Goal: Task Accomplishment & Management: Complete application form

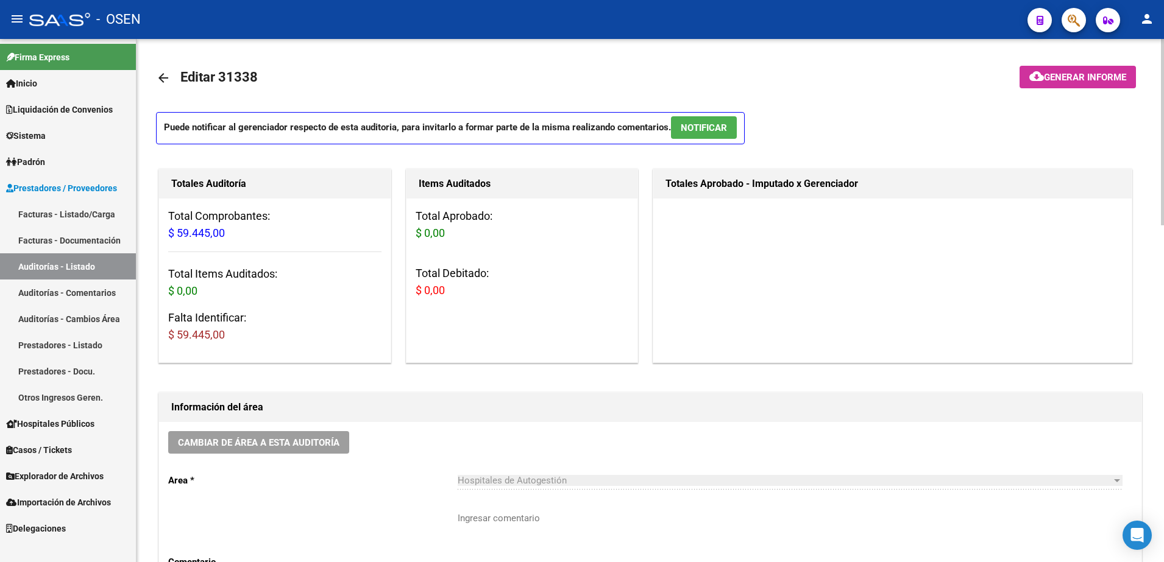
click at [157, 71] on mat-icon "arrow_back" at bounding box center [163, 78] width 15 height 15
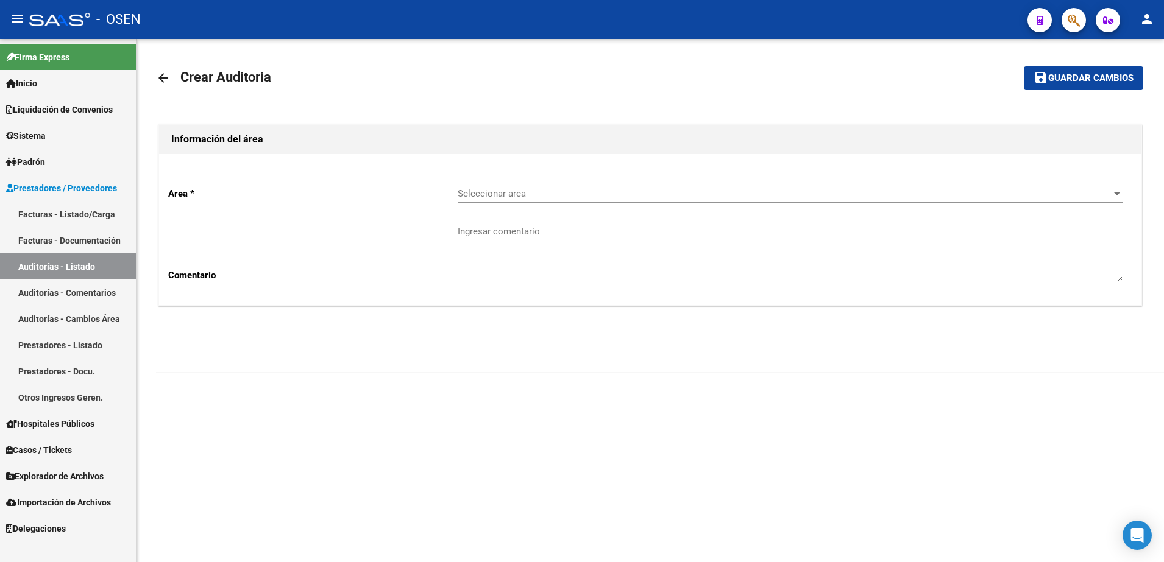
click at [157, 71] on mat-icon "arrow_back" at bounding box center [163, 78] width 15 height 15
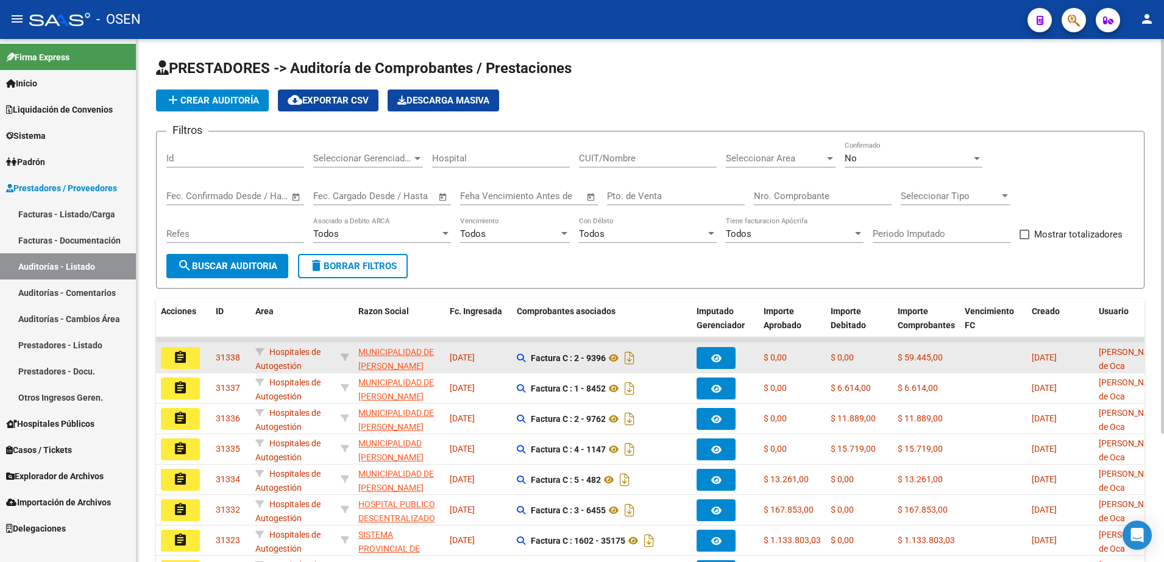
click at [184, 355] on mat-icon "assignment" at bounding box center [180, 357] width 15 height 15
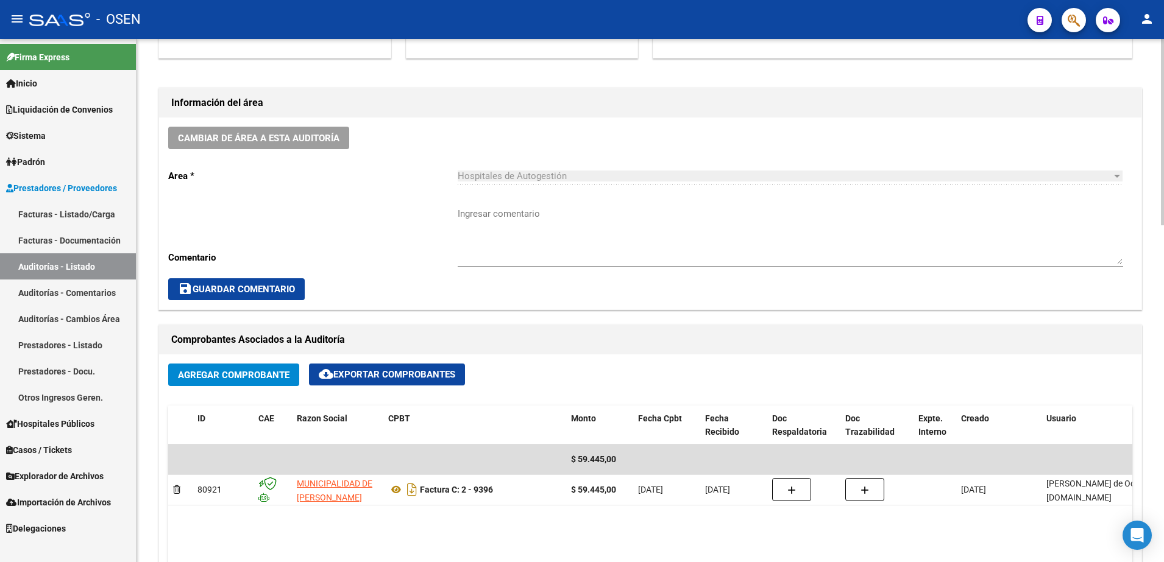
scroll to position [609, 0]
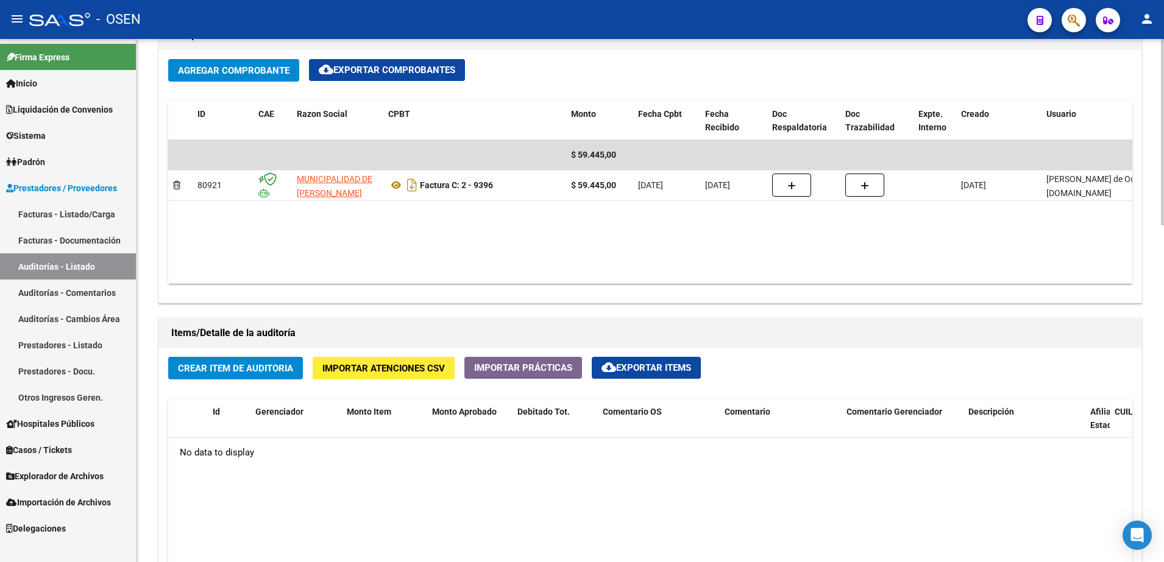
click at [280, 366] on span "Crear Item de Auditoria" at bounding box center [235, 368] width 115 height 11
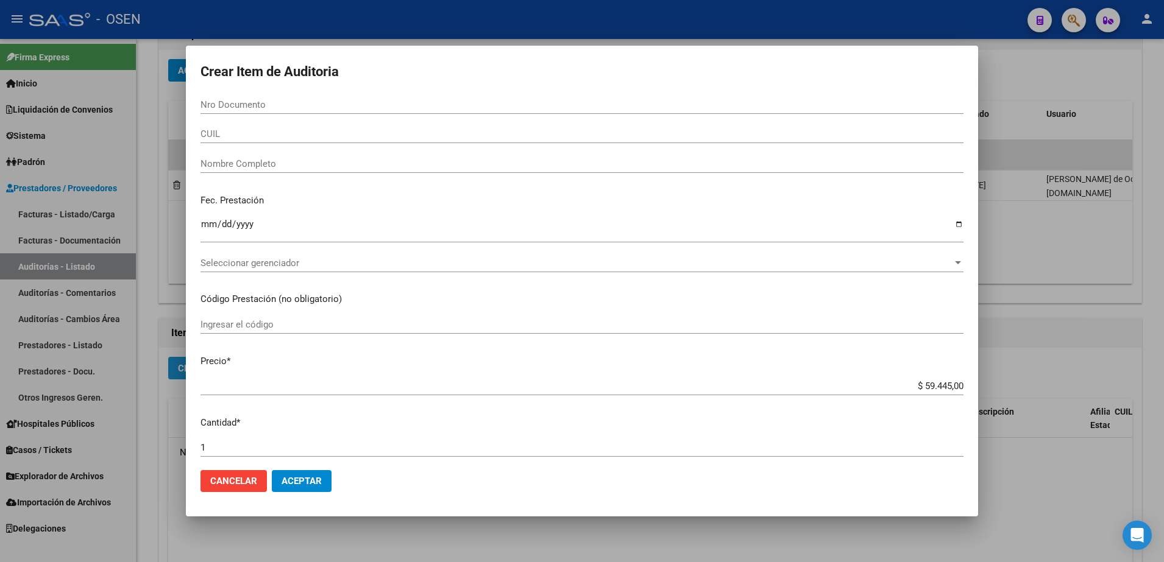
paste input "27330083"
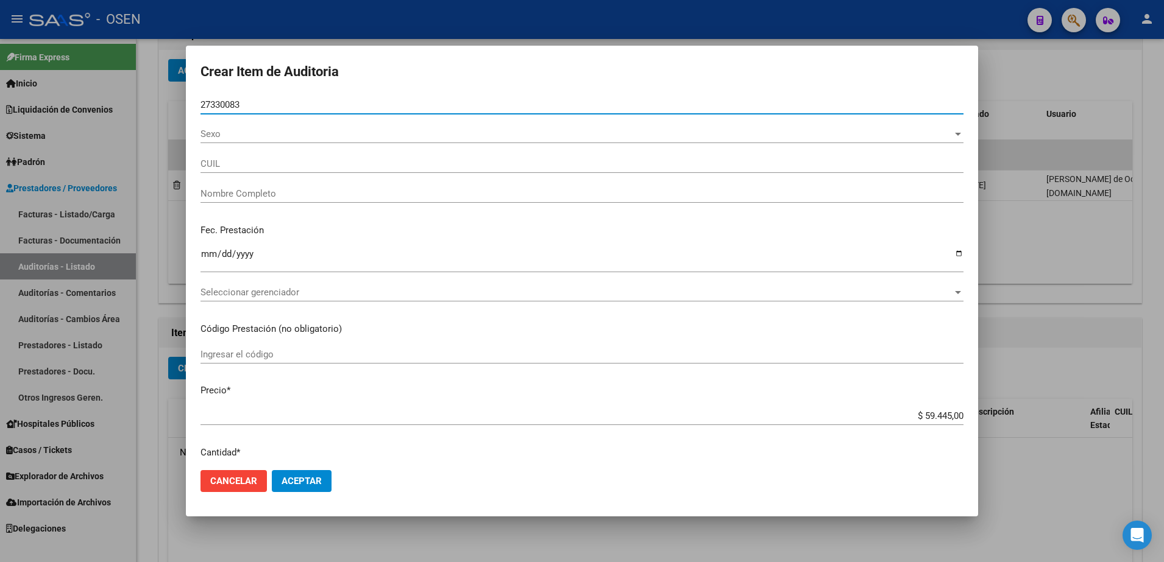
type input "27330083"
type input "27273300835"
type input "ARRIETA GRACIELA"
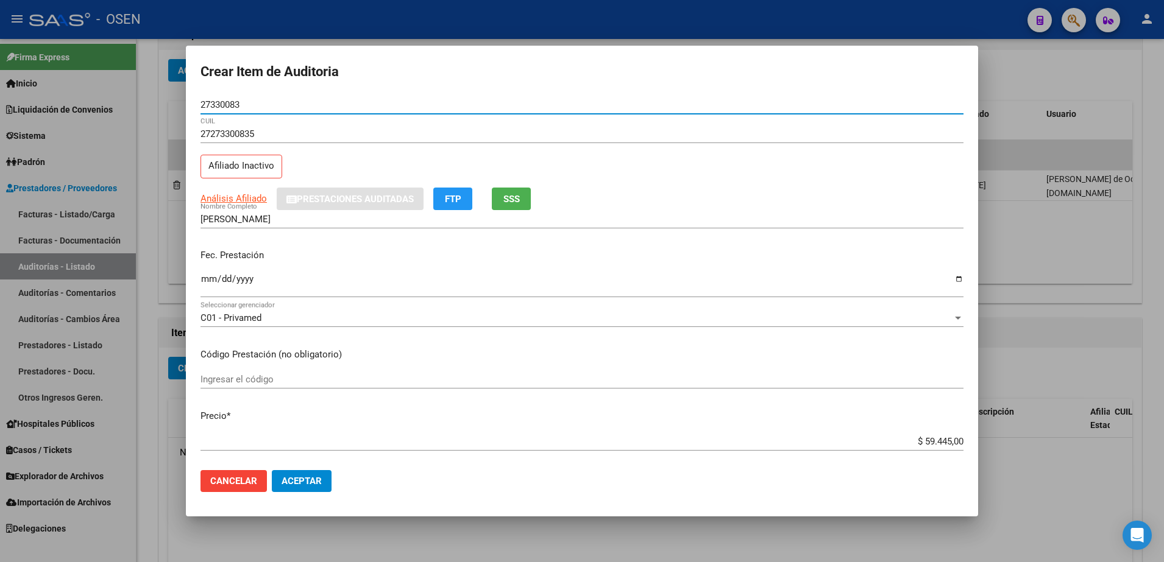
click at [204, 282] on input "Ingresar la fecha" at bounding box center [581, 283] width 763 height 19
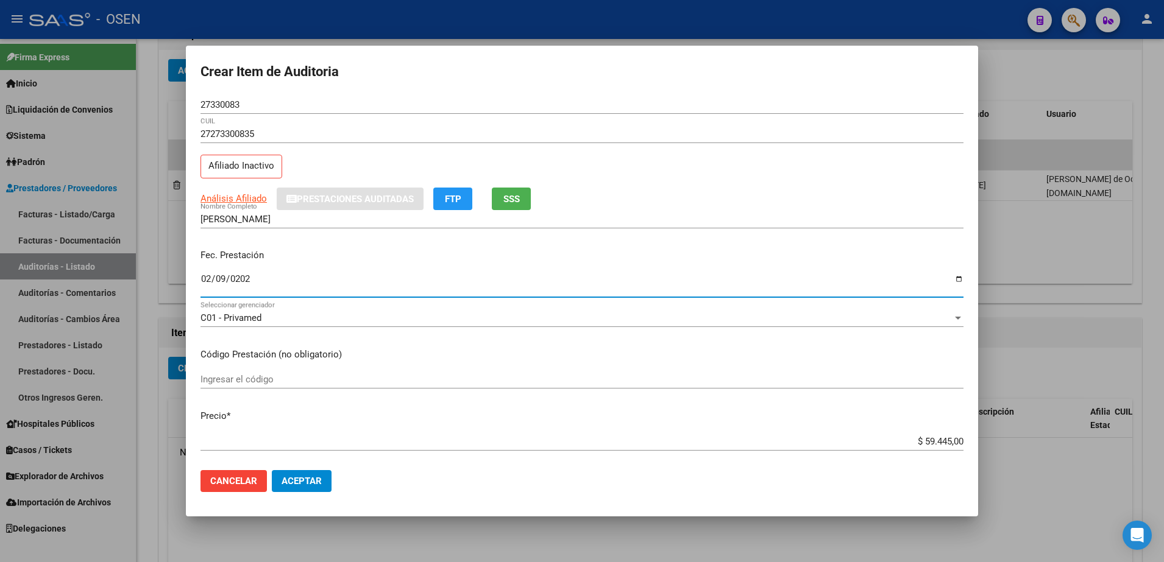
type input "2025-02-09"
click at [225, 98] on div "27330083 Nro Documento" at bounding box center [581, 105] width 763 height 18
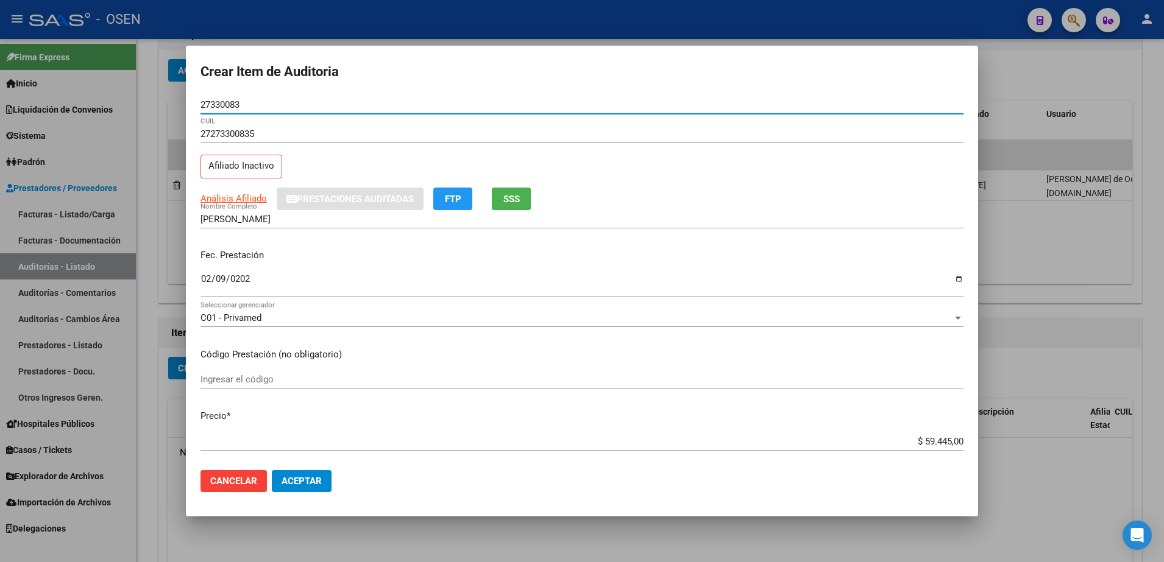
click at [227, 99] on input "27330083" at bounding box center [581, 104] width 763 height 11
click at [271, 213] on div "ARRIETA GRACIELA Nombre Completo" at bounding box center [581, 219] width 763 height 18
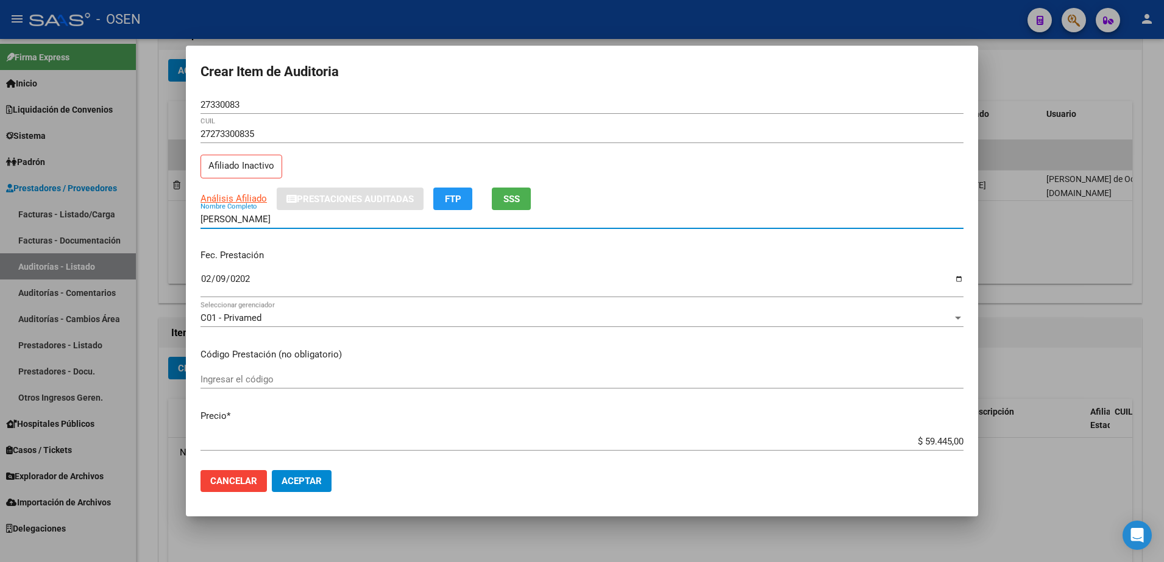
drag, startPoint x: 271, startPoint y: 218, endPoint x: 240, endPoint y: 218, distance: 30.5
click at [240, 218] on input "ARRIETA GRACIELA" at bounding box center [581, 219] width 763 height 11
click at [207, 101] on input "27330083" at bounding box center [581, 104] width 763 height 11
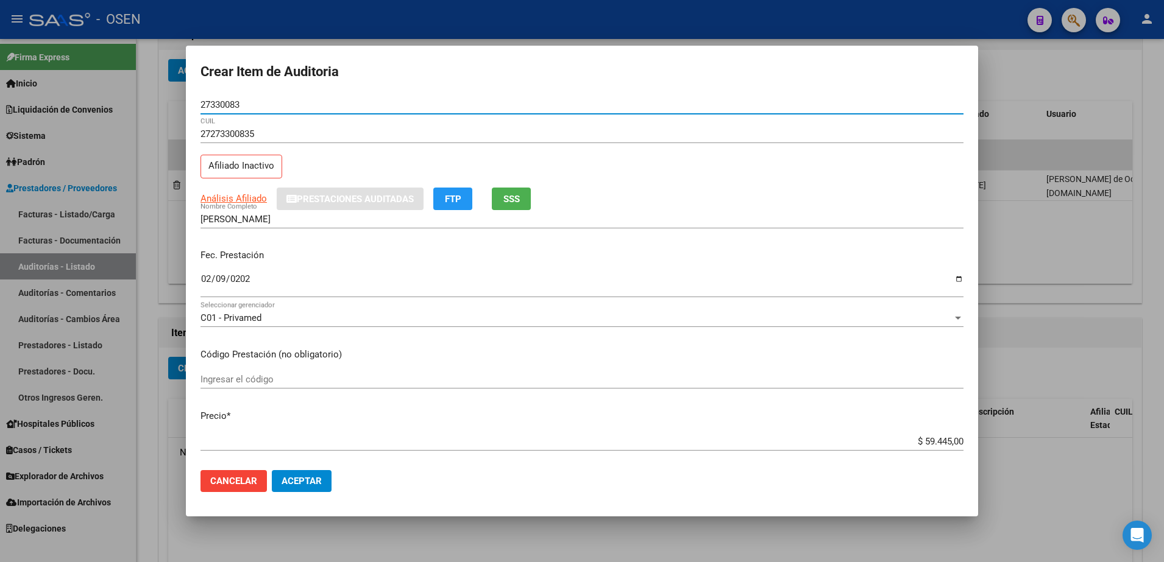
click at [207, 101] on input "27330083" at bounding box center [581, 104] width 763 height 11
click at [285, 211] on div "ARRIETA GRACIELA Nombre Completo" at bounding box center [581, 219] width 763 height 18
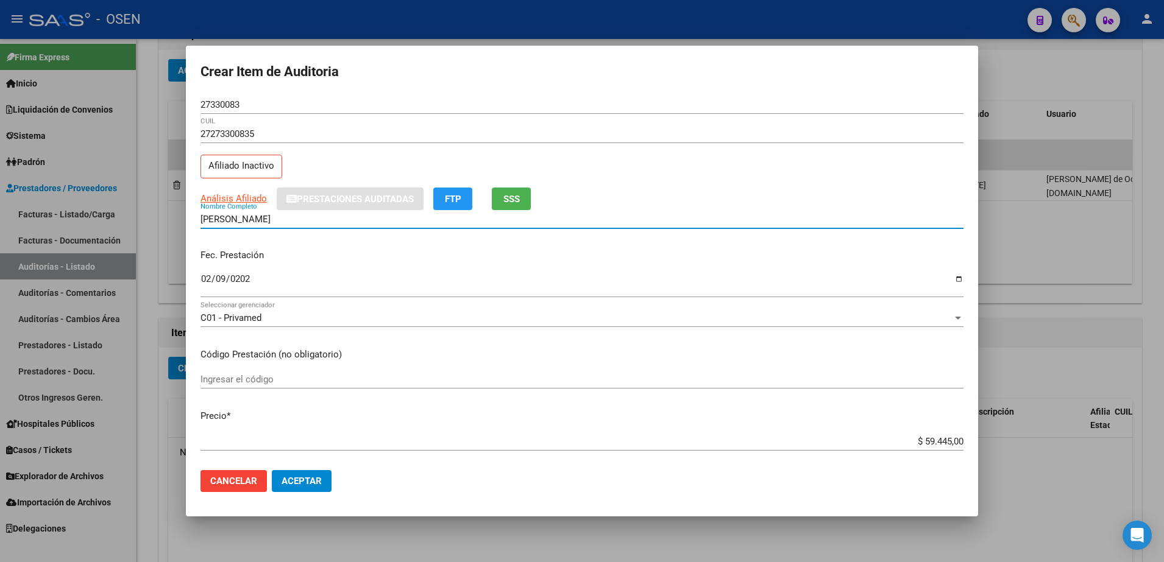
click at [287, 219] on input "ARRIETA GRACIELA" at bounding box center [581, 219] width 763 height 11
paste input "27330083"
type input "ARRIETA GRACIELA 27330083"
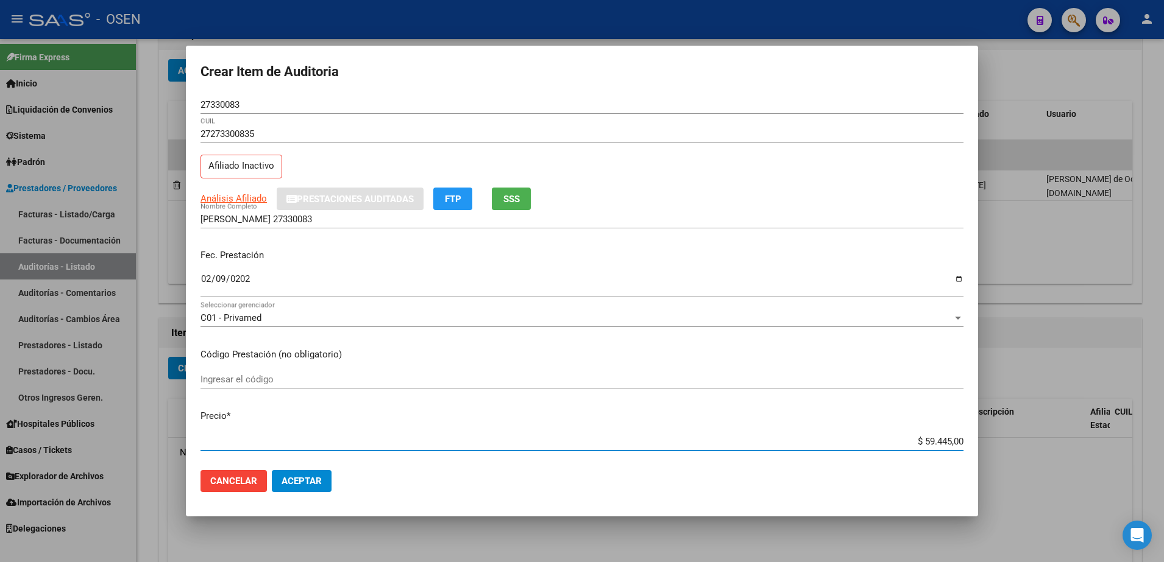
click at [901, 440] on input "$ 59.445,00" at bounding box center [581, 441] width 763 height 11
click at [918, 440] on input "$ 59.445,00" at bounding box center [581, 441] width 763 height 11
type input "$ 0,01"
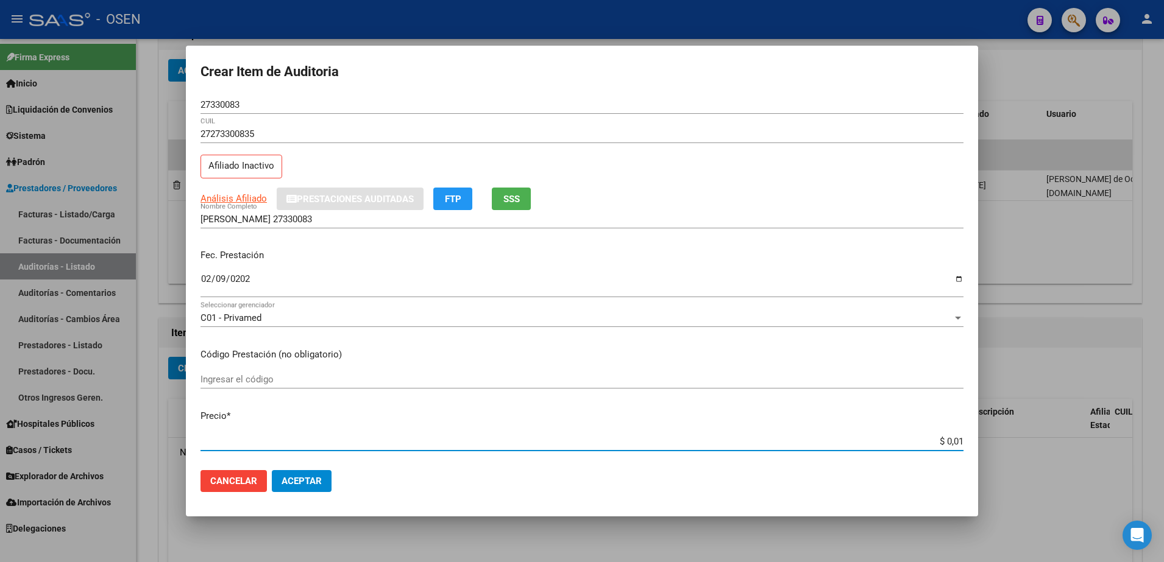
type input "$ 0,11"
type input "$ 1,18"
type input "$ 11,88"
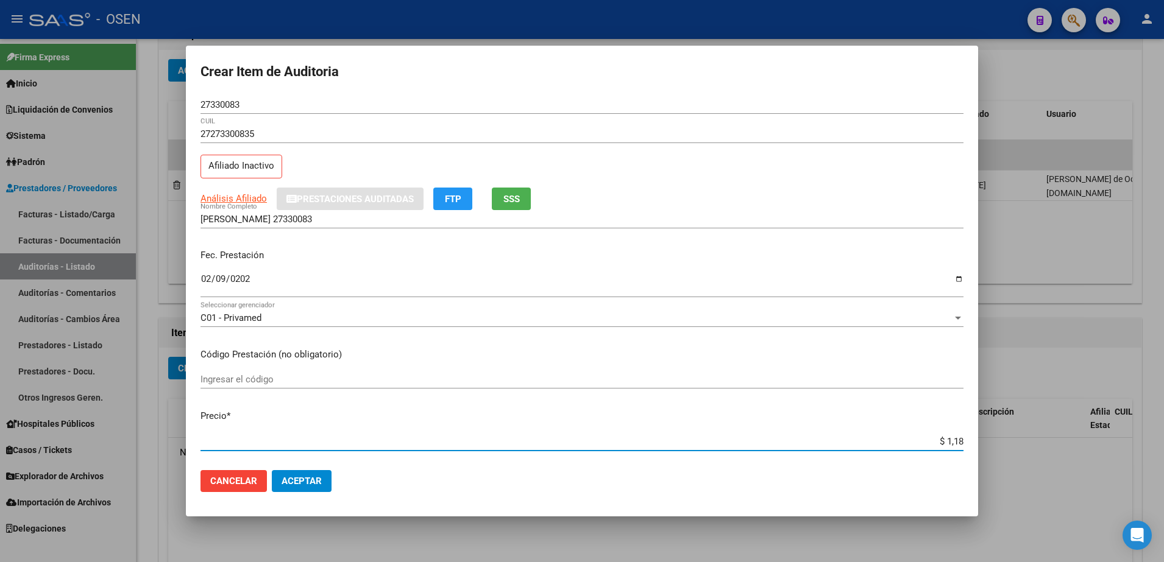
type input "$ 11,88"
type input "$ 118,89"
type input "$ 1.188,90"
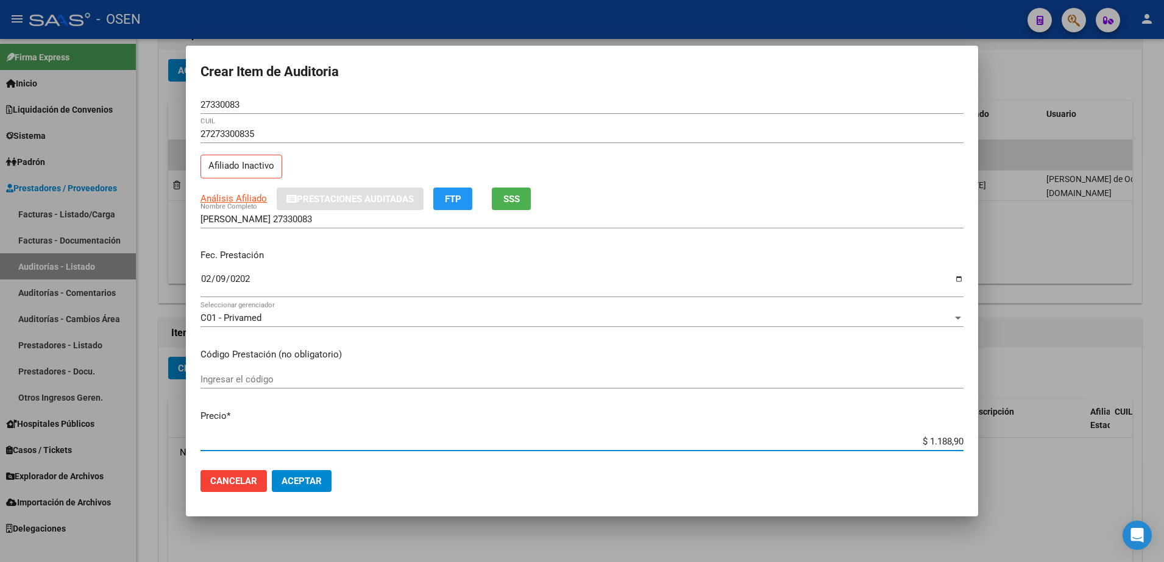
type input "$ 11.889,02"
type input "$ 1.188,90"
type input "$ 11.889,00"
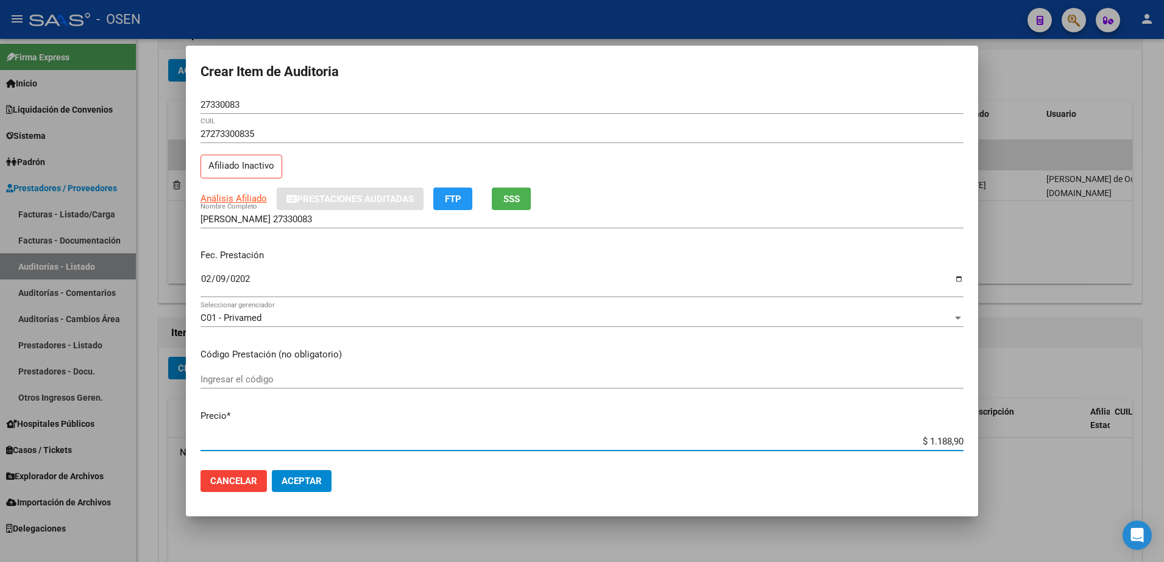
type input "$ 11.889,00"
click at [918, 439] on input "$ 11.889,00" at bounding box center [581, 441] width 763 height 11
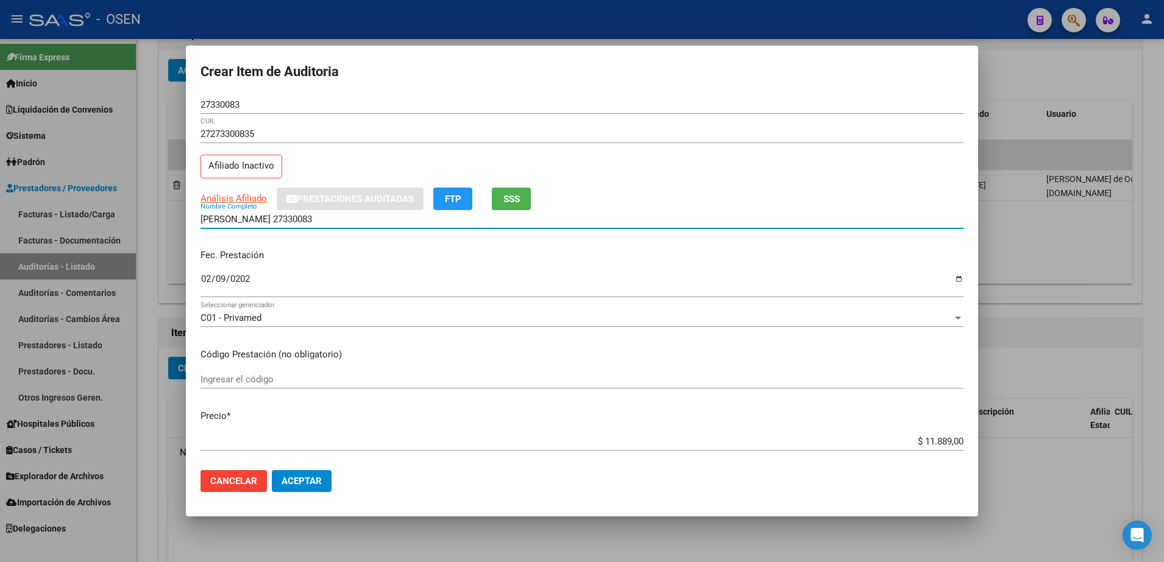
click at [594, 220] on input "ARRIETA GRACIELA 27330083" at bounding box center [581, 219] width 763 height 11
paste input "$ 11.889,00"
drag, startPoint x: 594, startPoint y: 220, endPoint x: 21, endPoint y: 204, distance: 572.4
click at [21, 204] on div "Crear Item de Auditoria 27330083 Nro Documento 27273300835 CUIL Afiliado Inacti…" at bounding box center [582, 281] width 1164 height 562
click at [390, 214] on input "ARRIETA GRACIELA 27330083 - $ 11.889,00" at bounding box center [581, 219] width 763 height 11
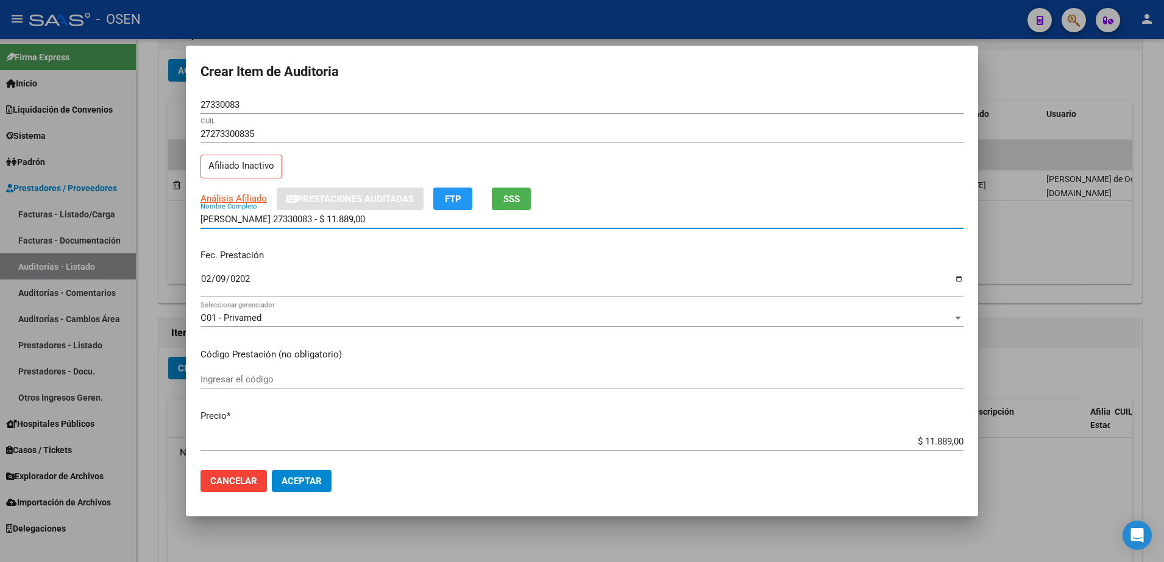
drag, startPoint x: 390, startPoint y: 214, endPoint x: 308, endPoint y: 212, distance: 81.7
click at [308, 212] on div "ARRIETA GRACIELA 27330083 - $ 11.889,00 Nombre Completo" at bounding box center [581, 219] width 763 height 18
type input "ARRIETA GRACIELA"
click at [945, 434] on div "$ 11.889,00 Ingresar el precio" at bounding box center [581, 442] width 763 height 18
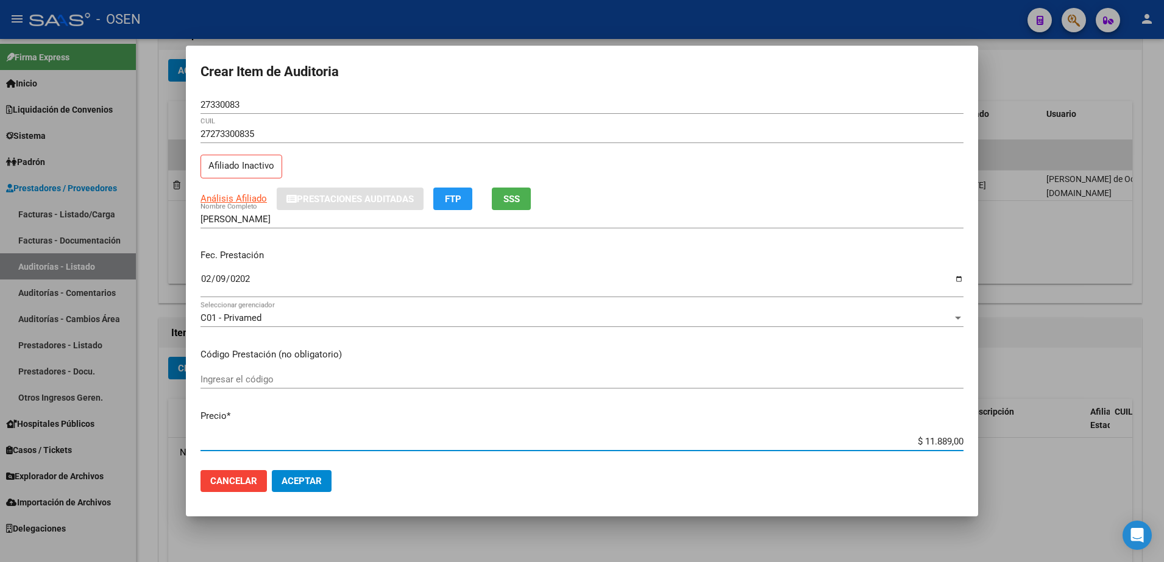
click at [929, 440] on input "$ 11.889,00" at bounding box center [581, 441] width 763 height 11
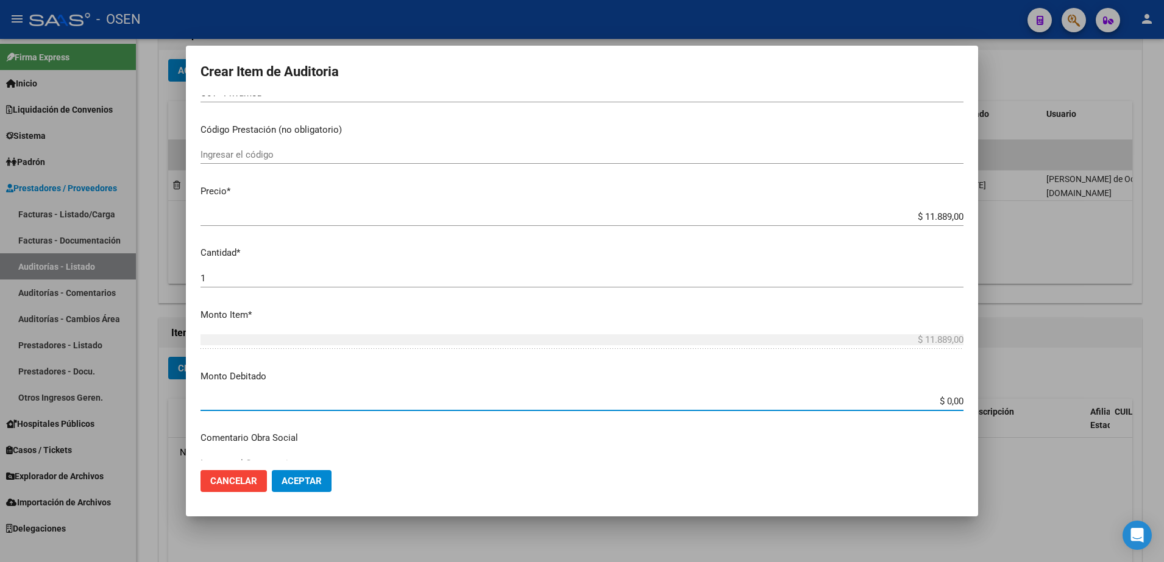
paste input "11.889"
type input "$ 11.889,00"
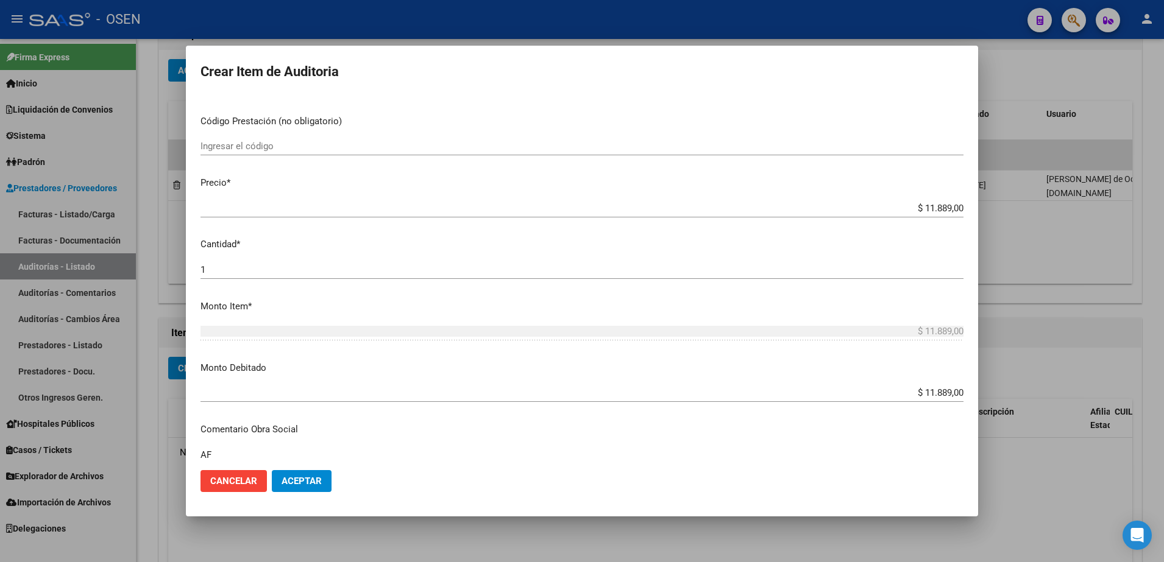
type textarea "A"
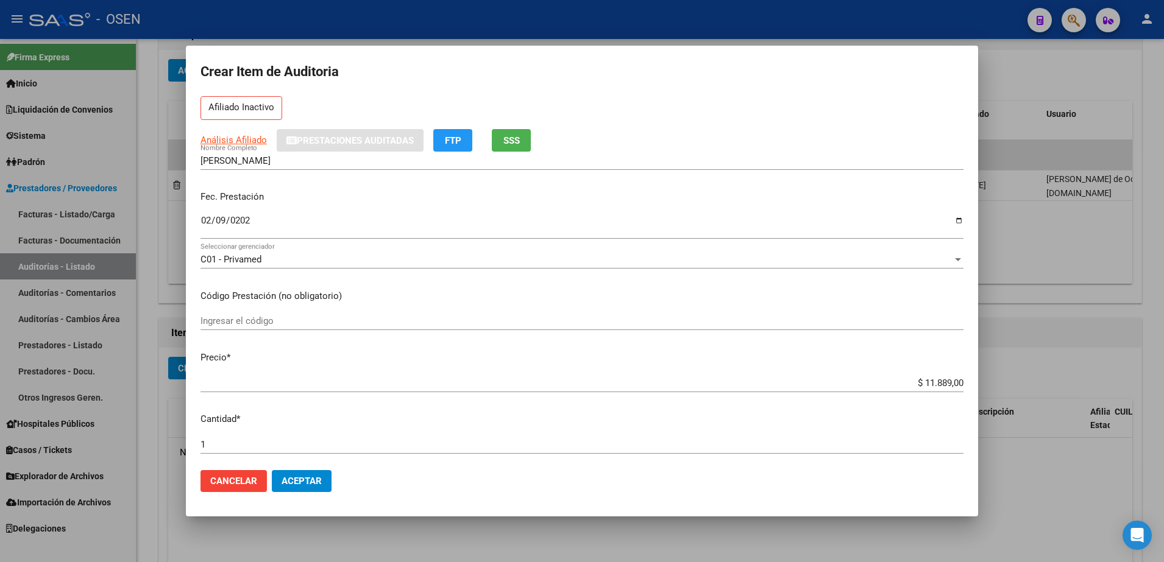
scroll to position [0, 0]
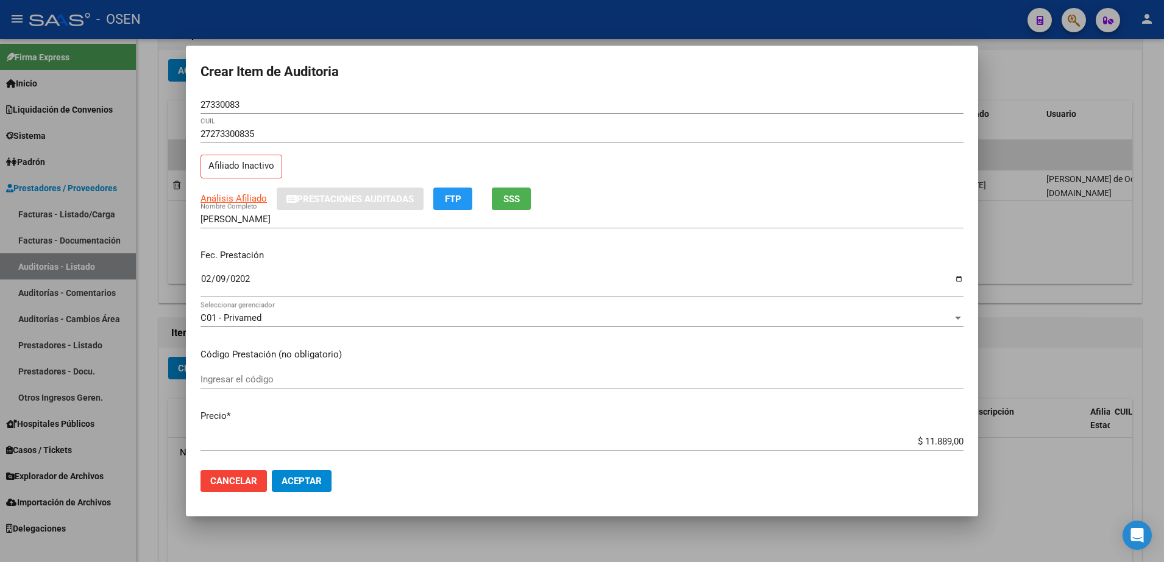
type textarea "Afectada RES 1/25"
drag, startPoint x: 281, startPoint y: 222, endPoint x: 166, endPoint y: 220, distance: 114.6
click at [166, 220] on div "Crear Item de Auditoria 27330083 Nro Documento 27273300835 CUIL Afiliado Inacti…" at bounding box center [582, 281] width 1164 height 562
click at [302, 486] on span "Aceptar" at bounding box center [302, 481] width 40 height 11
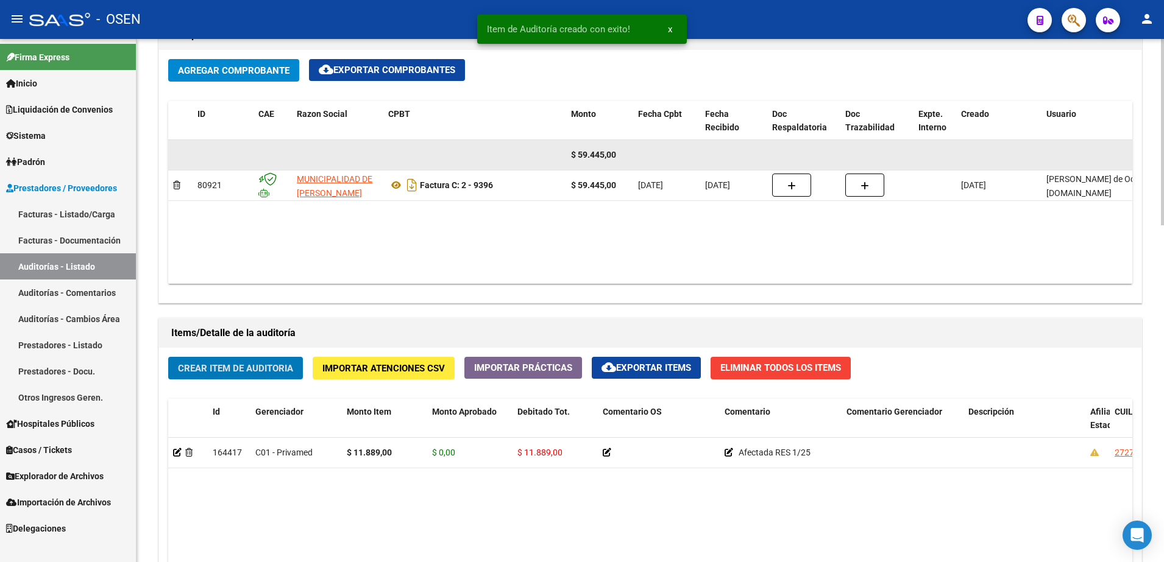
scroll to position [610, 0]
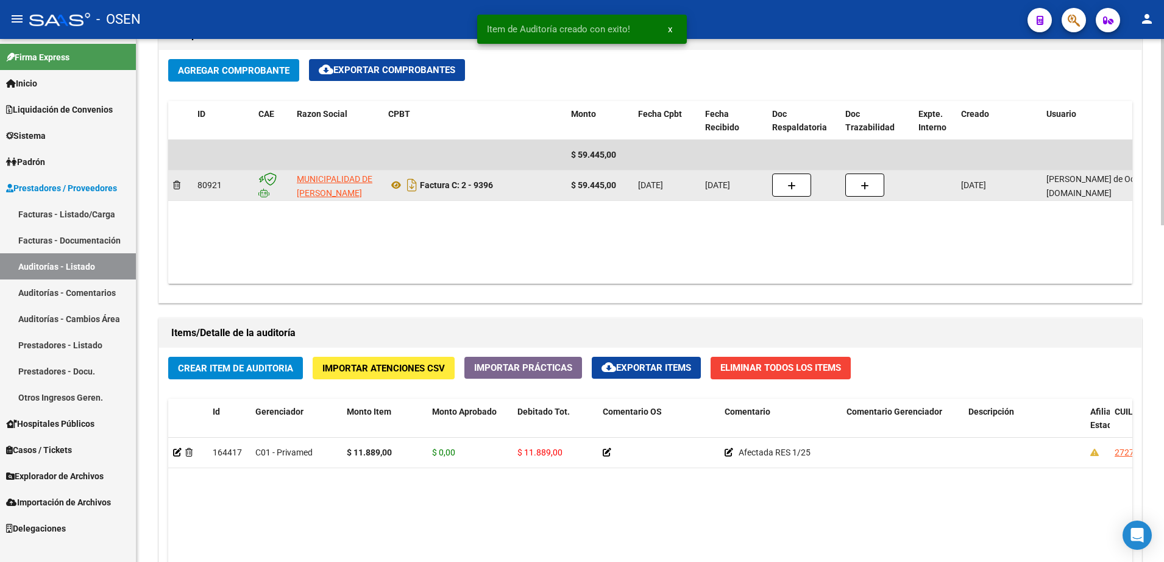
click at [768, 181] on datatable-body-cell at bounding box center [803, 186] width 73 height 30
click at [776, 182] on button "button" at bounding box center [791, 185] width 39 height 23
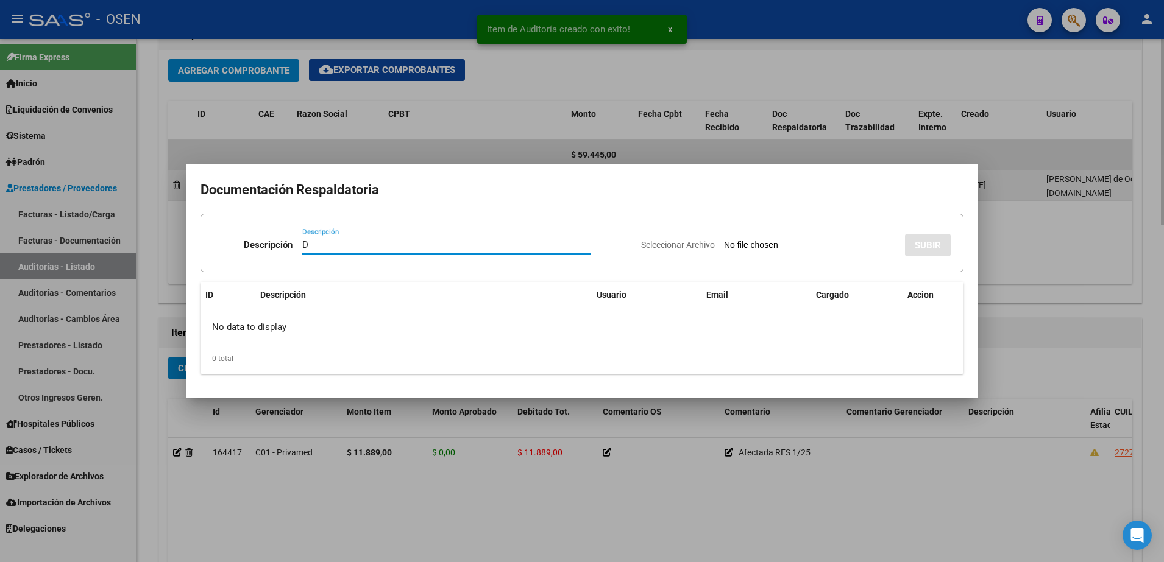
paste input "ARRIETA GRACIELA"
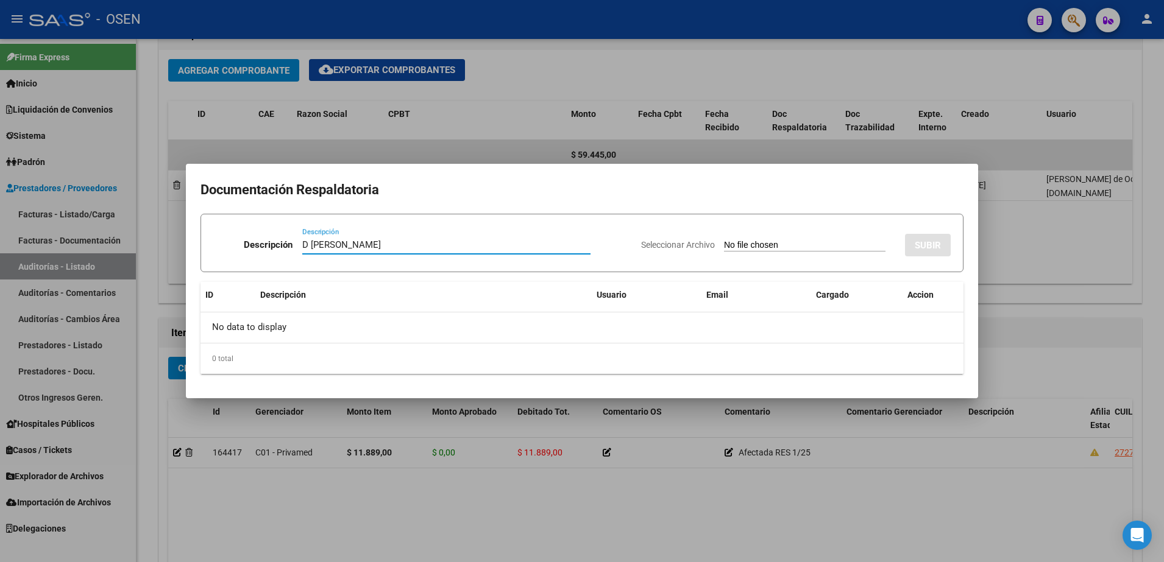
type input "D ARRIETA GRACIELA"
click at [807, 246] on input "Seleccionar Archivo" at bounding box center [804, 246] width 161 height 12
type input "C:\fakepath\ARRIETA GRACIELA.png"
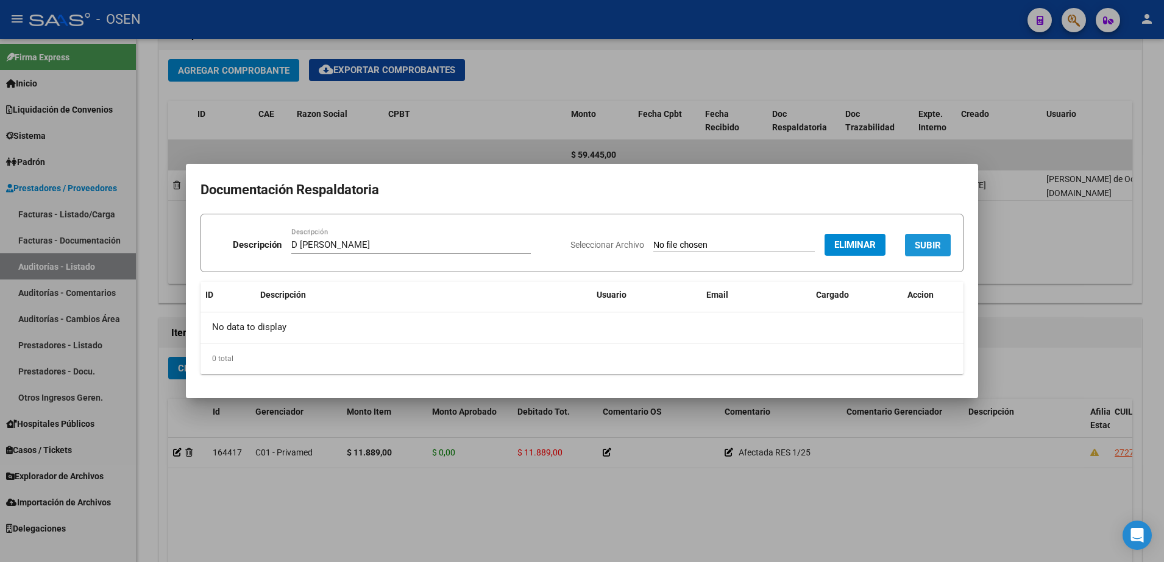
click at [905, 239] on button "SUBIR" at bounding box center [928, 245] width 46 height 23
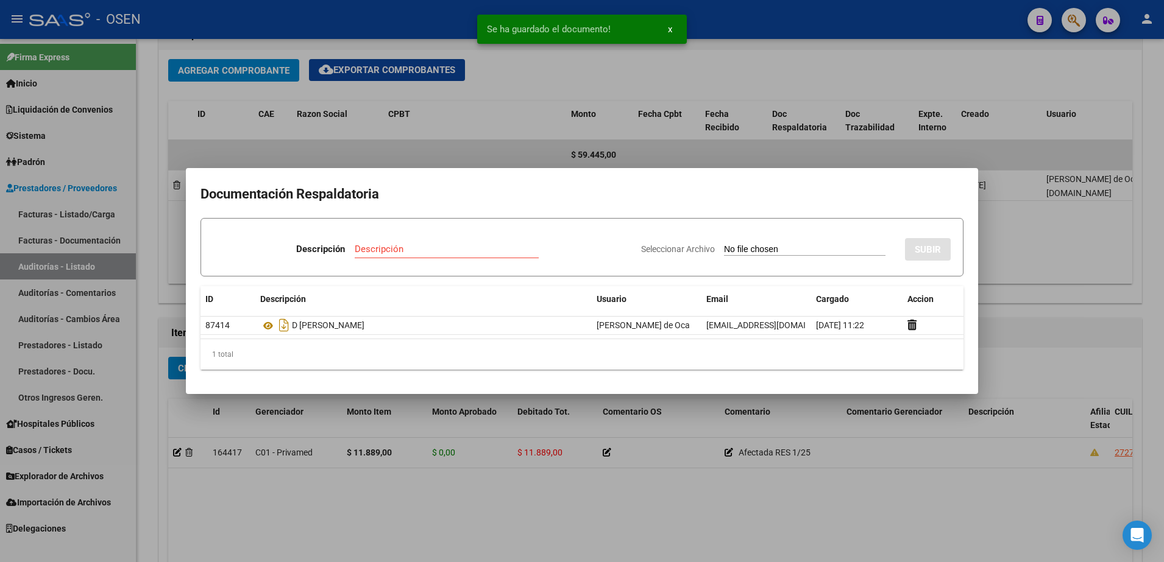
click at [718, 513] on div at bounding box center [582, 281] width 1164 height 562
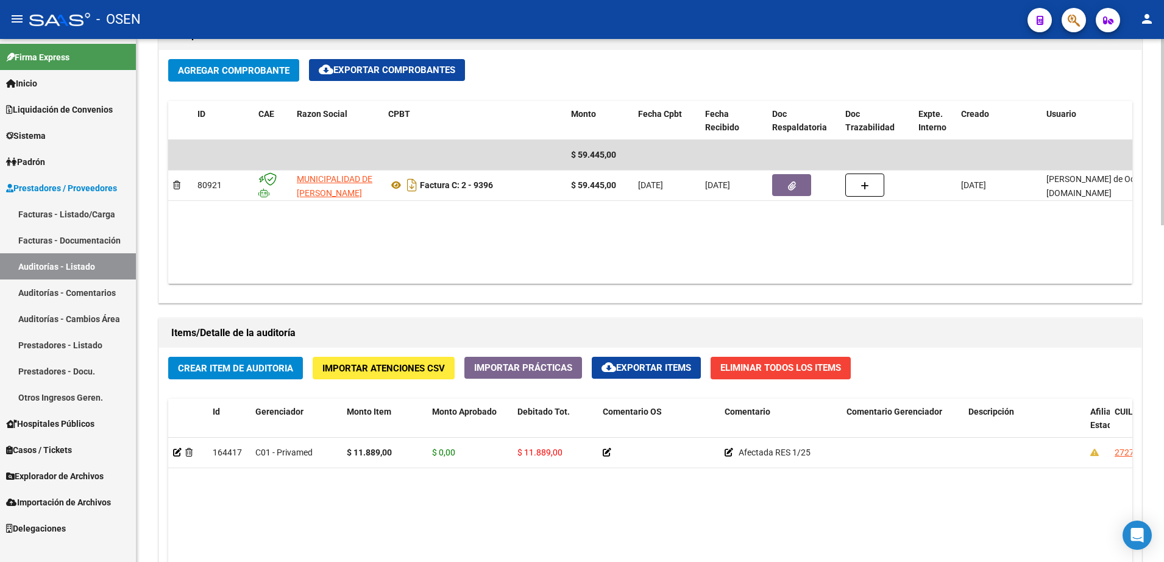
click at [262, 358] on button "Crear Item de Auditoria" at bounding box center [235, 368] width 135 height 23
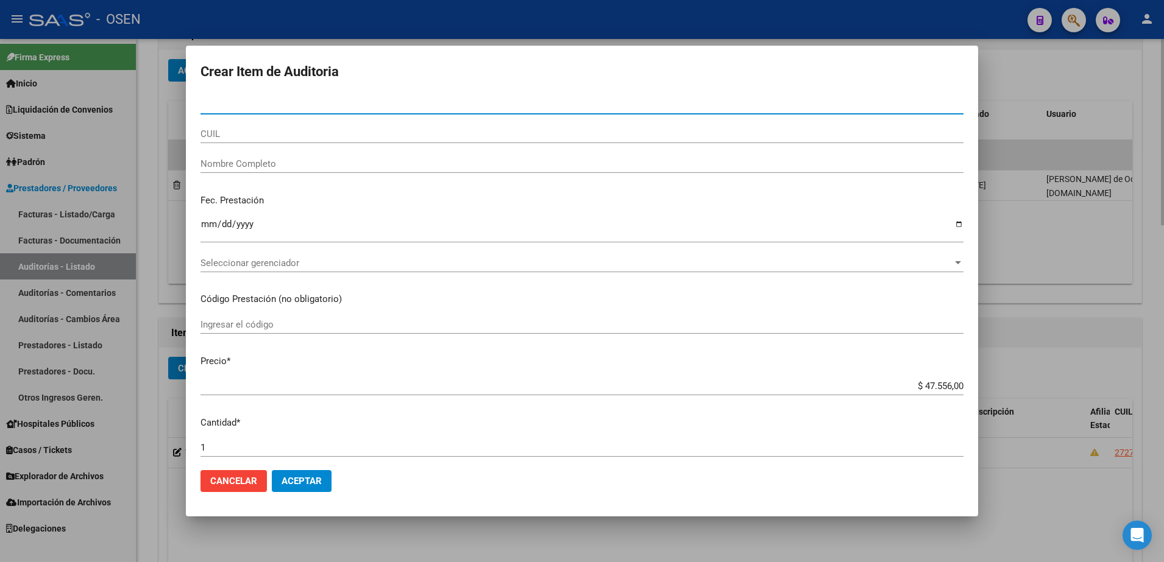
type input "48425815"
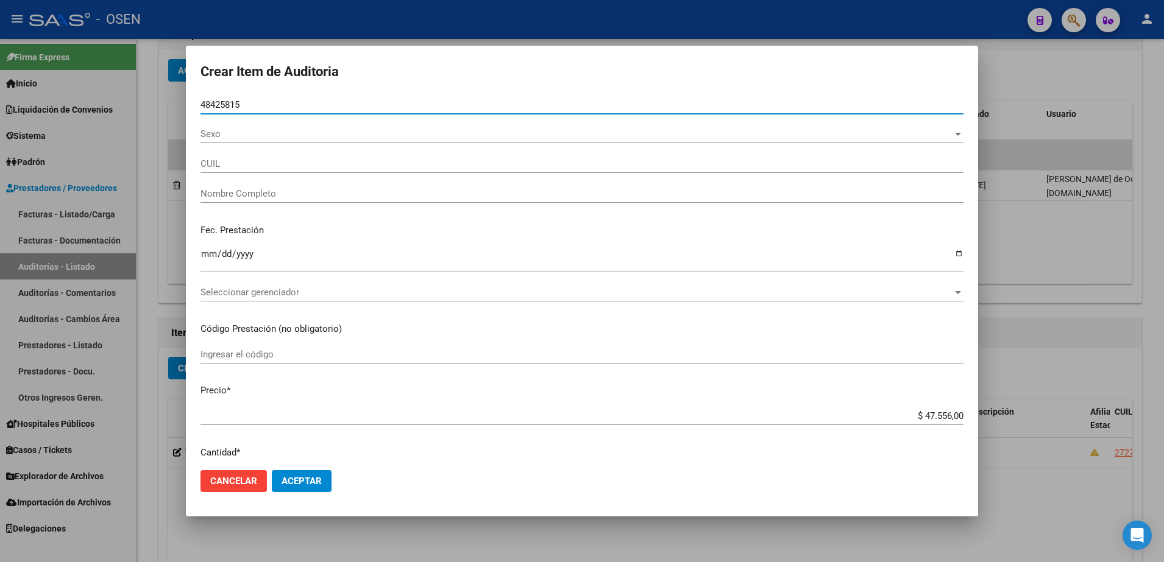
type input "20484258156"
type input "BRAVO MAXIMO ALEXANDER"
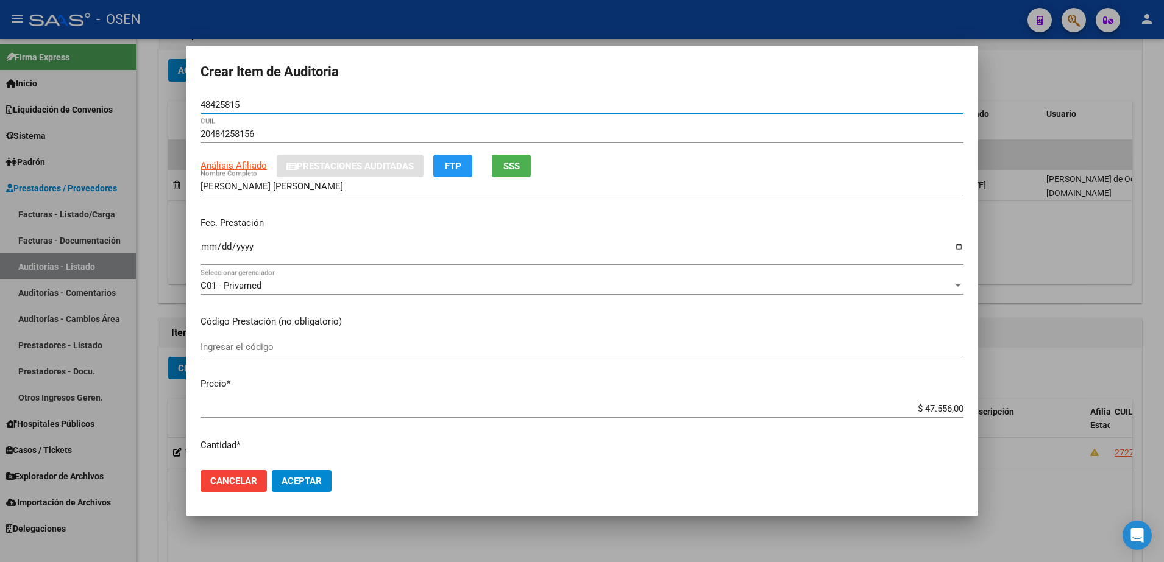
type input "48425815"
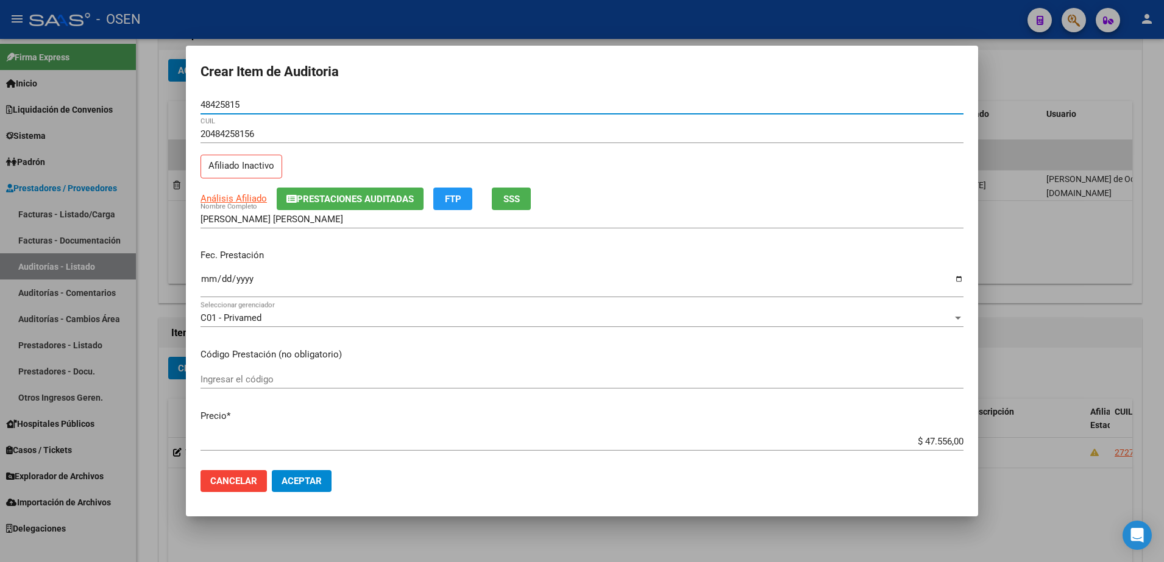
click at [199, 283] on mat-dialog-content "48425815 Nro Documento 20484258156 CUIL Afiliado Inactivo Análisis Afiliado Pre…" at bounding box center [582, 279] width 792 height 366
click at [218, 287] on input "Ingresar la fecha" at bounding box center [581, 283] width 763 height 19
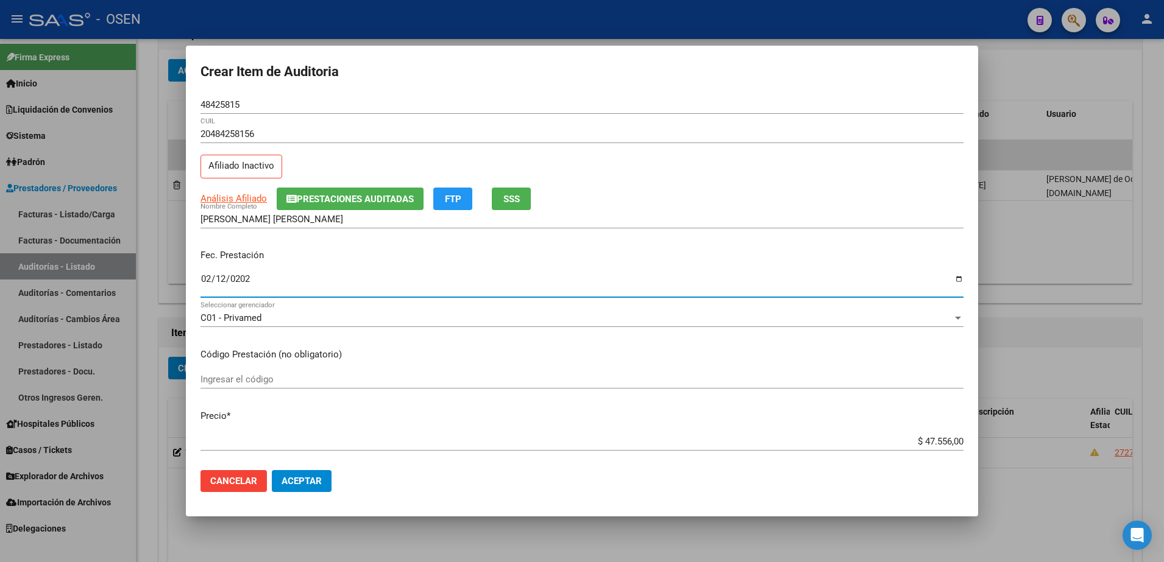
type input "2025-02-12"
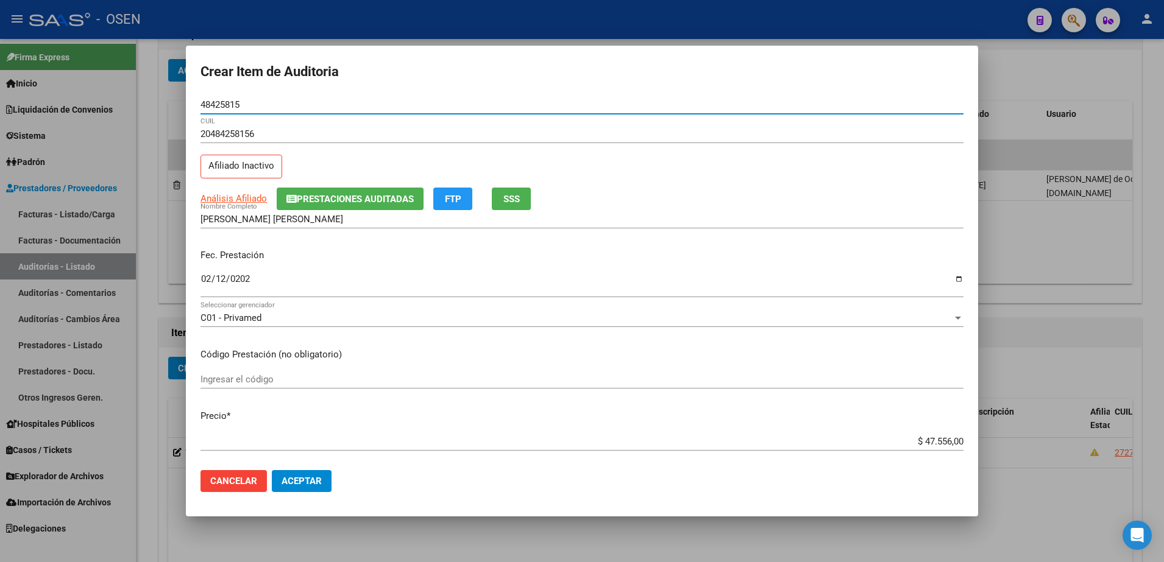
click at [227, 107] on input "48425815" at bounding box center [581, 104] width 763 height 11
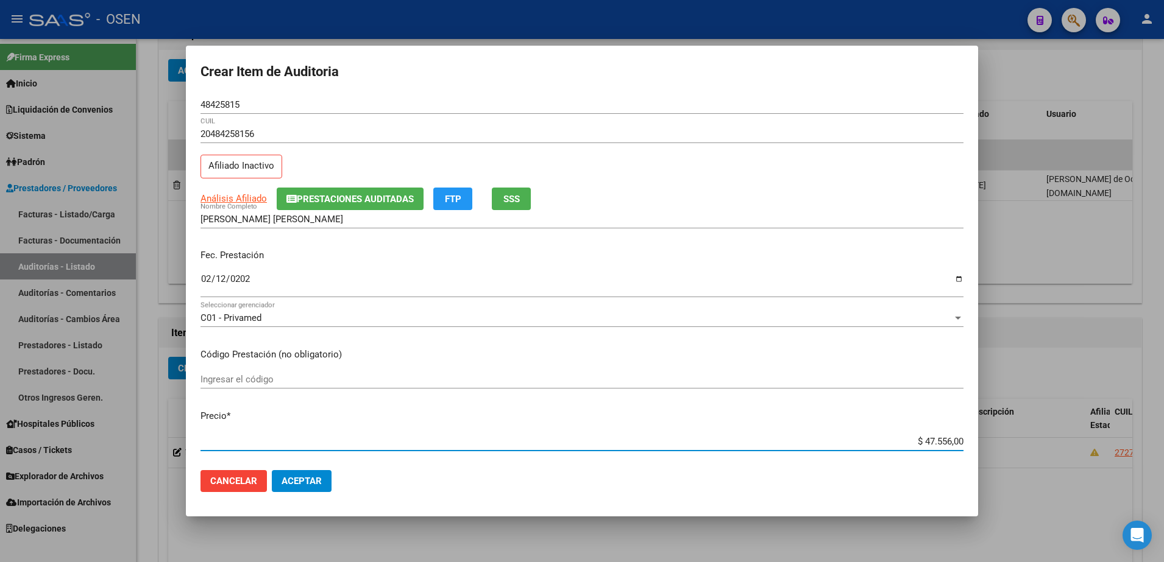
click at [940, 443] on input "$ 47.556,00" at bounding box center [581, 441] width 763 height 11
type input "$ 0,01"
type input "$ 0,11"
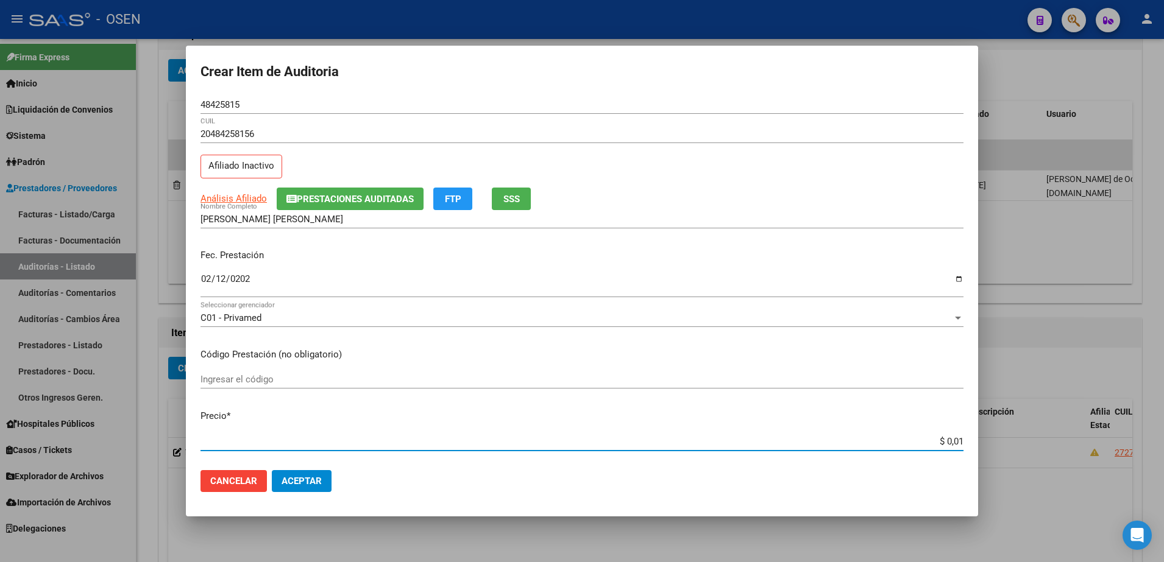
type input "$ 0,11"
type input "$ 1,18"
type input "$ 11,88"
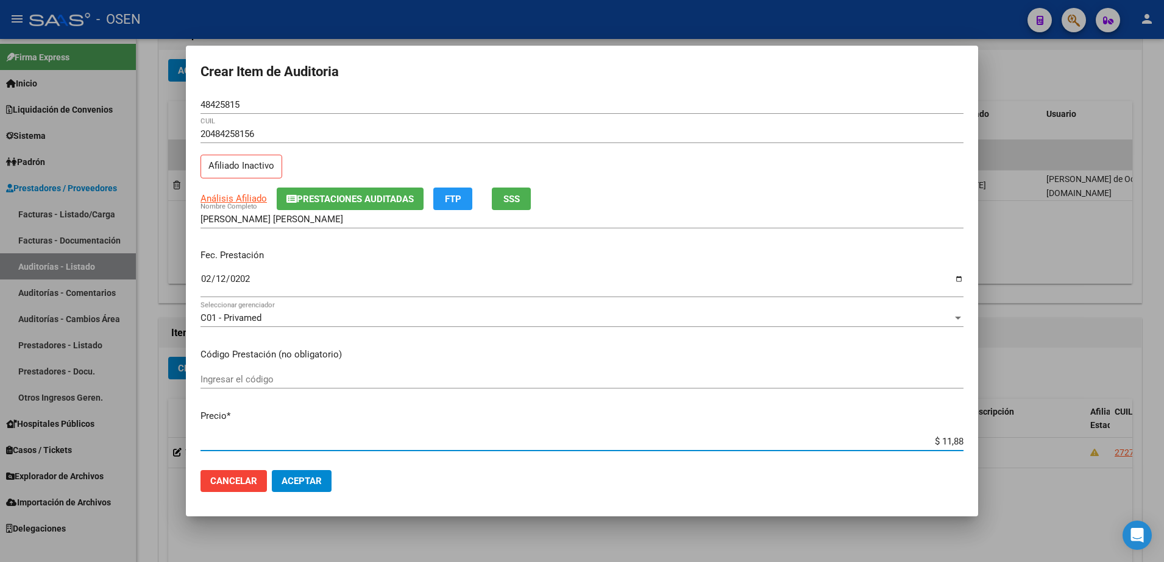
type input "$ 118,89"
type input "$ 1.188,90"
type input "$ 11.889,00"
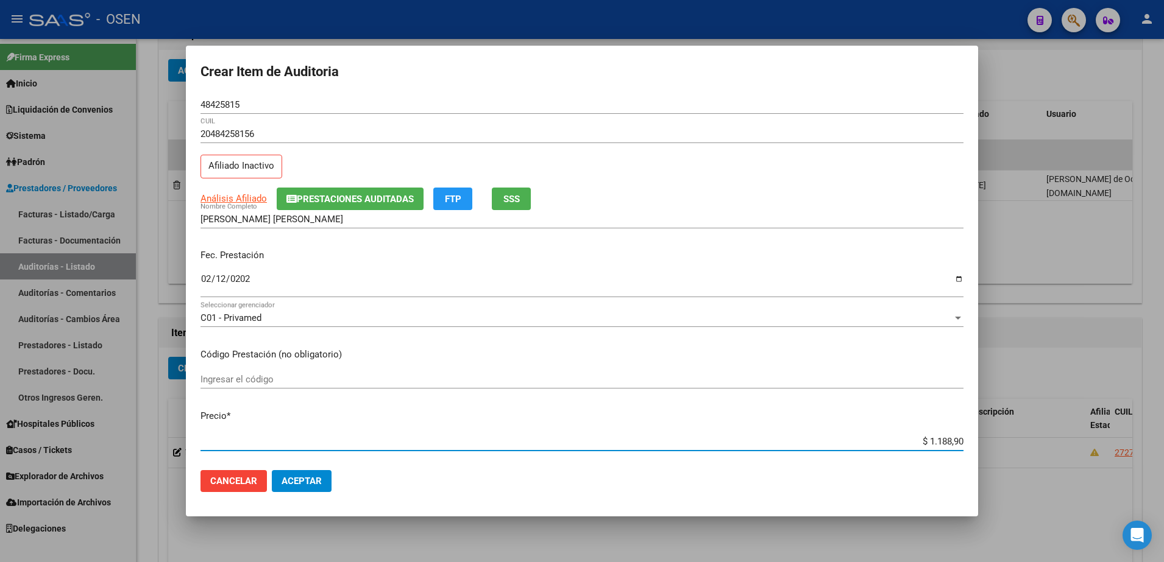
type input "$ 11.889,00"
click at [235, 108] on input "48425815" at bounding box center [581, 104] width 763 height 11
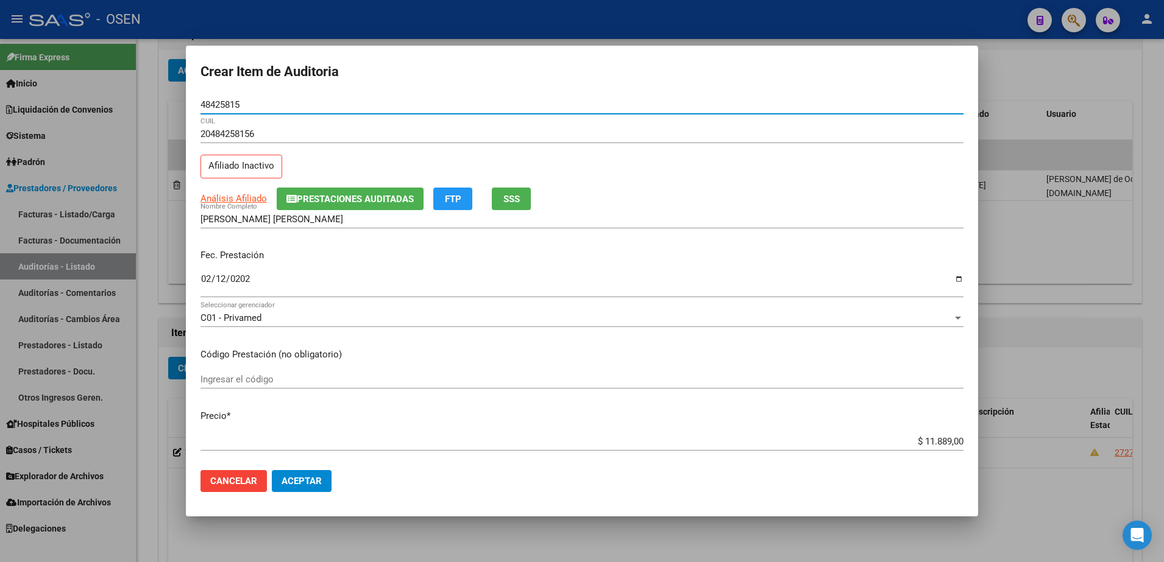
click at [235, 108] on input "48425815" at bounding box center [581, 104] width 763 height 11
click at [308, 225] on div "BRAVO MAXIMO ALEXANDER Nombre Completo" at bounding box center [581, 219] width 763 height 18
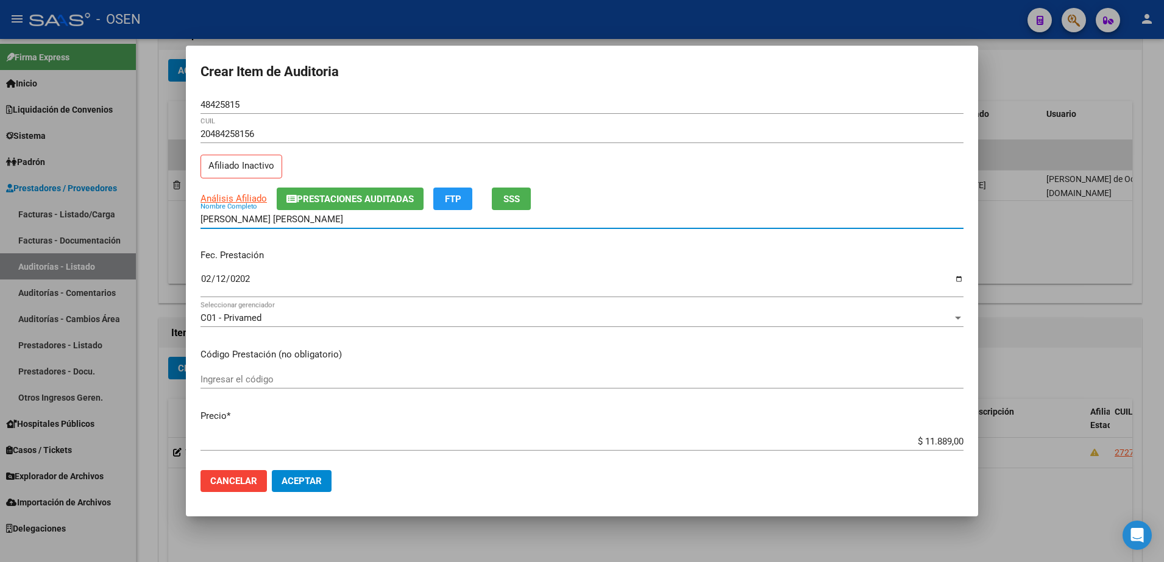
click at [308, 221] on input "BRAVO MAXIMO ALEXANDER" at bounding box center [581, 219] width 763 height 11
paste input "48425815"
type input "BRAVO MAXIMO 48425815"
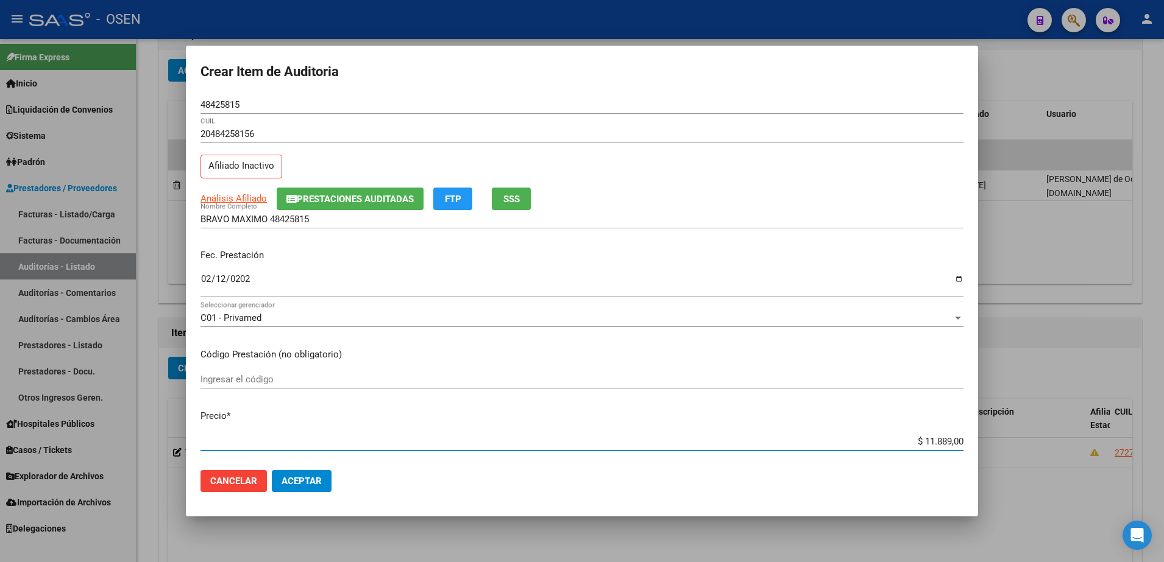
drag, startPoint x: 868, startPoint y: 439, endPoint x: 971, endPoint y: 436, distance: 103.0
click at [971, 436] on mat-dialog-content "48425815 Nro Documento 20484258156 CUIL Afiliado Inactivo Análisis Afiliado Pre…" at bounding box center [582, 279] width 792 height 366
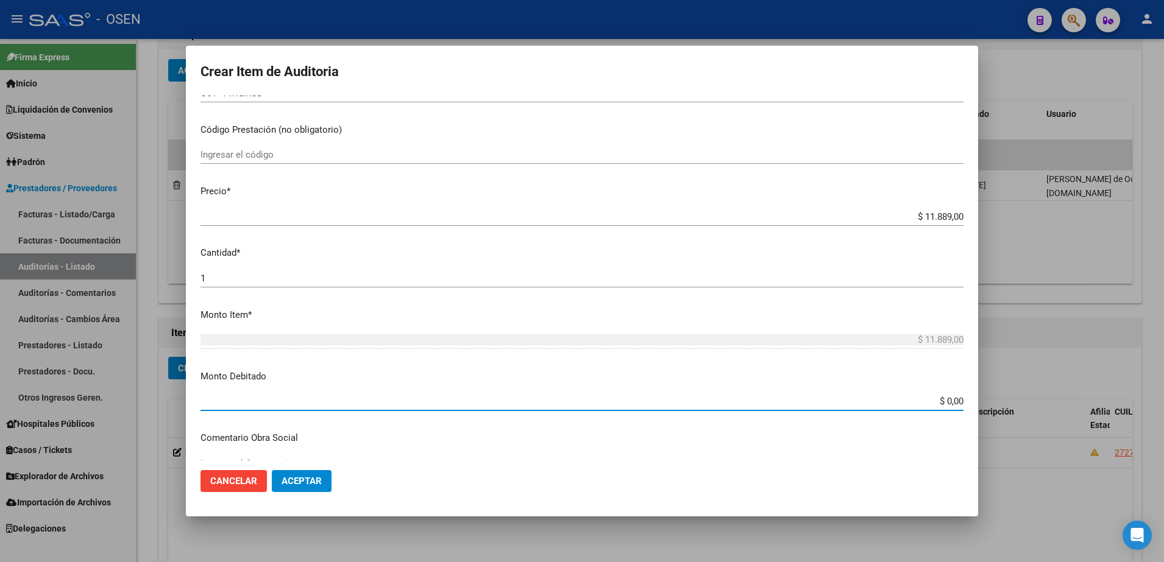
paste input "11.889"
type input "$ 11.889,00"
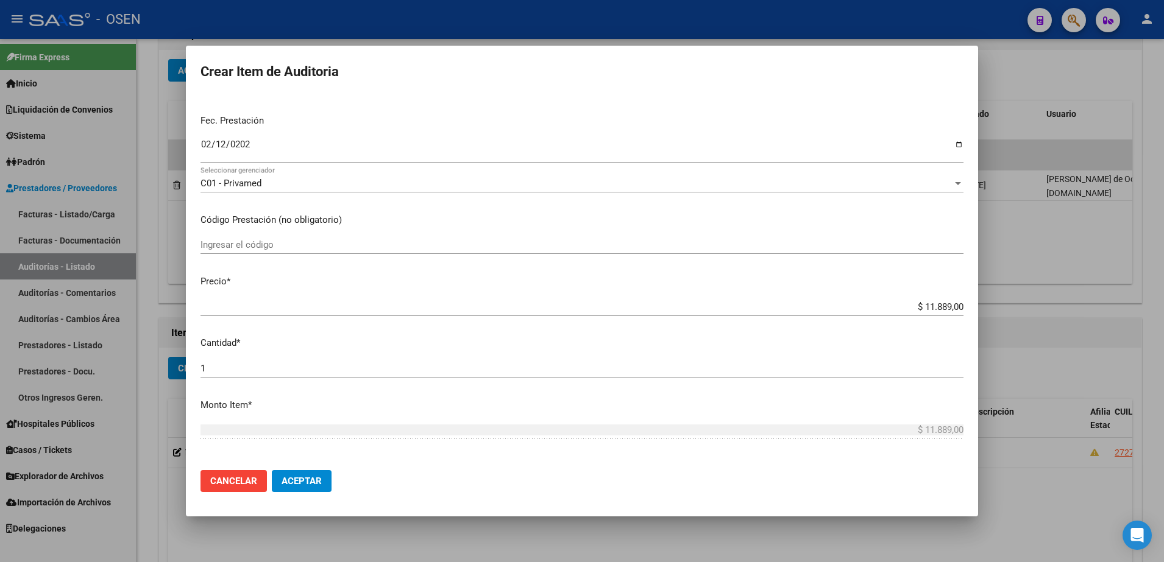
scroll to position [0, 0]
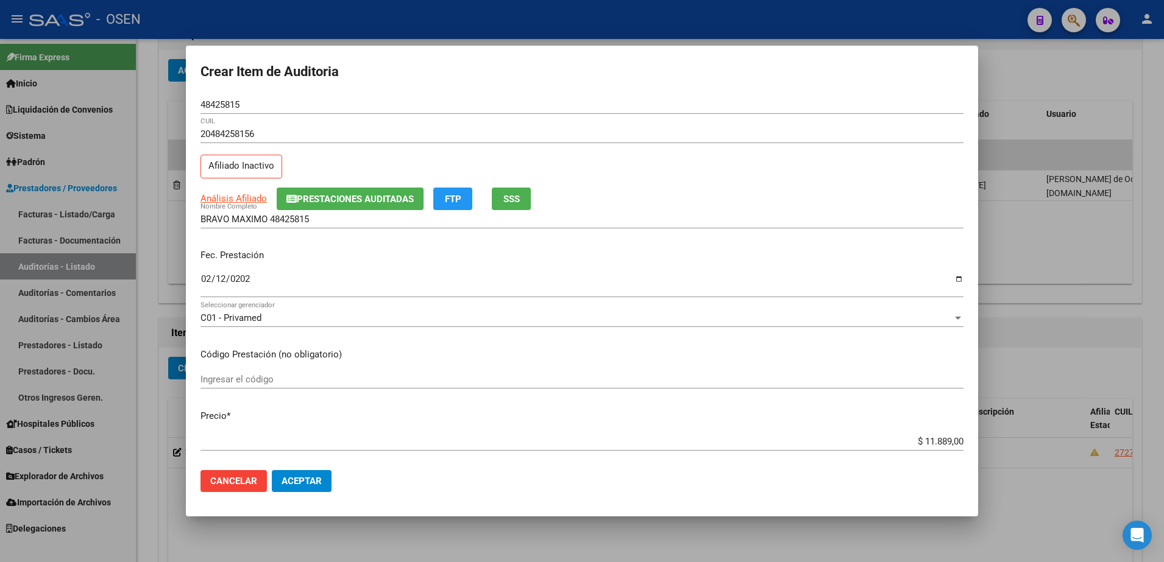
type textarea "Afectada RES 1/25"
click at [895, 447] on div "$ 11.889,00 Ingresar el precio" at bounding box center [581, 442] width 763 height 18
click at [513, 219] on input "BRAVO MAXIMO 48425815" at bounding box center [581, 219] width 763 height 11
paste input "$ 11.889,00"
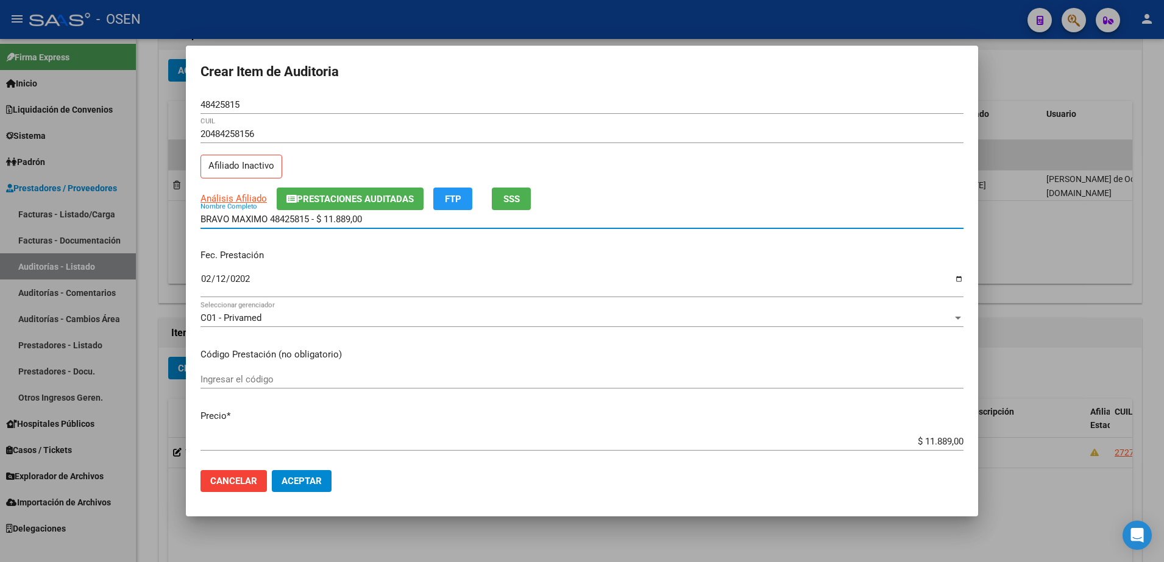
drag, startPoint x: 405, startPoint y: 217, endPoint x: 153, endPoint y: 220, distance: 251.7
click at [153, 220] on div "Crear Item de Auditoria 48425815 Nro Documento 20484258156 CUIL Afiliado Inacti…" at bounding box center [582, 281] width 1164 height 562
click at [375, 221] on input "BRAVO MAXIMO 48425815 - $ 11.889,00" at bounding box center [581, 219] width 763 height 11
drag, startPoint x: 375, startPoint y: 221, endPoint x: 272, endPoint y: 229, distance: 102.6
click at [272, 229] on div "BRAVO MAXIMO 48425815 - $ 11.889,00 Nombre Completo" at bounding box center [581, 225] width 763 height 30
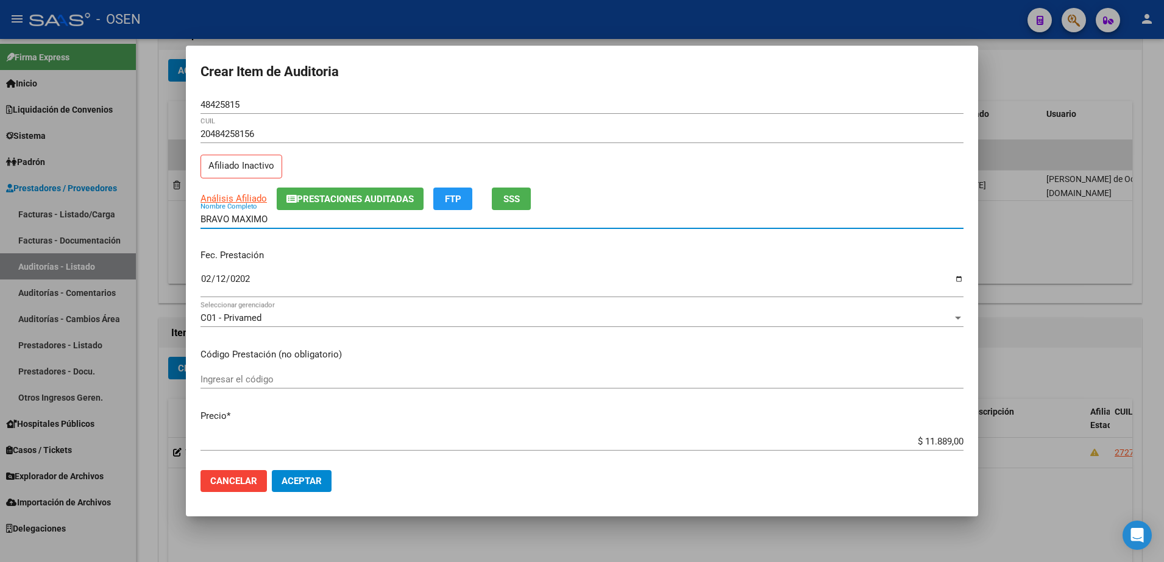
type input "BRAVO MAXIMO"
click at [308, 470] on button "Aceptar" at bounding box center [302, 481] width 60 height 22
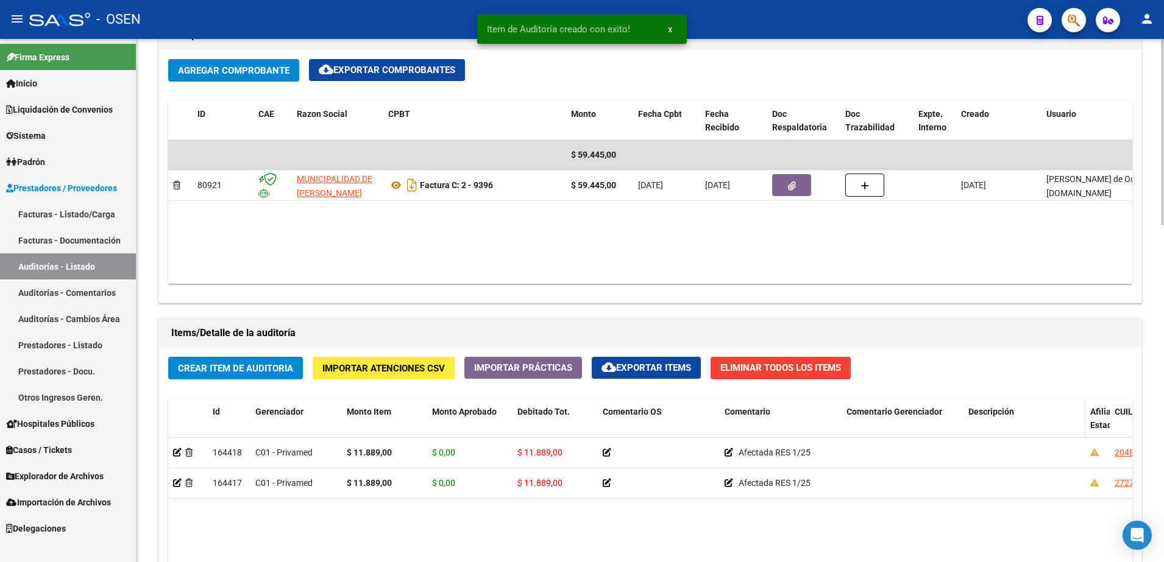
drag, startPoint x: 1084, startPoint y: 418, endPoint x: 974, endPoint y: 424, distance: 109.9
click at [974, 424] on datatable-header-cell "Descripción" at bounding box center [1024, 426] width 122 height 54
drag, startPoint x: 1085, startPoint y: 422, endPoint x: 1032, endPoint y: 424, distance: 53.0
click at [1032, 424] on datatable-header-cell "CUIL" at bounding box center [1035, 426] width 26 height 54
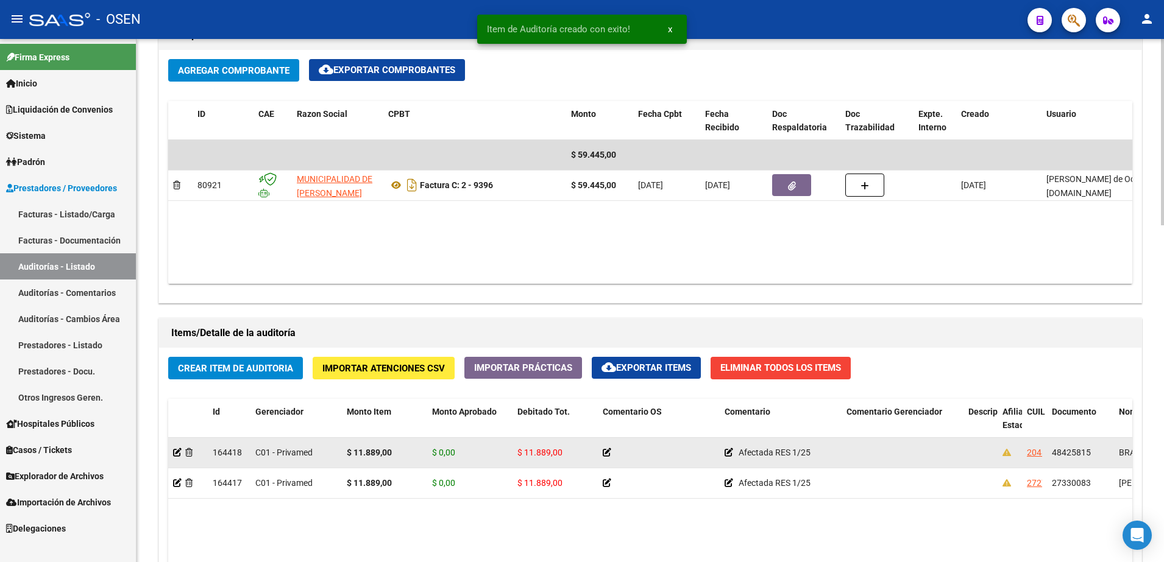
click at [1124, 446] on div "BRAVO MAXIMO" at bounding box center [1175, 453] width 112 height 14
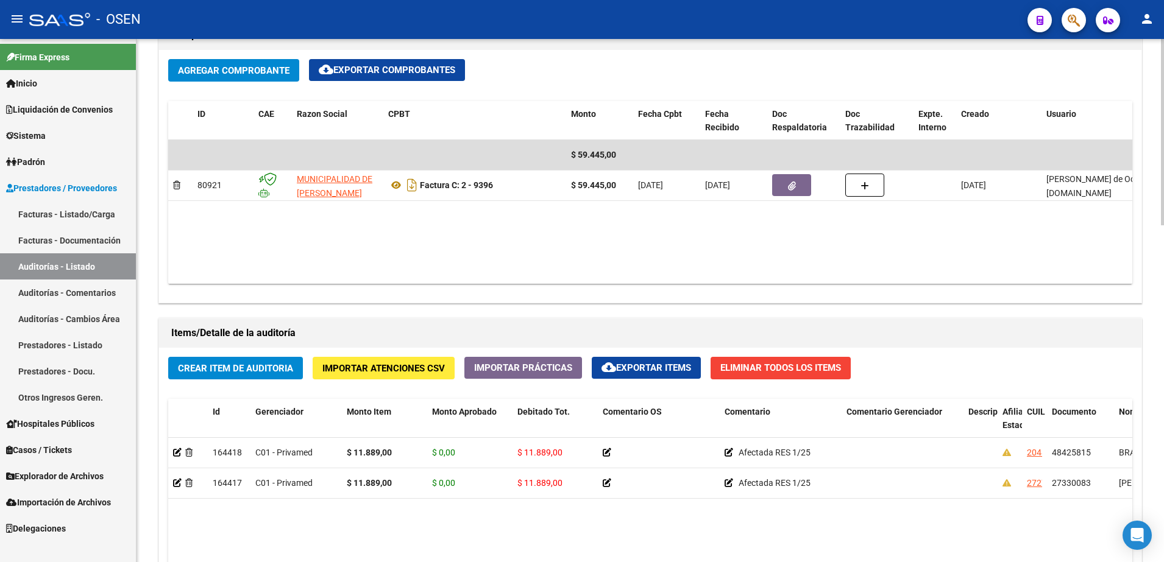
copy span "BRAVO"
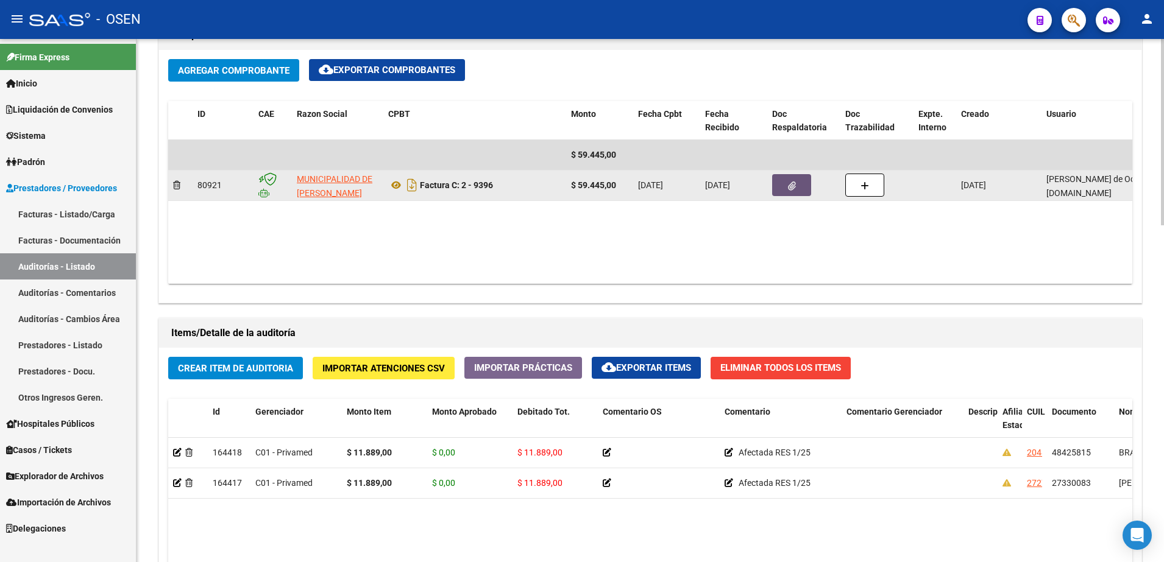
click at [801, 191] on button "button" at bounding box center [791, 185] width 39 height 22
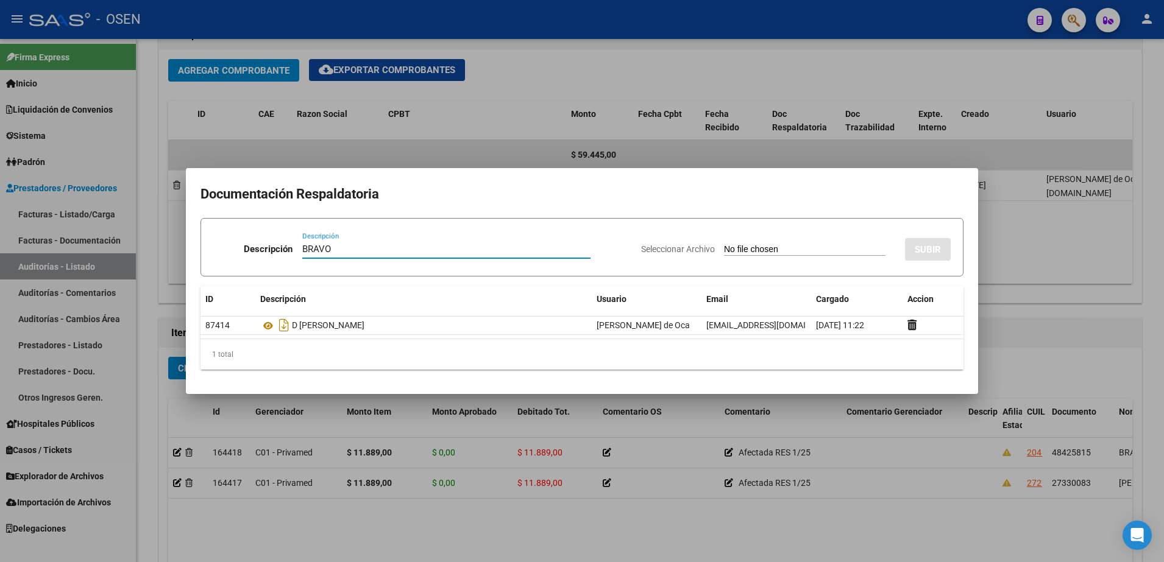
type input "BRAVO"
click at [767, 250] on input "Seleccionar Archivo" at bounding box center [804, 250] width 161 height 12
type input "C:\fakepath\BRAVO MAXIMO.png"
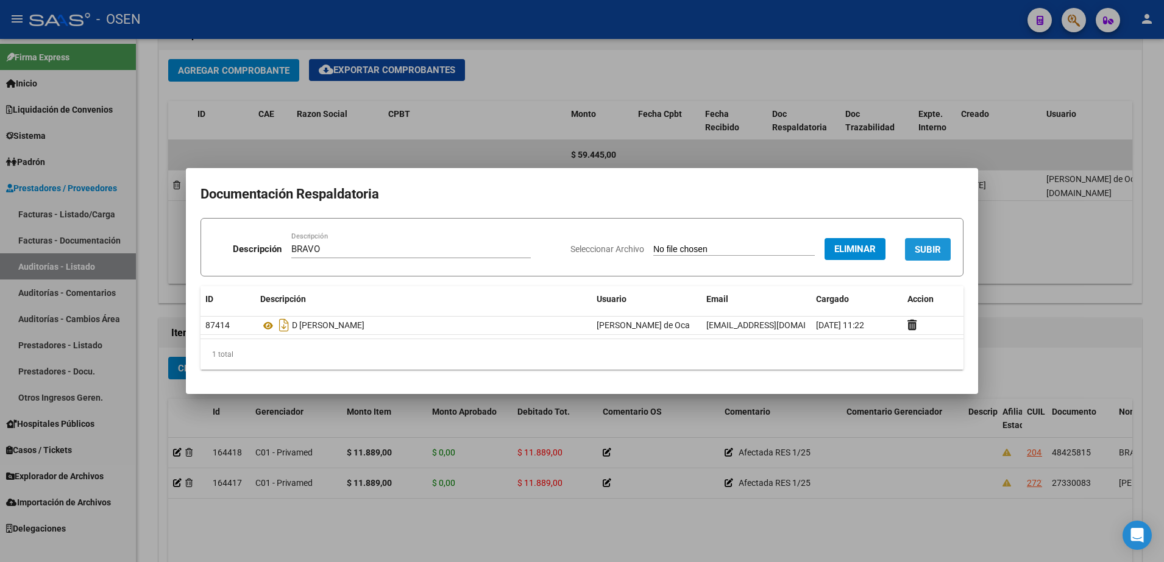
click at [921, 241] on button "SUBIR" at bounding box center [928, 249] width 46 height 23
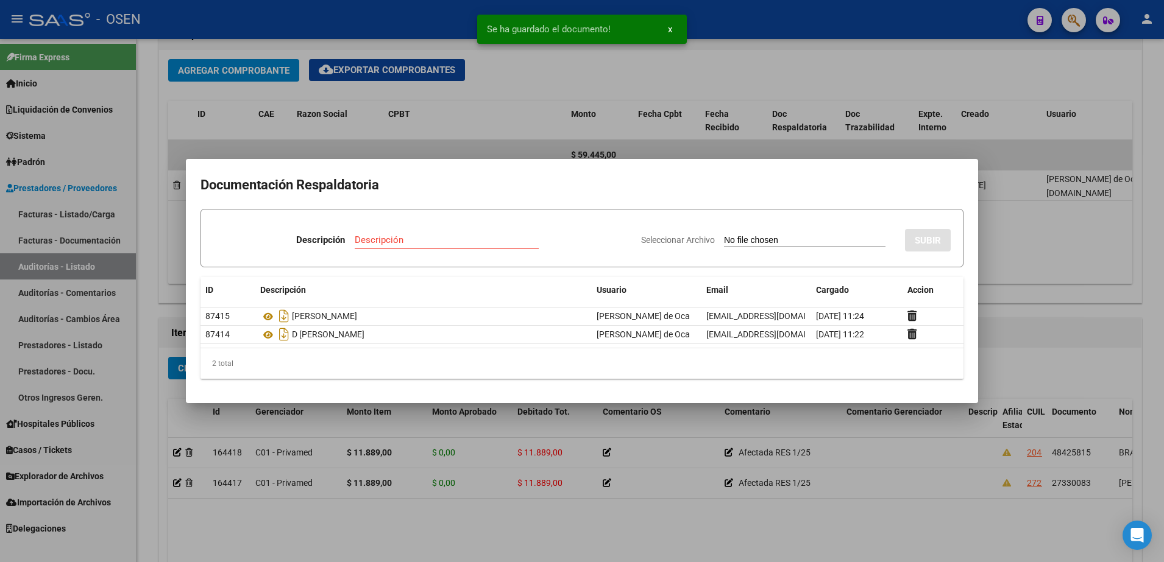
click at [413, 516] on div at bounding box center [582, 281] width 1164 height 562
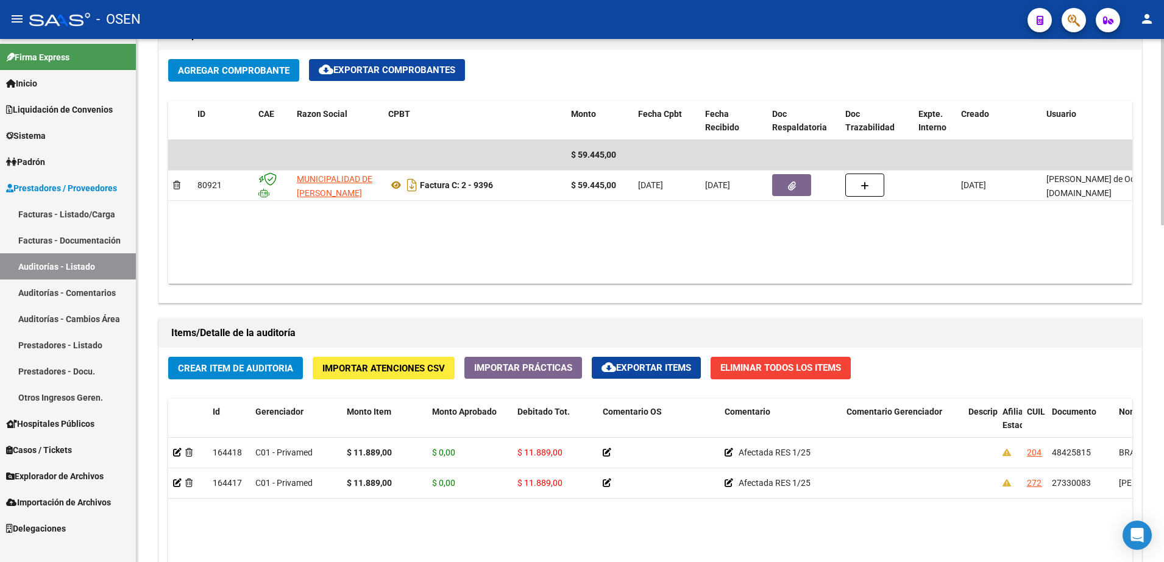
click at [275, 371] on span "Crear Item de Auditoria" at bounding box center [235, 368] width 115 height 11
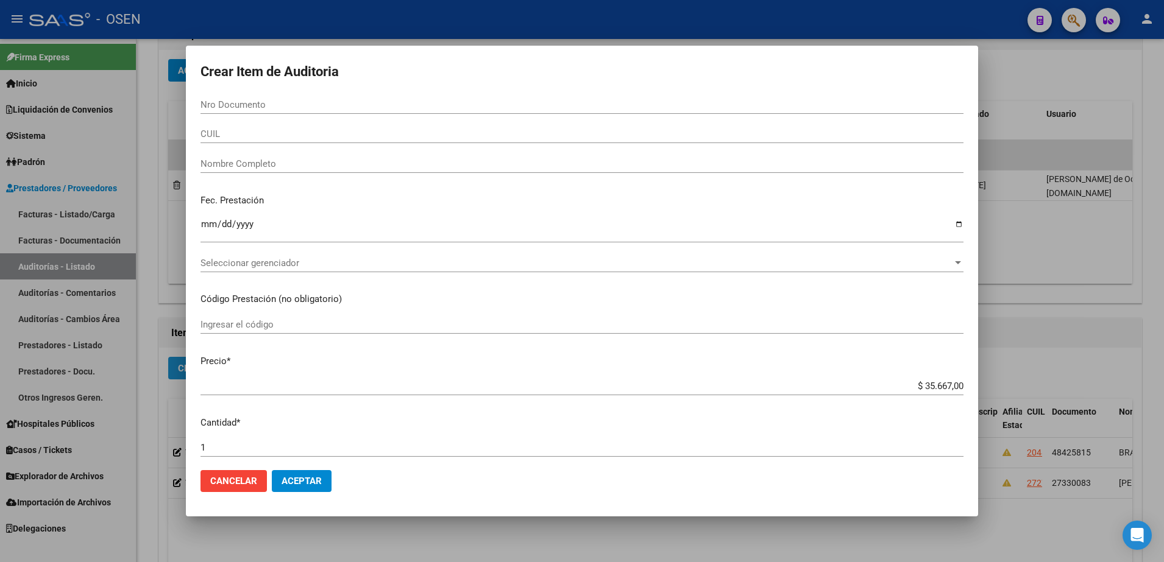
paste input "70051728"
type input "70051728"
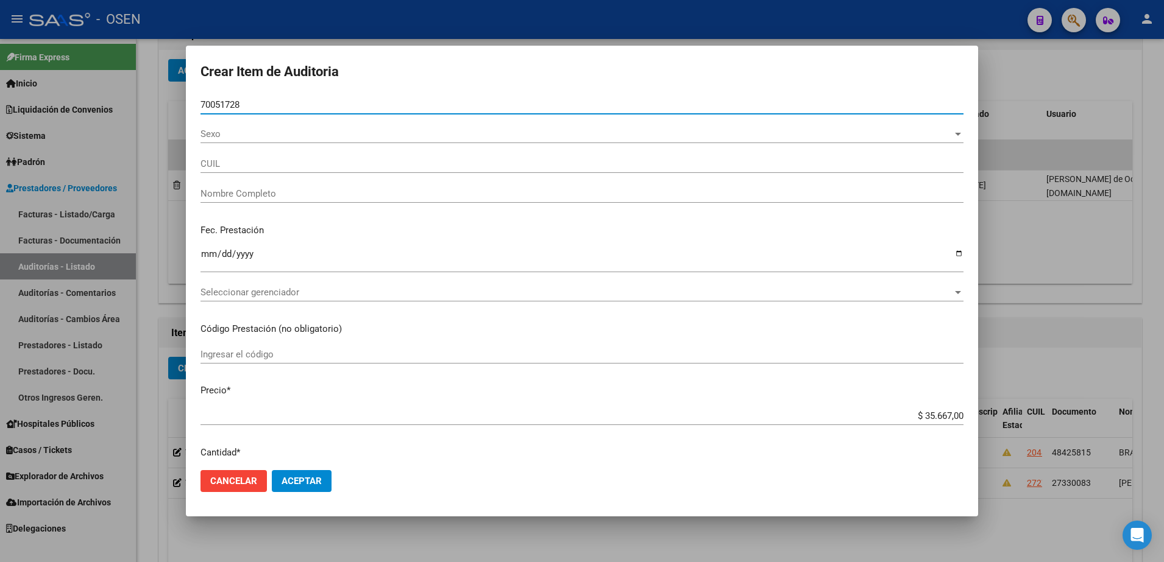
type input "20700517285"
type input "LUCIO CATTARIN"
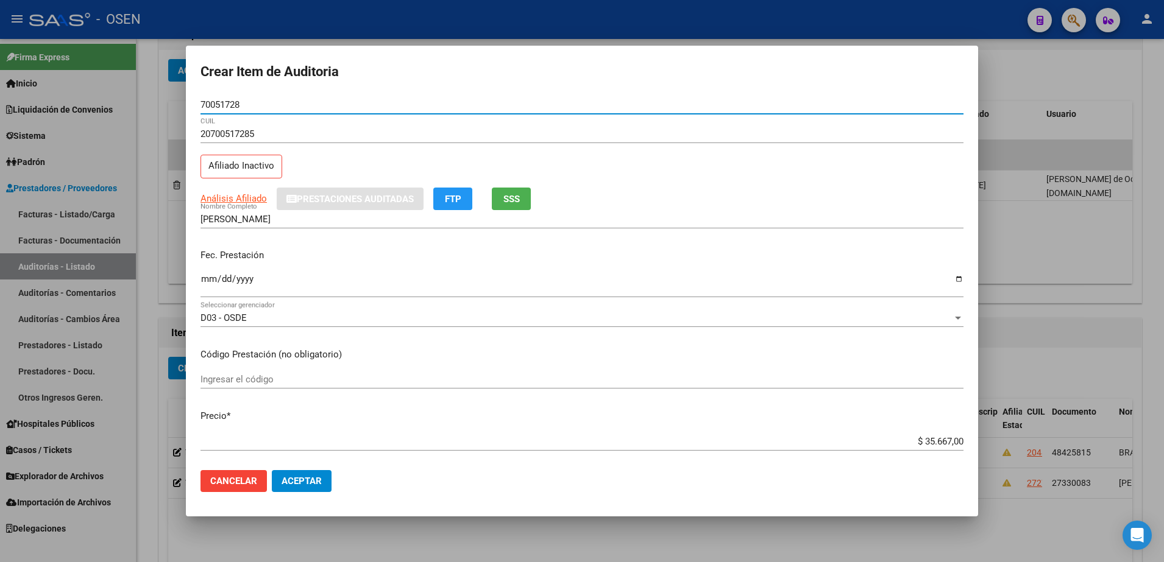
type input "70051728"
click at [206, 283] on input "Ingresar la fecha" at bounding box center [581, 283] width 763 height 19
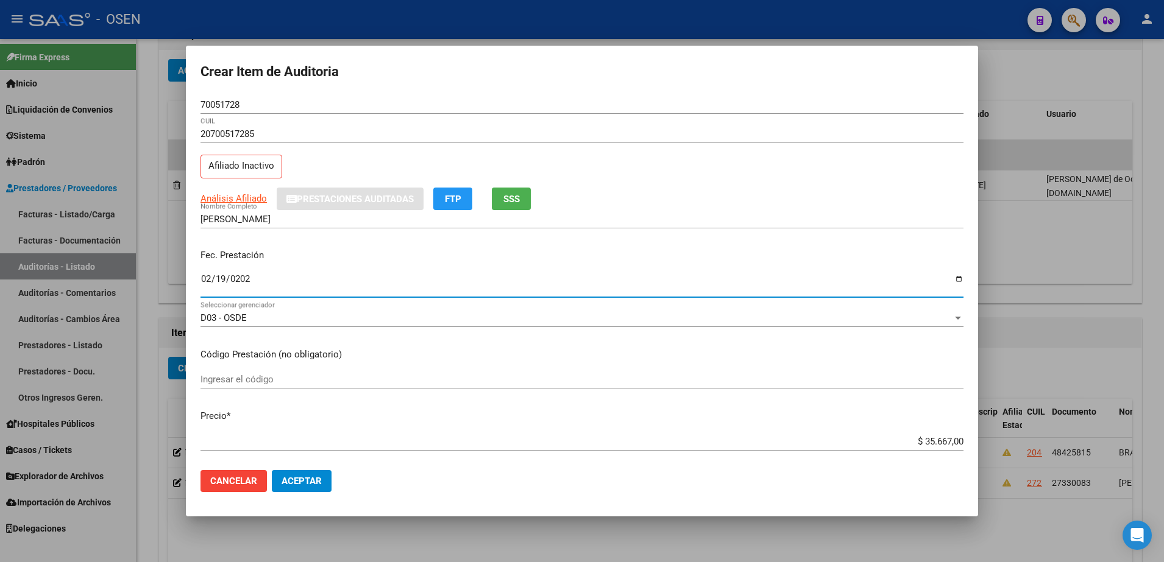
type input "2025-02-19"
click at [935, 433] on div "$ 35.667,00 Ingresar el precio" at bounding box center [581, 442] width 763 height 18
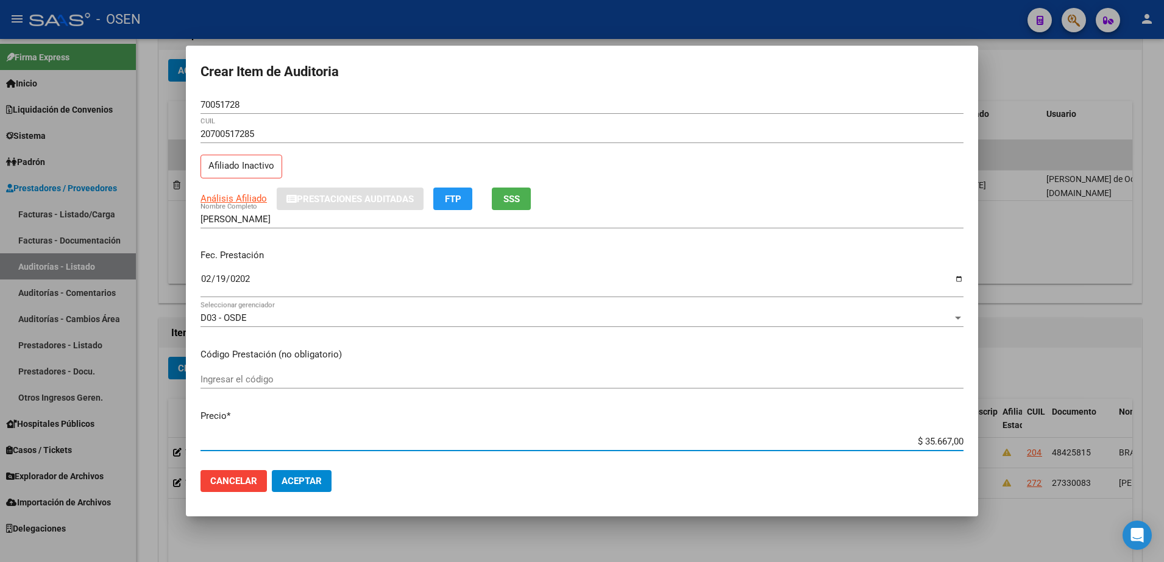
click at [935, 438] on input "$ 35.667,00" at bounding box center [581, 441] width 763 height 11
type input "$ 0,01"
type input "$ 0,11"
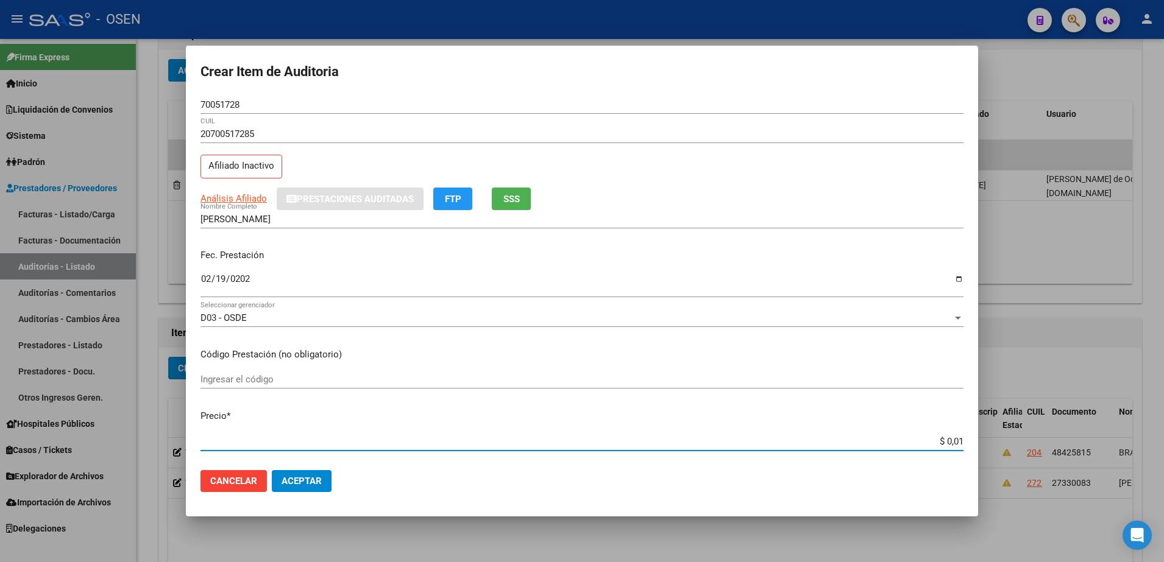
type input "$ 0,11"
type input "$ 1,18"
type input "$ 11,88"
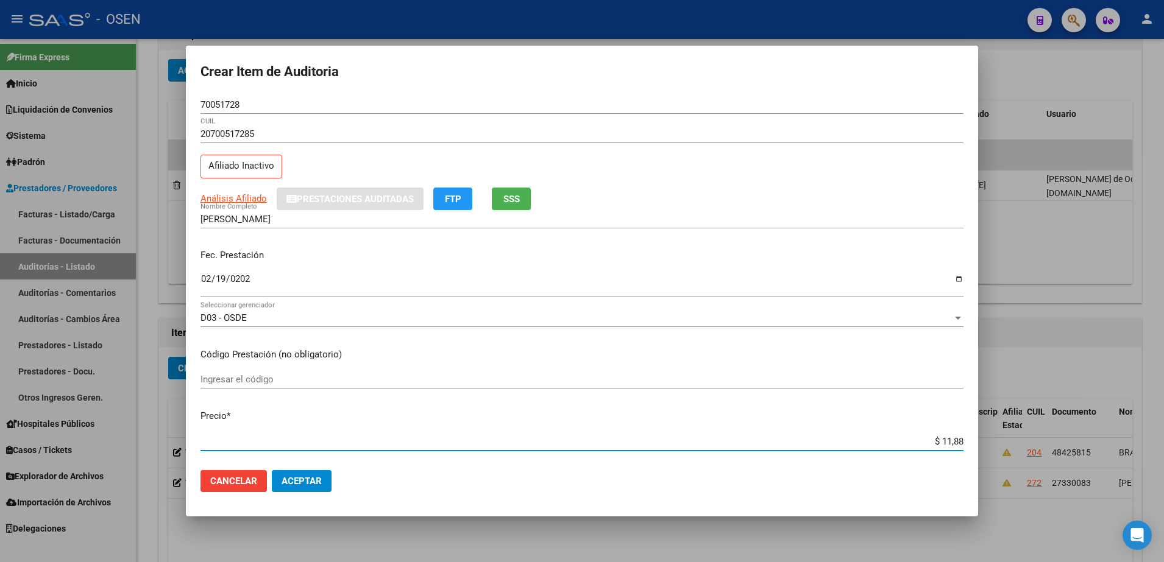
type input "$ 118,89"
type input "$ 1.188,90"
type input "$ 11.889,00"
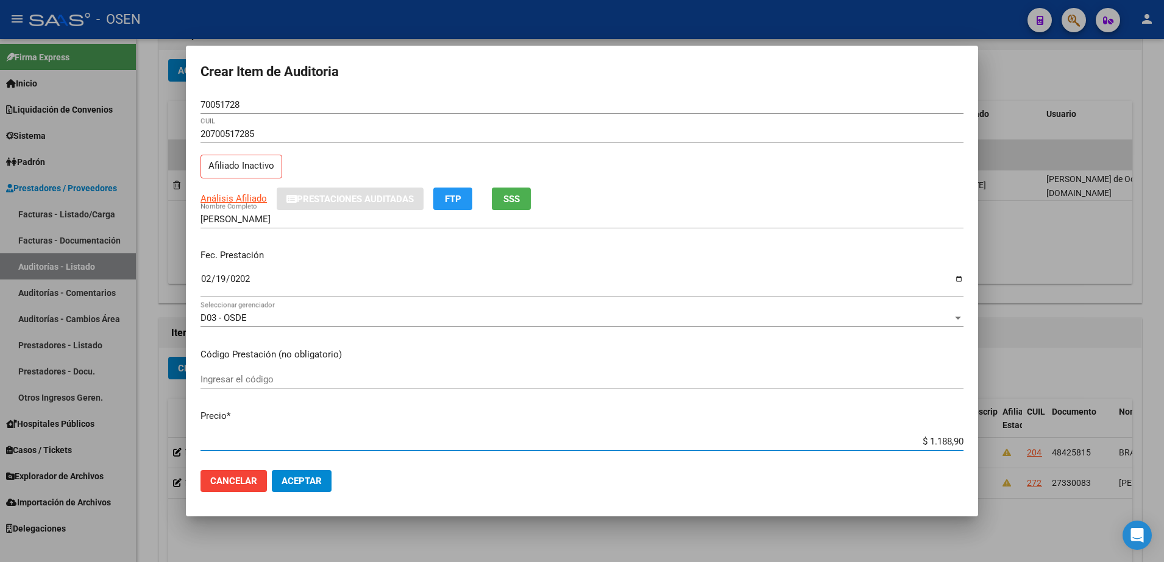
type input "$ 11.889,00"
click at [917, 443] on input "$ 11.889,00" at bounding box center [581, 441] width 763 height 11
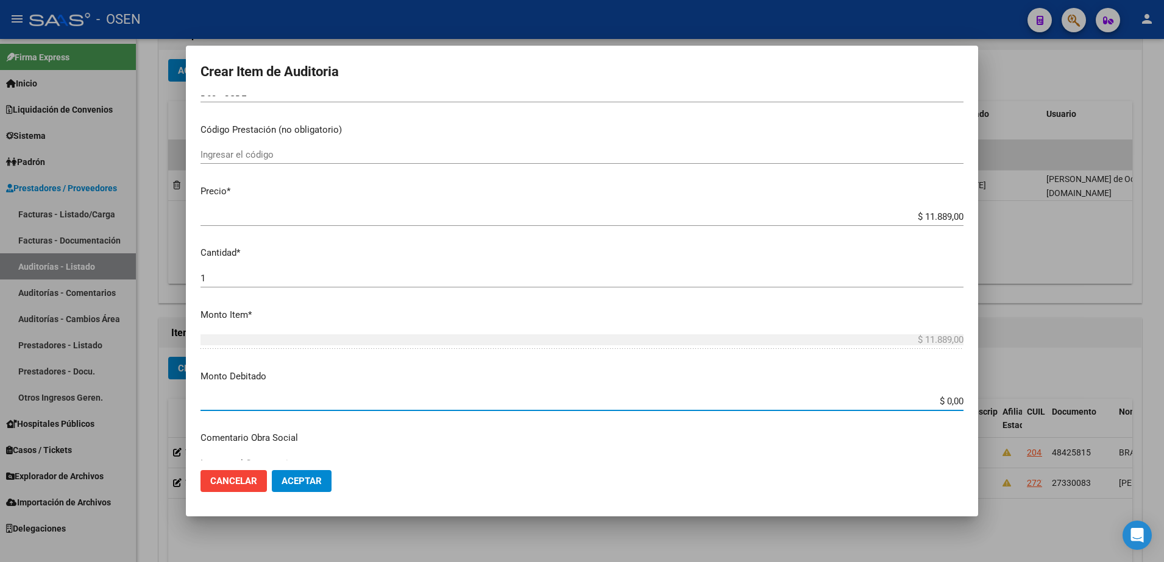
paste input "11.889"
type input "$ 11.889,00"
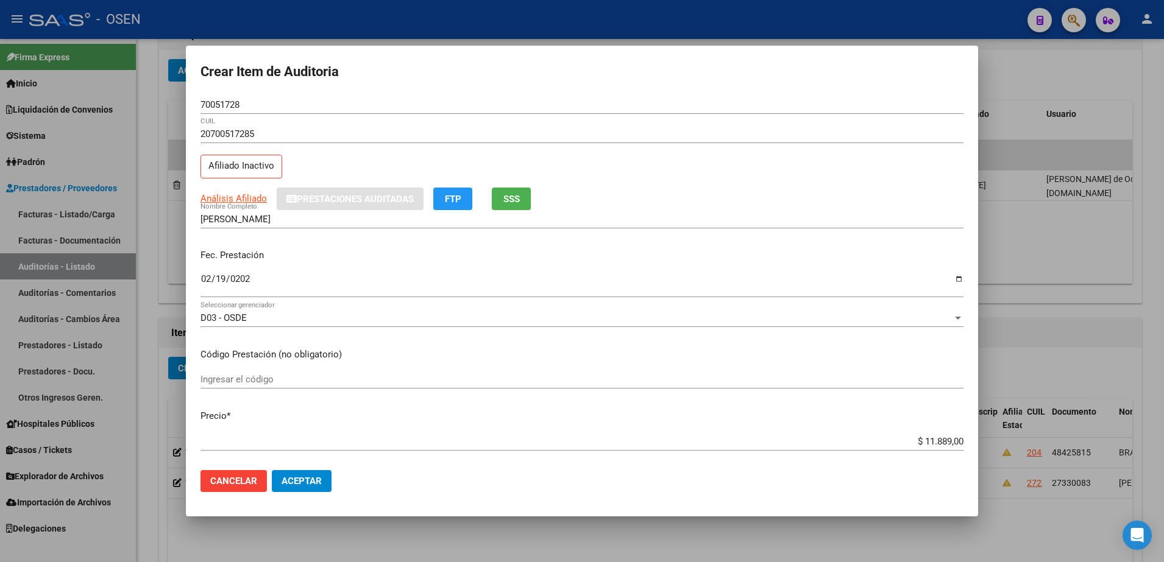
type textarea "Afectado 1/25"
click at [230, 109] on input "70051728" at bounding box center [581, 104] width 763 height 11
click at [229, 108] on input "70051728" at bounding box center [581, 104] width 763 height 11
drag, startPoint x: 239, startPoint y: 115, endPoint x: 232, endPoint y: 110, distance: 9.1
click at [238, 114] on div "70051728 Nro Documento" at bounding box center [581, 111] width 763 height 30
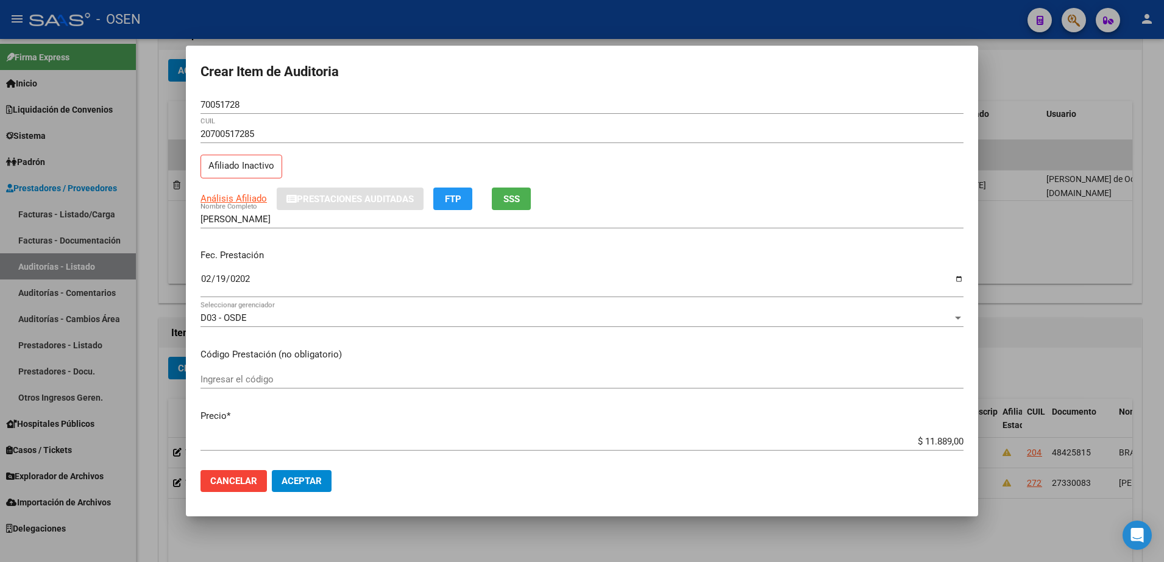
click at [230, 108] on input "70051728" at bounding box center [581, 104] width 763 height 11
click at [277, 215] on input "LUCIO CATTARIN" at bounding box center [581, 219] width 763 height 11
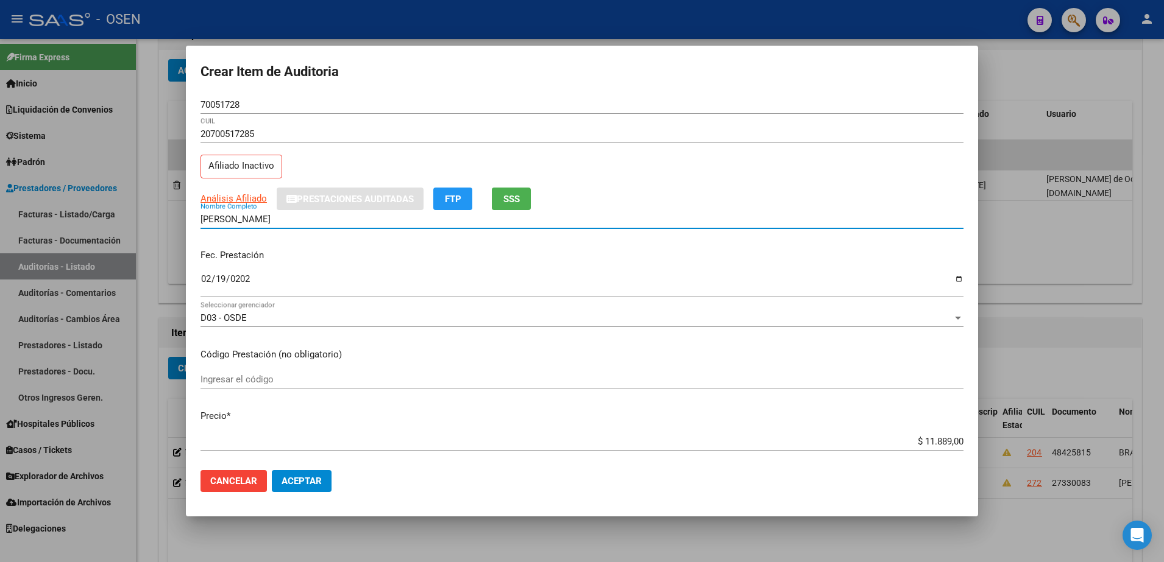
paste input "70051728"
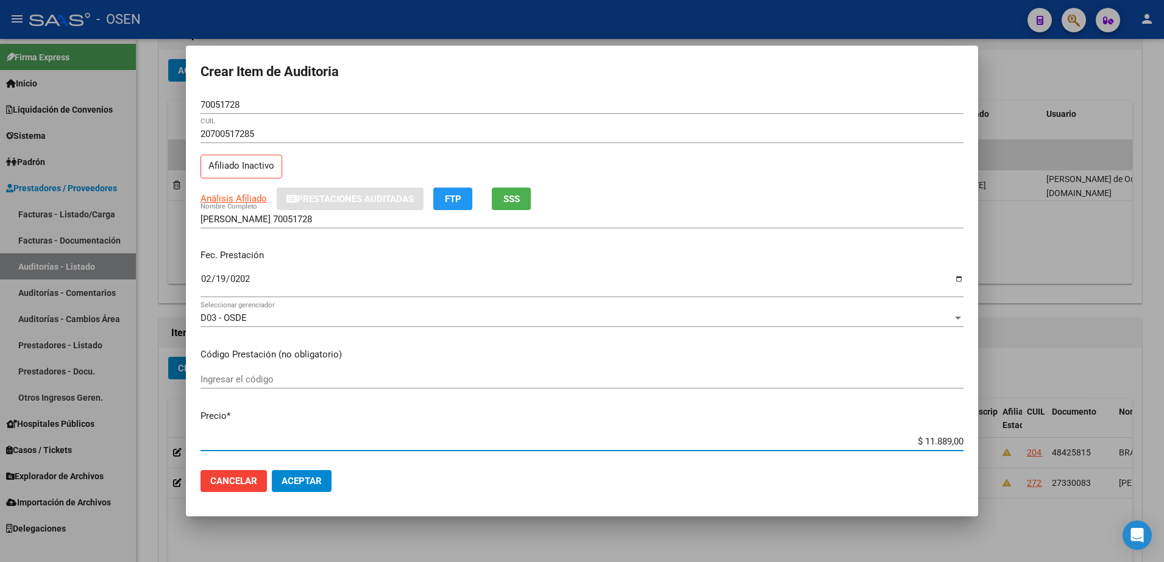
drag, startPoint x: 899, startPoint y: 443, endPoint x: 994, endPoint y: 441, distance: 95.1
click at [994, 441] on div "Crear Item de Auditoria 70051728 Nro Documento 20700517285 CUIL Afiliado Inacti…" at bounding box center [582, 281] width 1164 height 562
click at [651, 225] on div "LUCIO CATTARIN 70051728 Nombre Completo" at bounding box center [581, 219] width 763 height 18
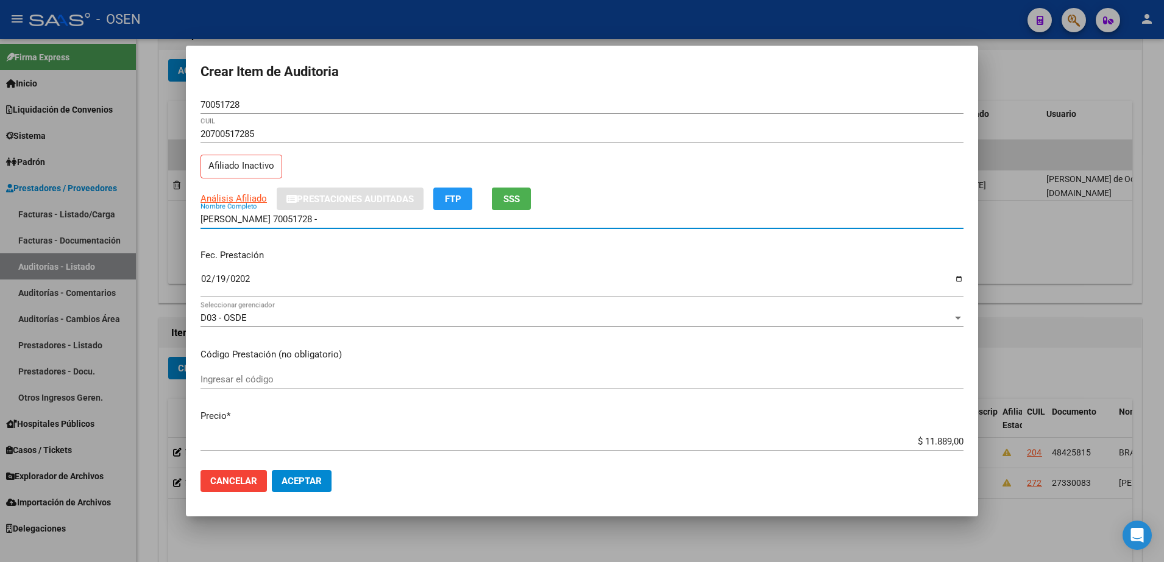
paste input "$ 11.889,00"
drag, startPoint x: 444, startPoint y: 216, endPoint x: 121, endPoint y: 218, distance: 323.0
click at [121, 218] on div "Crear Item de Auditoria 70051728 Nro Documento 20700517285 CUIL Afiliado Inacti…" at bounding box center [582, 281] width 1164 height 562
click at [312, 219] on input "LUCIO CATTARIN 70051728 - $ 11.889,00" at bounding box center [581, 219] width 763 height 11
drag, startPoint x: 375, startPoint y: 223, endPoint x: 282, endPoint y: 222, distance: 93.2
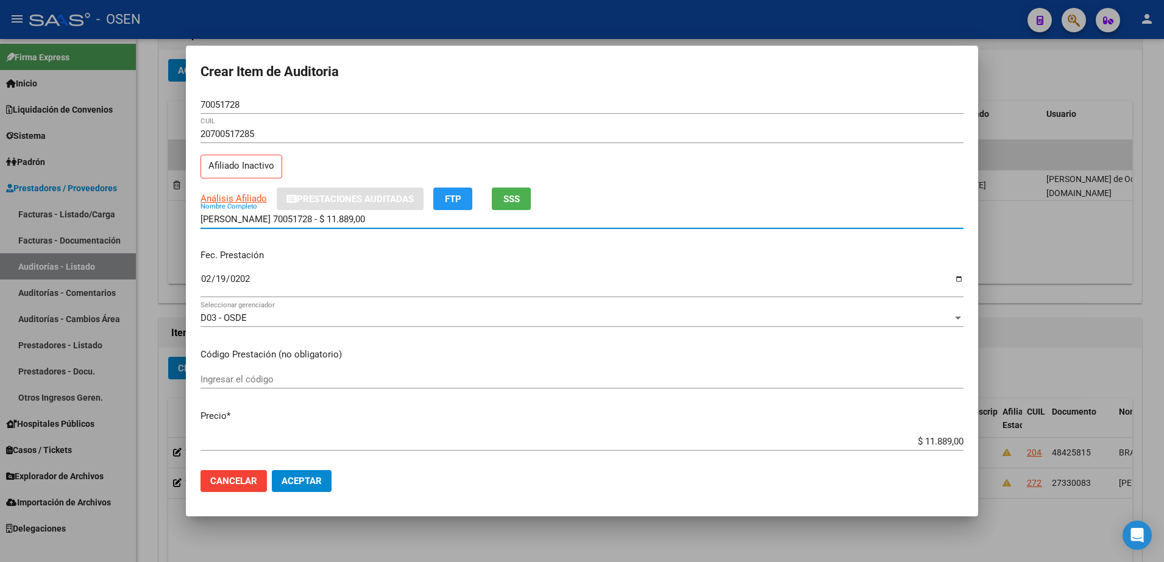
click at [282, 222] on input "LUCIO CATTARIN 70051728 - $ 11.889,00" at bounding box center [581, 219] width 763 height 11
type input "LUCIO CATTARIN"
drag, startPoint x: 287, startPoint y: 219, endPoint x: 289, endPoint y: 263, distance: 44.5
click at [289, 263] on mat-dialog-content "70051728 Nro Documento 20700517285 CUIL Afiliado Inactivo Análisis Afiliado Pre…" at bounding box center [582, 279] width 792 height 366
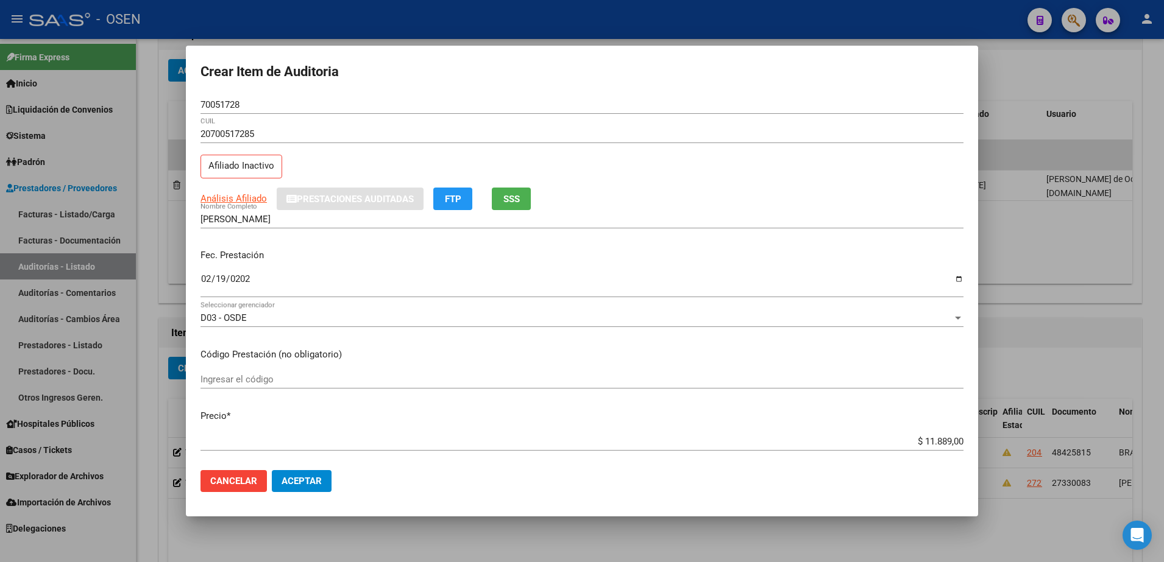
drag, startPoint x: 289, startPoint y: 263, endPoint x: 204, endPoint y: 221, distance: 95.4
click at [204, 221] on mat-dialog-content "70051728 Nro Documento 20700517285 CUIL Afiliado Inactivo Análisis Afiliado Pre…" at bounding box center [582, 279] width 792 height 366
click at [204, 221] on input "LUCIO CATTARIN" at bounding box center [581, 219] width 763 height 11
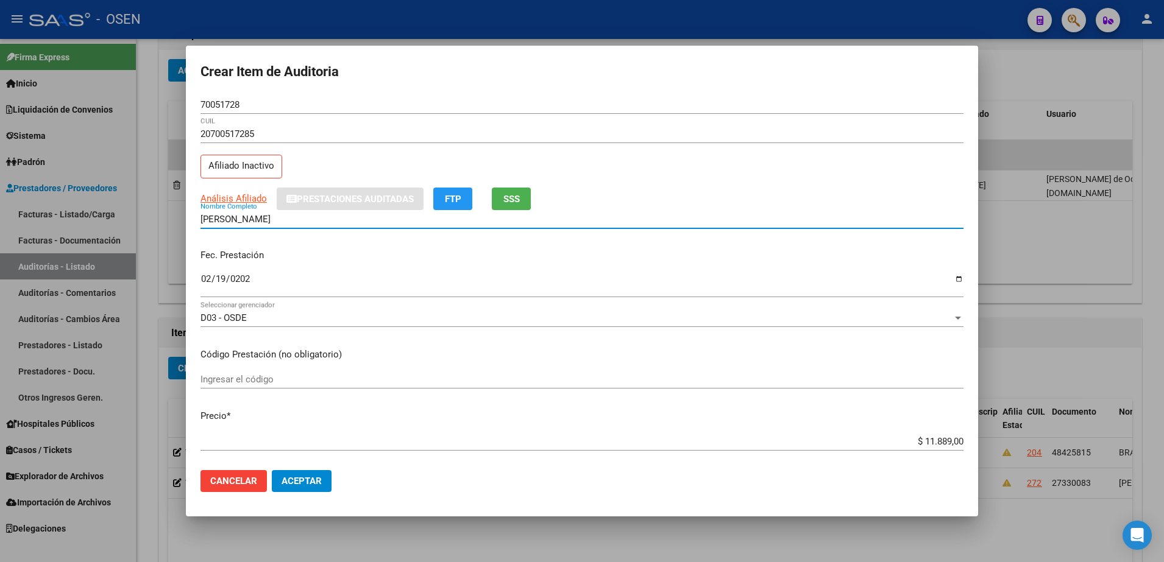
click at [292, 485] on span "Aceptar" at bounding box center [302, 481] width 40 height 11
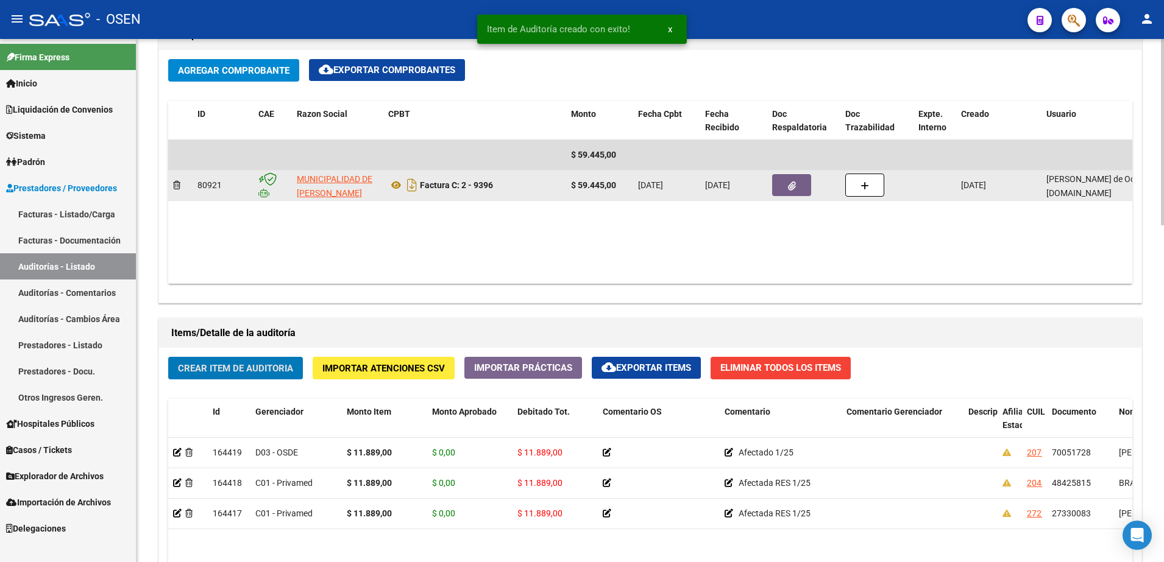
click at [799, 178] on button "button" at bounding box center [791, 185] width 39 height 22
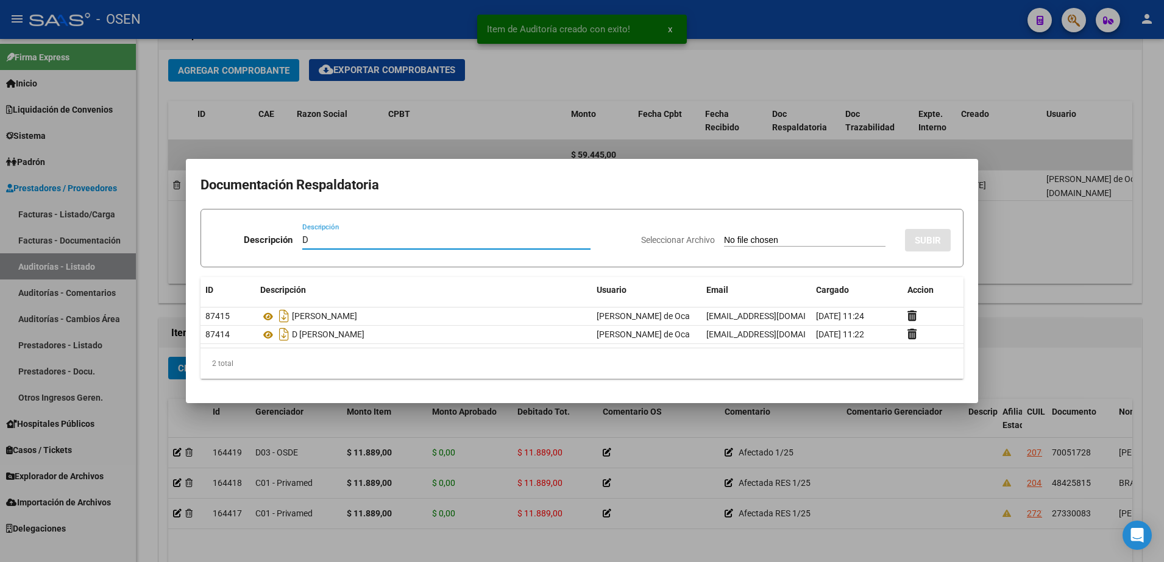
paste input "LUCIO CATTARIN"
type input "D LUCIO CATTARIN"
click at [818, 238] on input "Seleccionar Archivo" at bounding box center [804, 241] width 161 height 12
type input "C:\fakepath\CATTARIN .png"
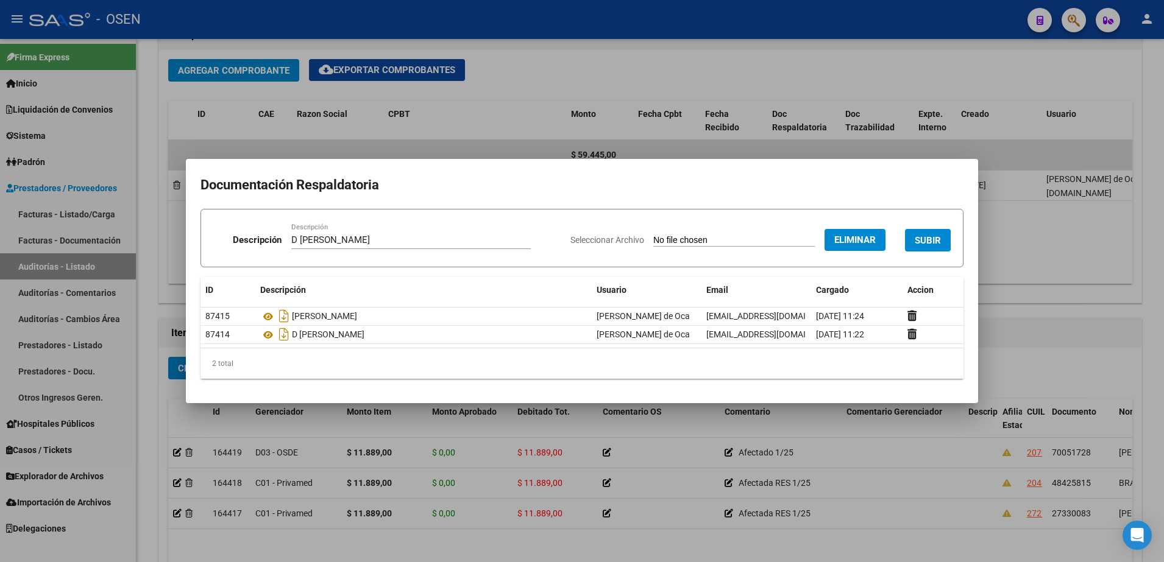
click at [923, 233] on button "SUBIR" at bounding box center [928, 240] width 46 height 23
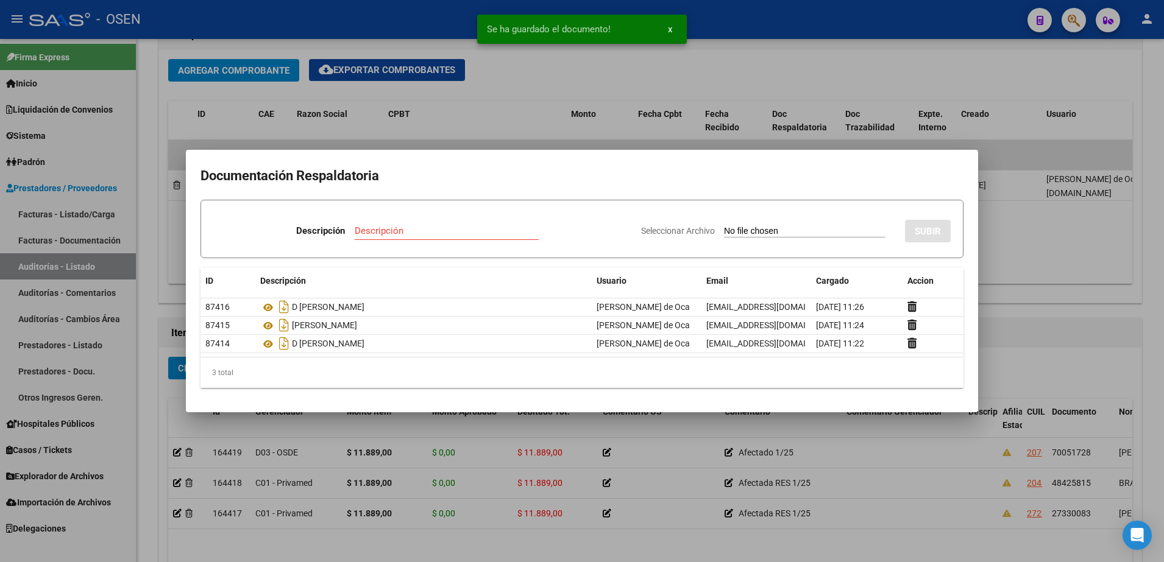
click at [1007, 384] on div at bounding box center [582, 281] width 1164 height 562
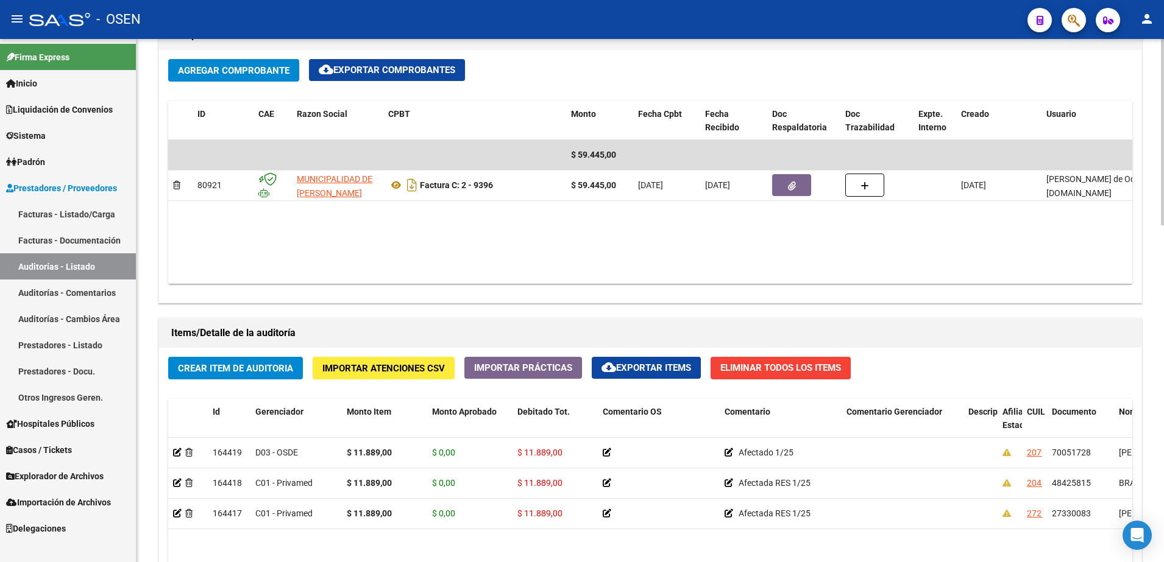
click at [277, 363] on span "Crear Item de Auditoria" at bounding box center [235, 368] width 115 height 11
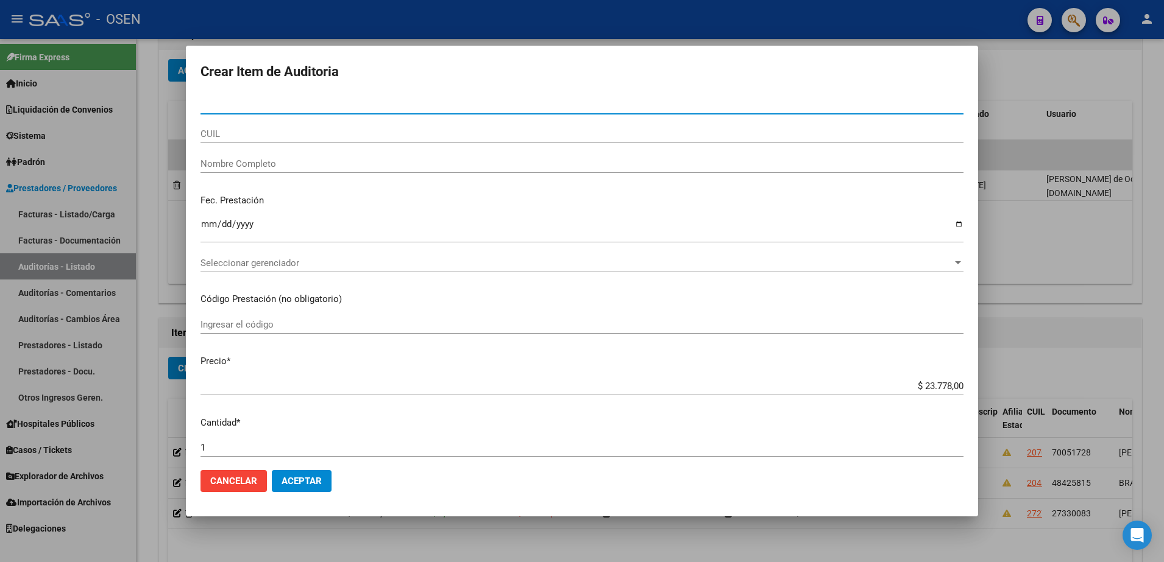
paste input "50764631"
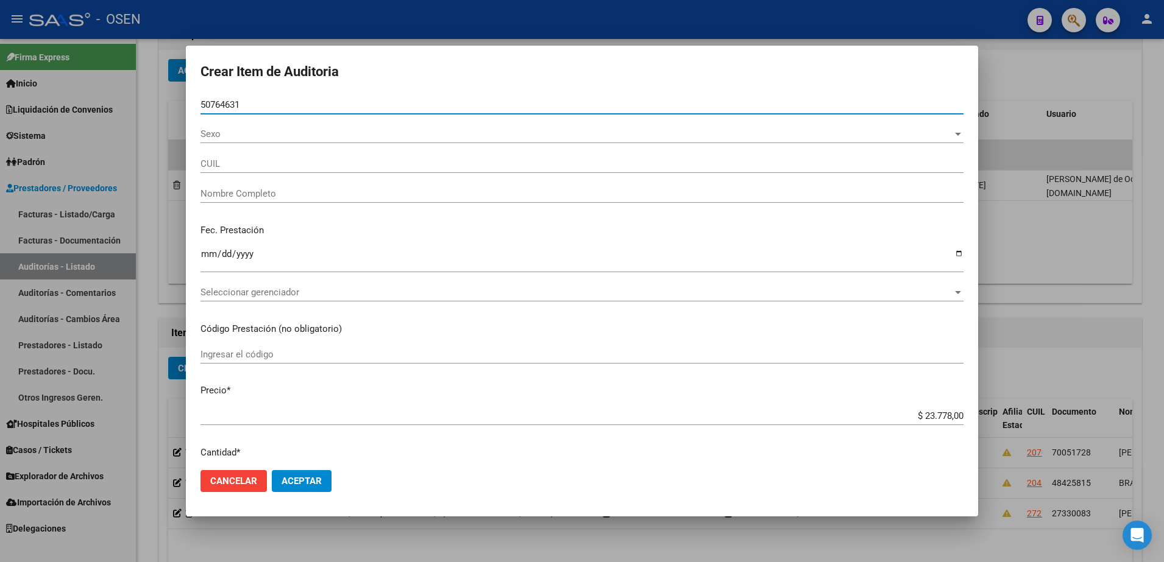
type input "50764631"
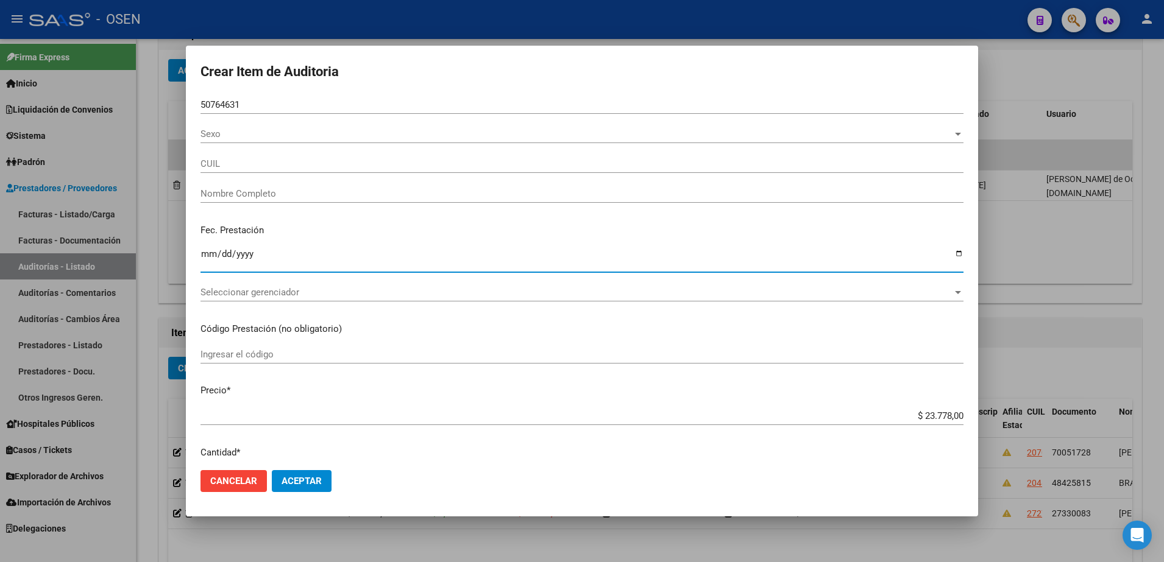
click at [204, 260] on input "Ingresar la fecha" at bounding box center [581, 258] width 763 height 19
type input "20507646310"
type input "NOUCHE CAMILO JUAN"
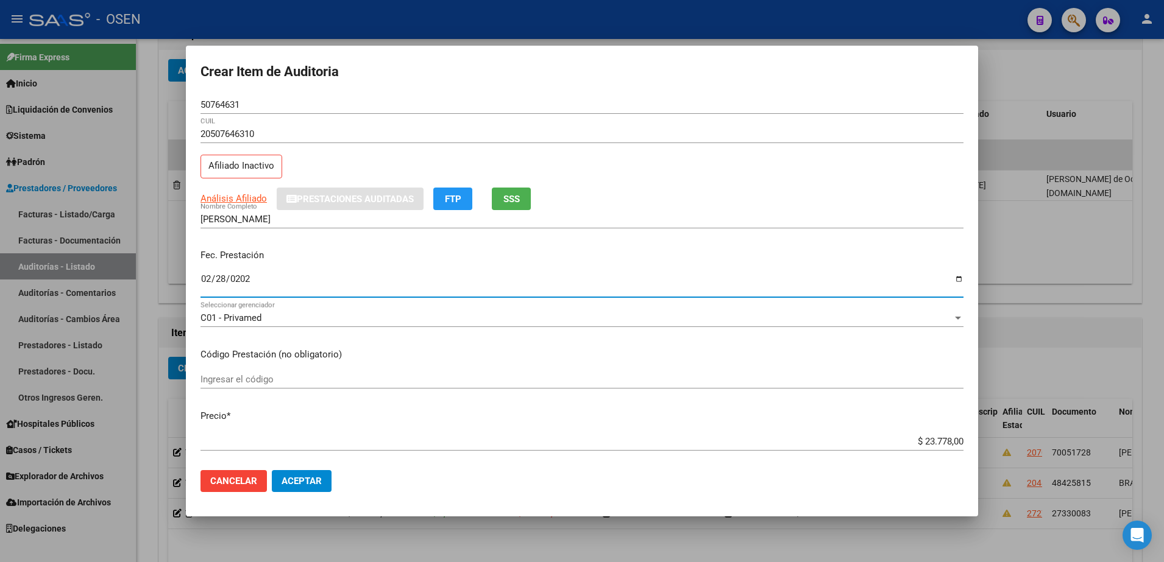
type input "2025-02-28"
click at [918, 435] on div "$ 23.778,00 Ingresar el precio" at bounding box center [581, 442] width 763 height 18
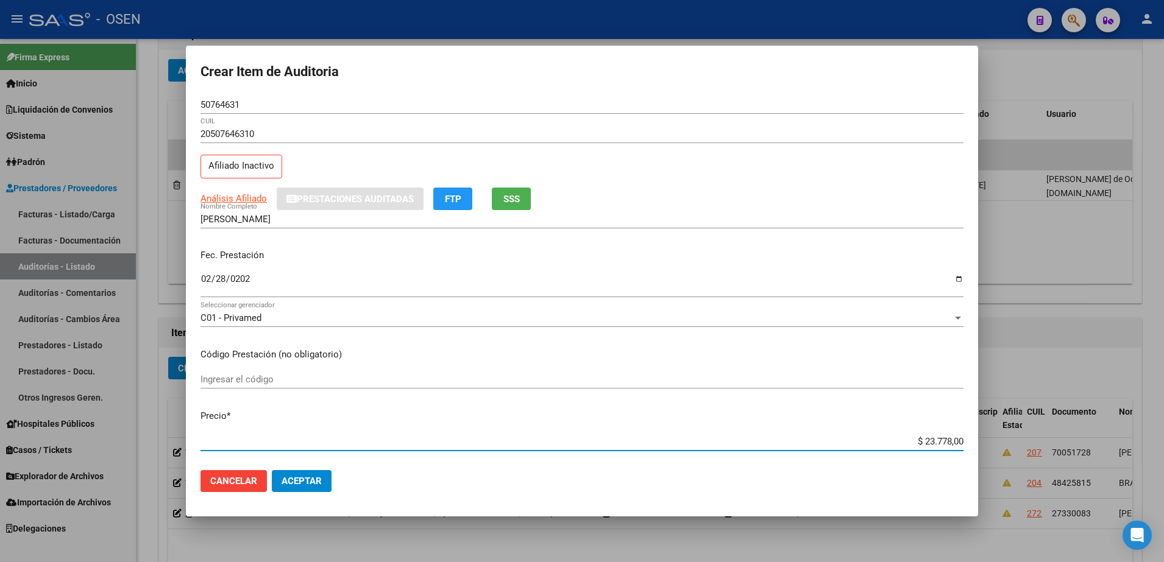
click at [918, 435] on div "$ 23.778,00 Ingresar el precio" at bounding box center [581, 442] width 763 height 18
click at [926, 444] on input "$ 23.778,00" at bounding box center [581, 441] width 763 height 11
type input "$ 0,01"
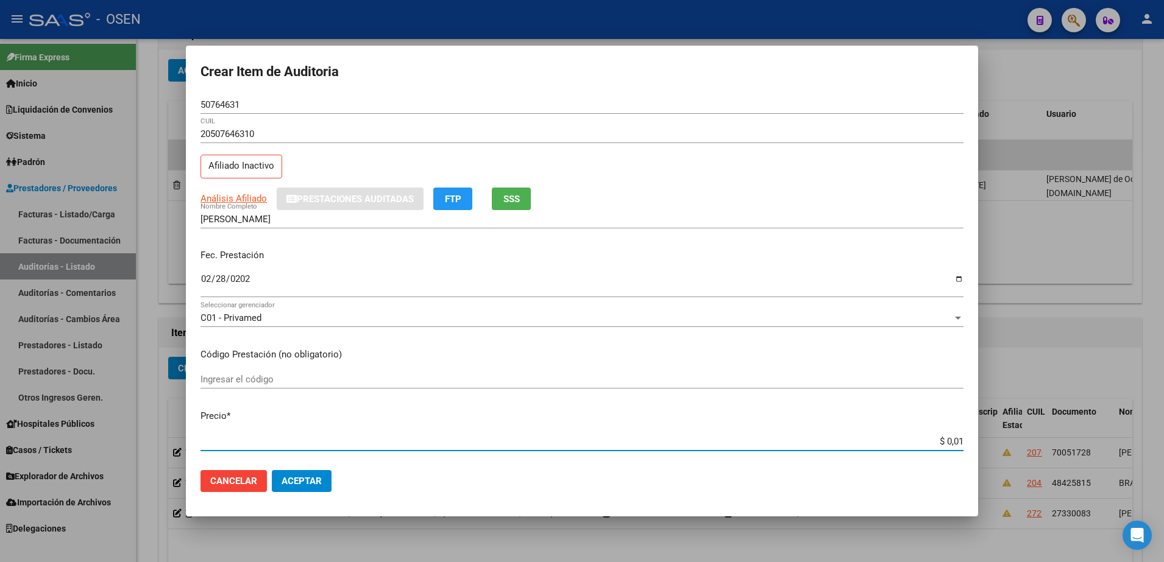
type input "$ 0,11"
type input "$ 1,18"
type input "$ 11,88"
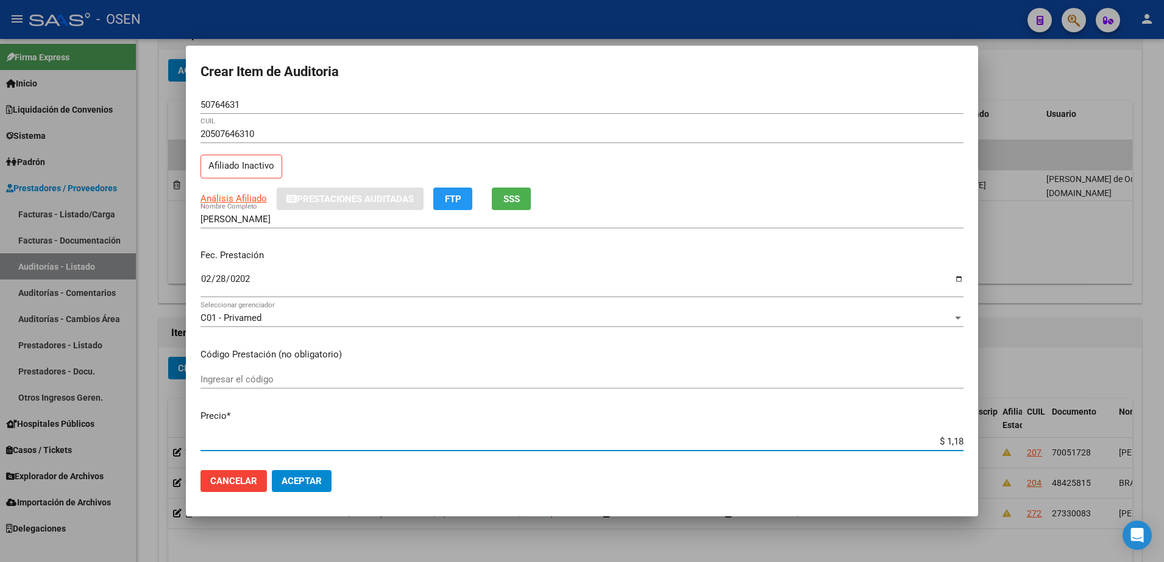
type input "$ 11,88"
type input "$ 118,89"
type input "$ 1.188,90"
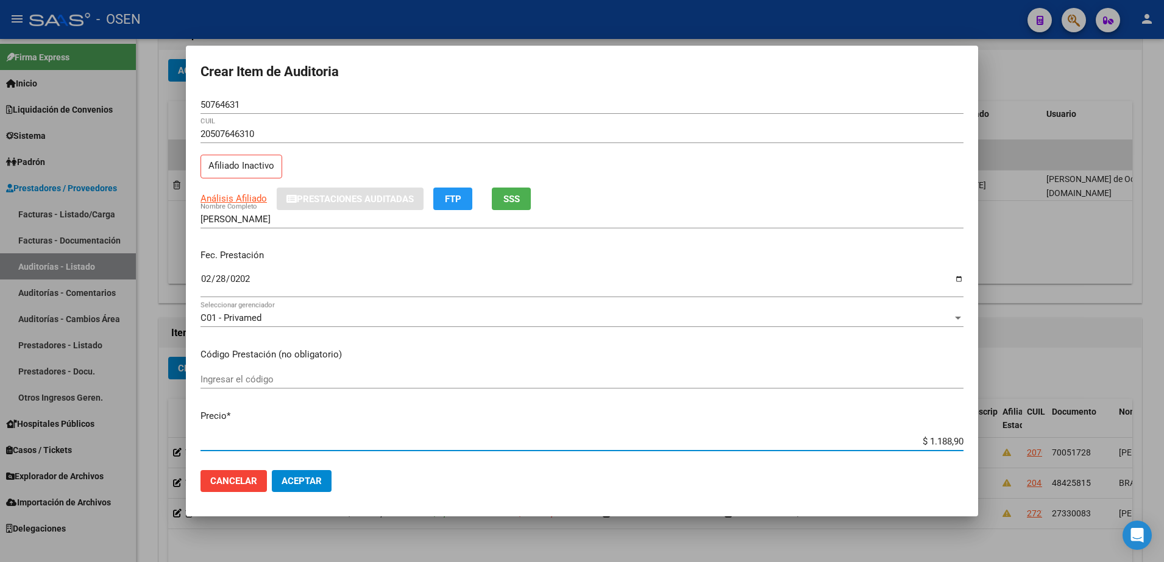
type input "$ 11.889,00"
click at [924, 439] on input "$ 11.889,00" at bounding box center [581, 441] width 763 height 11
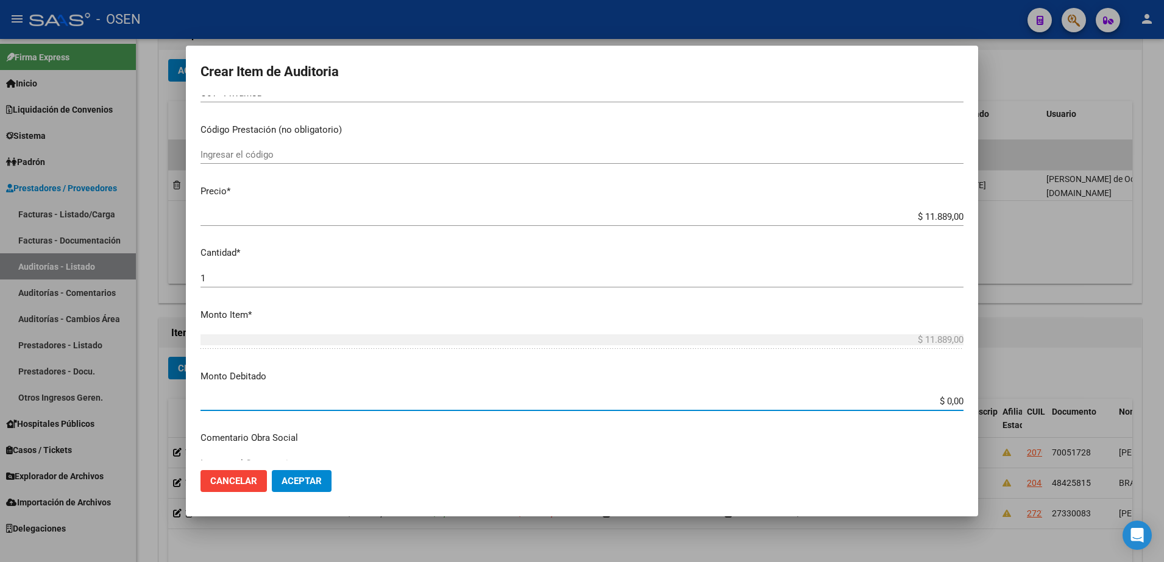
paste input "11.889"
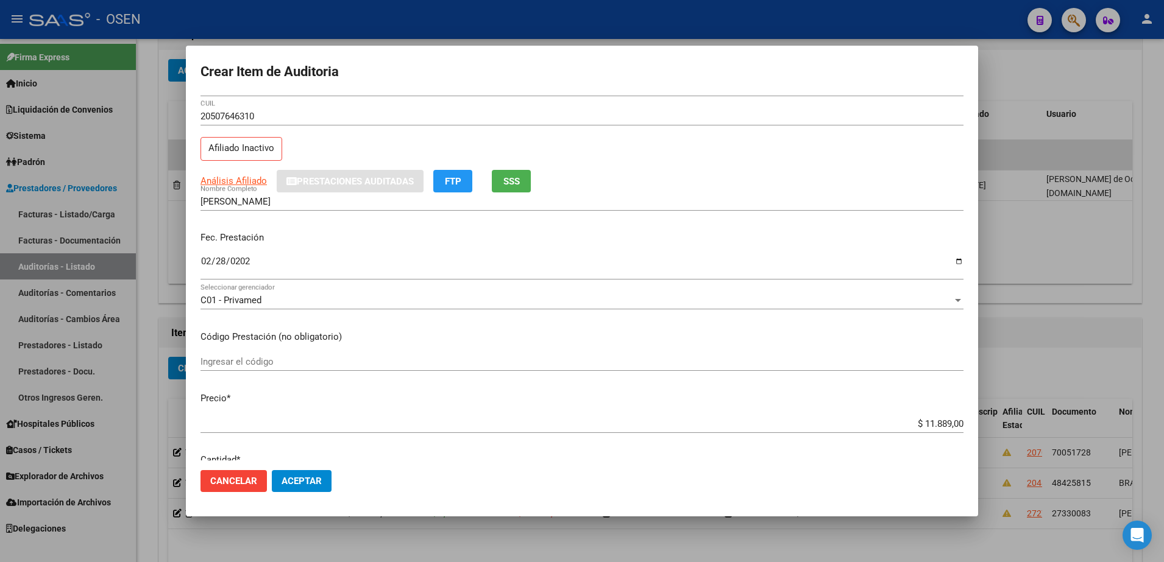
scroll to position [0, 0]
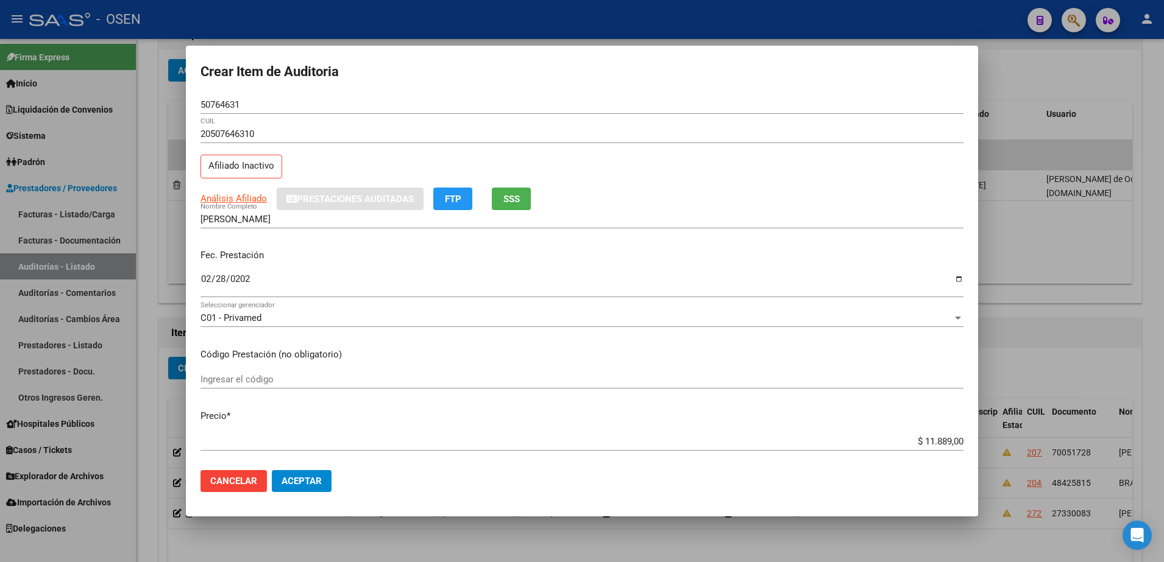
type input "$ 11.889,00"
click at [237, 112] on div "50764631 Nro Documento" at bounding box center [581, 105] width 763 height 18
click at [231, 107] on input "50764631" at bounding box center [581, 104] width 763 height 11
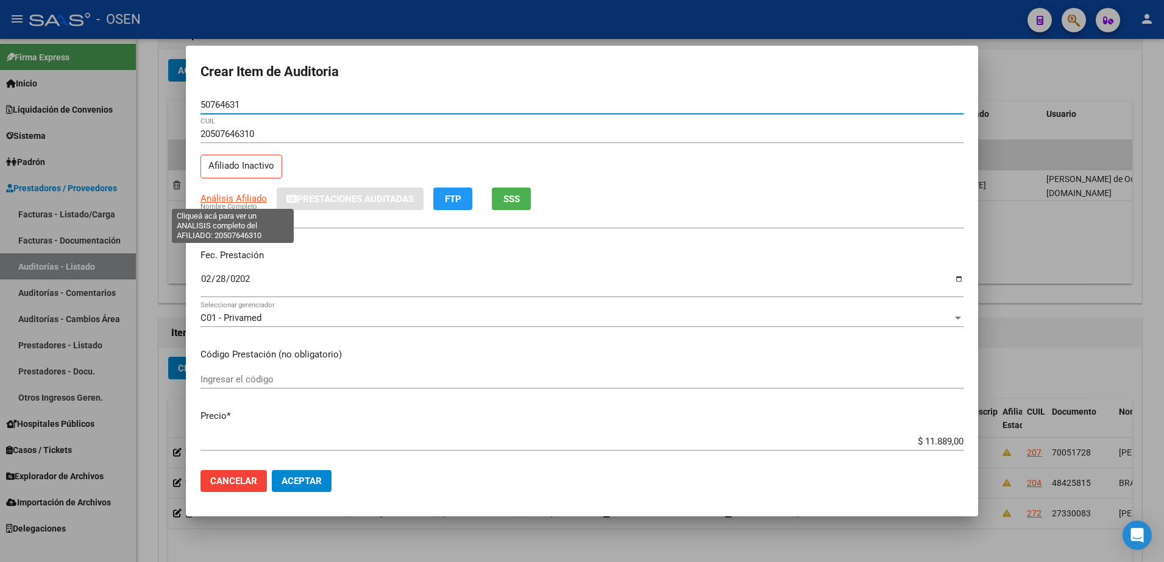
click at [248, 197] on span "Análisis Afiliado" at bounding box center [233, 198] width 66 height 11
type textarea "20507646310"
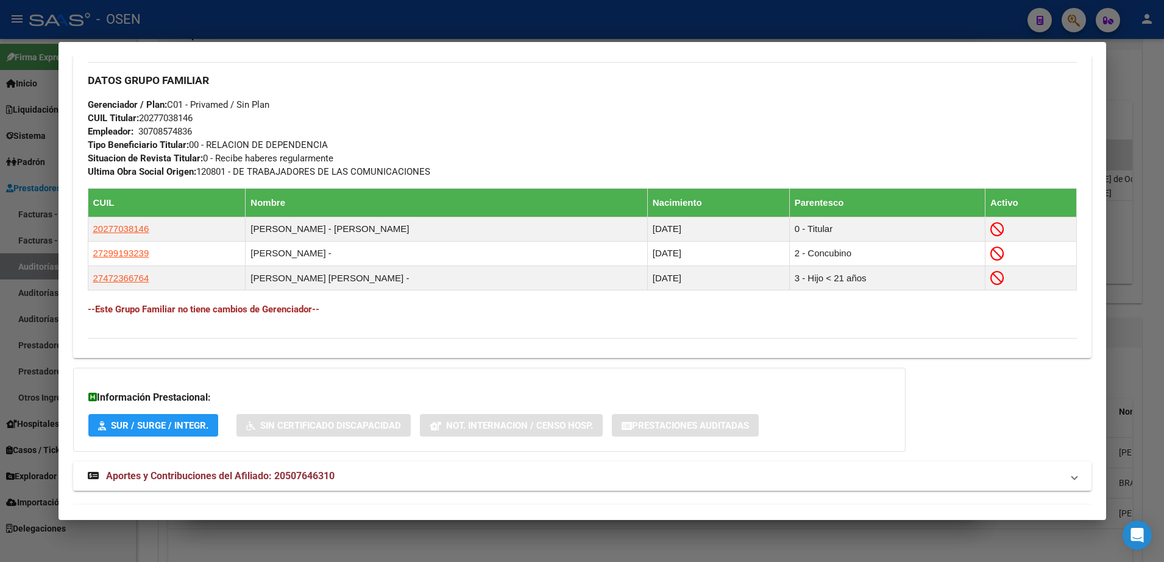
scroll to position [633, 0]
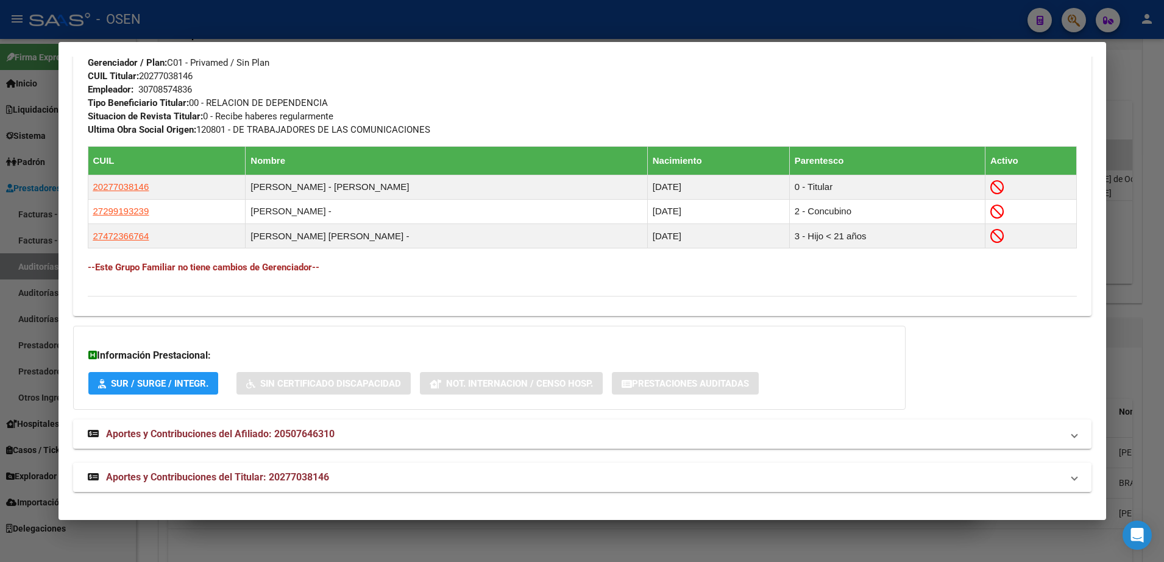
click at [472, 492] on mat-expansion-panel-header "Aportes y Contribuciones del Titular: 20277038146" at bounding box center [582, 477] width 1018 height 29
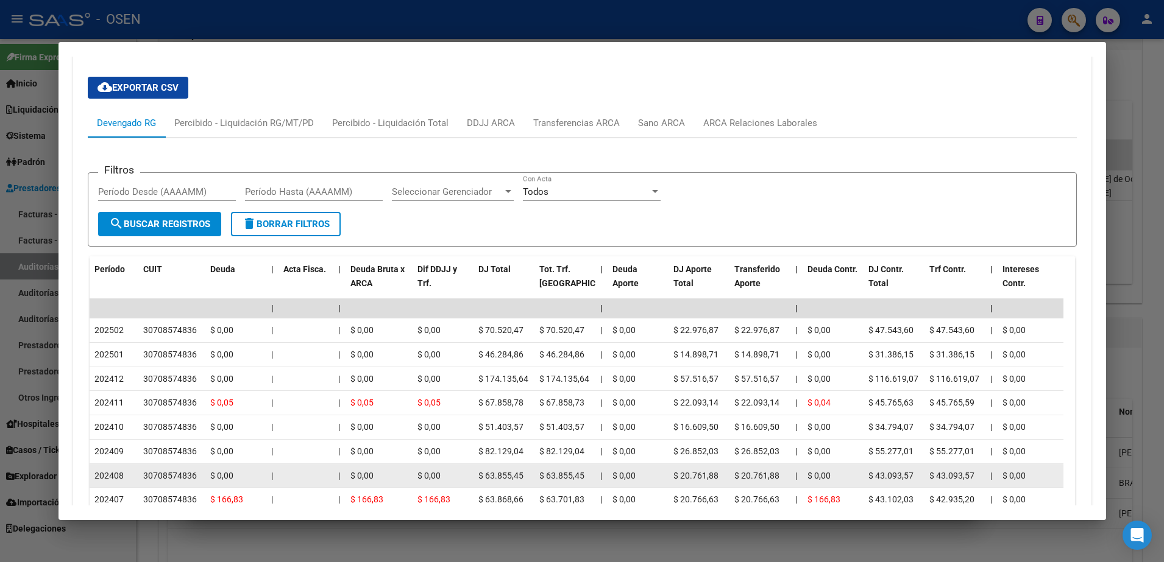
scroll to position [1090, 0]
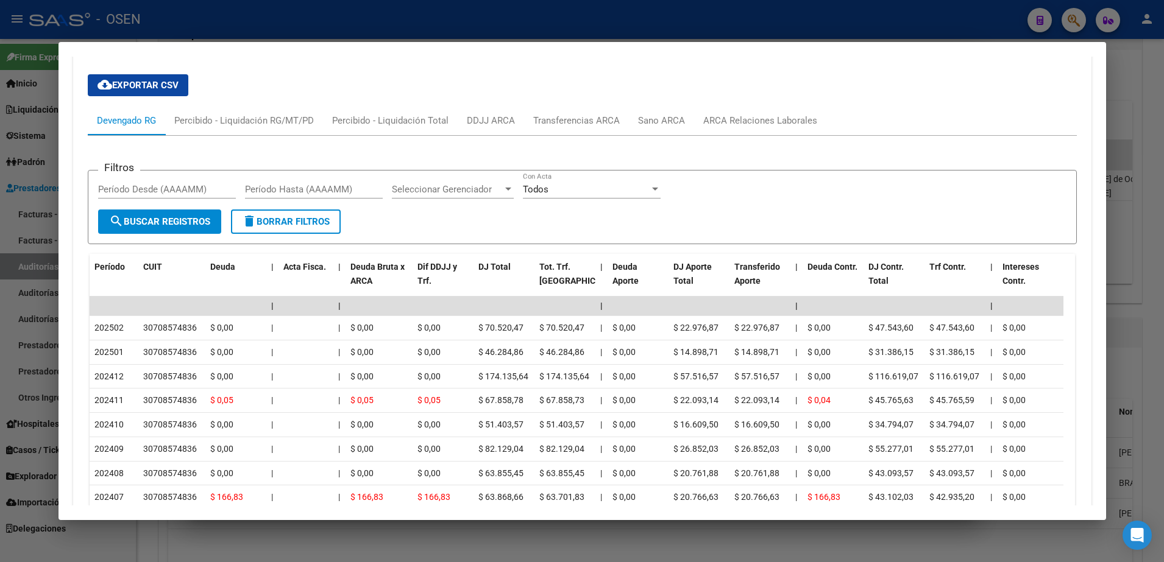
click at [403, 525] on div at bounding box center [582, 281] width 1164 height 562
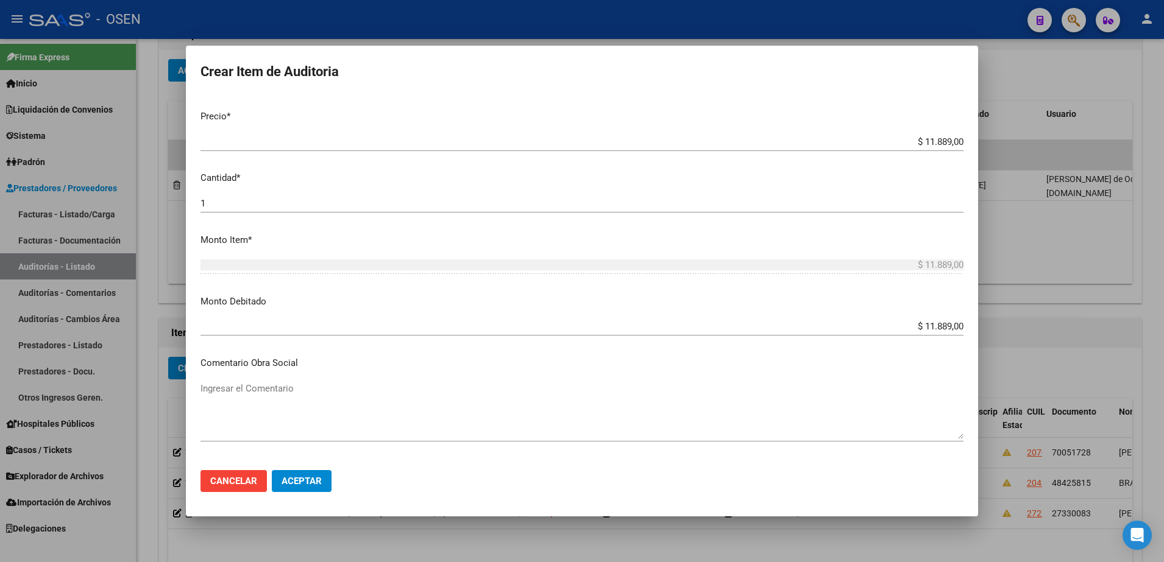
scroll to position [305, 0]
click at [938, 324] on input "$ 11.889,00" at bounding box center [581, 321] width 763 height 11
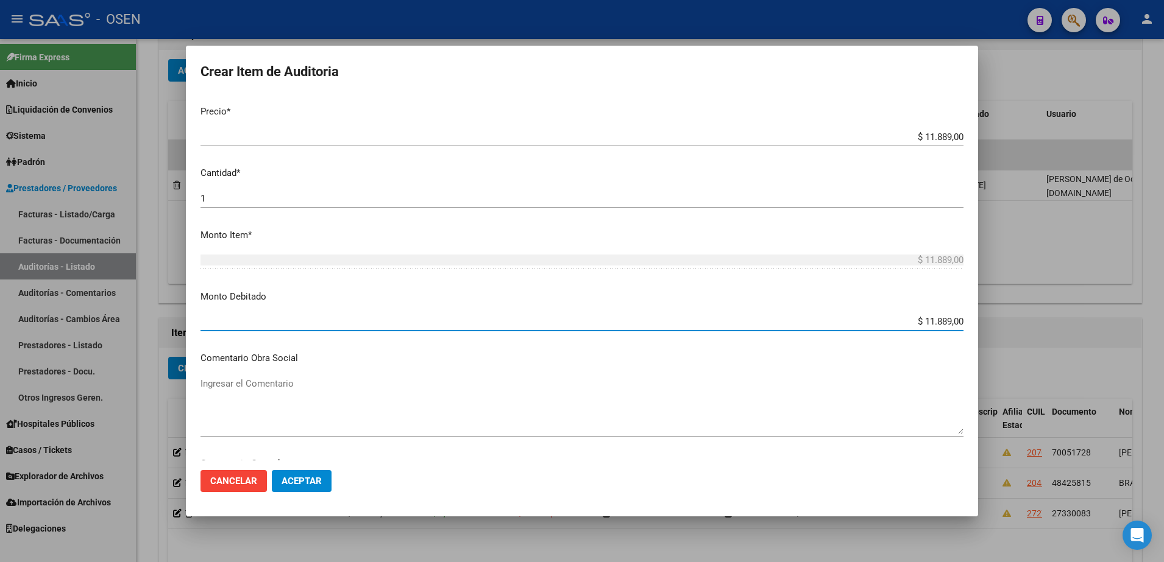
click at [938, 324] on input "$ 11.889,00" at bounding box center [581, 321] width 763 height 11
type input "$ 0,00"
click at [324, 486] on button "Aceptar" at bounding box center [302, 481] width 60 height 22
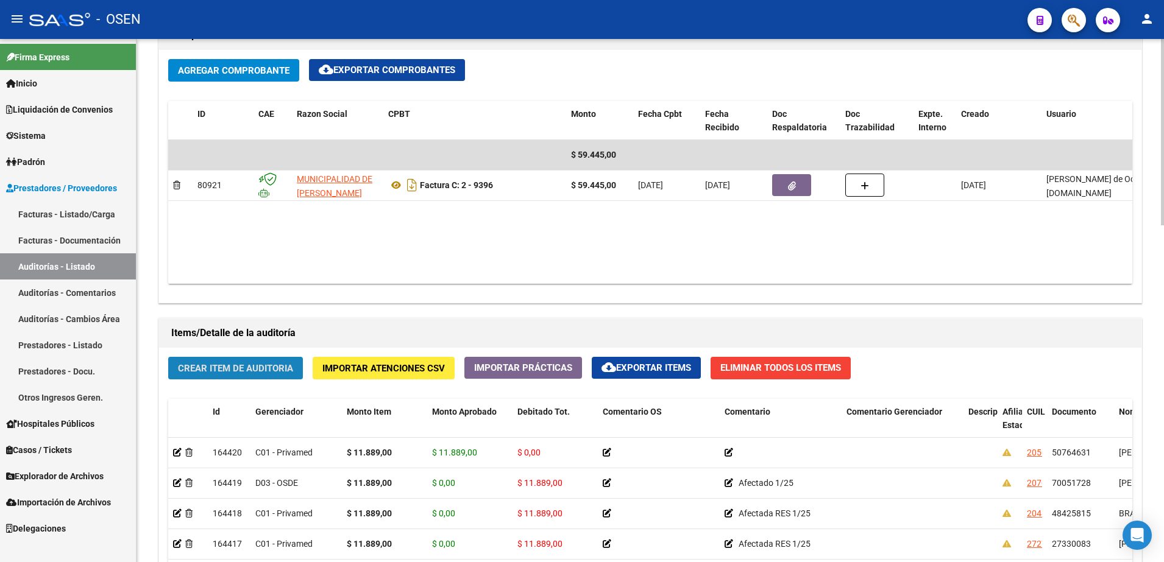
click at [296, 360] on button "Crear Item de Auditoria" at bounding box center [235, 368] width 135 height 23
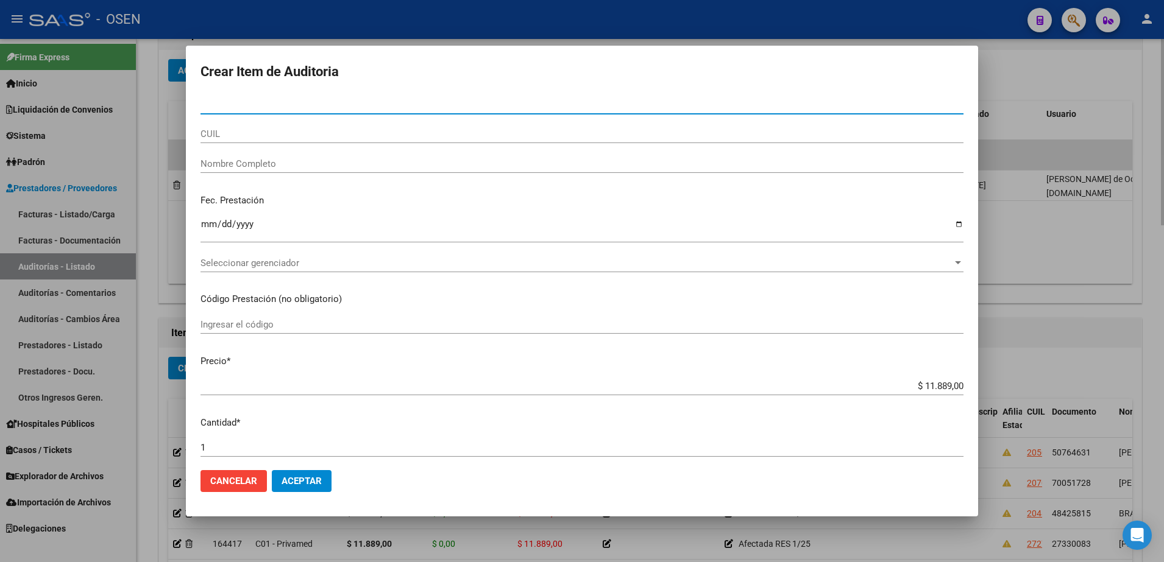
type input "57027175"
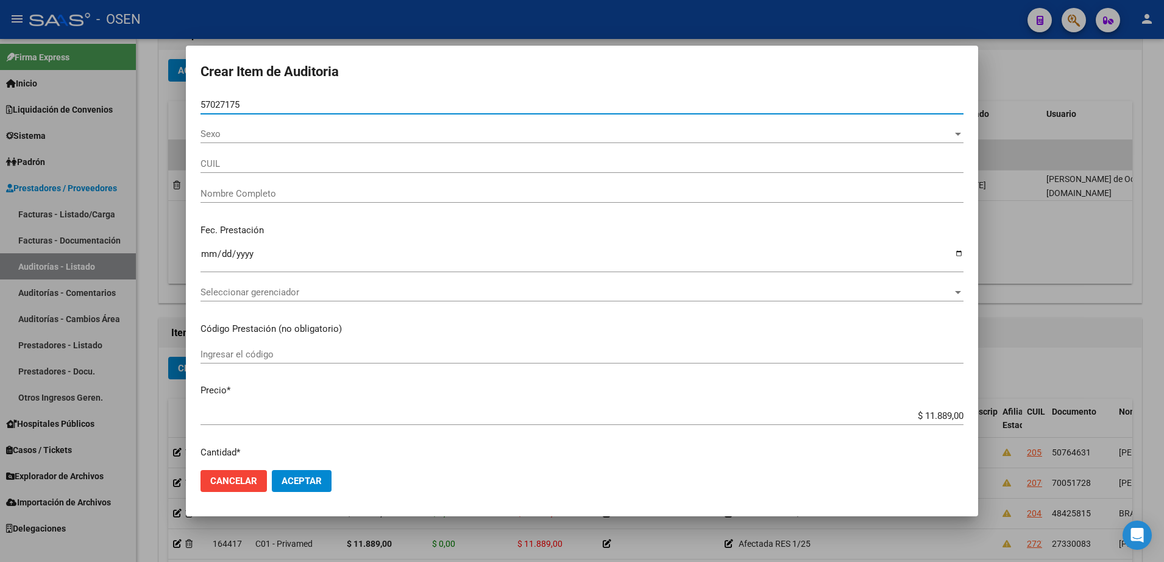
type input "27570271755"
type input "UBIRIA AMBAR VALENTINA"
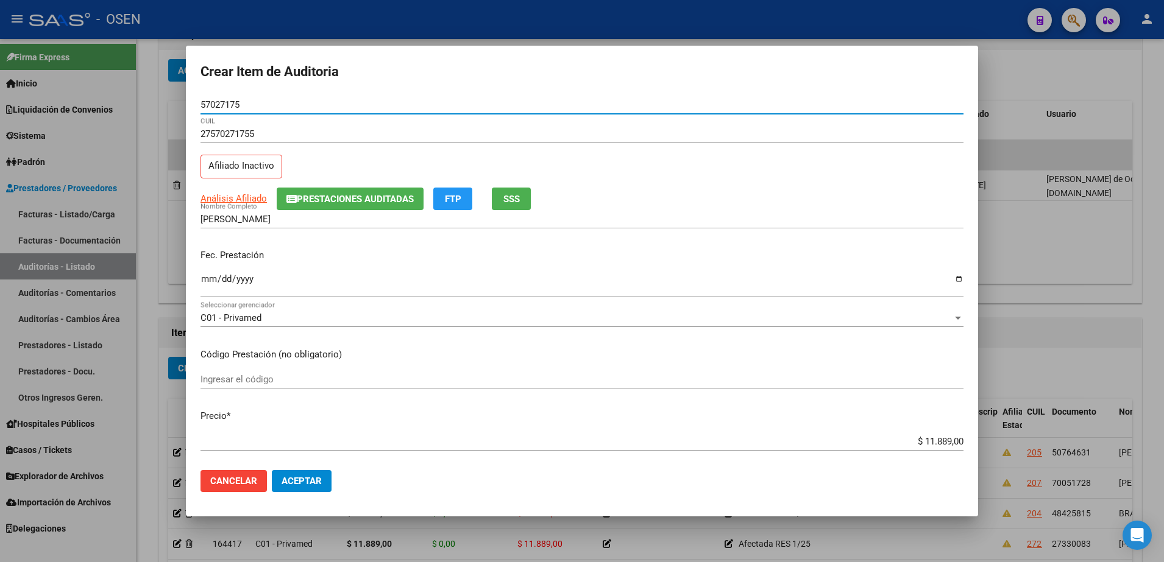
type input "57027175"
click at [228, 108] on input "57027175" at bounding box center [581, 104] width 763 height 11
click at [305, 216] on input "UBIRIA AMBAR VALENTINA" at bounding box center [581, 219] width 763 height 11
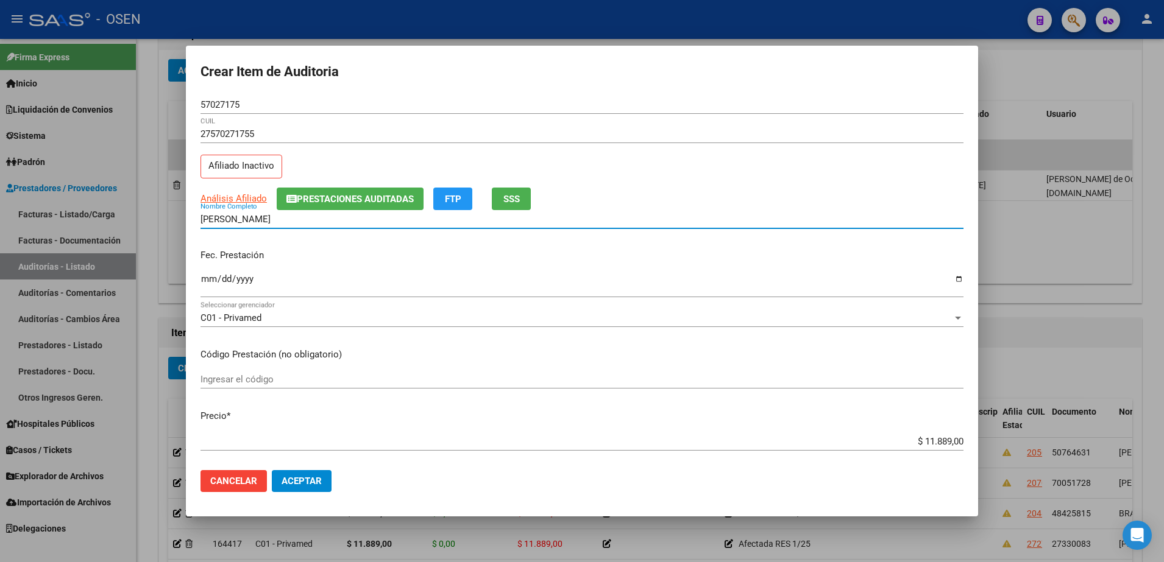
click at [305, 216] on input "UBIRIA AMBAR VALENTINA" at bounding box center [581, 219] width 763 height 11
paste input "57027175"
type input "UBIRIA AMBAR 57027175"
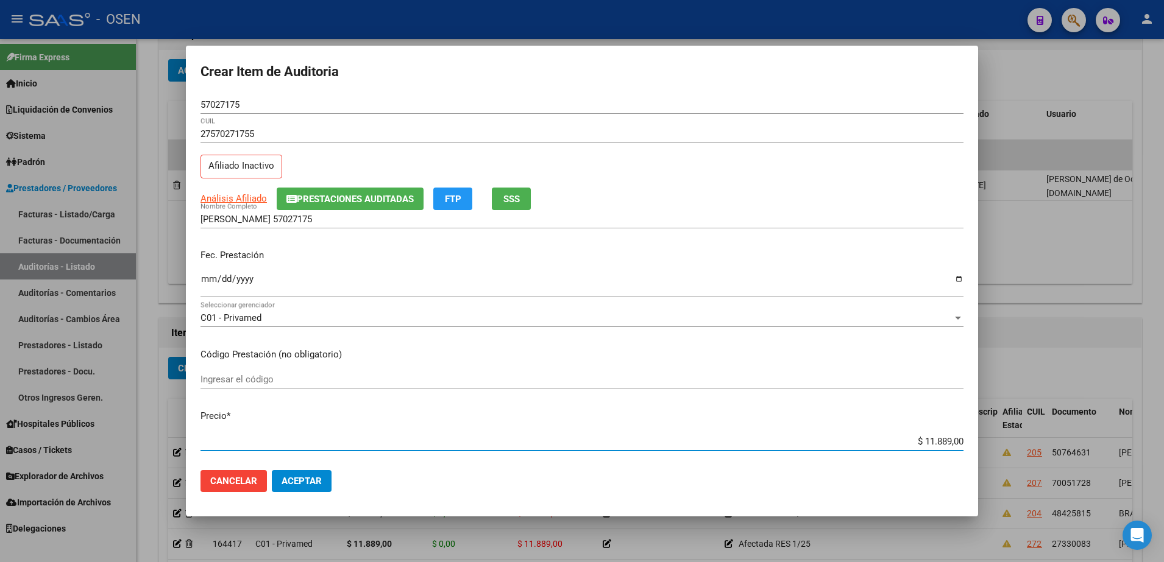
drag, startPoint x: 868, startPoint y: 446, endPoint x: 963, endPoint y: 440, distance: 95.3
click at [963, 440] on mat-dialog-content "57027175 Nro Documento 27570271755 CUIL Afiliado Inactivo Análisis Afiliado Pre…" at bounding box center [582, 279] width 792 height 366
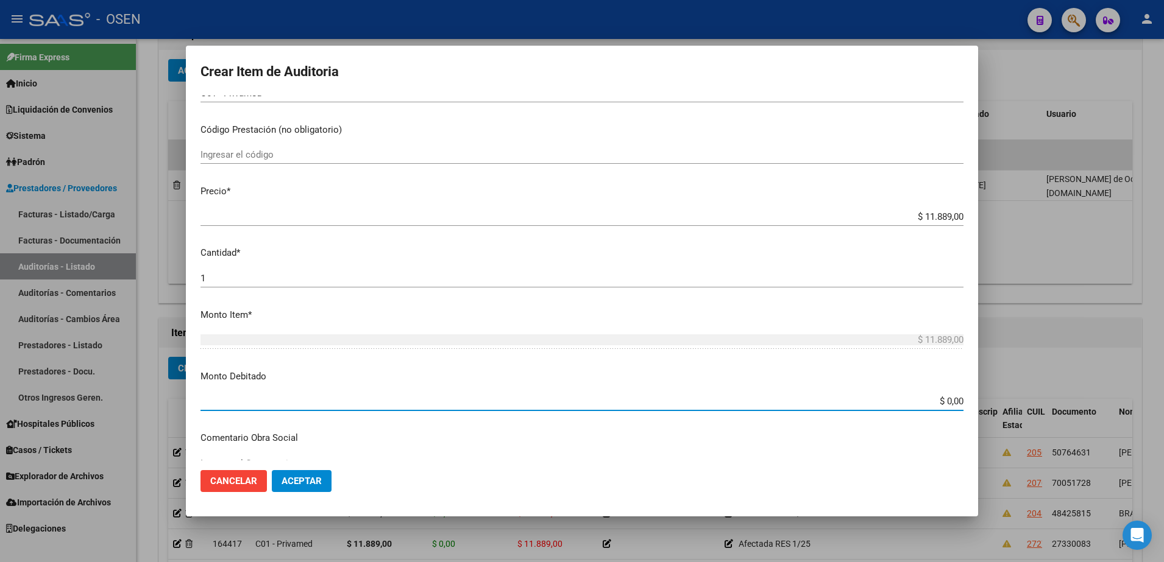
paste input "11.889"
type input "$ 11.889,00"
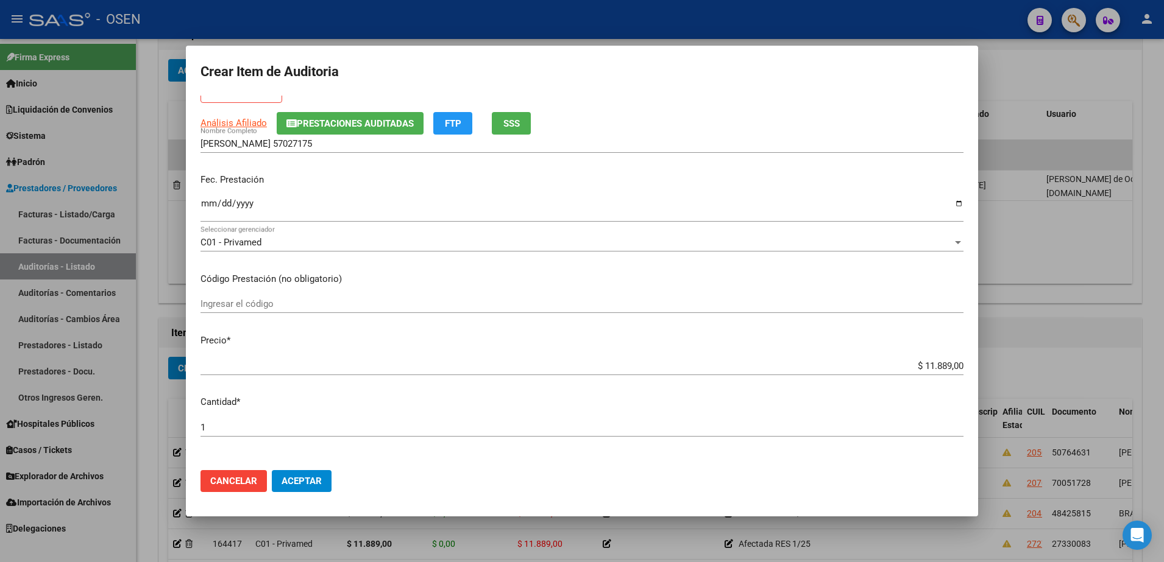
scroll to position [58, 0]
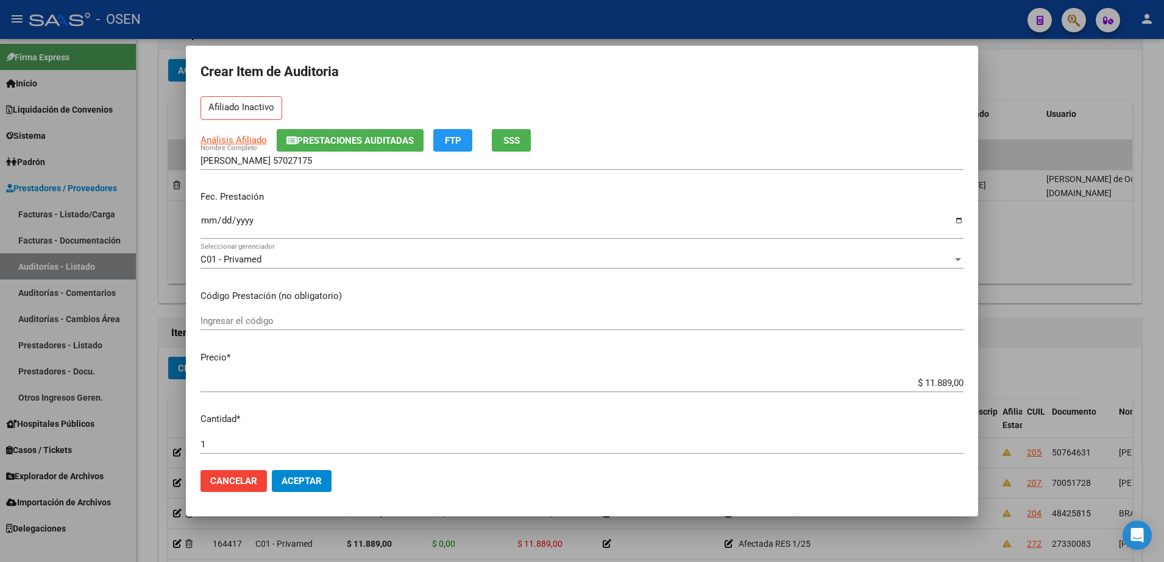
type textarea "afectado res 1/25"
drag, startPoint x: 894, startPoint y: 380, endPoint x: 1043, endPoint y: 384, distance: 148.8
click at [1043, 384] on div "Crear Item de Auditoria 57027175 Nro Documento 27570271755 CUIL Afiliado Inacti…" at bounding box center [582, 281] width 1164 height 562
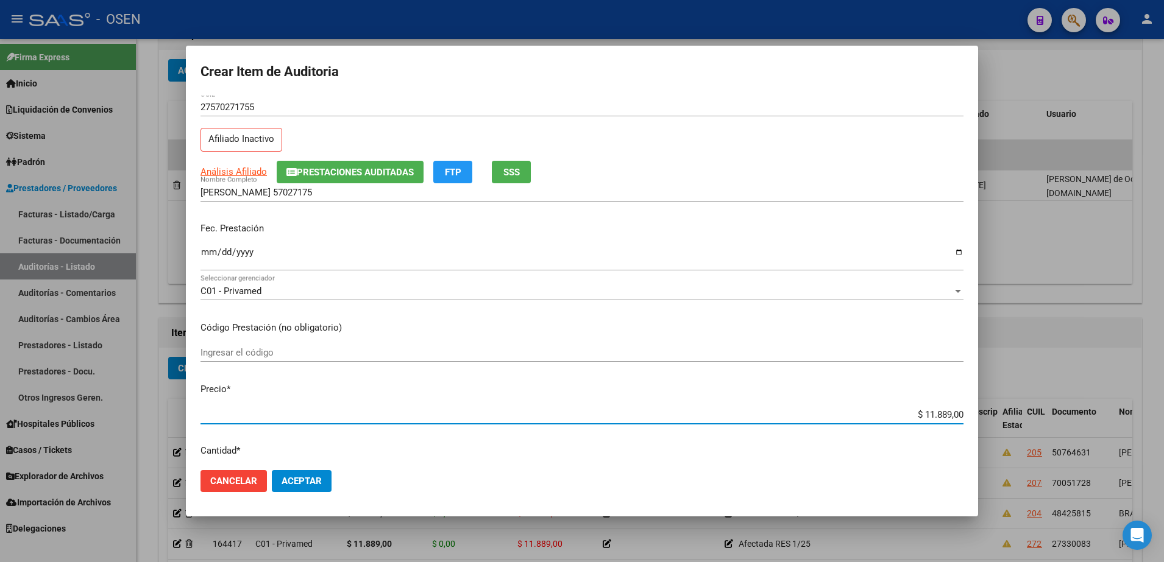
scroll to position [0, 0]
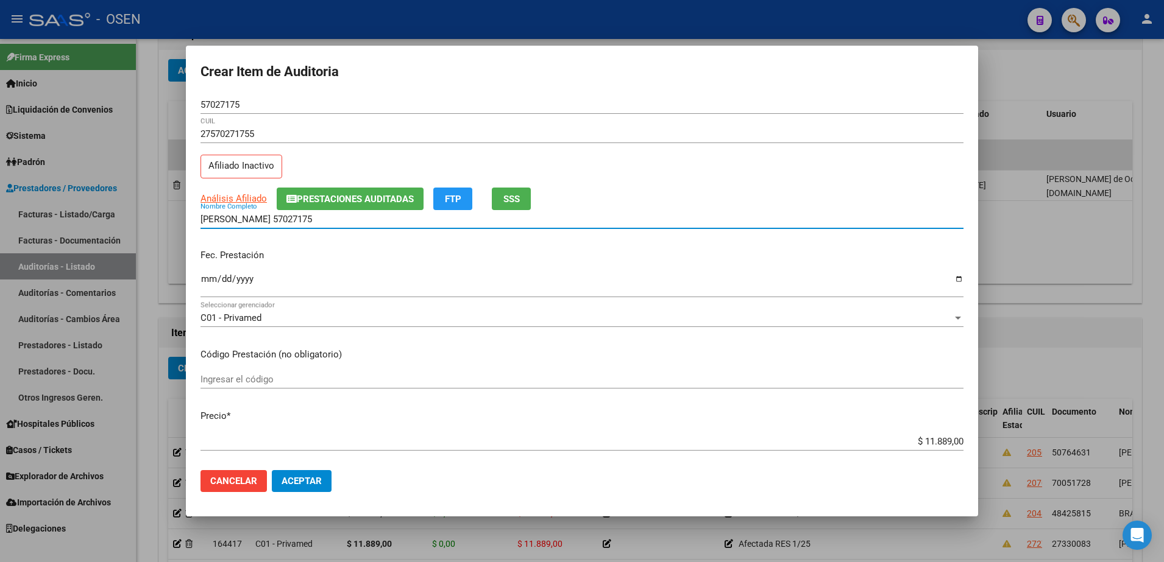
click at [319, 214] on input "UBIRIA AMBAR 57027175" at bounding box center [581, 219] width 763 height 11
paste input "$ 11.889,00"
click at [367, 225] on div "UBIRIA AMBAR 57027175 - $ 11.889,00 Nombre Completo" at bounding box center [581, 219] width 763 height 18
drag, startPoint x: 367, startPoint y: 216, endPoint x: -3, endPoint y: 230, distance: 370.7
click at [0, 230] on html "menu - OSEN person Firma Express Inicio Calendario SSS Instructivos Contacto OS…" at bounding box center [582, 281] width 1164 height 562
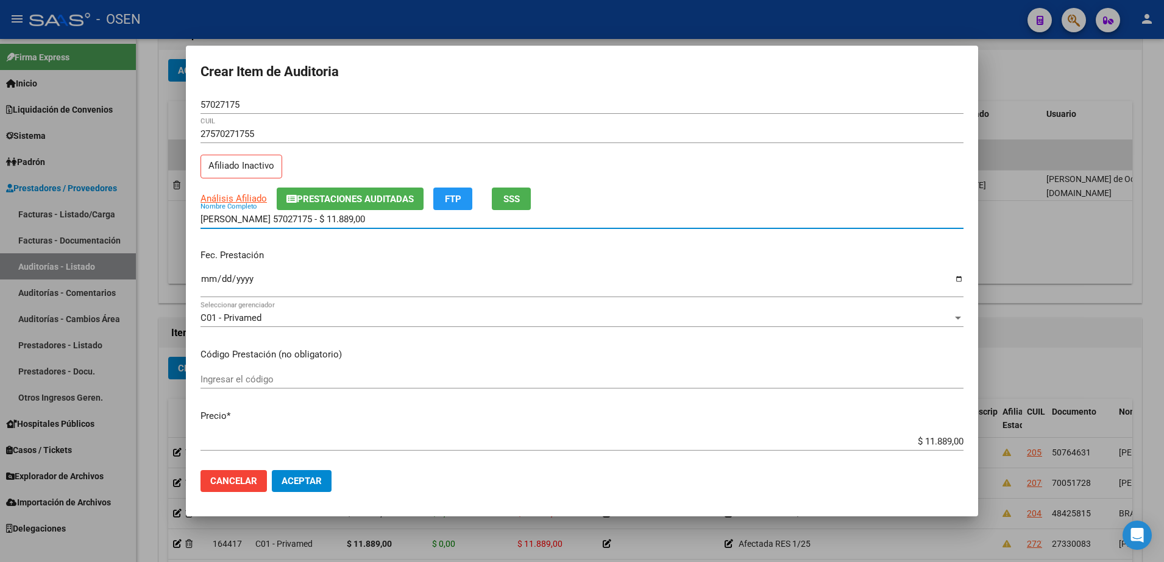
click at [359, 222] on input "UBIRIA AMBAR 57027175 - $ 11.889,00" at bounding box center [581, 219] width 763 height 11
drag, startPoint x: 369, startPoint y: 222, endPoint x: 262, endPoint y: 227, distance: 107.3
click at [262, 227] on div "UBIRIA AMBAR 57027175 - $ 11.889,00 Nombre Completo" at bounding box center [581, 219] width 763 height 18
type input "UBIRIA AMBAR"
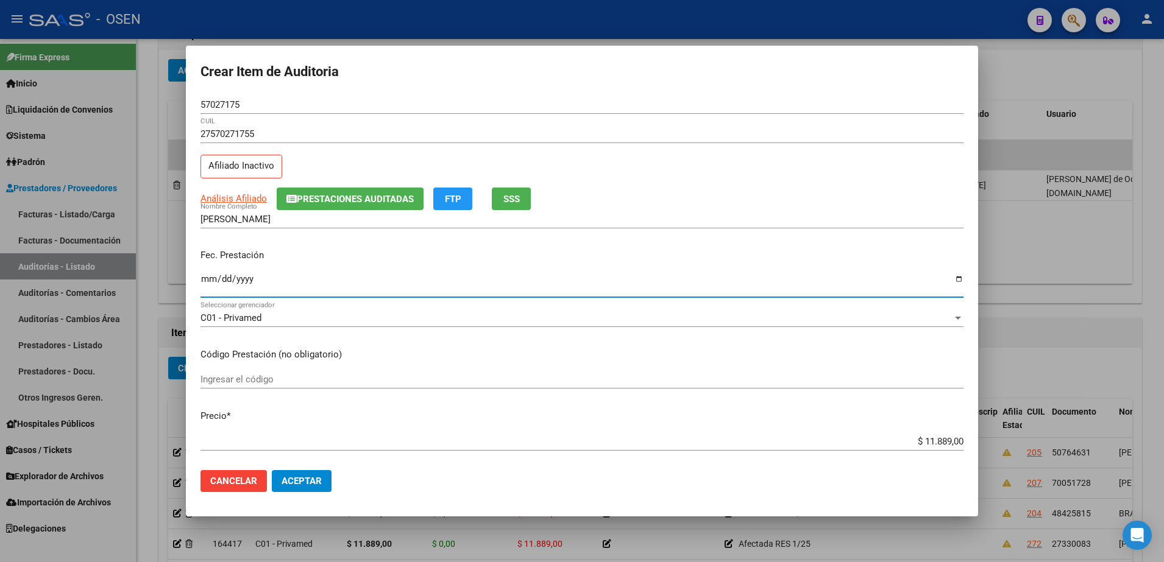
click at [207, 284] on input "Ingresar la fecha" at bounding box center [581, 283] width 763 height 19
type input "2025-02-08"
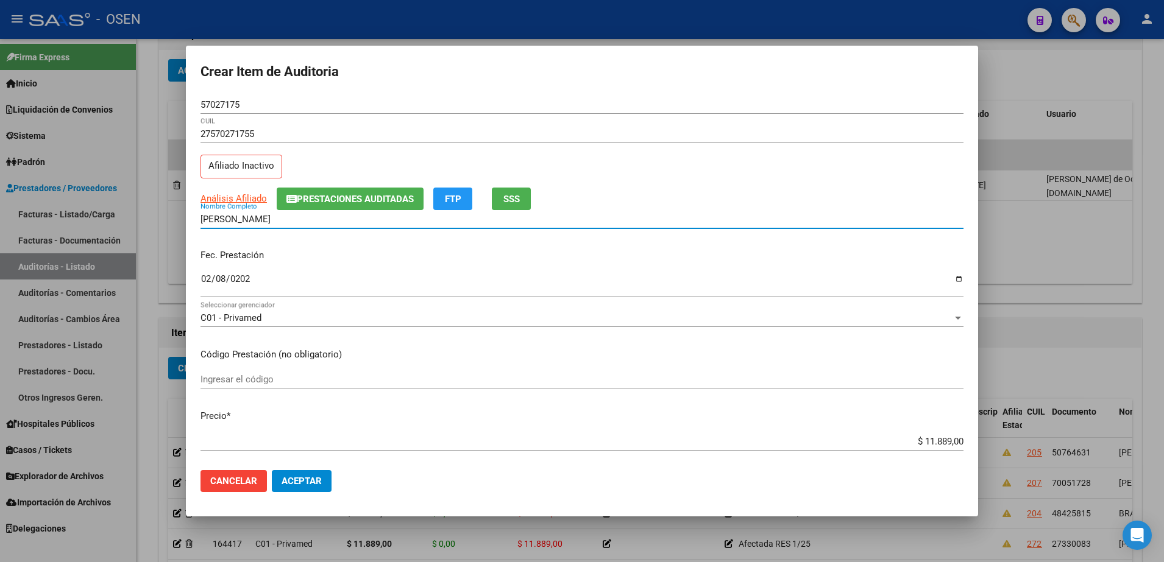
drag, startPoint x: 304, startPoint y: 222, endPoint x: 41, endPoint y: 202, distance: 263.4
click at [41, 202] on div "Crear Item de Auditoria 57027175 Nro Documento 27570271755 CUIL Afiliado Inacti…" at bounding box center [582, 281] width 1164 height 562
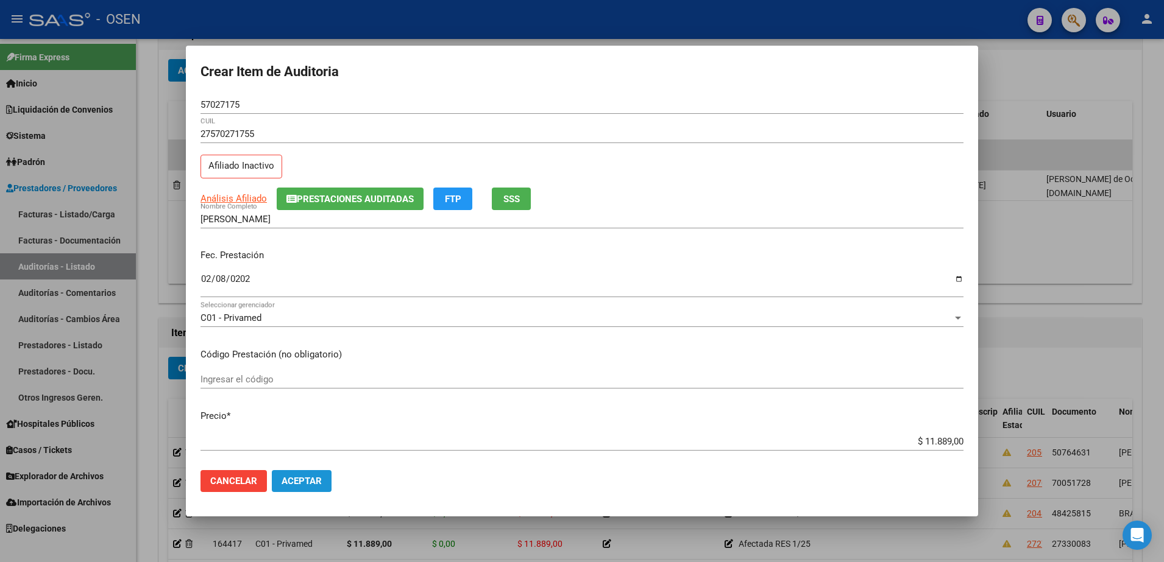
click at [295, 473] on button "Aceptar" at bounding box center [302, 481] width 60 height 22
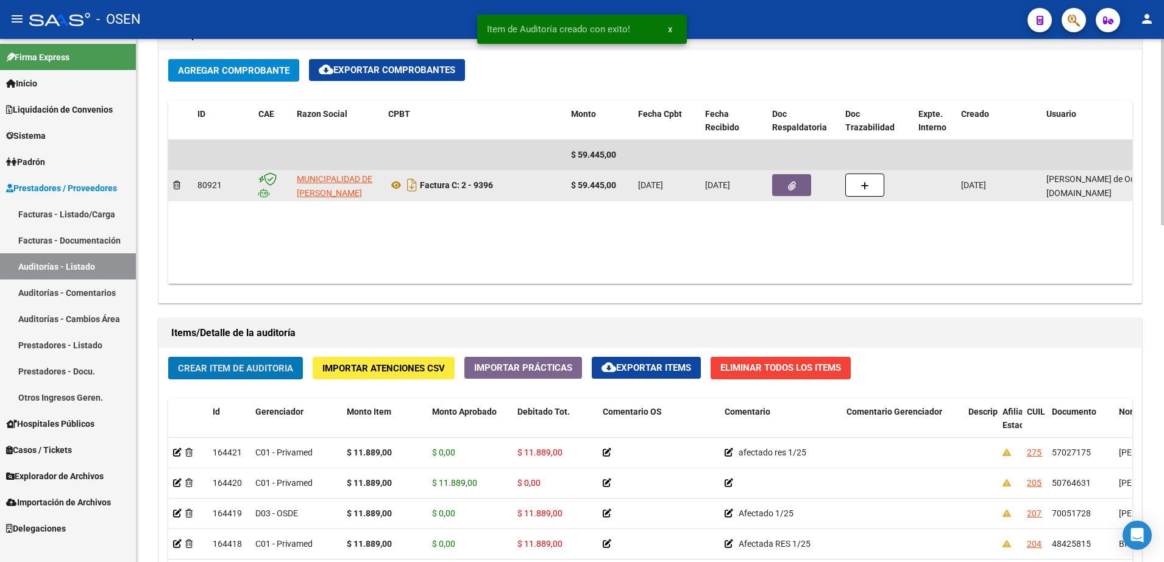
click at [801, 182] on button "button" at bounding box center [791, 185] width 39 height 22
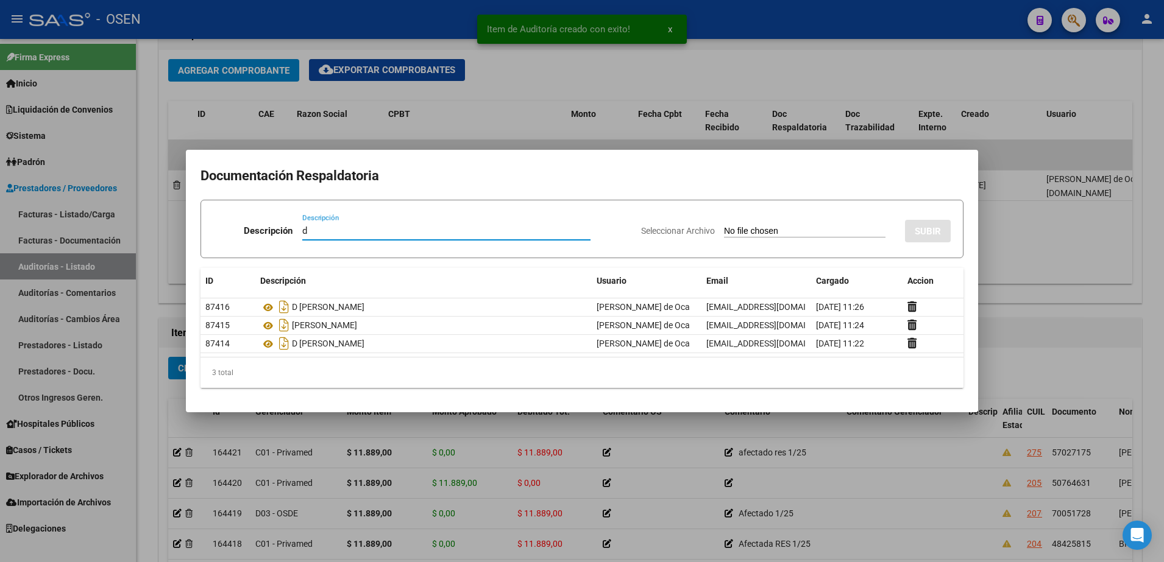
paste input "UBIRIA AMBAR"
type input "d UBIRIA AMBAR"
click at [767, 226] on input "Seleccionar Archivo" at bounding box center [804, 232] width 161 height 12
type input "C:\fakepath\UBIRIA AMBAR.png"
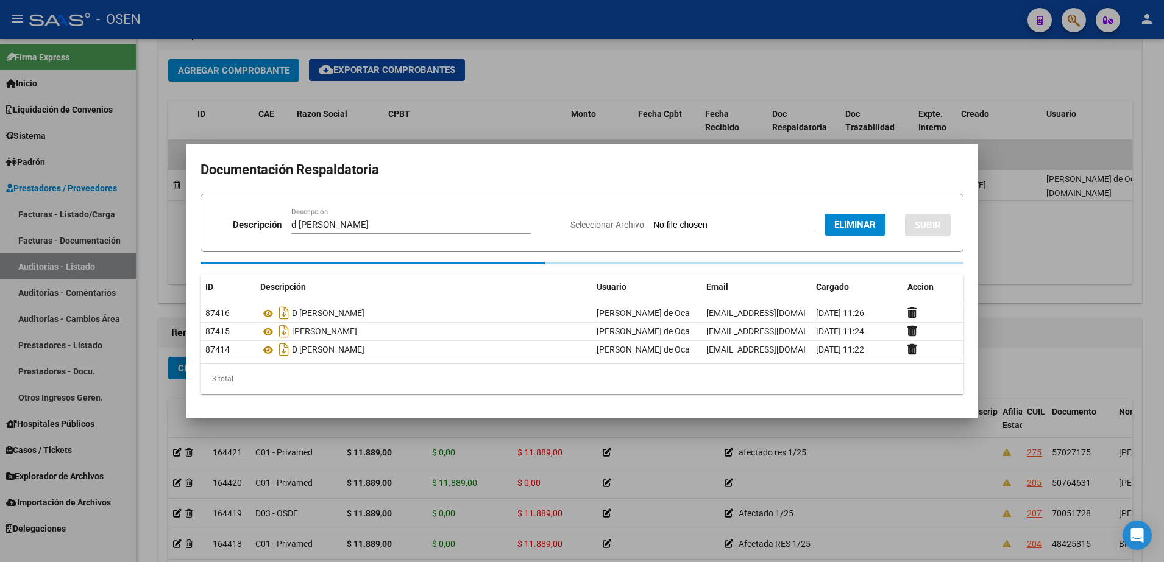
click at [923, 221] on button "SUBIR" at bounding box center [928, 225] width 46 height 23
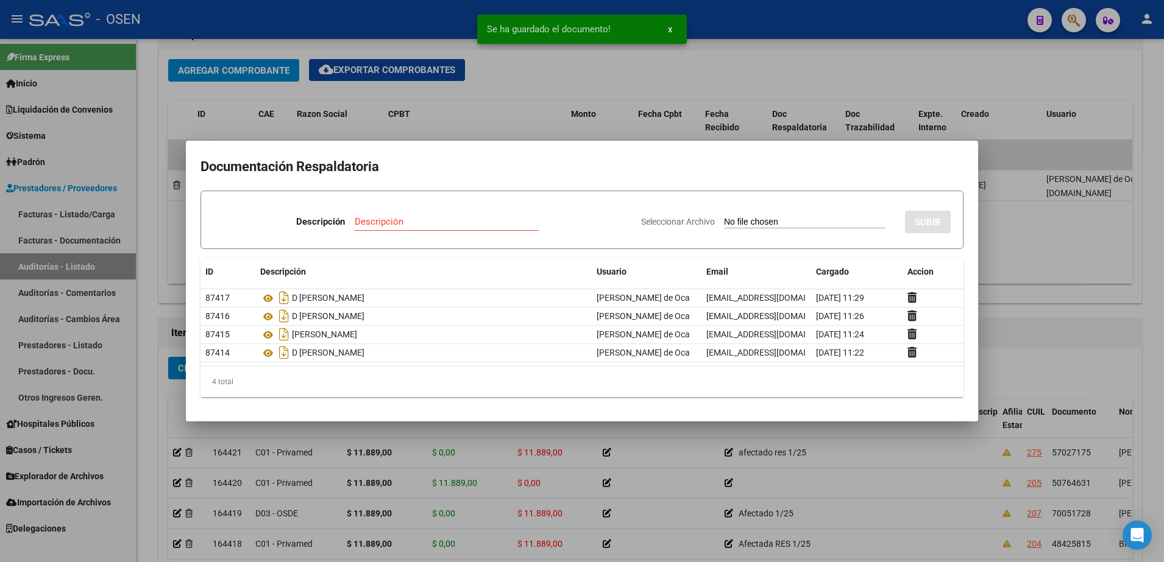
click at [1023, 335] on div at bounding box center [582, 281] width 1164 height 562
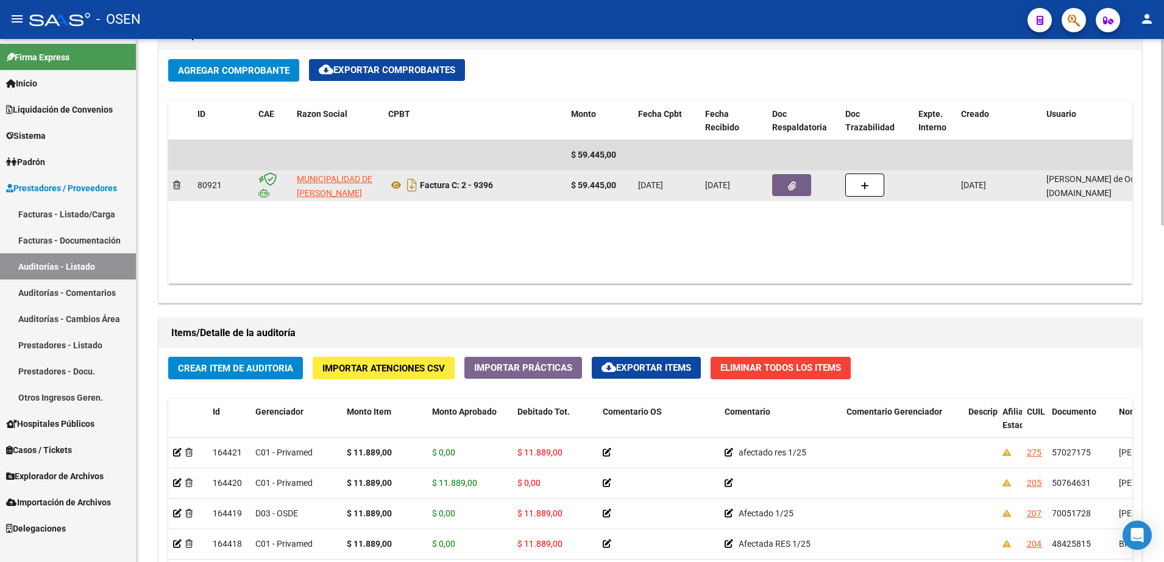
drag, startPoint x: 498, startPoint y: 190, endPoint x: 463, endPoint y: 192, distance: 35.4
click at [463, 192] on div "Factura C: 2 - 9396" at bounding box center [474, 184] width 173 height 19
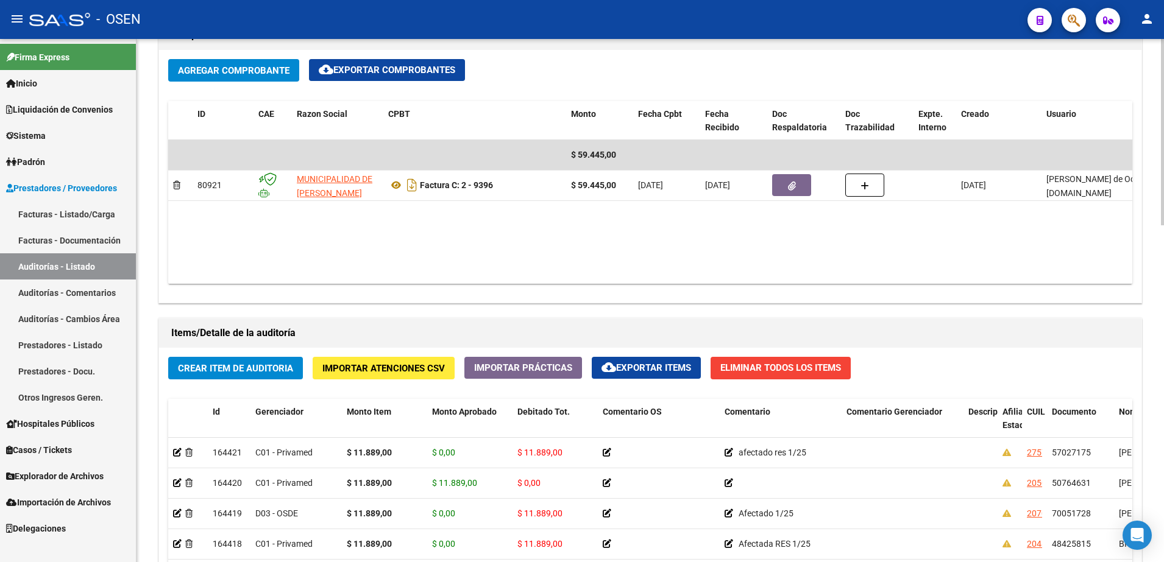
copy strong "2 - 9396"
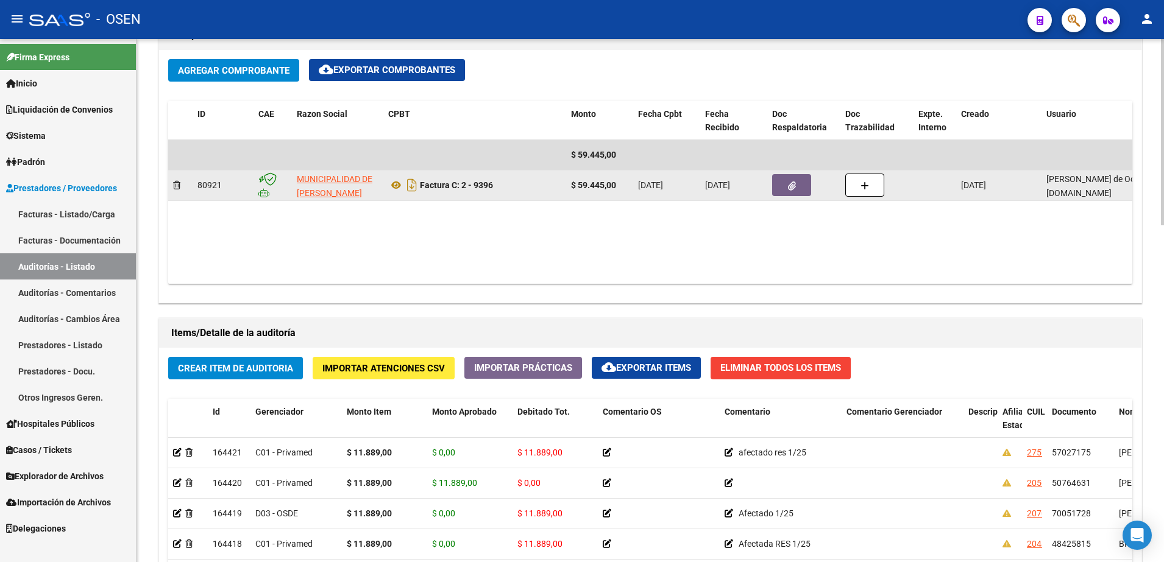
copy strong "2 - 9396"
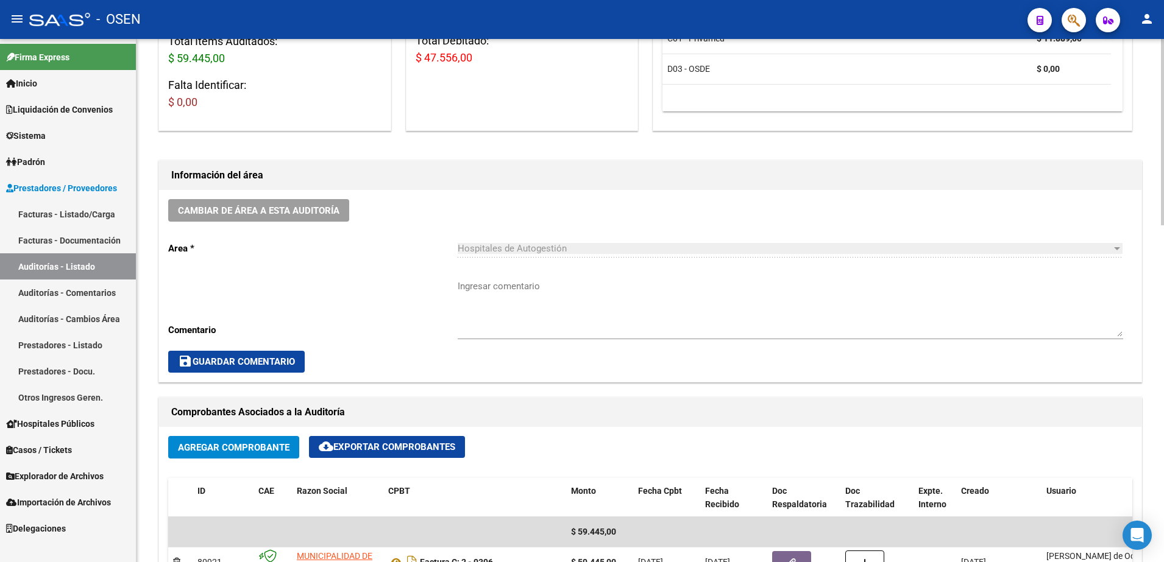
scroll to position [229, 0]
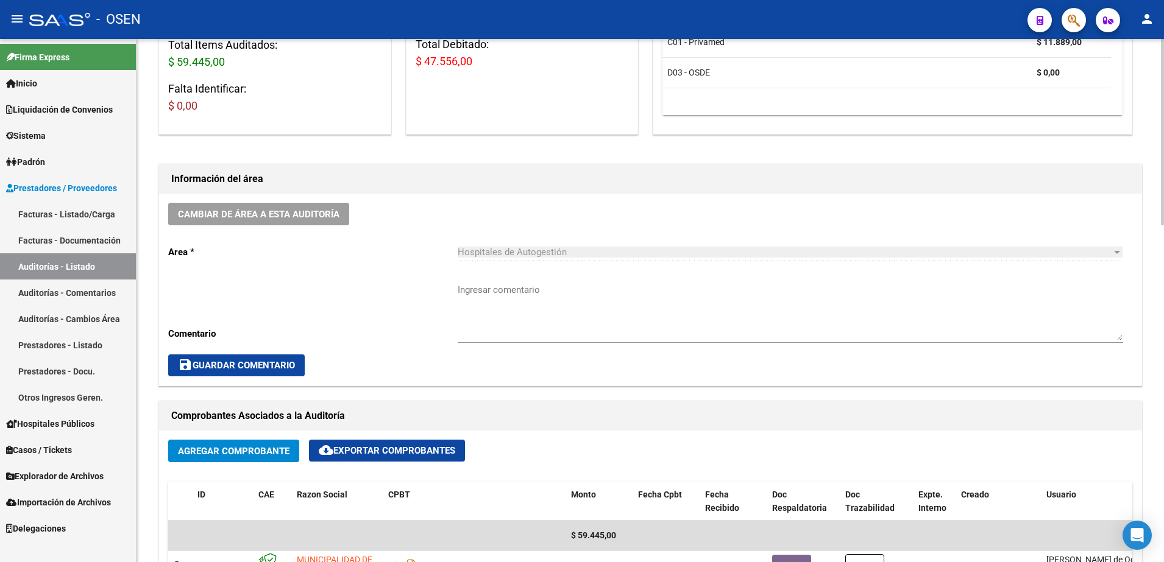
click at [439, 63] on span "$ 47.556,00" at bounding box center [444, 61] width 57 height 13
copy span "47.556,00"
click at [521, 278] on div "Ingresar comentario" at bounding box center [790, 308] width 665 height 70
paste textarea "47.556,00"
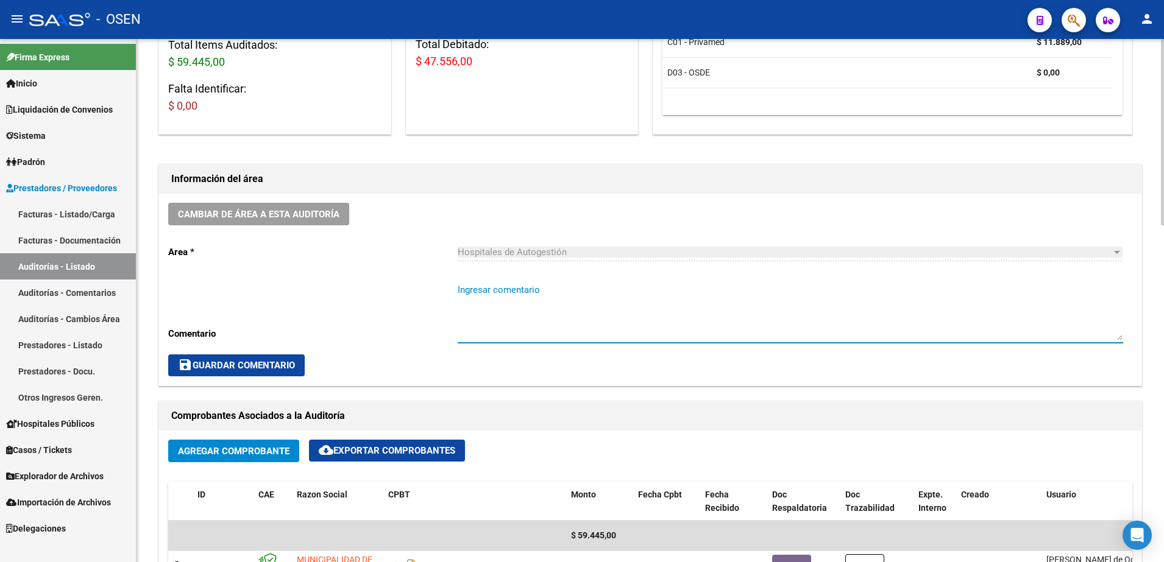
type textarea "47.556,00"
drag, startPoint x: 530, startPoint y: 291, endPoint x: 406, endPoint y: 283, distance: 123.9
click at [406, 283] on div "Cambiar de área a esta auditoría Area * Hospitales de Autogestión Seleccionar a…" at bounding box center [650, 290] width 982 height 192
type textarea "14/10 se envia debito."
click at [268, 373] on button "save Guardar Comentario" at bounding box center [236, 366] width 136 height 22
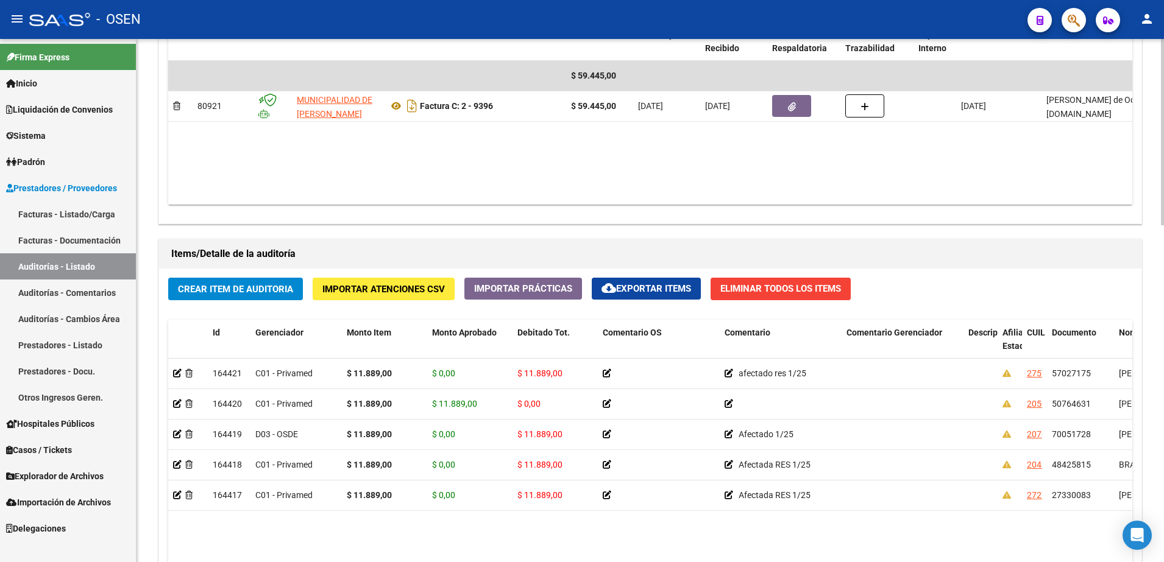
scroll to position [610, 0]
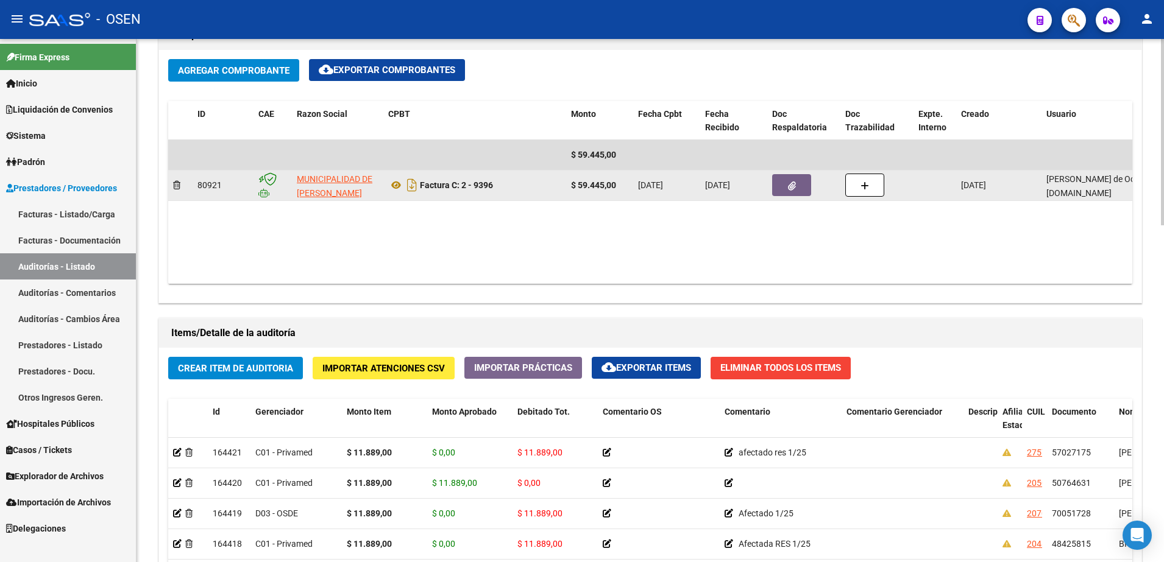
click at [801, 195] on button "button" at bounding box center [791, 185] width 39 height 22
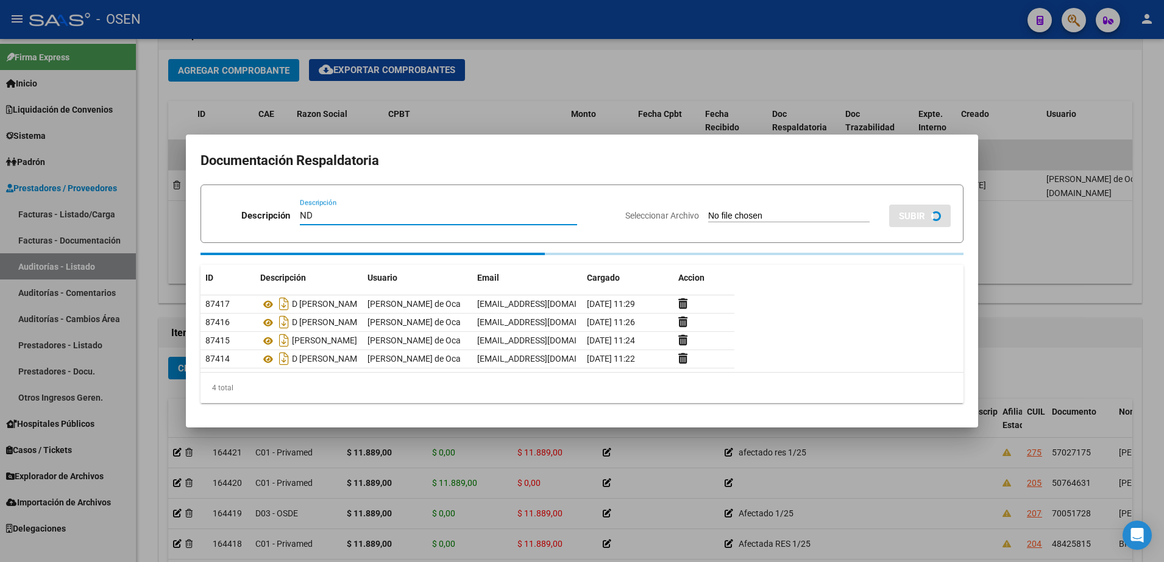
type input "ND"
click at [798, 214] on div "Seleccionar Archivo SUBIR" at bounding box center [787, 213] width 325 height 37
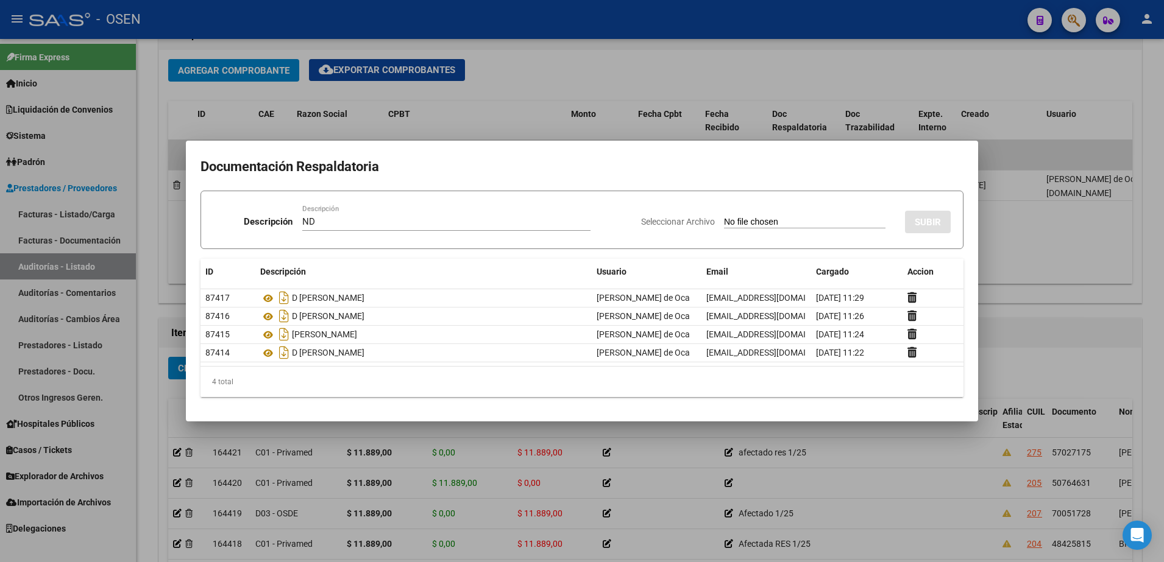
click at [803, 223] on input "Seleccionar Archivo" at bounding box center [804, 223] width 161 height 12
type input "C:\fakepath\NOTA DE DÉBITO 2 - 9396 .pdf"
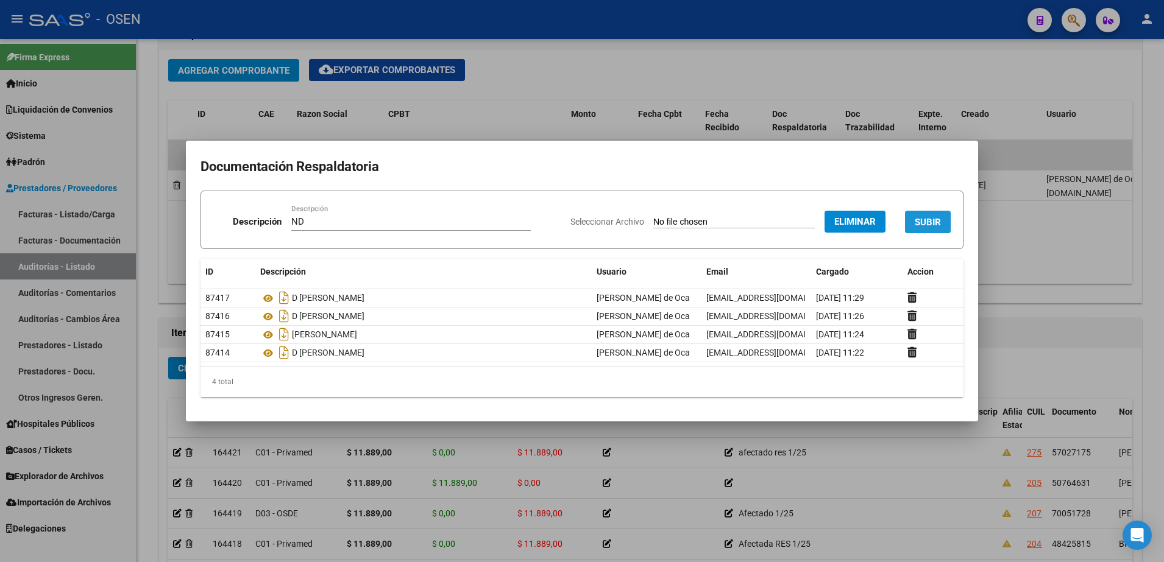
click at [929, 217] on span "SUBIR" at bounding box center [928, 222] width 26 height 11
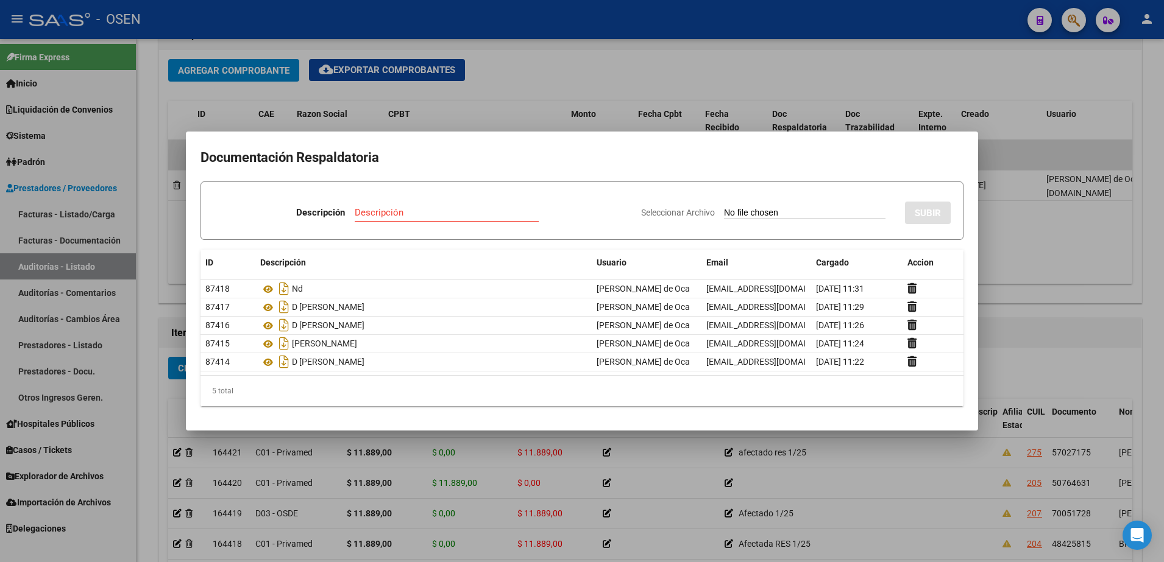
click at [448, 208] on input "Descripción" at bounding box center [447, 212] width 184 height 11
type input "D ENVIADO"
click at [776, 210] on input "Seleccionar Archivo" at bounding box center [804, 214] width 161 height 12
type input "C:\fakepath\Captura de pantalla 2025-10-14 113223.png"
click at [926, 207] on span "SUBIR" at bounding box center [928, 212] width 26 height 11
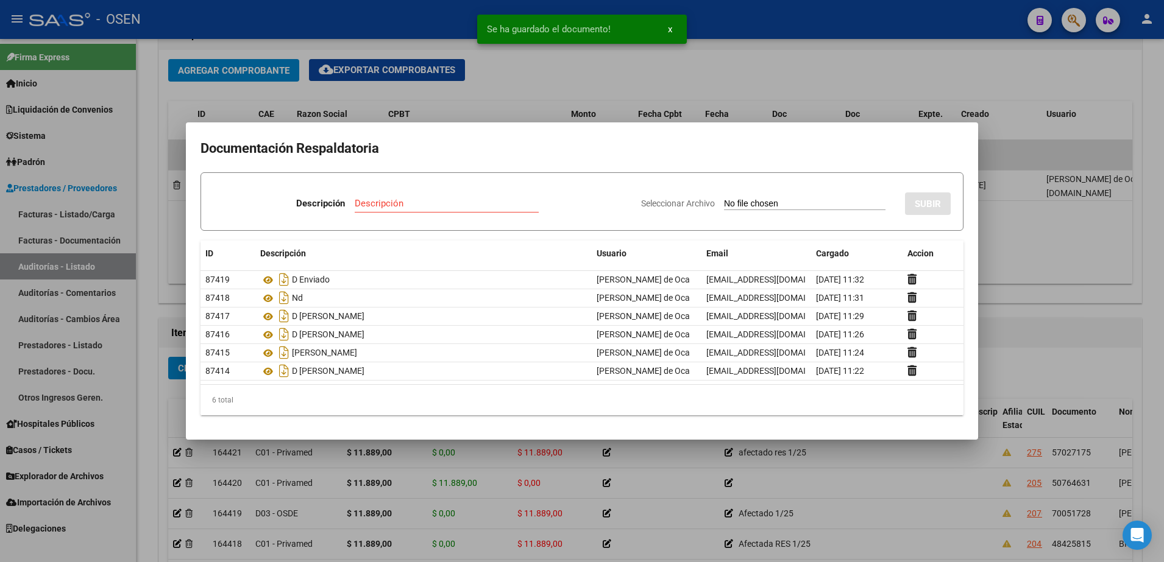
click at [1097, 271] on div at bounding box center [582, 281] width 1164 height 562
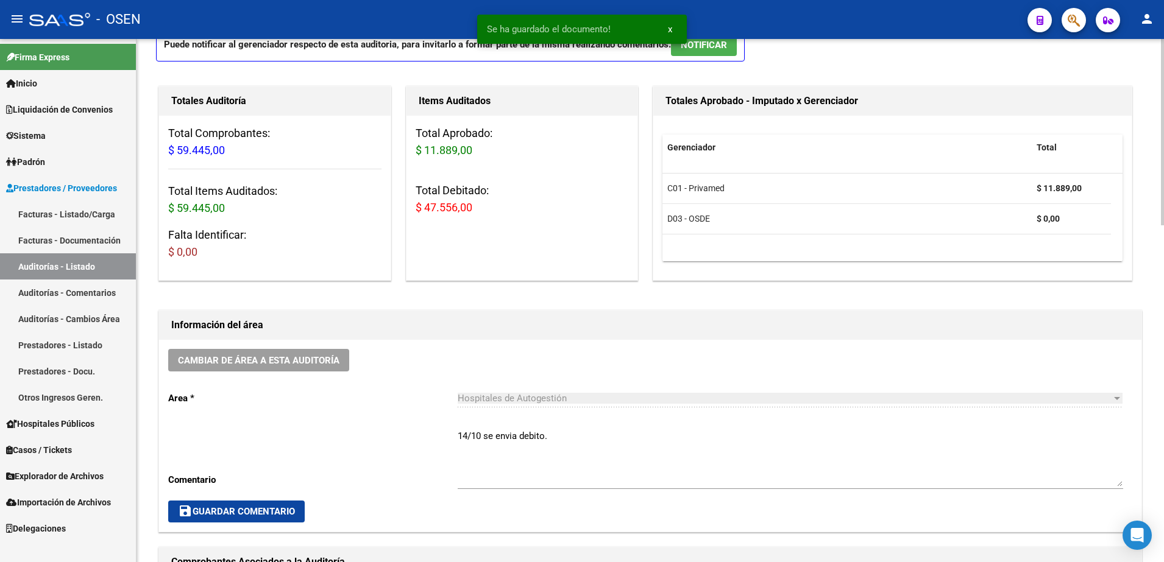
scroll to position [0, 0]
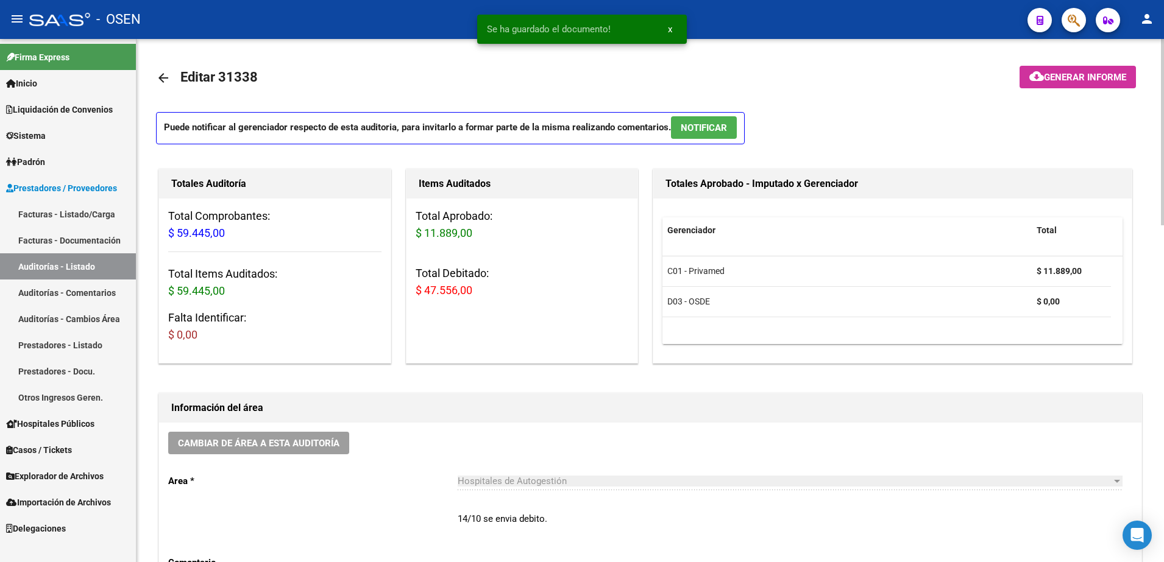
click at [163, 79] on mat-icon "arrow_back" at bounding box center [163, 78] width 15 height 15
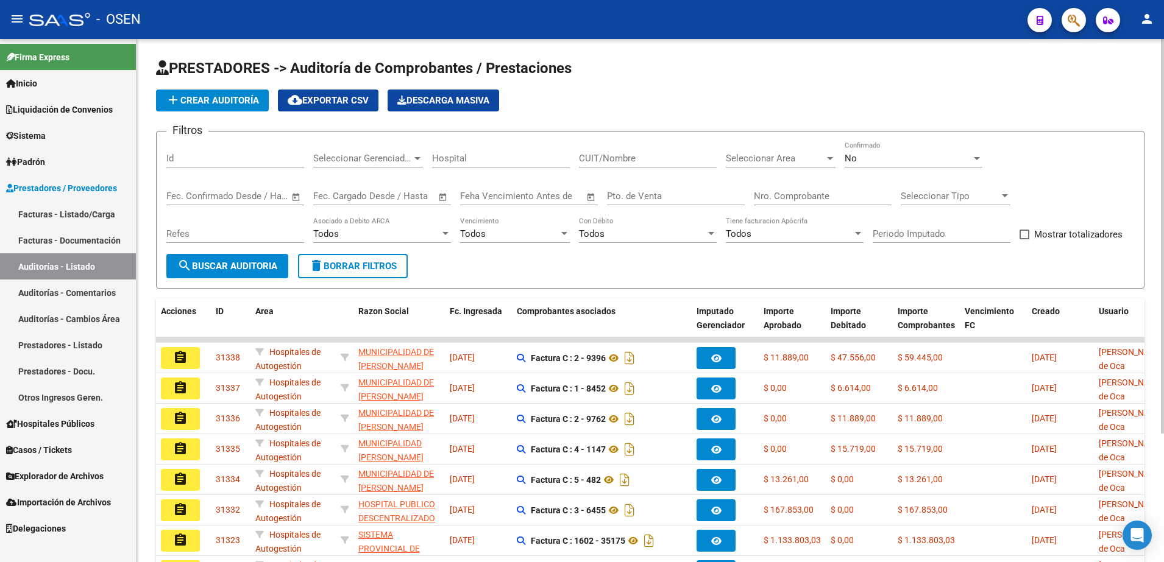
click at [250, 94] on button "add Crear Auditoría" at bounding box center [212, 101] width 113 height 22
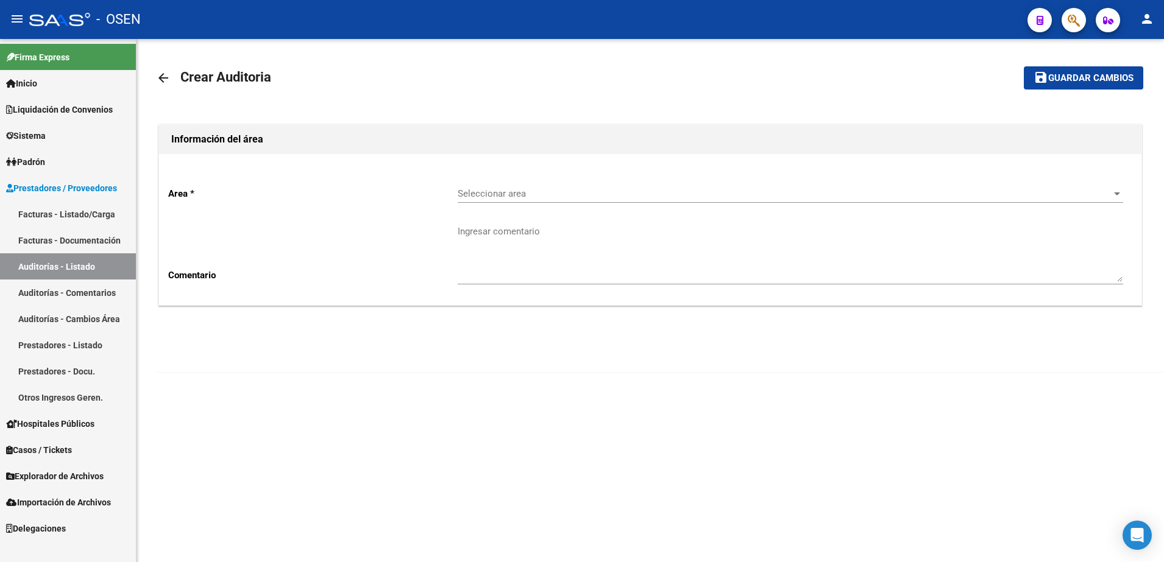
click at [473, 196] on span "Seleccionar area" at bounding box center [785, 193] width 654 height 11
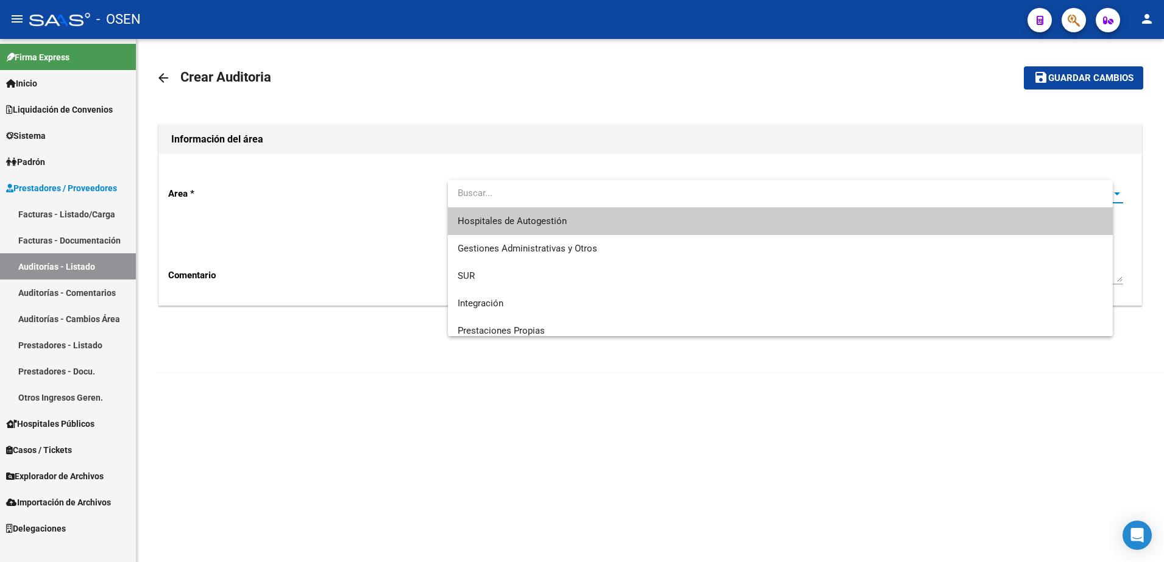
click at [487, 212] on span "Hospitales de Autogestión" at bounding box center [781, 221] width 646 height 27
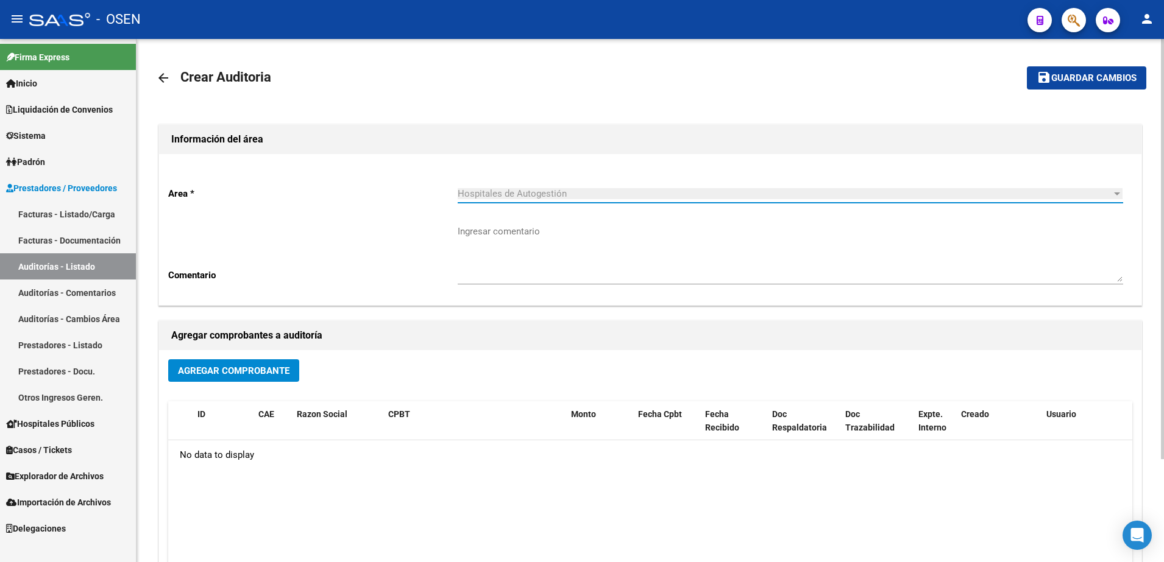
click at [283, 370] on span "Agregar Comprobante" at bounding box center [234, 371] width 112 height 11
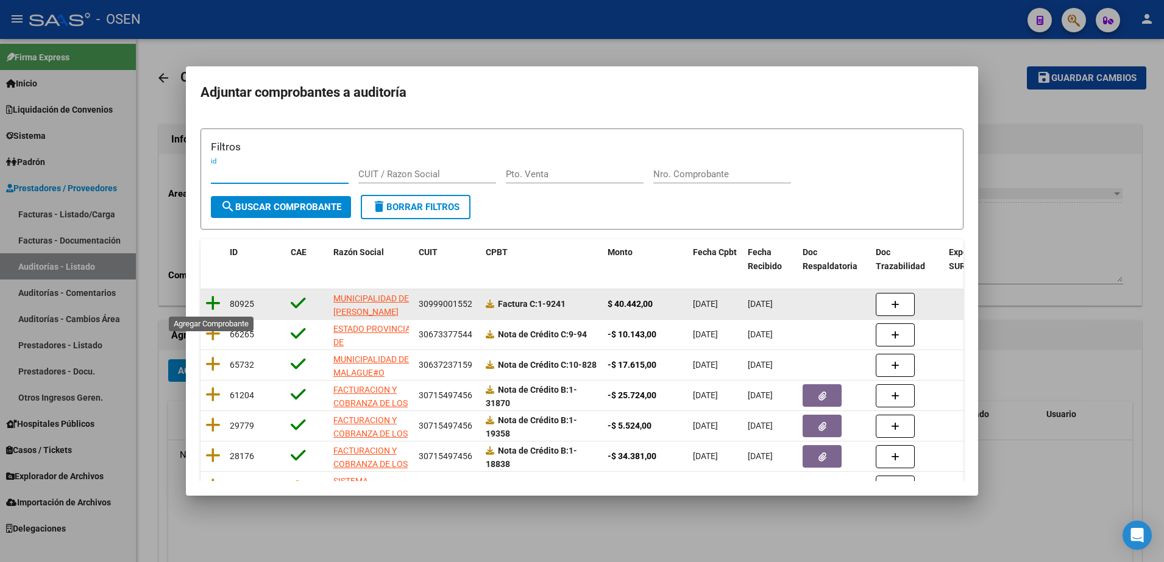
click at [213, 299] on icon at bounding box center [212, 303] width 15 height 17
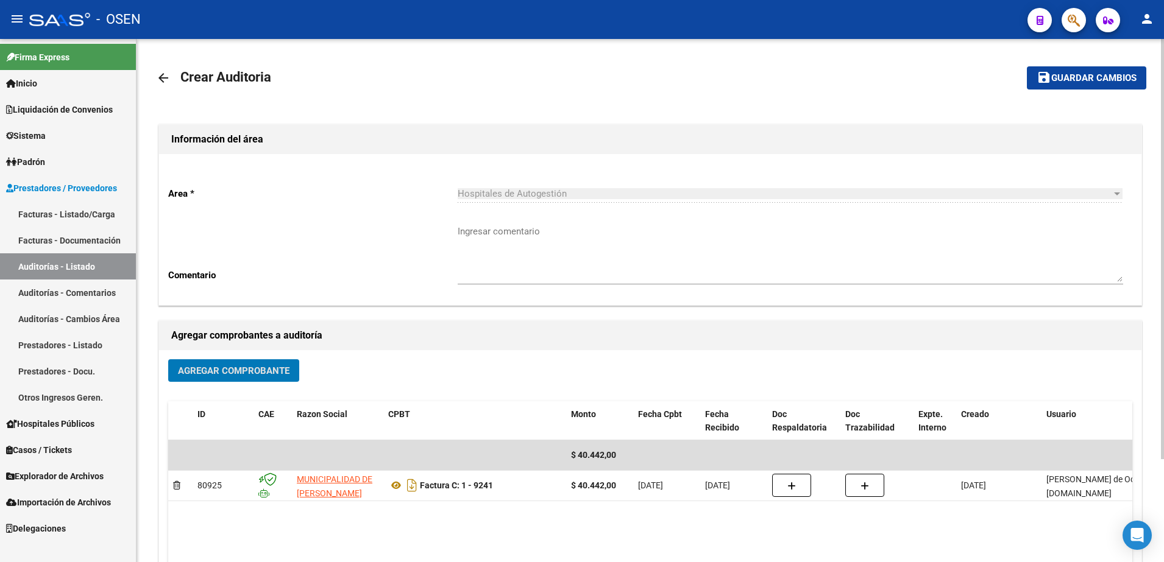
click at [1077, 81] on span "Guardar cambios" at bounding box center [1093, 78] width 85 height 11
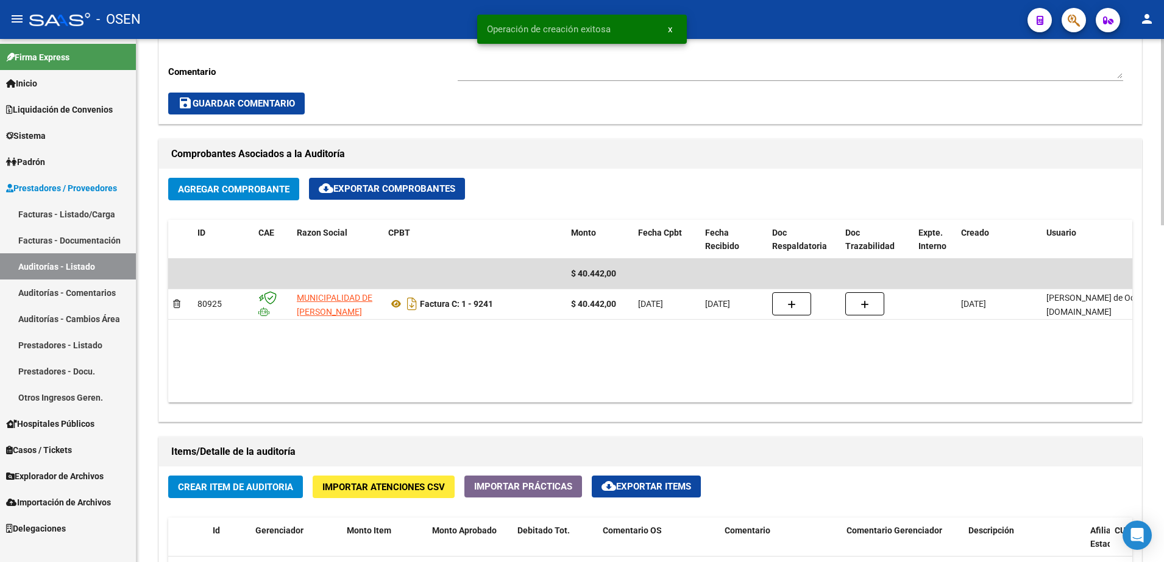
scroll to position [609, 0]
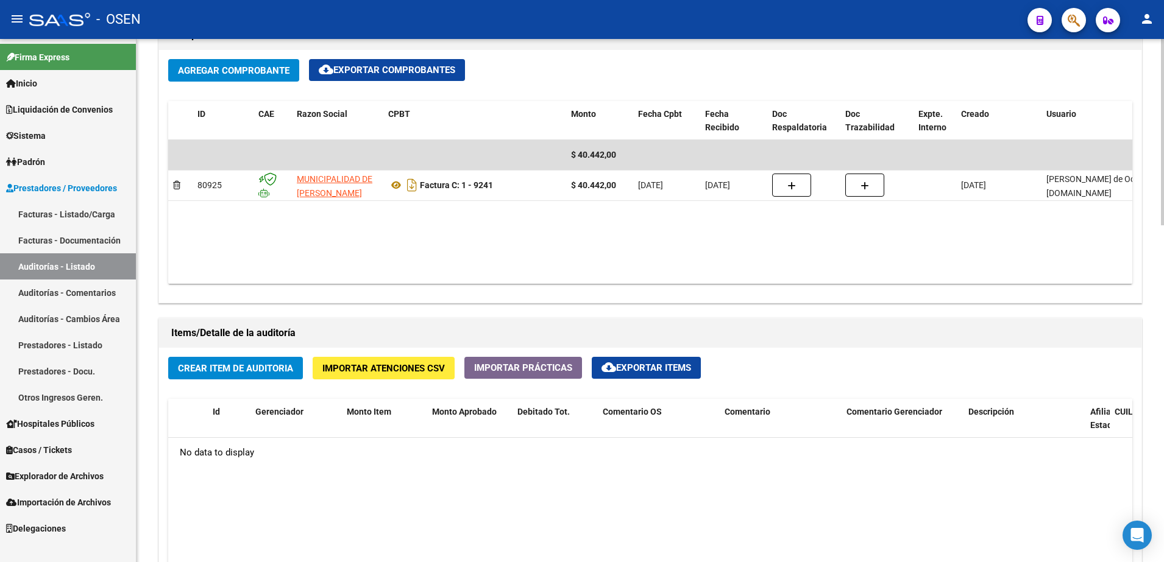
click at [275, 360] on button "Crear Item de Auditoria" at bounding box center [235, 368] width 135 height 23
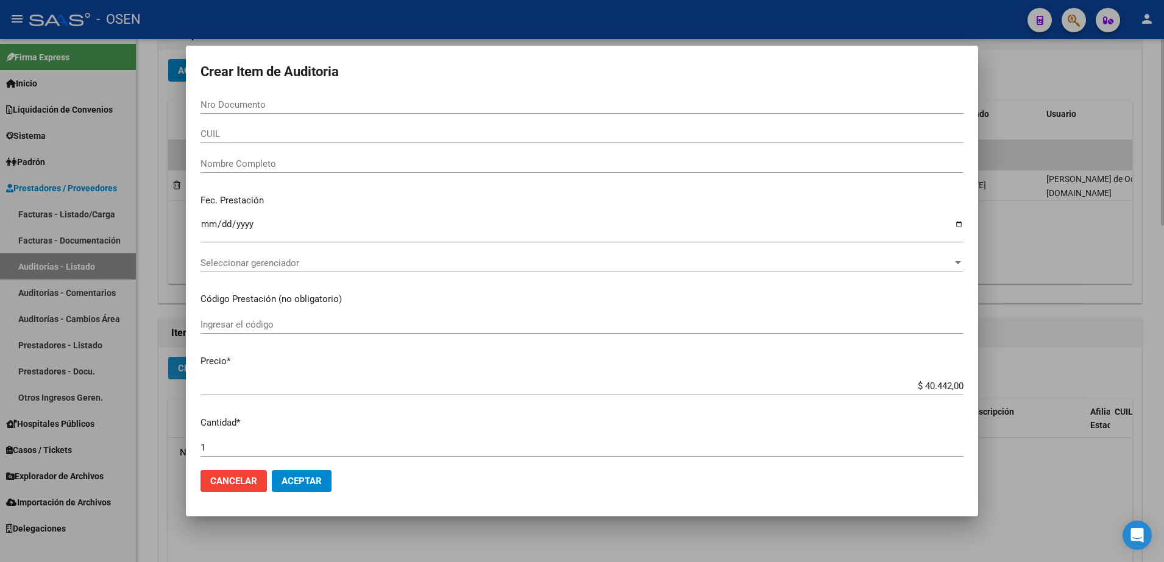
paste input "40393385"
type input "40393385"
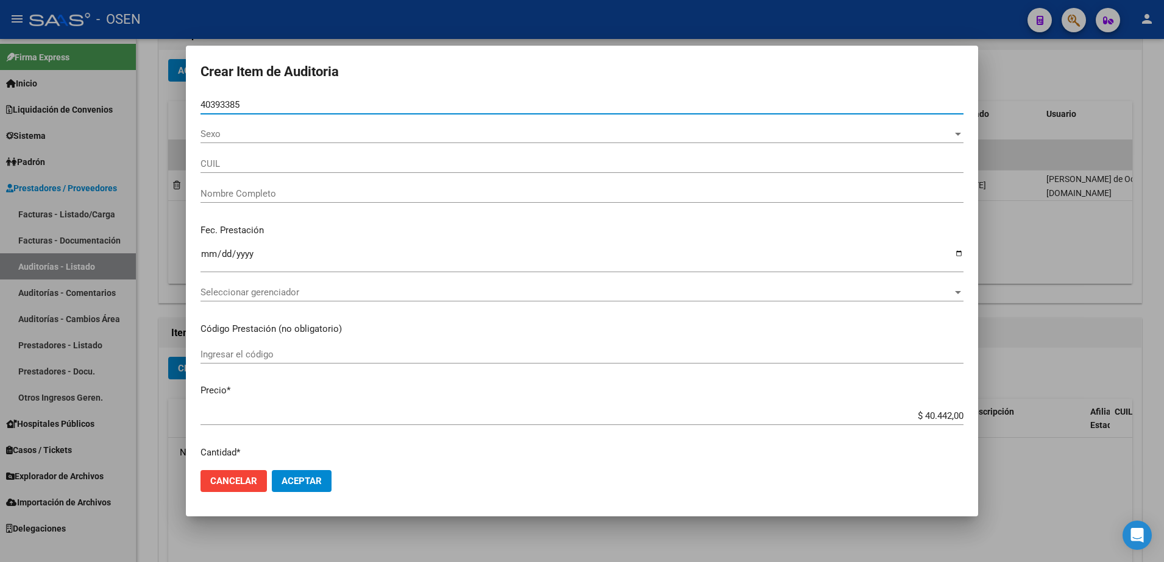
type input "20403933857"
type input "BUELA ARIEL ALEJANDRO"
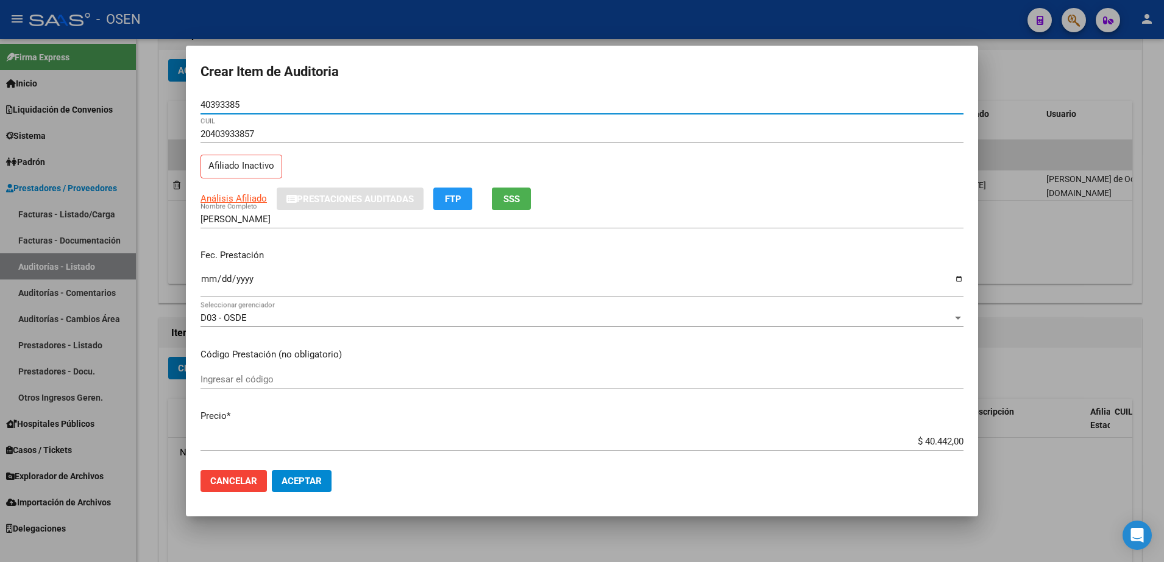
type input "40393385"
click at [218, 102] on input "40393385" at bounding box center [581, 104] width 763 height 11
click at [291, 218] on input "BUELA ARIEL ALEJANDRO" at bounding box center [581, 219] width 763 height 11
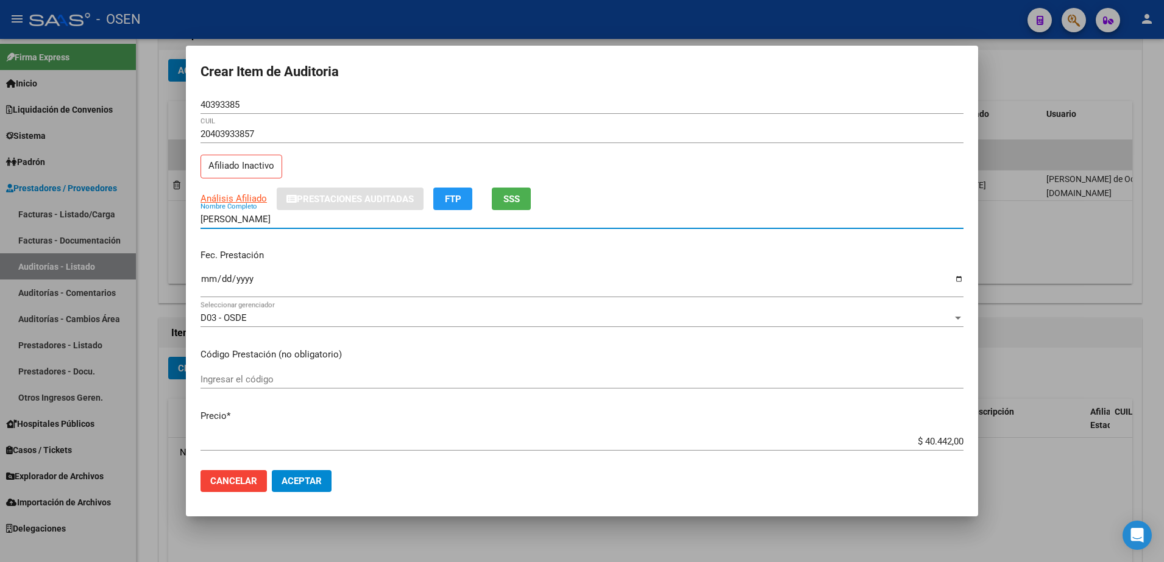
click at [291, 218] on input "BUELA ARIEL ALEJANDRO" at bounding box center [581, 219] width 763 height 11
paste input "40393385"
type input "BUELA ARIEL 40393385"
click at [920, 450] on div "$ 40.442,00 Ingresar el precio" at bounding box center [581, 442] width 763 height 18
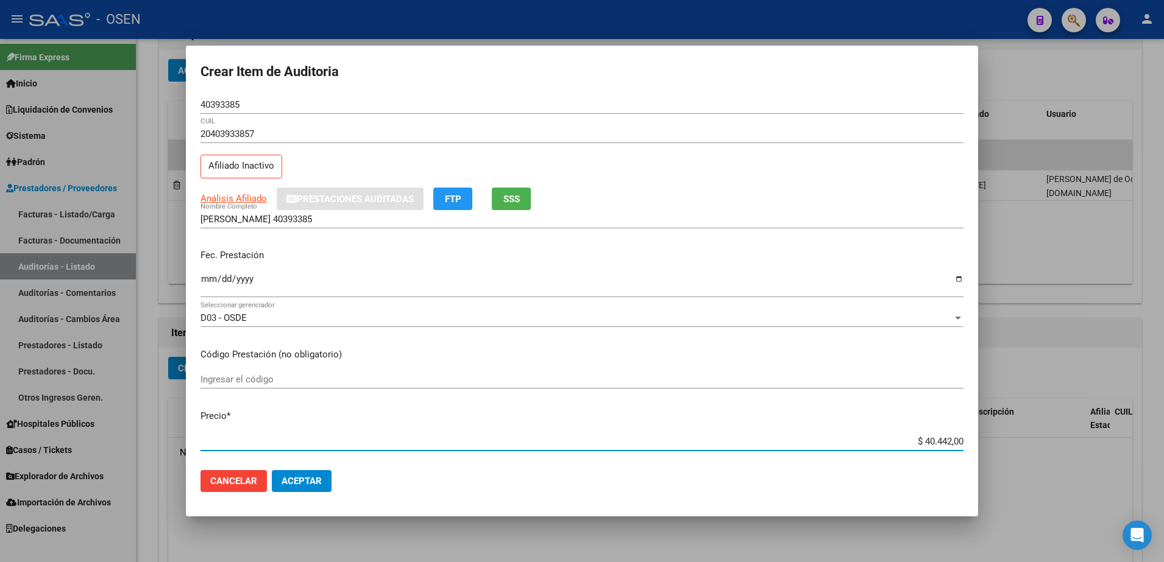
click at [920, 441] on input "$ 40.442,00" at bounding box center [581, 441] width 763 height 11
type input "$ 0,01"
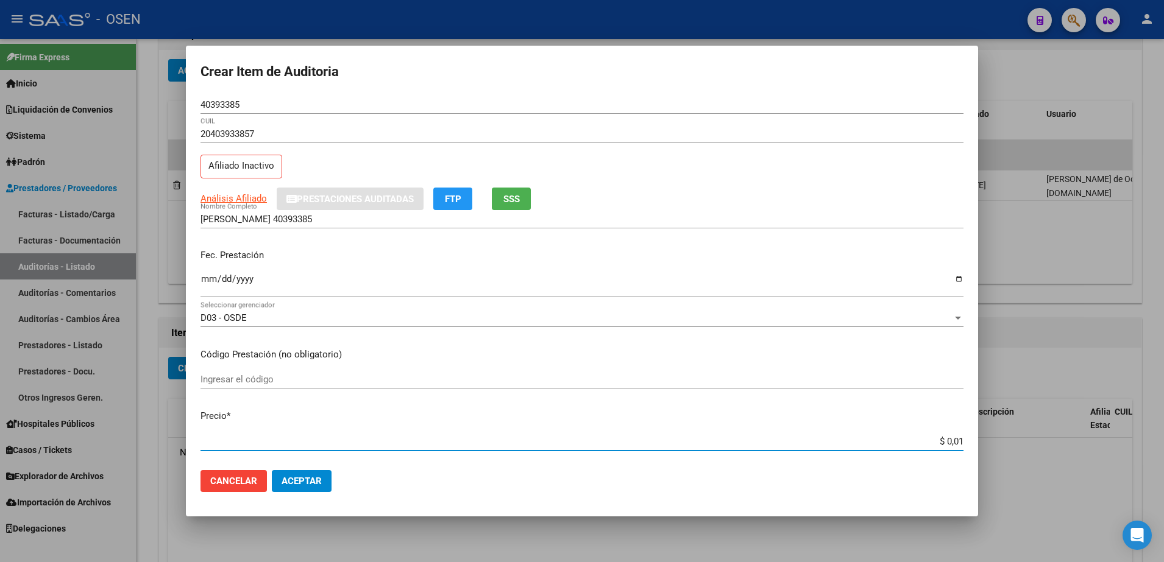
type input "$ 0,11"
type input "$ 1,18"
type input "$ 11,88"
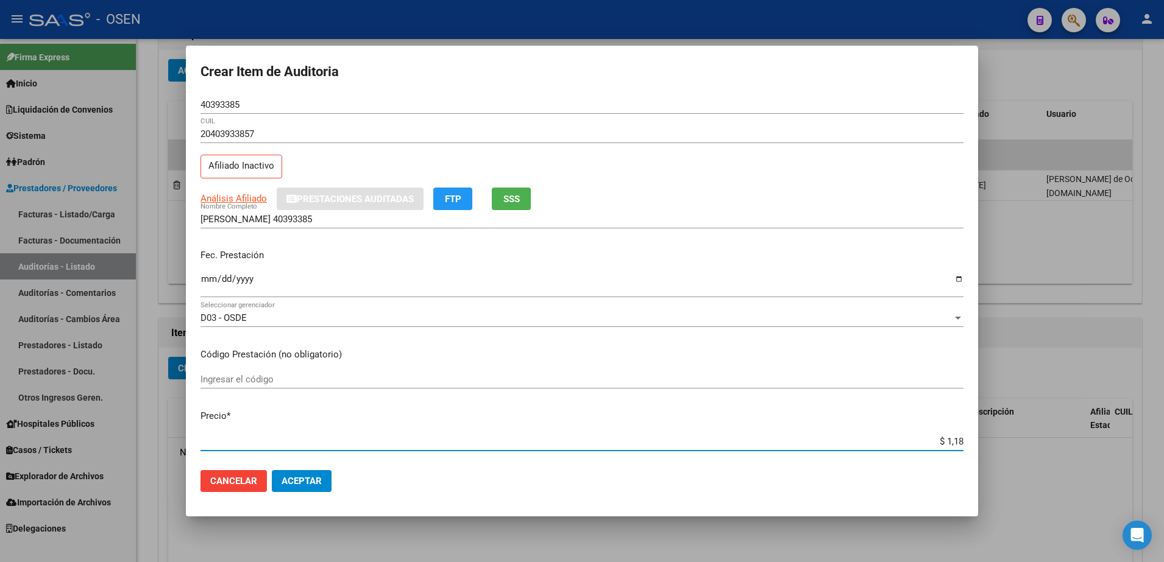
type input "$ 11,88"
type input "$ 118,89"
type input "$ 1.188,90"
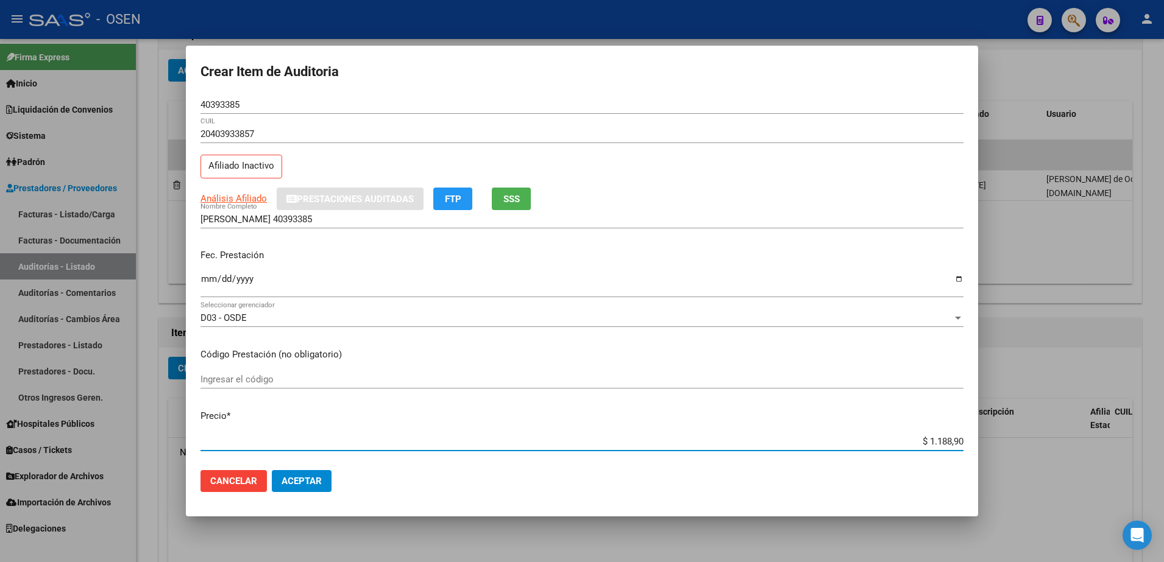
type input "$ 11.889,00"
click at [965, 438] on mat-dialog-content "40393385 Nro Documento 20403933857 CUIL Afiliado Inactivo Análisis Afiliado Pre…" at bounding box center [582, 279] width 792 height 366
drag, startPoint x: 899, startPoint y: 447, endPoint x: 957, endPoint y: 446, distance: 57.9
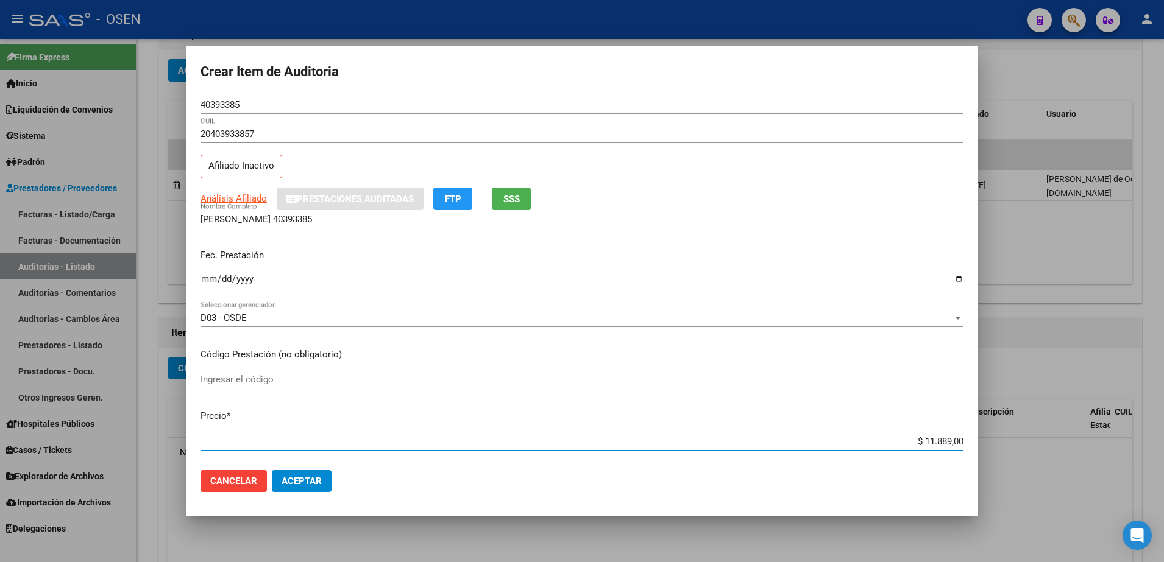
click at [957, 446] on app-form-text-field "Precio * $ 11.889,00 Ingresar el precio" at bounding box center [586, 428] width 773 height 38
click at [379, 227] on div "BUELA ARIEL 40393385 Nombre Completo" at bounding box center [581, 219] width 763 height 18
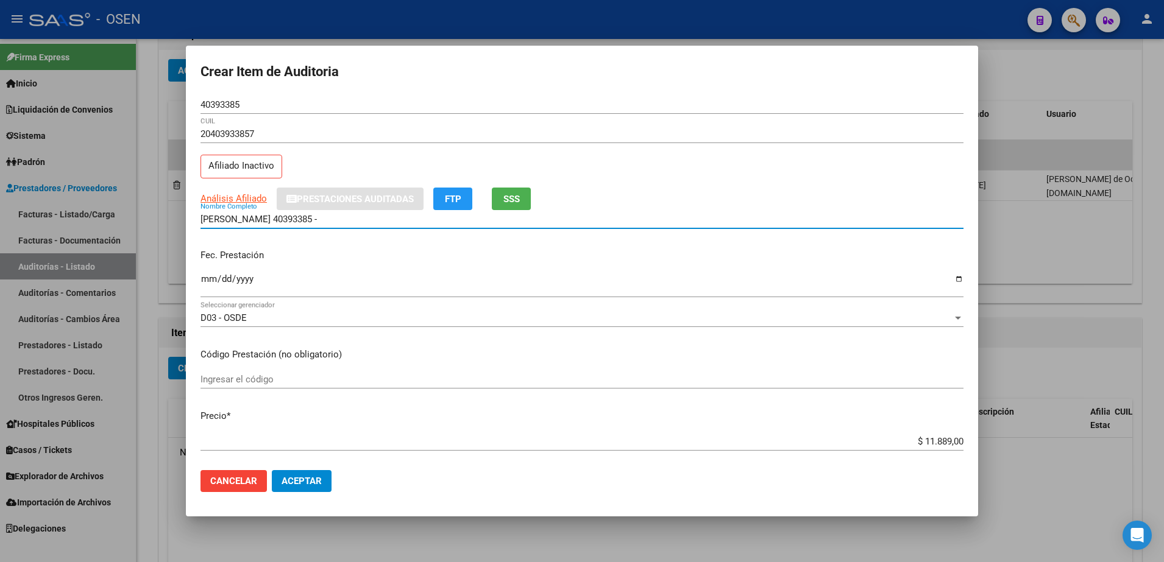
paste input "$ 11.889,00"
type input "BUELA ARIEL 40393385 - $ 11.889,00"
click at [215, 275] on input "Ingresar la fecha" at bounding box center [581, 283] width 763 height 19
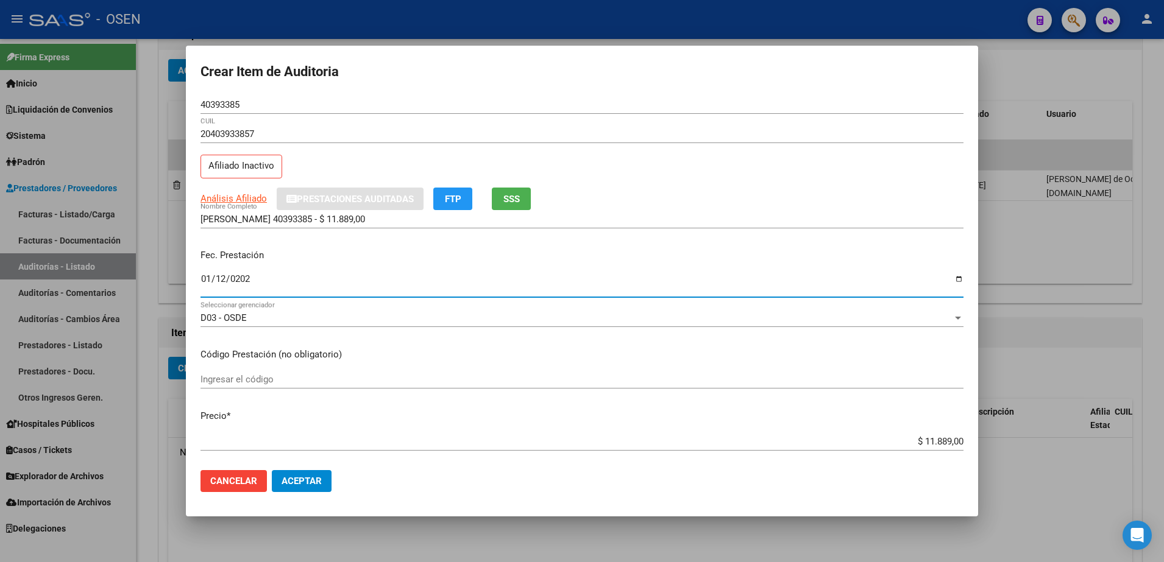
type input "2025-01-12"
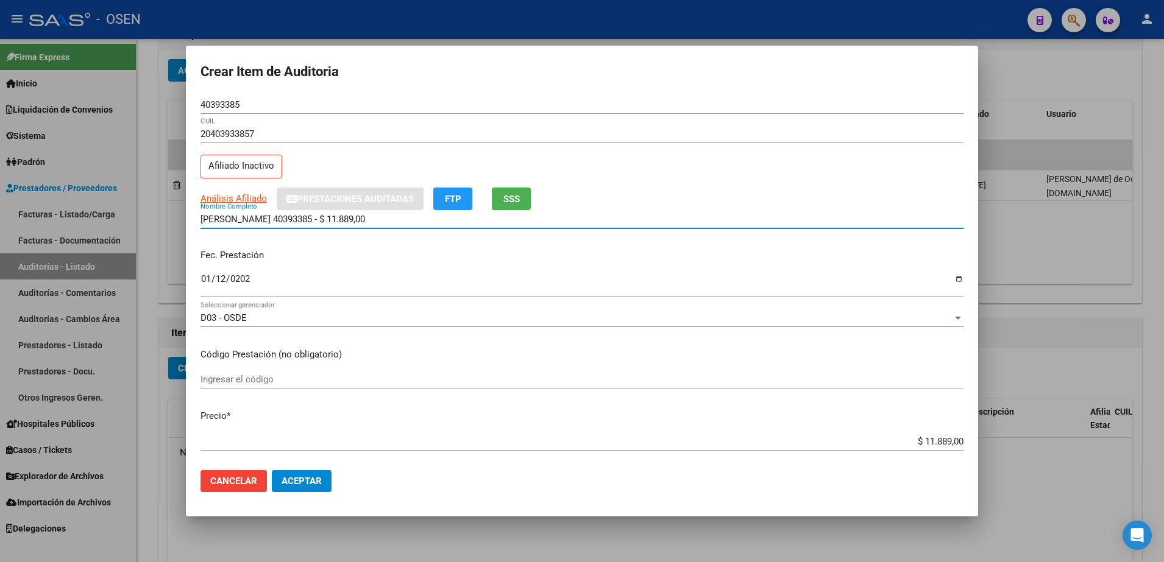
drag, startPoint x: 360, startPoint y: 222, endPoint x: 138, endPoint y: 214, distance: 221.3
click at [138, 214] on div "Crear Item de Auditoria 40393385 Nro Documento 20403933857 CUIL Afiliado Inacti…" at bounding box center [582, 281] width 1164 height 562
click at [363, 214] on input "BUELA ARIEL 40393385 - $ 11.889,00" at bounding box center [581, 219] width 763 height 11
drag, startPoint x: 366, startPoint y: 224, endPoint x: 249, endPoint y: 231, distance: 117.2
click at [249, 231] on div "BUELA ARIEL 40393385 - $ 11.889,00 Nombre Completo" at bounding box center [581, 225] width 763 height 30
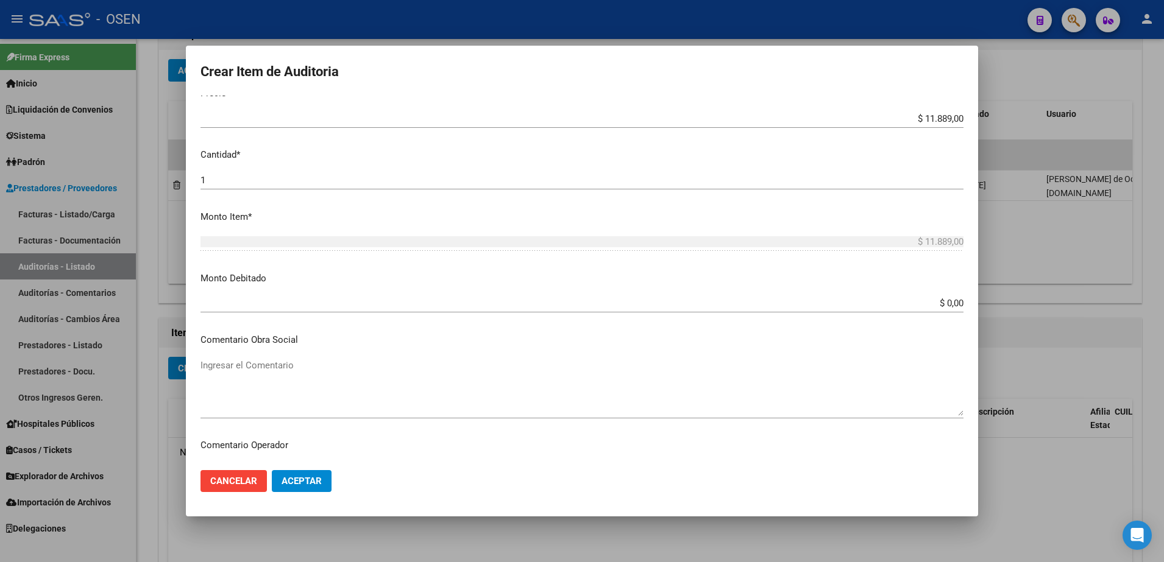
scroll to position [229, 0]
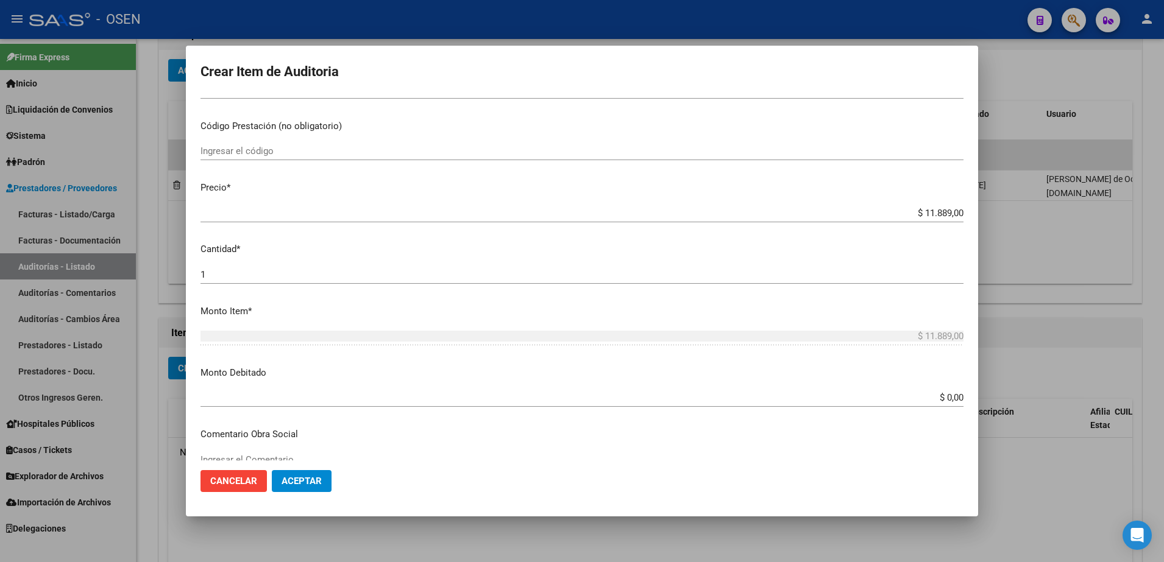
type input "BUELA ARIEl"
click at [918, 215] on input "$ 11.889,00" at bounding box center [581, 213] width 763 height 11
paste input "11.889"
type input "$ 11.889,00"
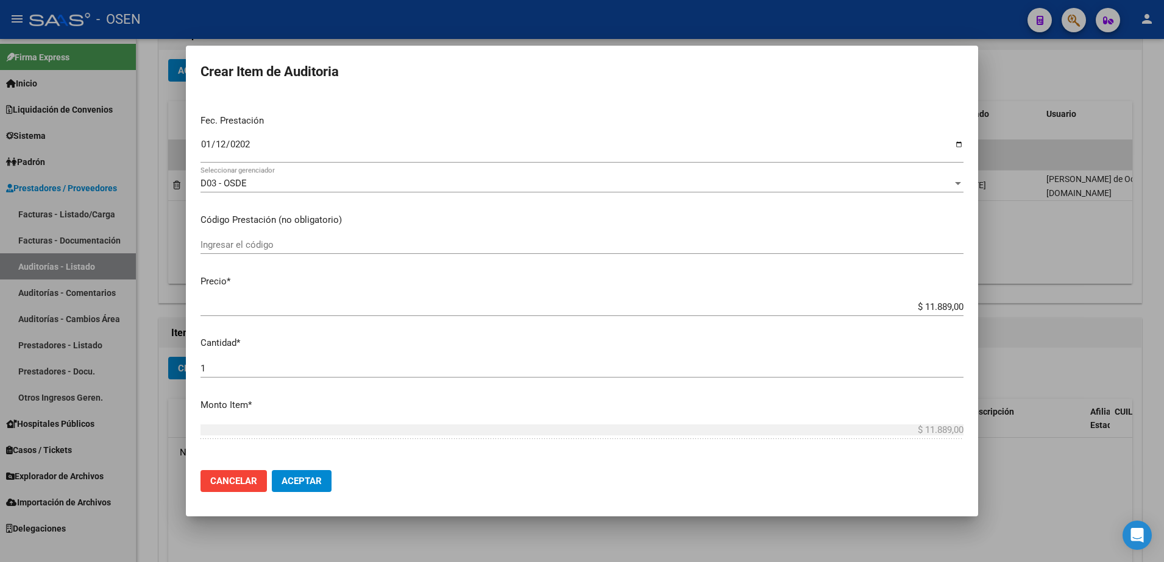
scroll to position [0, 0]
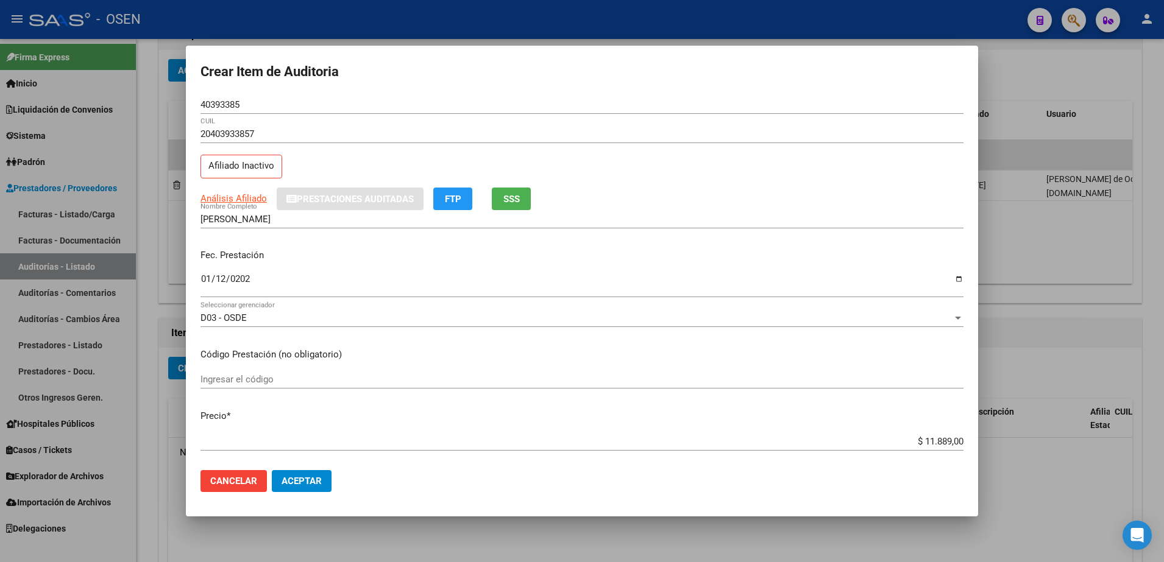
type textarea "Afectado RES 1/25"
drag, startPoint x: 236, startPoint y: 226, endPoint x: 165, endPoint y: 230, distance: 70.8
click at [165, 230] on div "Crear Item de Auditoria 40393385 Nro Documento 20403933857 CUIL Afiliado Inacti…" at bounding box center [582, 281] width 1164 height 562
click at [312, 480] on span "Aceptar" at bounding box center [302, 481] width 40 height 11
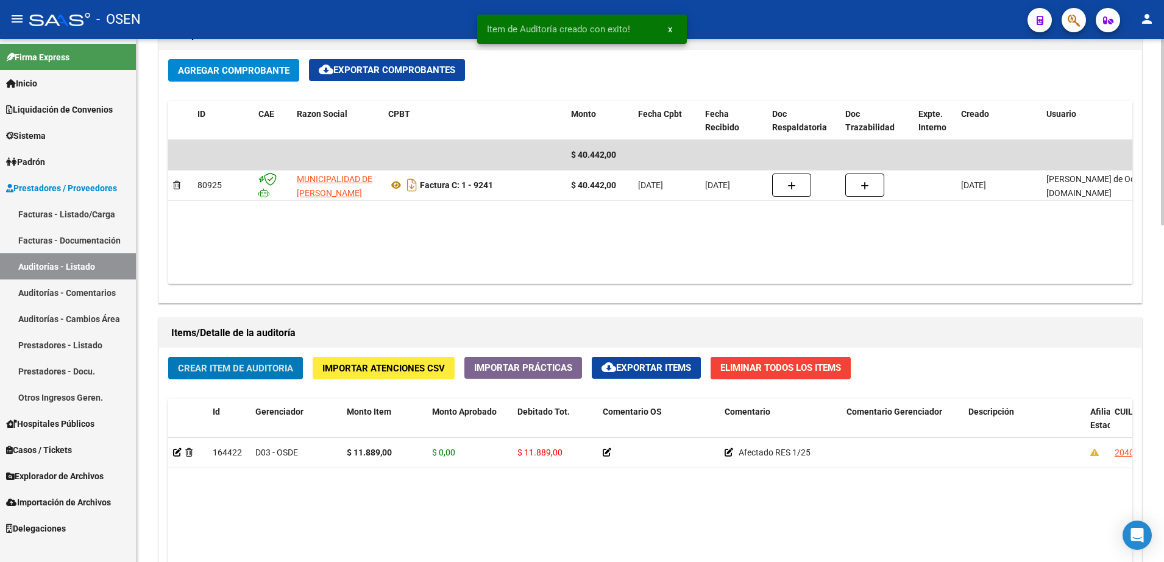
scroll to position [610, 0]
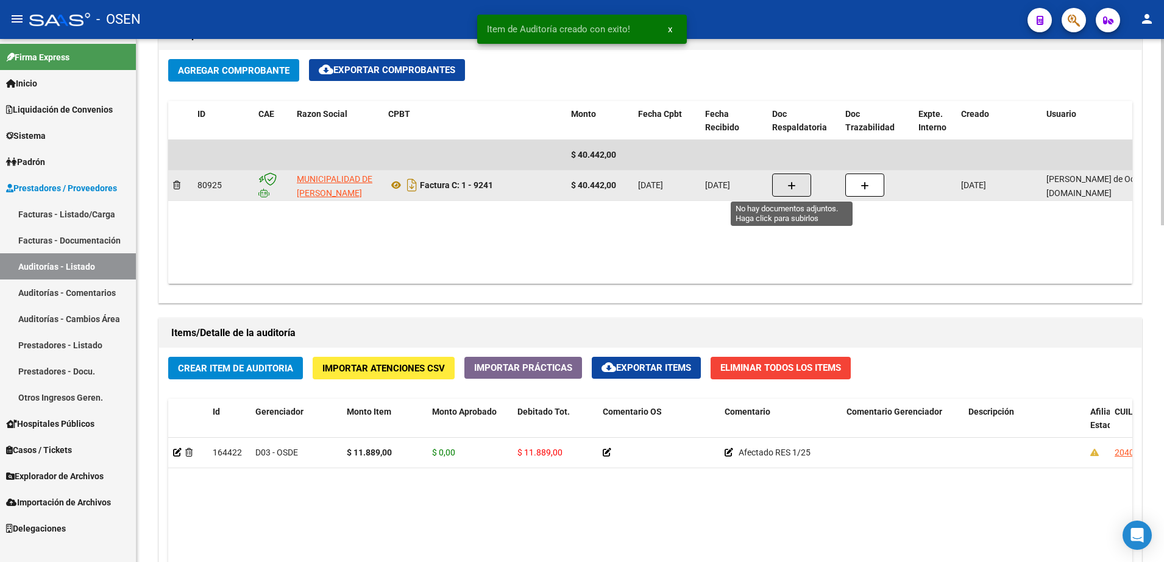
click at [808, 177] on button "button" at bounding box center [791, 185] width 39 height 23
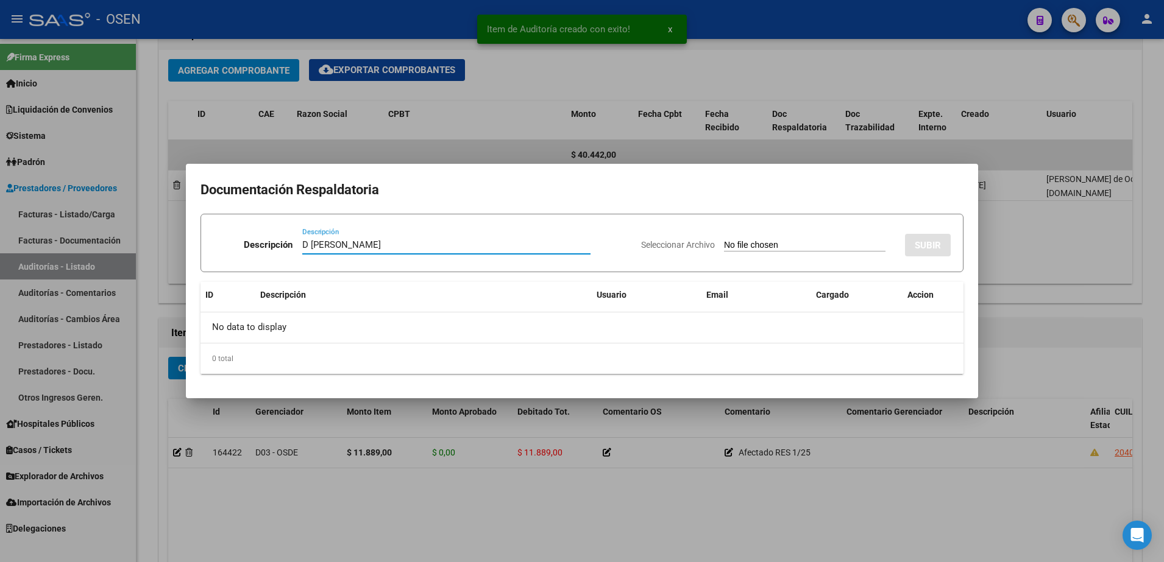
type input "D BUELA ARIEl"
click at [784, 230] on div "Seleccionar Archivo SUBIR" at bounding box center [796, 242] width 310 height 37
click at [793, 249] on input "Seleccionar Archivo" at bounding box center [804, 246] width 161 height 12
type input "C:\fakepath\BUELA .png"
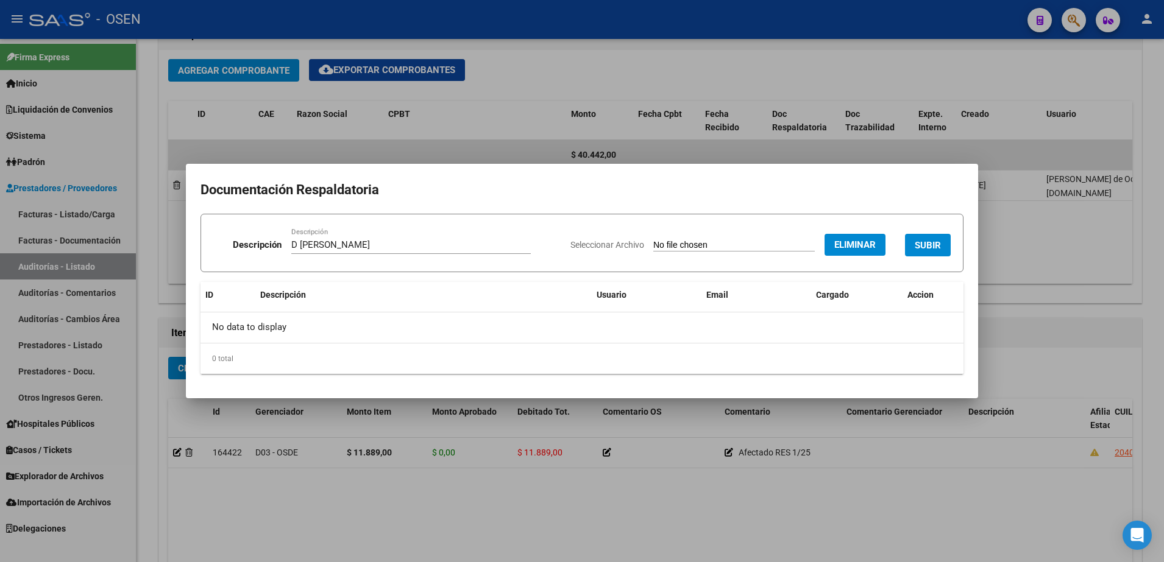
click at [929, 240] on span "SUBIR" at bounding box center [928, 245] width 26 height 11
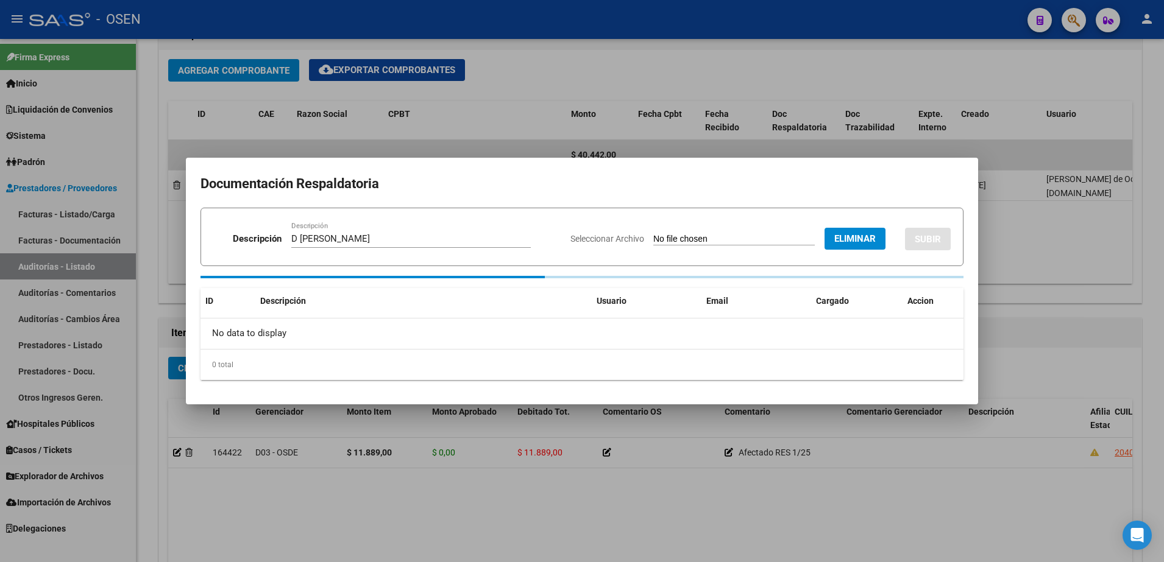
click at [1013, 264] on div at bounding box center [582, 281] width 1164 height 562
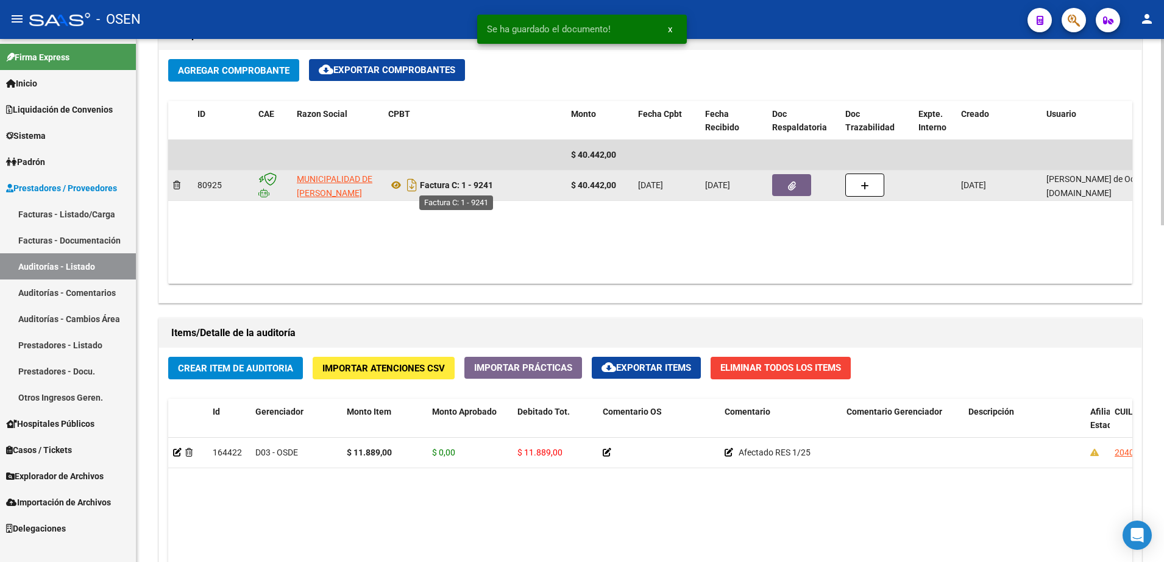
drag, startPoint x: 501, startPoint y: 196, endPoint x: 462, endPoint y: 186, distance: 40.2
click at [462, 186] on datatable-body-cell "Factura C: 1 - 9241" at bounding box center [474, 186] width 183 height 30
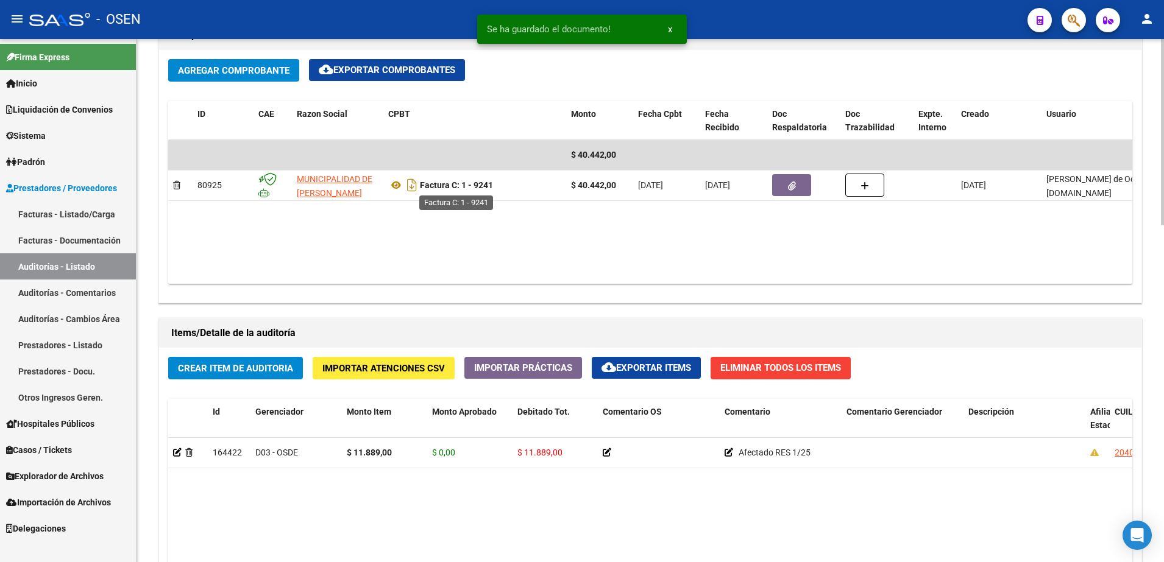
copy strong "1 - 9241"
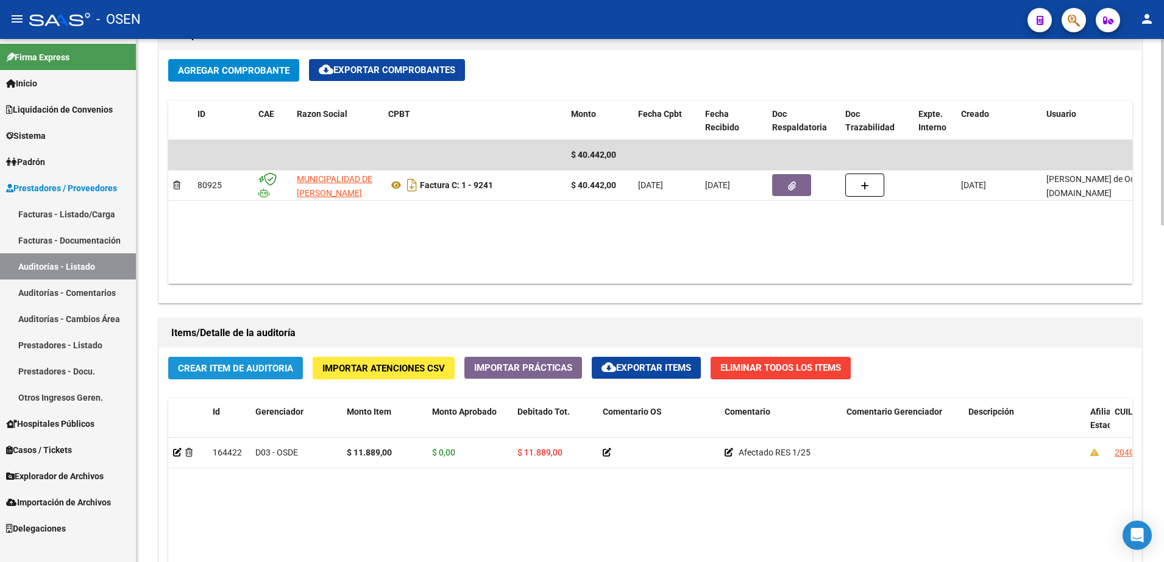
click at [279, 358] on button "Crear Item de Auditoria" at bounding box center [235, 368] width 135 height 23
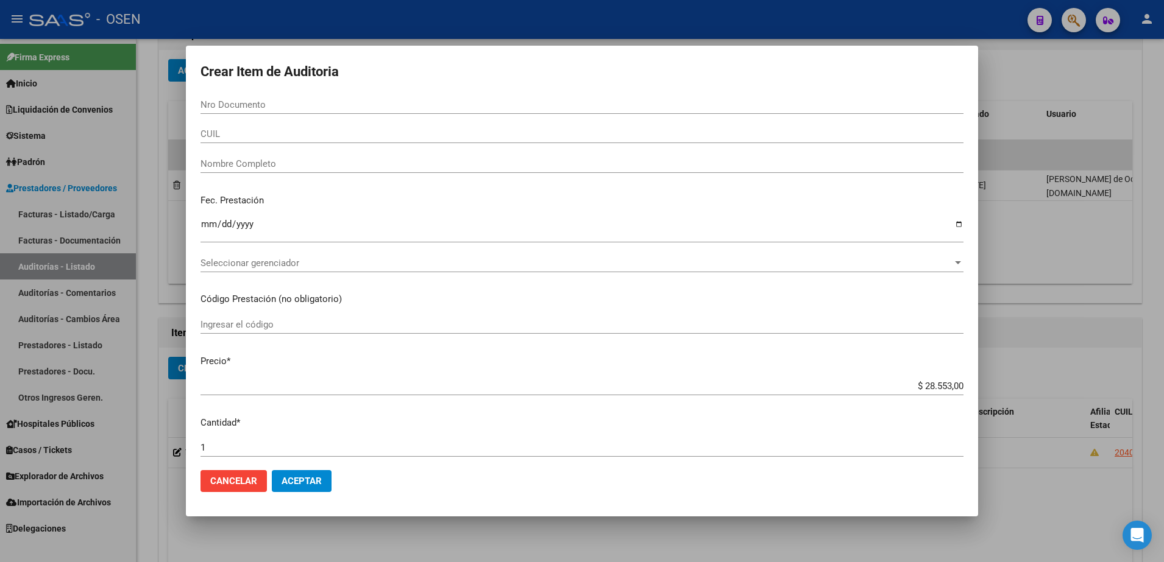
paste input "54877293"
type input "54877293"
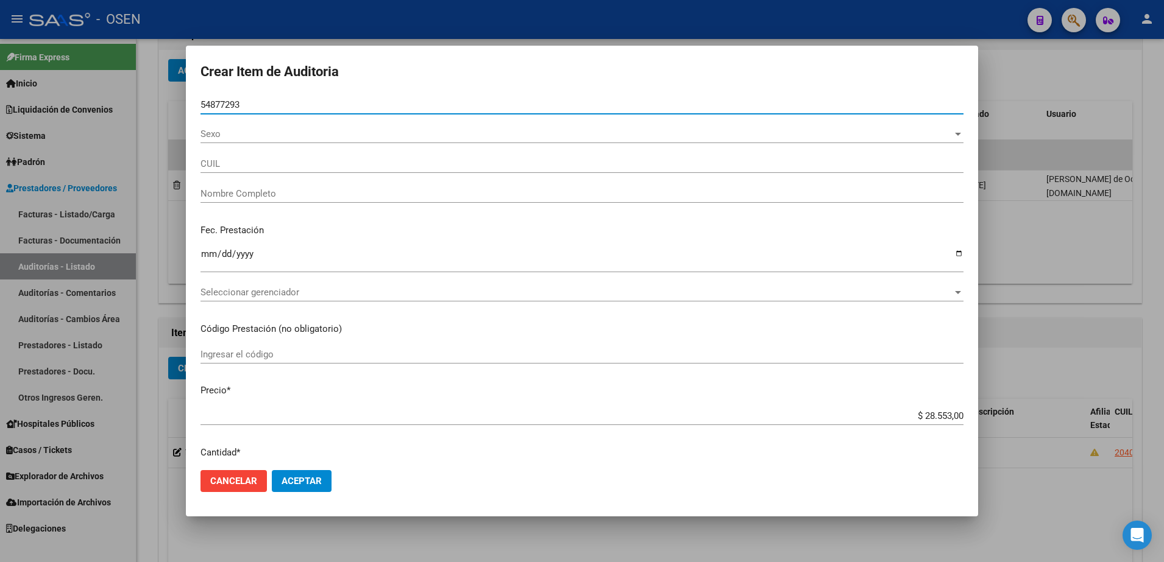
type input "20548772932"
type input "MAGLIOCCO MELIAN TOMAS LORENZO"
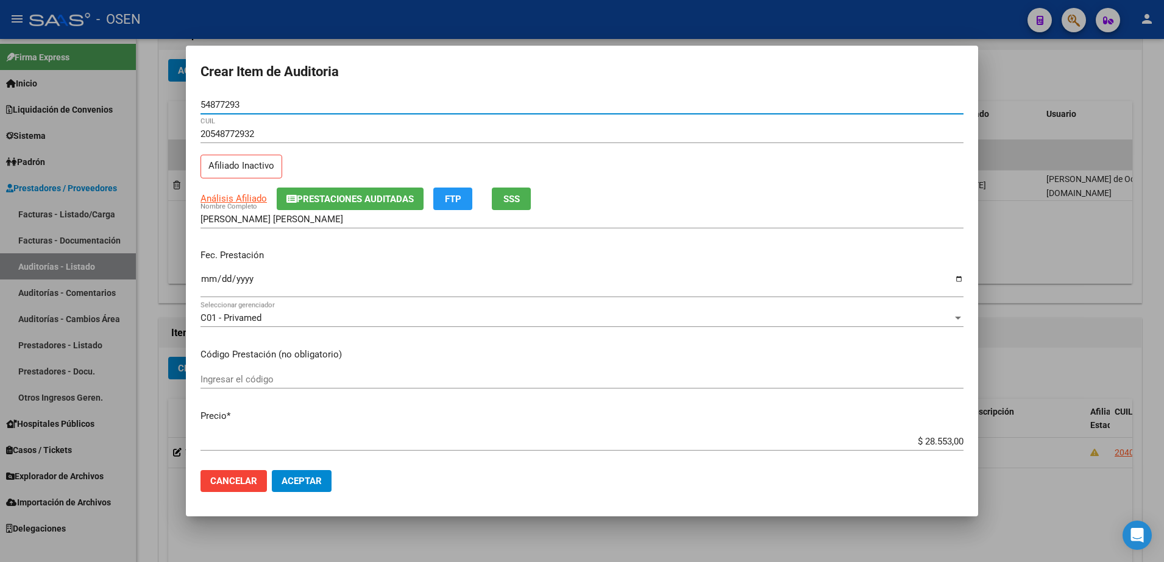
type input "54877293"
click at [211, 101] on input "54877293" at bounding box center [581, 104] width 763 height 11
click at [325, 218] on input "MAGLIOCCO MELIAN TOMAS LORENZO" at bounding box center [581, 219] width 763 height 11
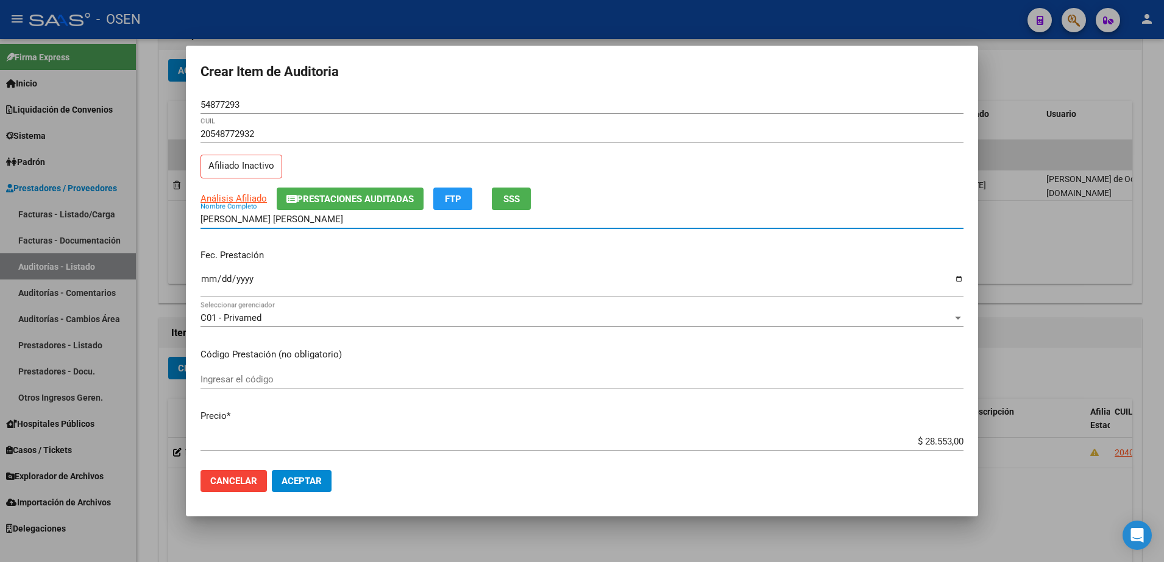
click at [325, 218] on input "MAGLIOCCO MELIAN TOMAS LORENZO" at bounding box center [581, 219] width 763 height 11
paste input "54877293"
type input "MAGLIOCCO MELIAN TOMAS 54877293"
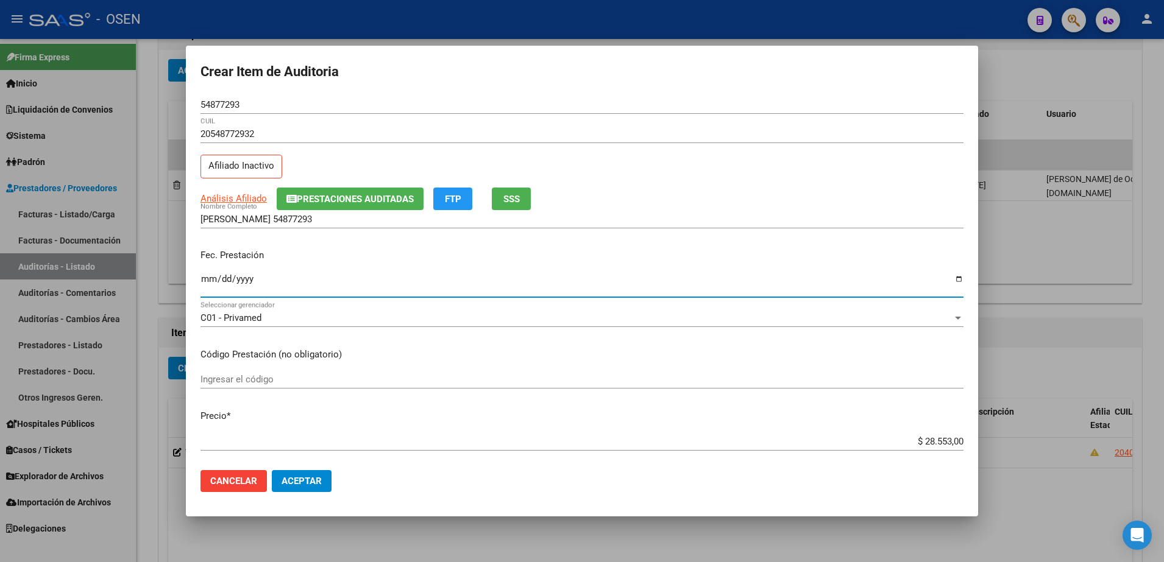
click at [209, 284] on input "Ingresar la fecha" at bounding box center [581, 283] width 763 height 19
type input "2025-01-27"
click at [934, 441] on input "$ 28.553,00" at bounding box center [581, 441] width 763 height 11
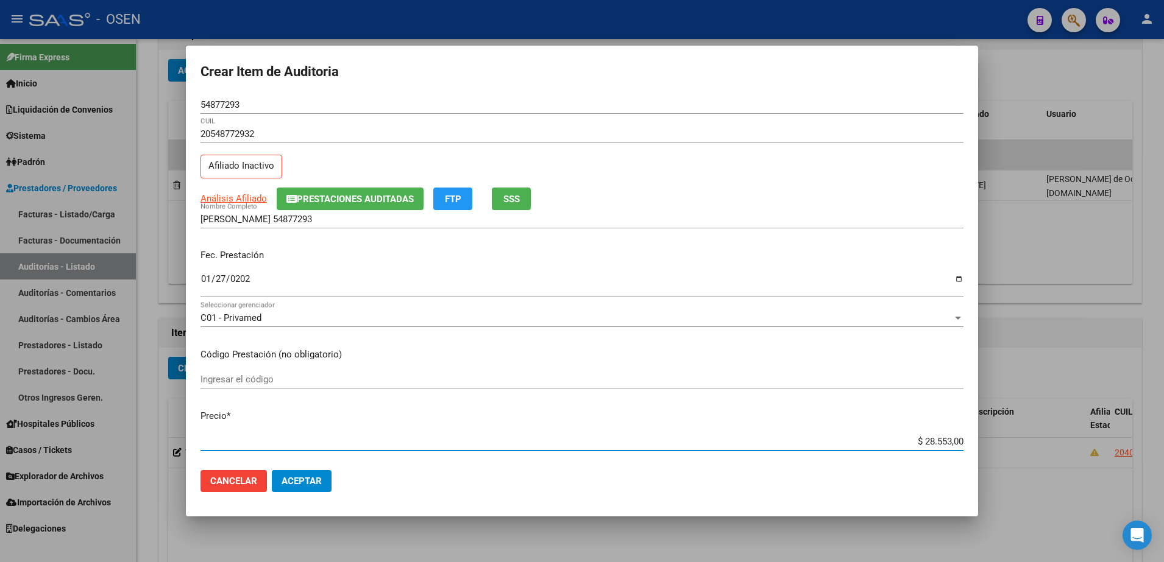
click at [934, 441] on input "$ 28.553,00" at bounding box center [581, 441] width 763 height 11
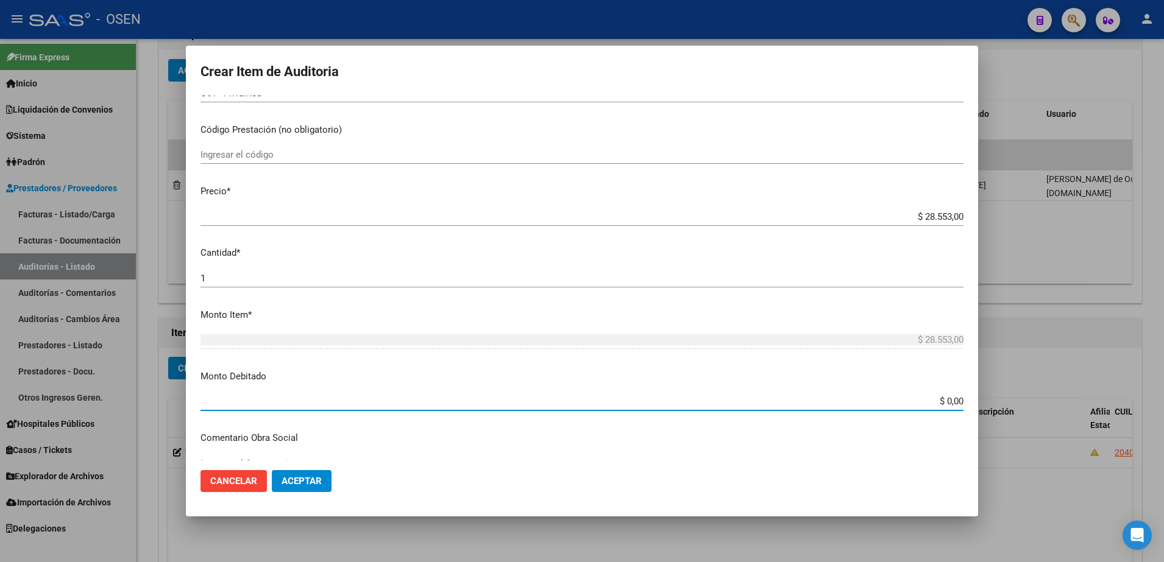
paste input "28.553"
type input "$ 28.553,00"
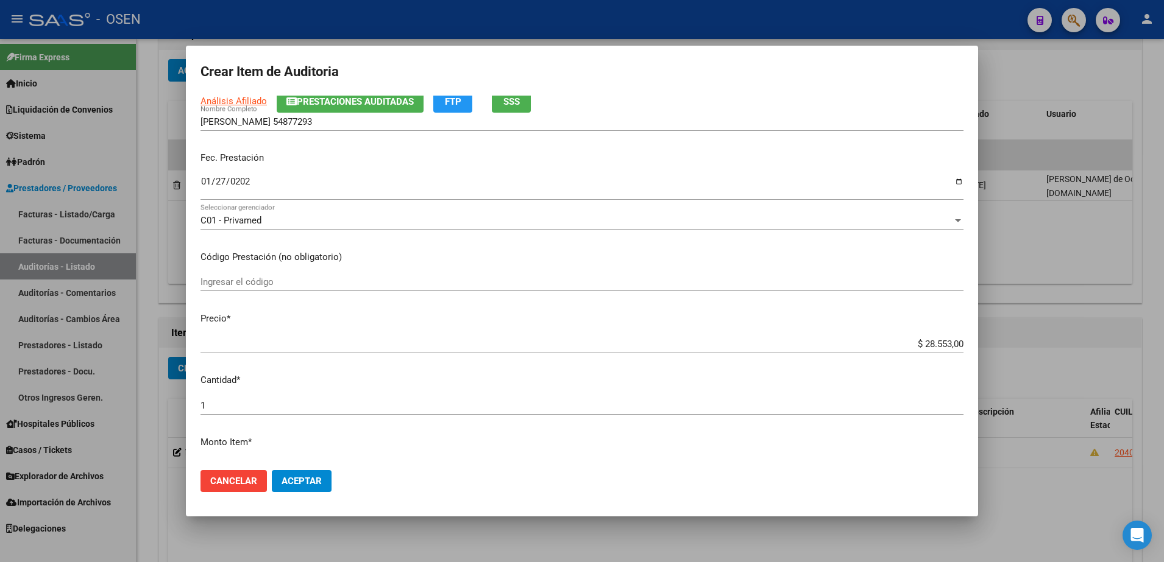
scroll to position [0, 0]
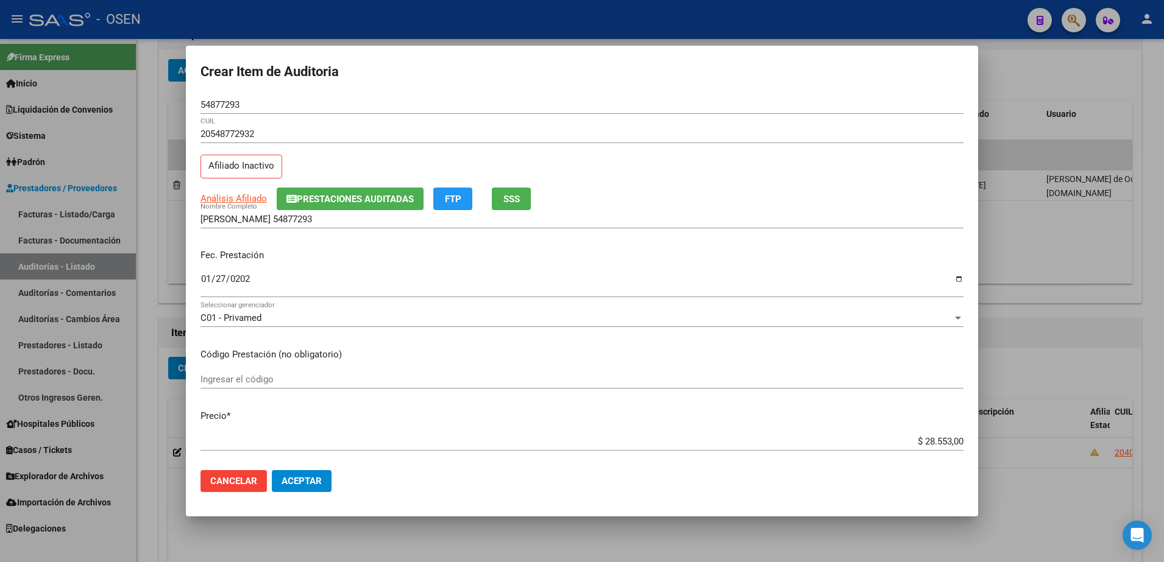
type textarea "Afectado res 1/25"
drag, startPoint x: 898, startPoint y: 445, endPoint x: 974, endPoint y: 443, distance: 76.2
click at [985, 445] on div "Crear Item de Auditoria 54877293 Nro Documento 20548772932 CUIL Afiliado Inacti…" at bounding box center [582, 281] width 1164 height 562
click at [516, 228] on div "MAGLIOCCO MELIAN TOMAS 54877293 Nombre Completo" at bounding box center [581, 219] width 763 height 18
paste input "$ 28.553,00"
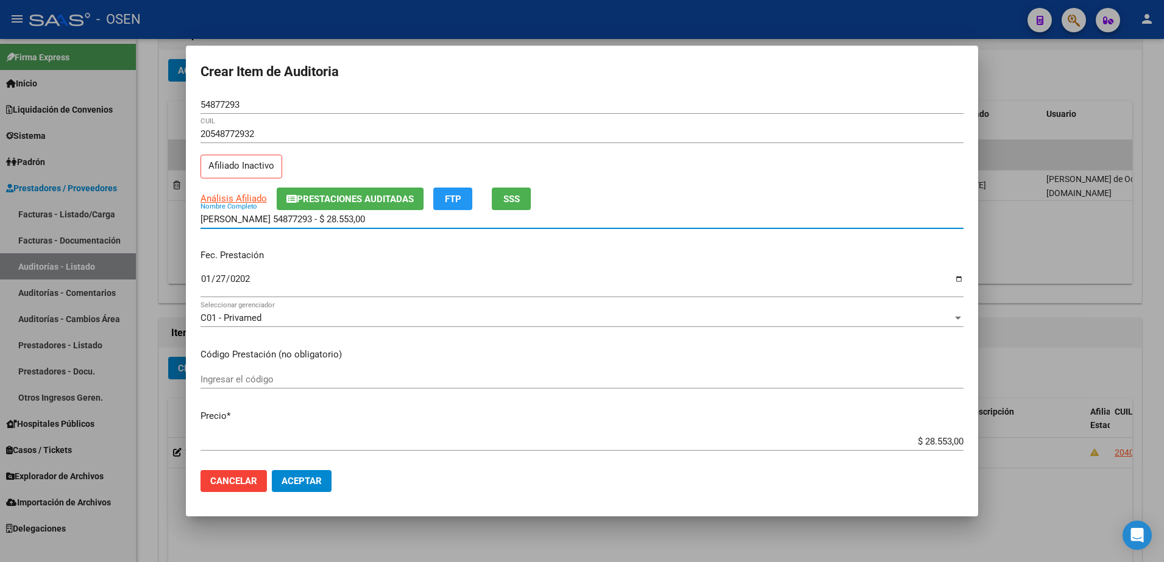
drag, startPoint x: 511, startPoint y: 214, endPoint x: -3, endPoint y: 216, distance: 513.7
click at [0, 216] on html "menu - OSEN person Firma Express Inicio Calendario SSS Instructivos Contacto OS…" at bounding box center [582, 281] width 1164 height 562
click at [420, 224] on input "MAGLIOCCO MELIAN TOMAS 54877293 - $ 28.553,00" at bounding box center [581, 219] width 763 height 11
drag, startPoint x: 426, startPoint y: 219, endPoint x: 322, endPoint y: 219, distance: 104.2
click at [322, 219] on input "MAGLIOCCO MELIAN TOMAS 54877293 - $ 28.553,00" at bounding box center [581, 219] width 763 height 11
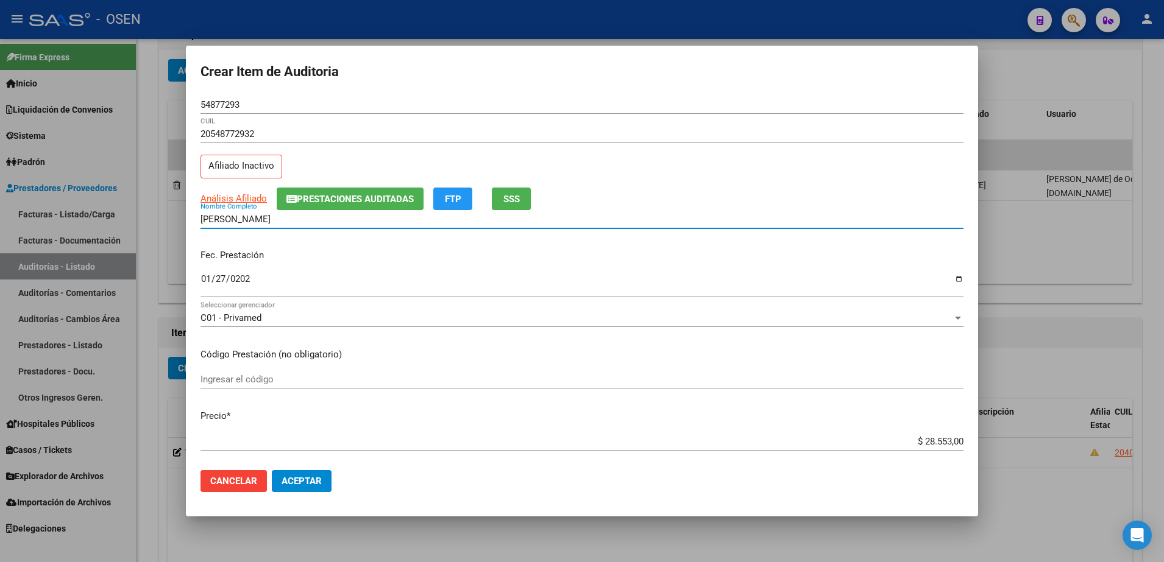
type input "MAGLIOCCO MELIAN TOMAS"
click at [321, 225] on div "MAGLIOCCO MELIAN TOMAS Nombre Completo" at bounding box center [581, 219] width 763 height 18
drag, startPoint x: 323, startPoint y: 221, endPoint x: 189, endPoint y: 220, distance: 134.1
click at [189, 220] on mat-dialog-content "54877293 Nro Documento 20548772932 CUIL Afiliado Inactivo Análisis Afiliado Pre…" at bounding box center [582, 279] width 792 height 366
click at [318, 476] on span "Aceptar" at bounding box center [302, 481] width 40 height 11
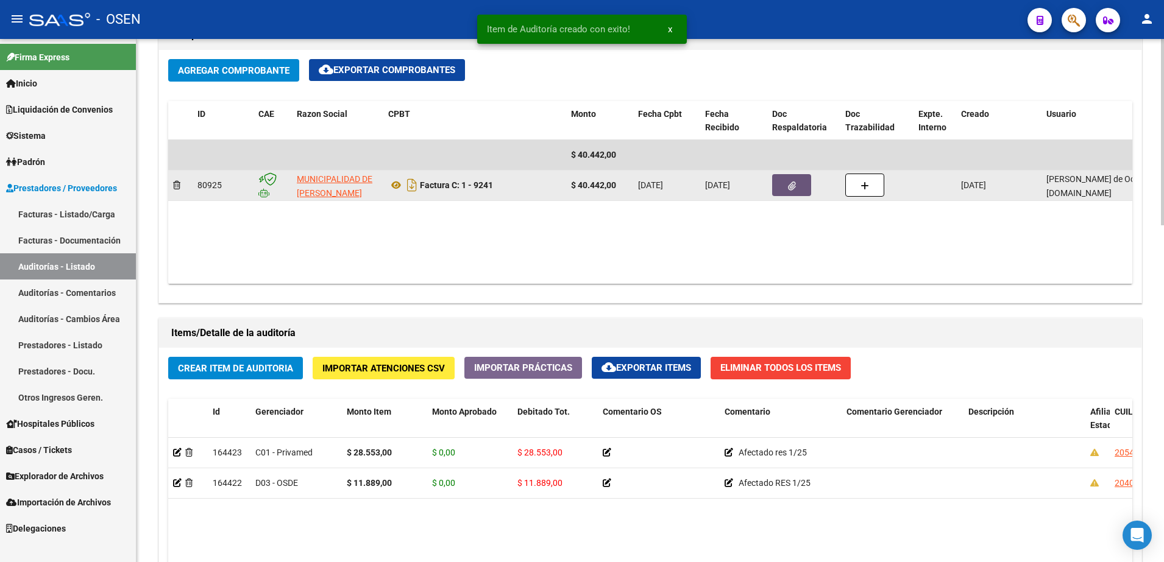
click at [799, 180] on button "button" at bounding box center [791, 185] width 39 height 22
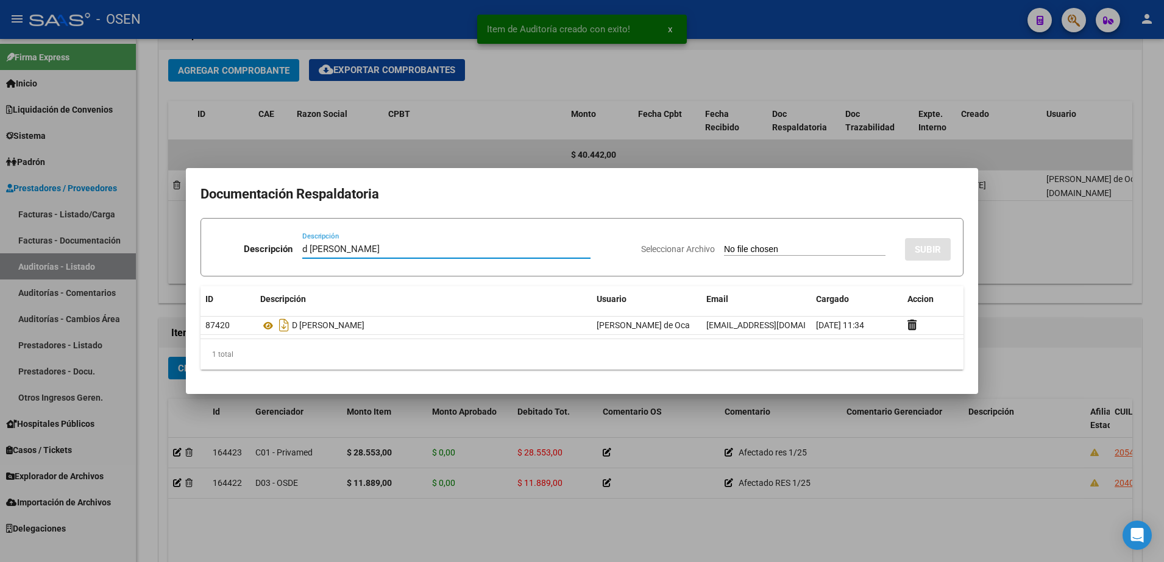
type input "d MAGLIOCCO MELIAN TOMAS"
click at [789, 244] on input "Seleccionar Archivo" at bounding box center [804, 250] width 161 height 12
type input "C:\fakepath\MAGLIOCCO .png"
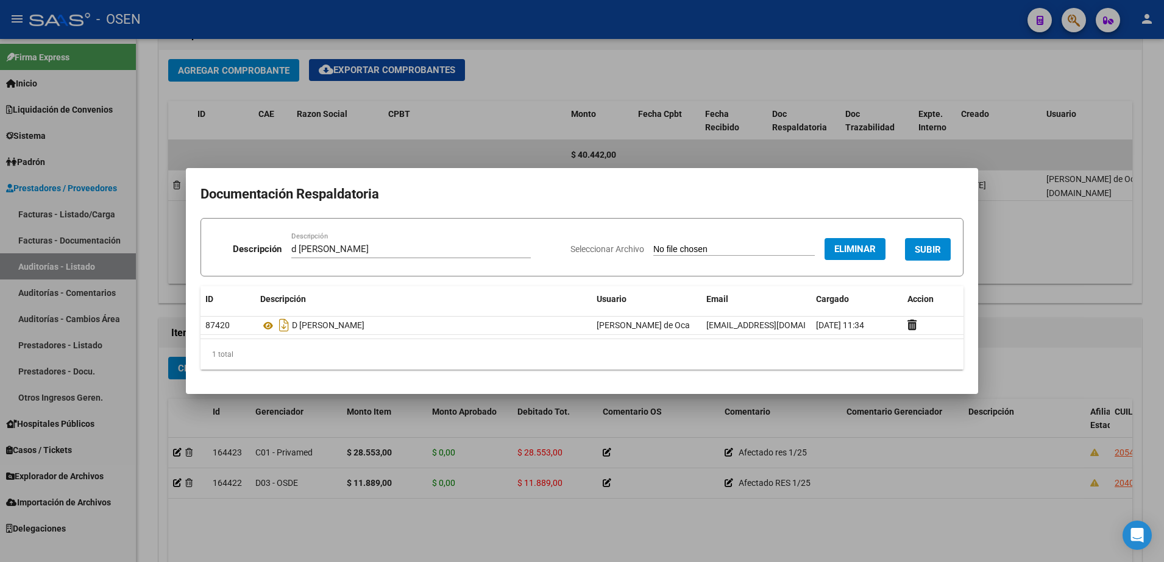
click at [926, 241] on button "SUBIR" at bounding box center [928, 249] width 46 height 23
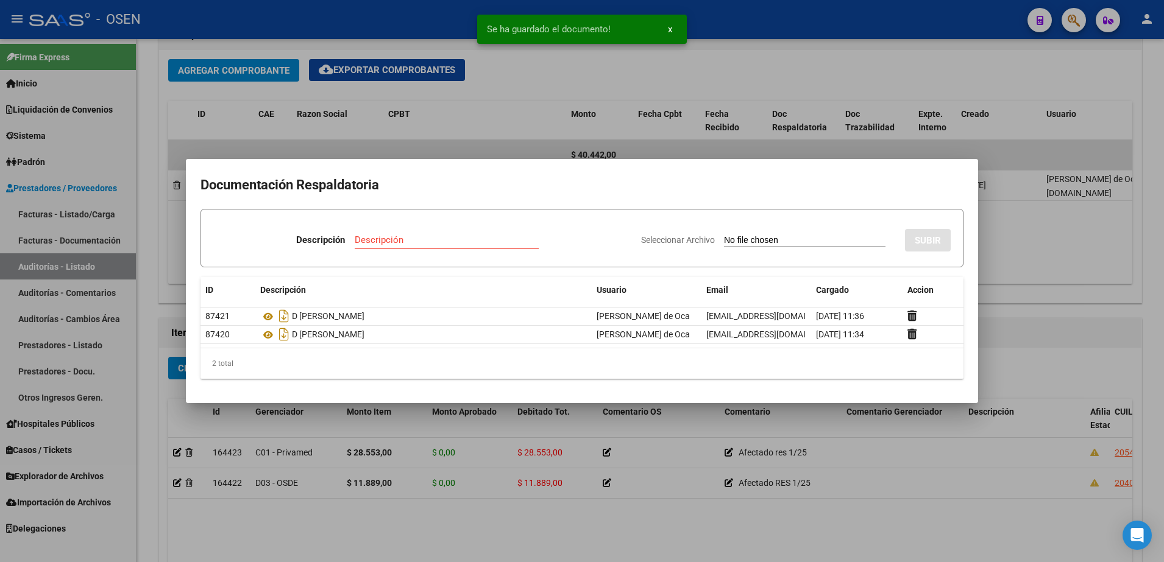
click at [1024, 336] on div at bounding box center [582, 281] width 1164 height 562
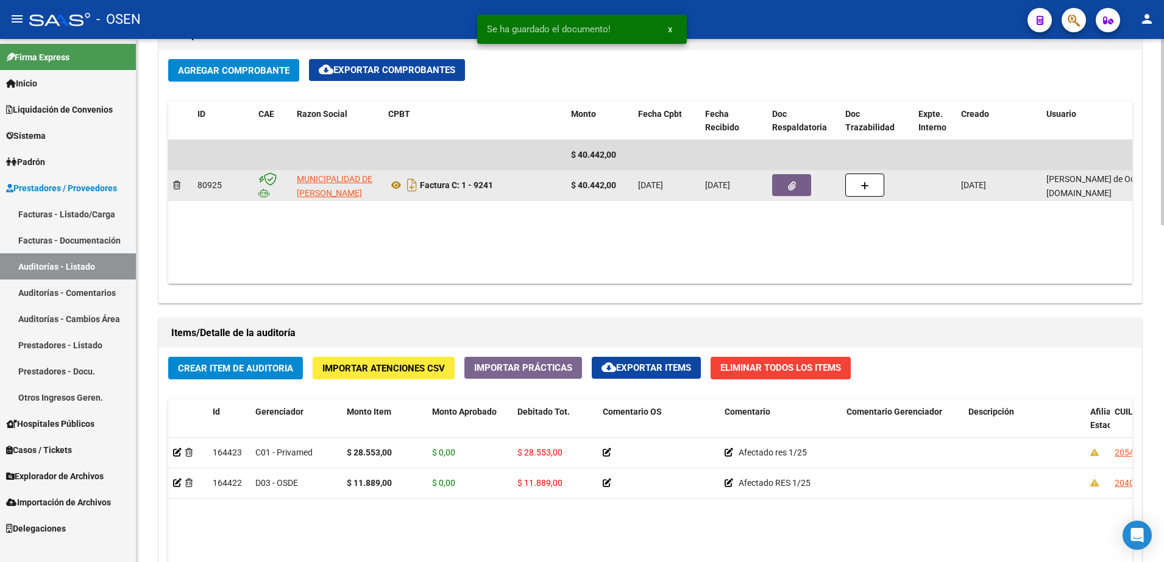
click at [597, 180] on strong "$ 40.442,00" at bounding box center [593, 185] width 45 height 10
copy strong "40.442,00"
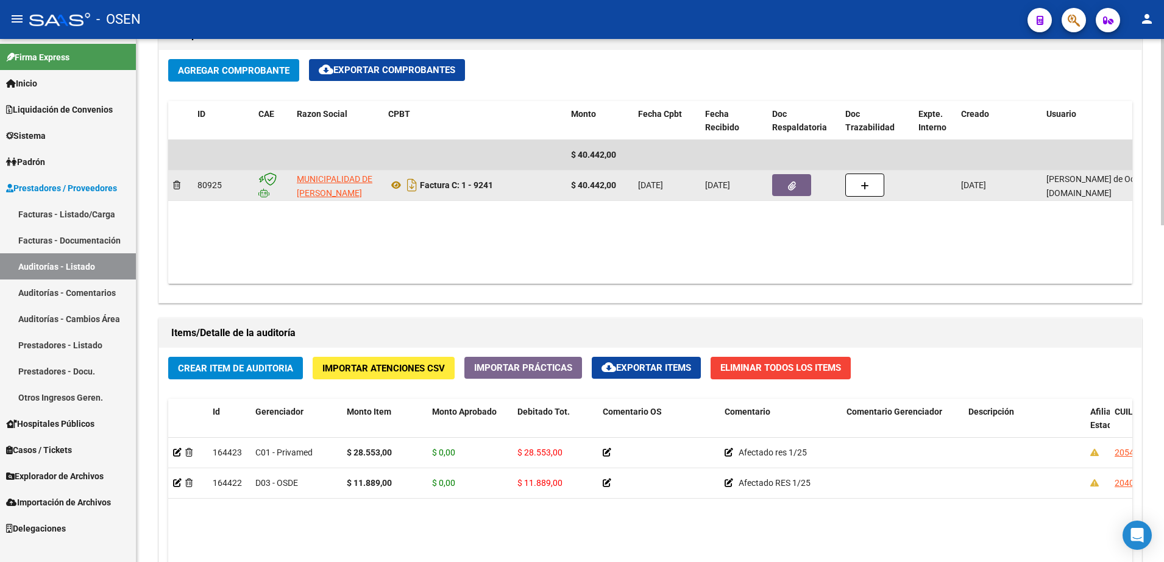
click at [782, 185] on button "button" at bounding box center [791, 185] width 39 height 22
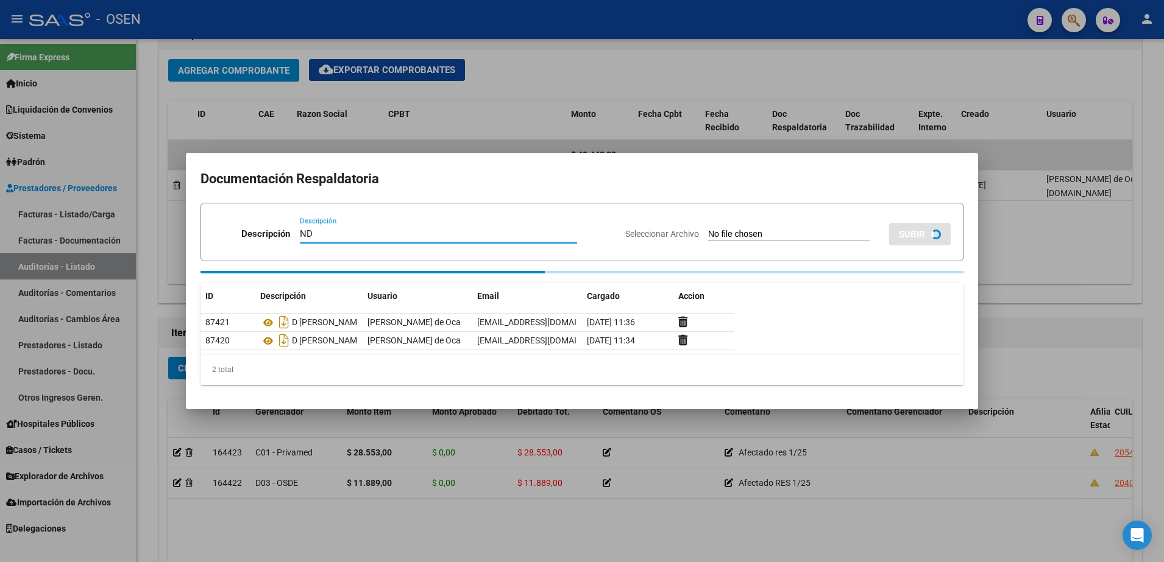
type input "ND"
click at [799, 238] on input "Seleccionar Archivo" at bounding box center [788, 235] width 161 height 12
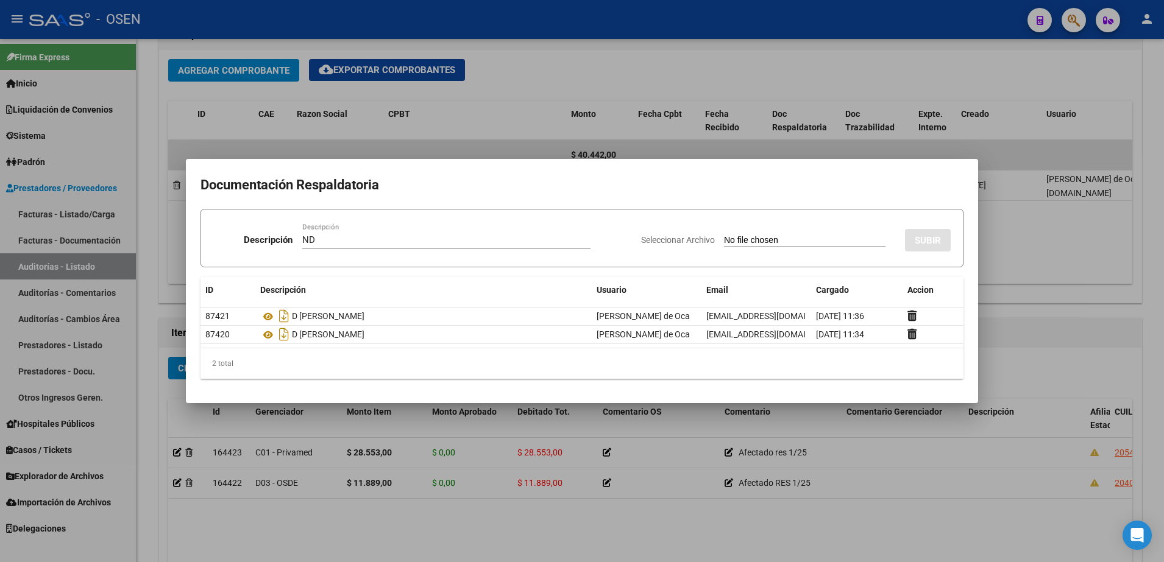
type input "C:\fakepath\NOTA DE DÉBITO 1 – 9241 .pdf"
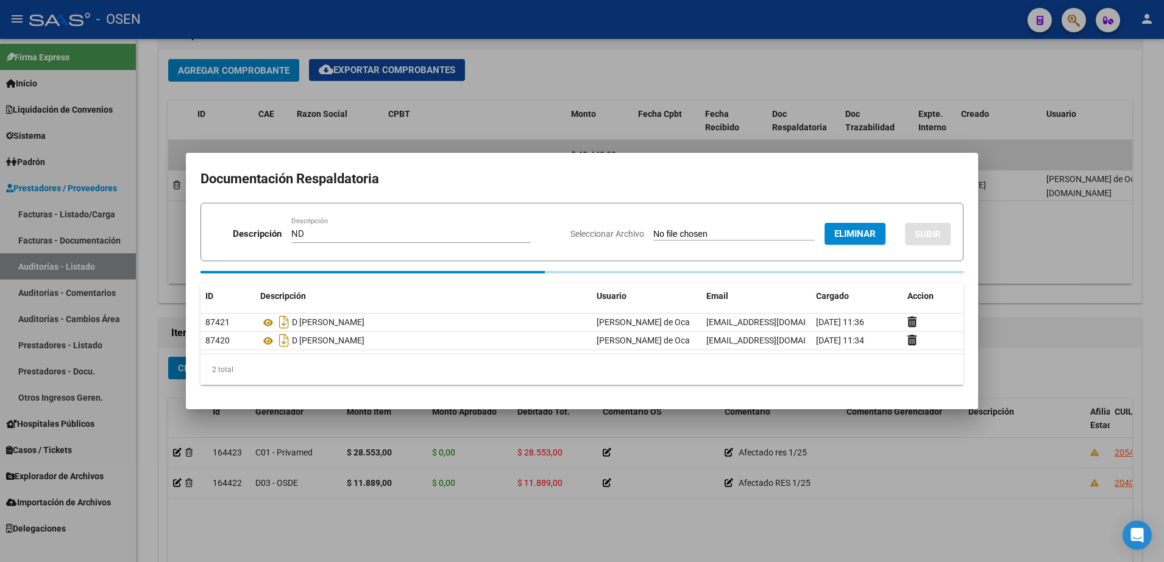
click at [932, 236] on span "SUBIR" at bounding box center [928, 234] width 26 height 11
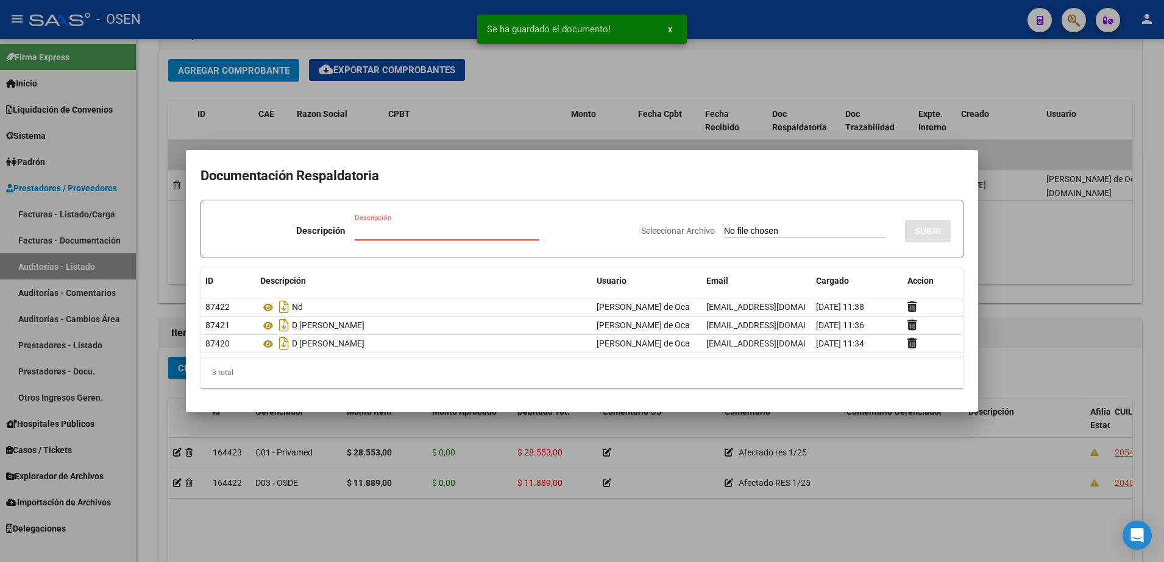
click at [439, 226] on input "Descripción" at bounding box center [447, 230] width 184 height 11
type input "D ENVIADO"
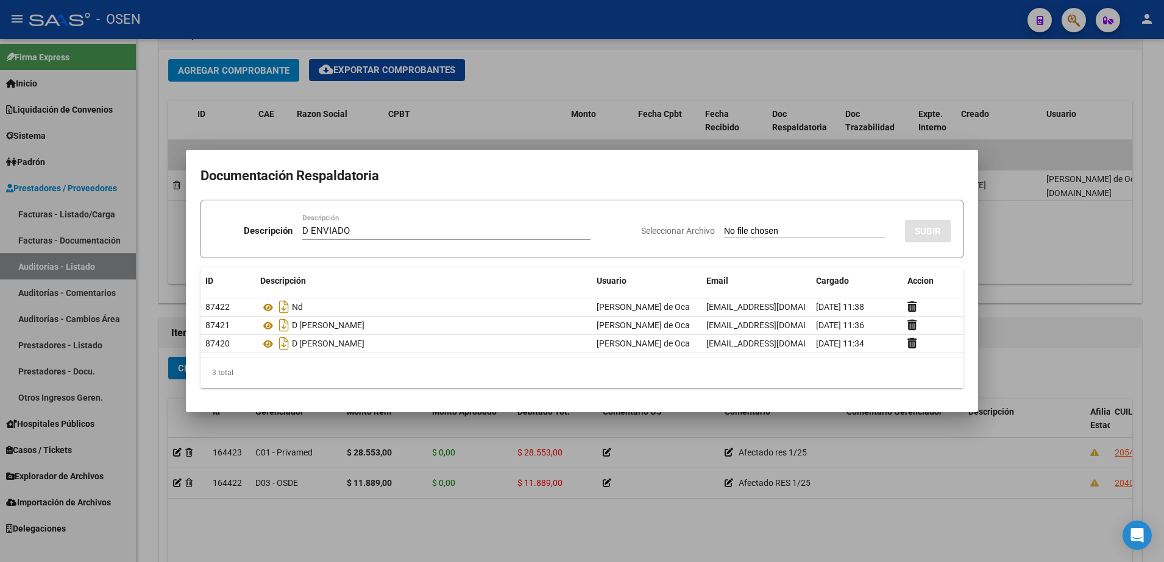
click at [749, 233] on input "Seleccionar Archivo" at bounding box center [804, 232] width 161 height 12
type input "C:\fakepath\Captura de pantalla 2025-10-14 113828.png"
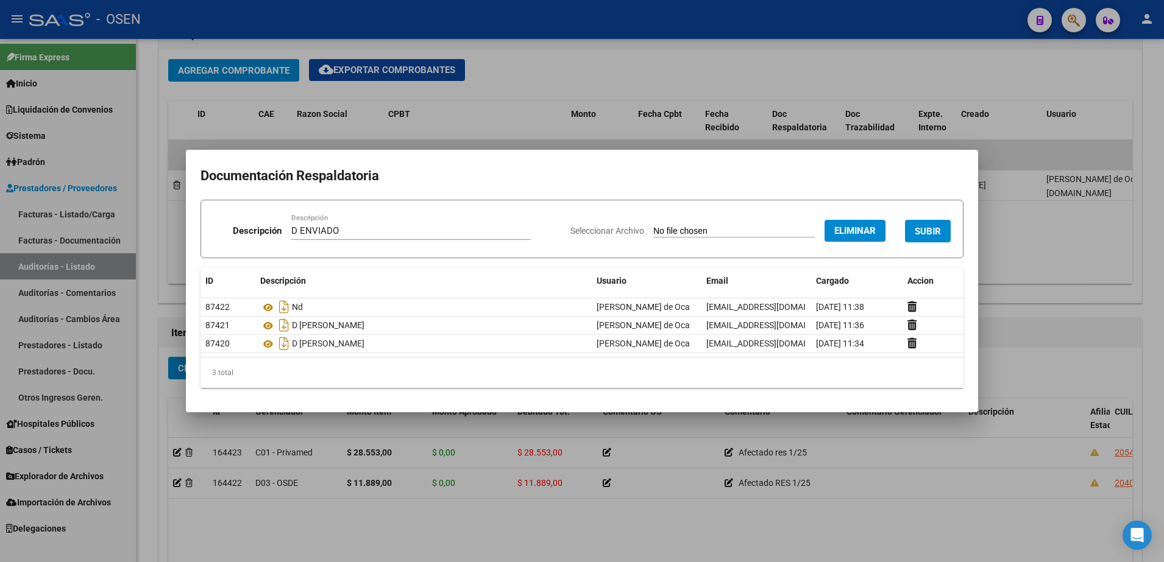
click at [925, 226] on span "SUBIR" at bounding box center [928, 231] width 26 height 11
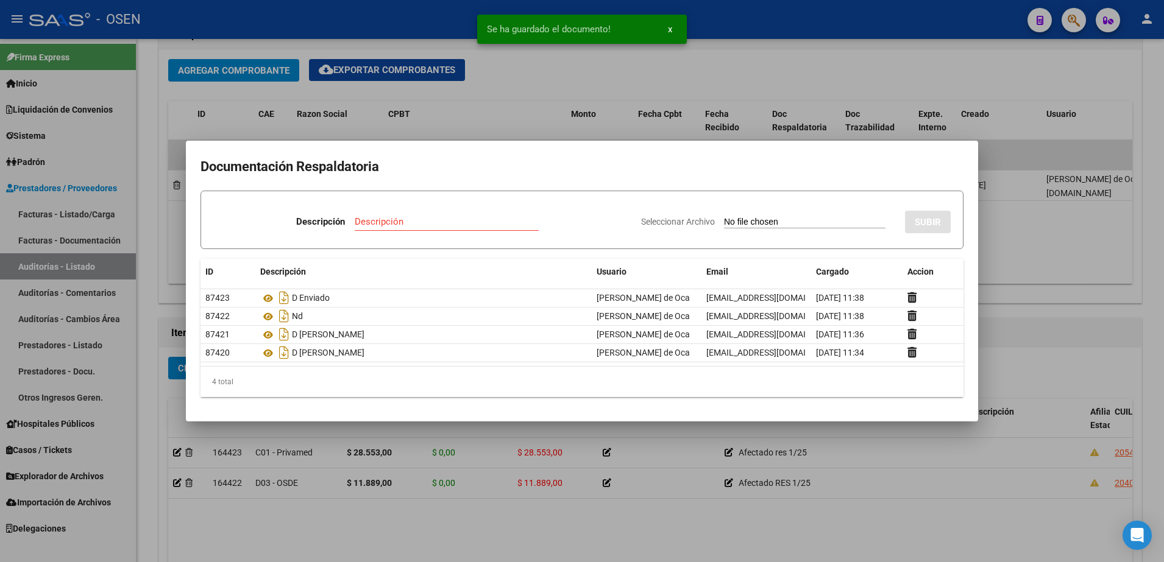
click at [1073, 239] on div at bounding box center [582, 281] width 1164 height 562
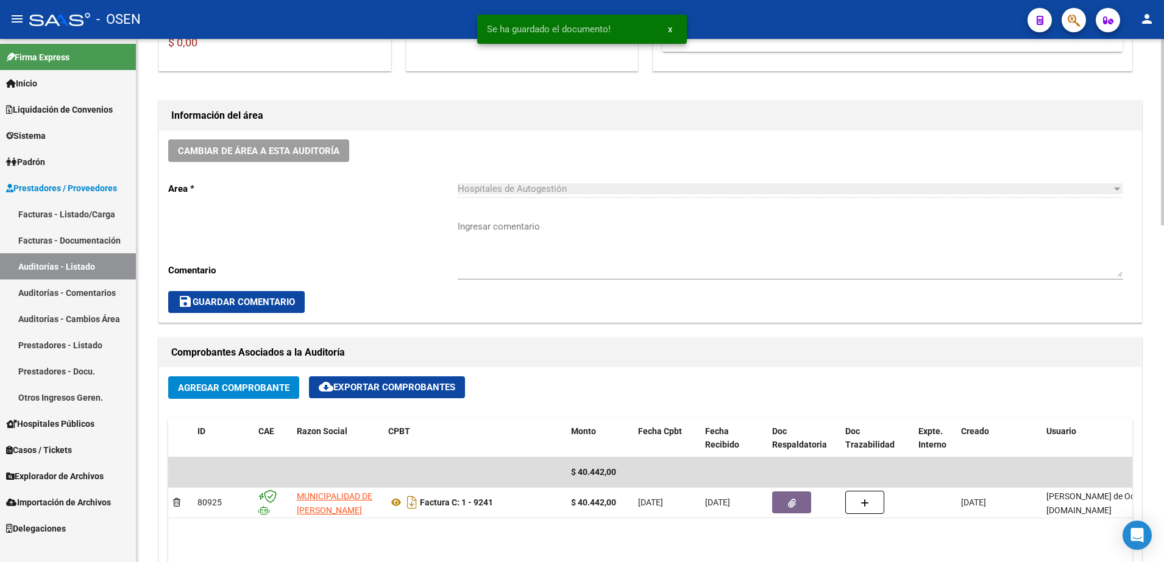
scroll to position [153, 0]
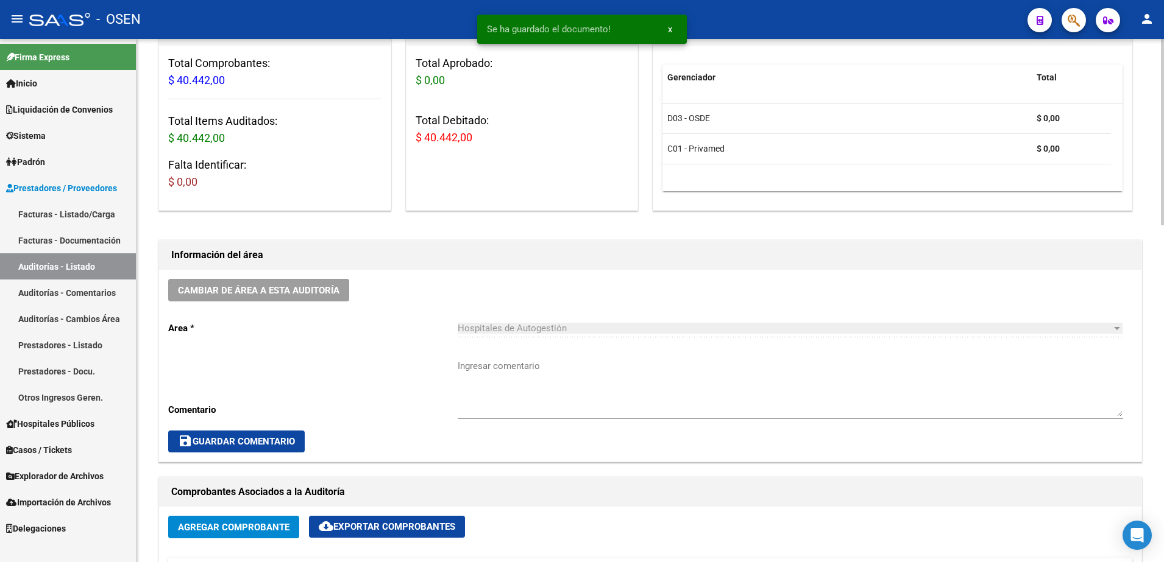
click at [494, 329] on span "Hospitales de Autogestión" at bounding box center [512, 328] width 109 height 11
click at [517, 375] on textarea "Ingresar comentario" at bounding box center [790, 388] width 665 height 57
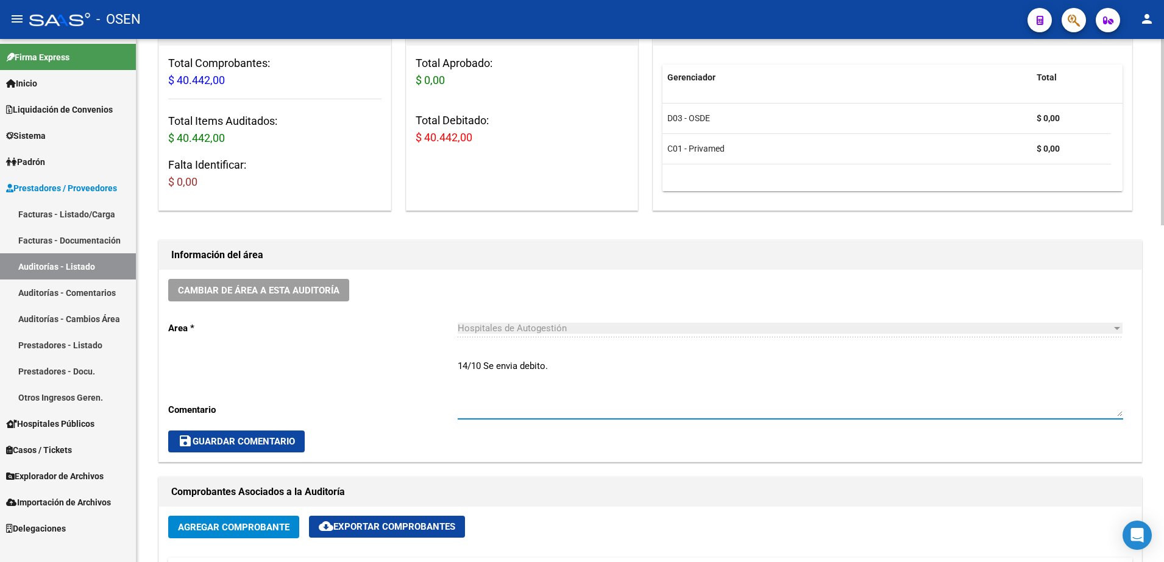
type textarea "14/10 Se envia debito."
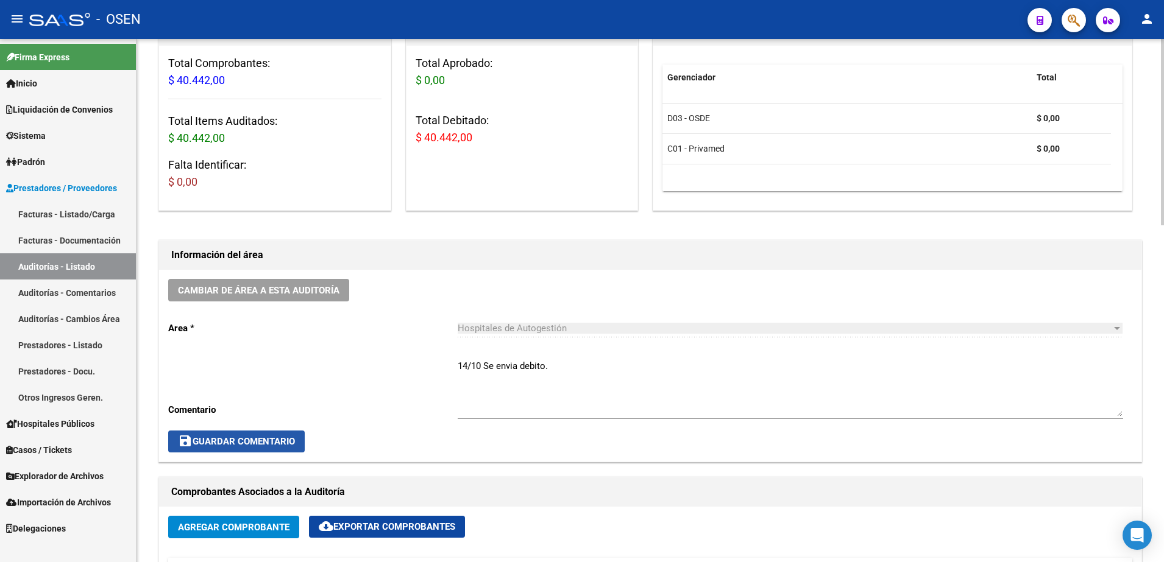
click at [211, 448] on button "save Guardar Comentario" at bounding box center [236, 442] width 136 height 22
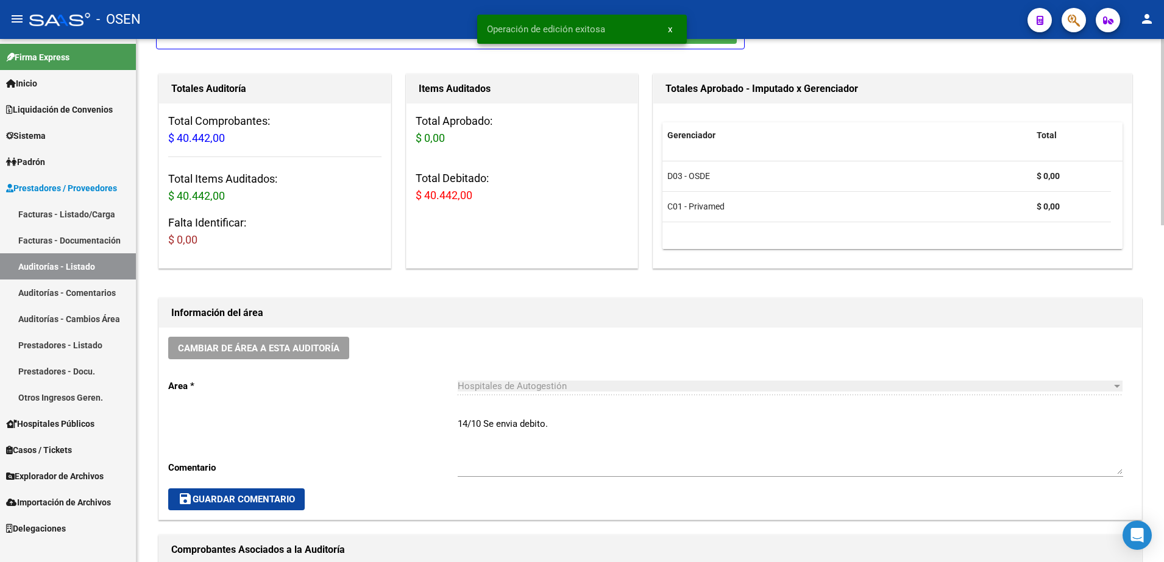
scroll to position [0, 0]
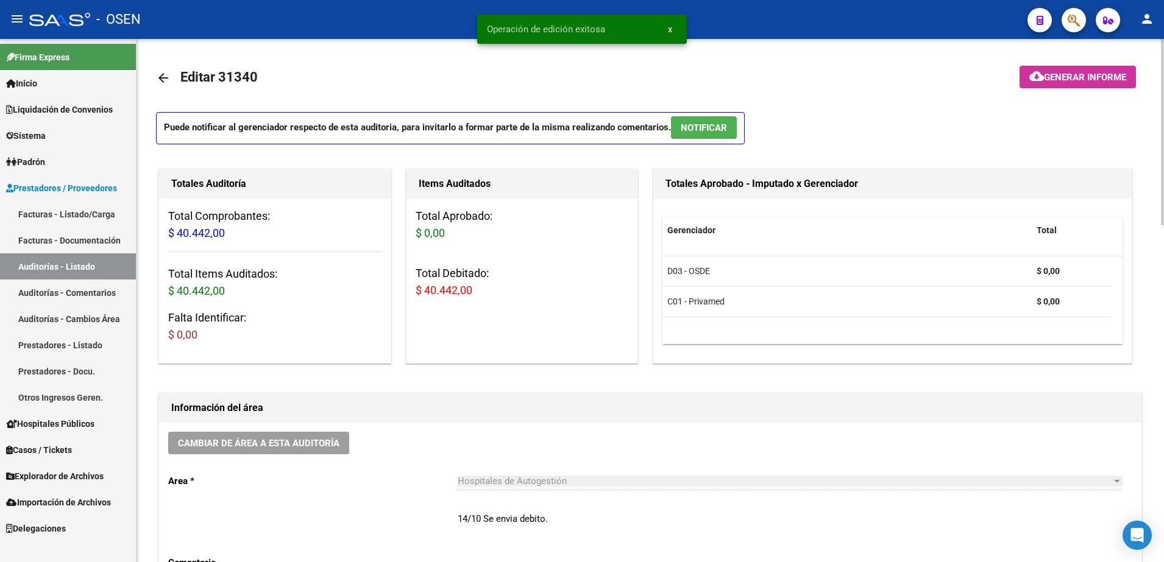
drag, startPoint x: 153, startPoint y: 71, endPoint x: 159, endPoint y: 74, distance: 6.8
click at [159, 74] on mat-icon "arrow_back" at bounding box center [163, 78] width 15 height 15
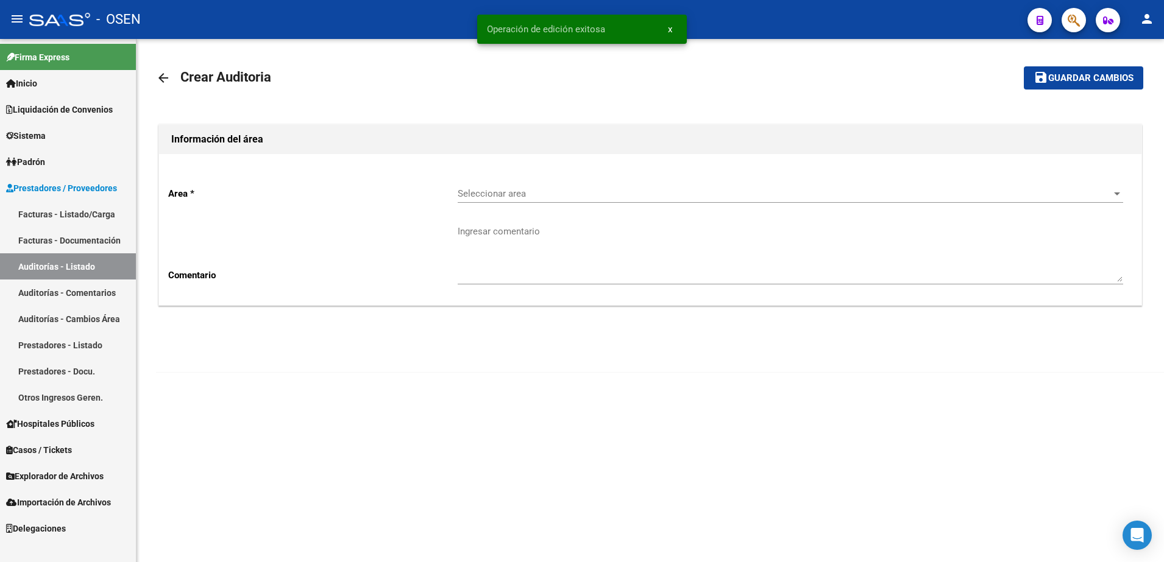
click at [159, 74] on mat-icon "arrow_back" at bounding box center [163, 78] width 15 height 15
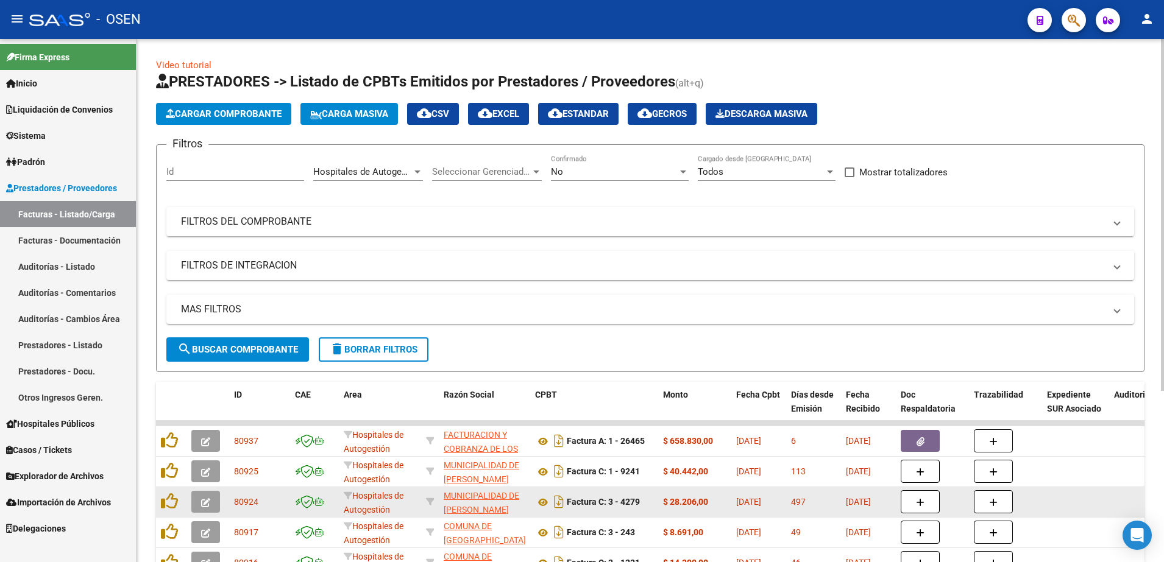
scroll to position [254, 0]
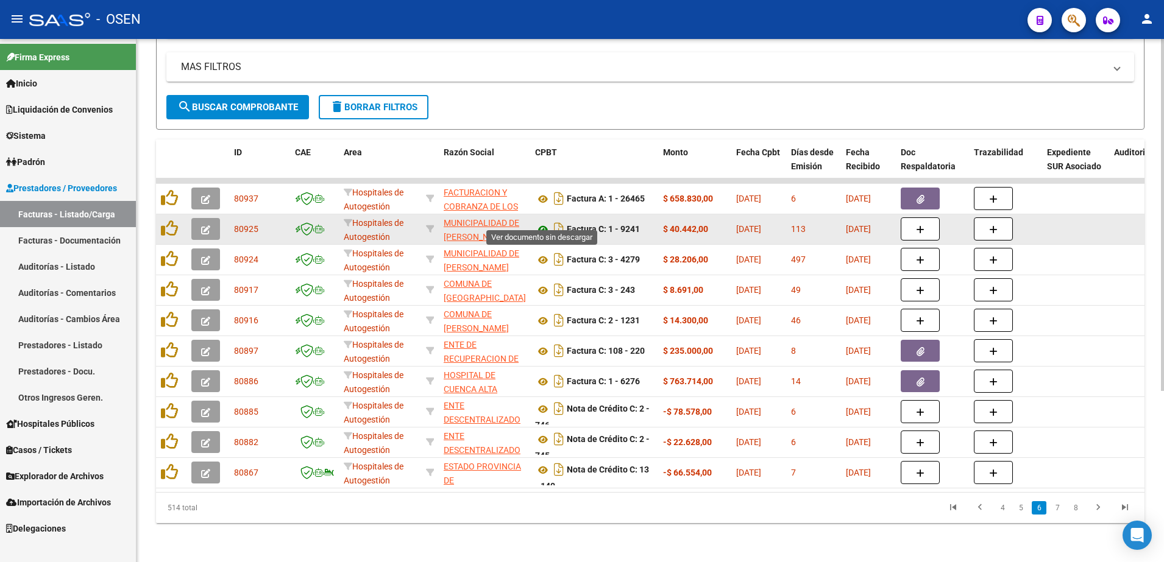
click at [535, 222] on icon at bounding box center [543, 229] width 16 height 15
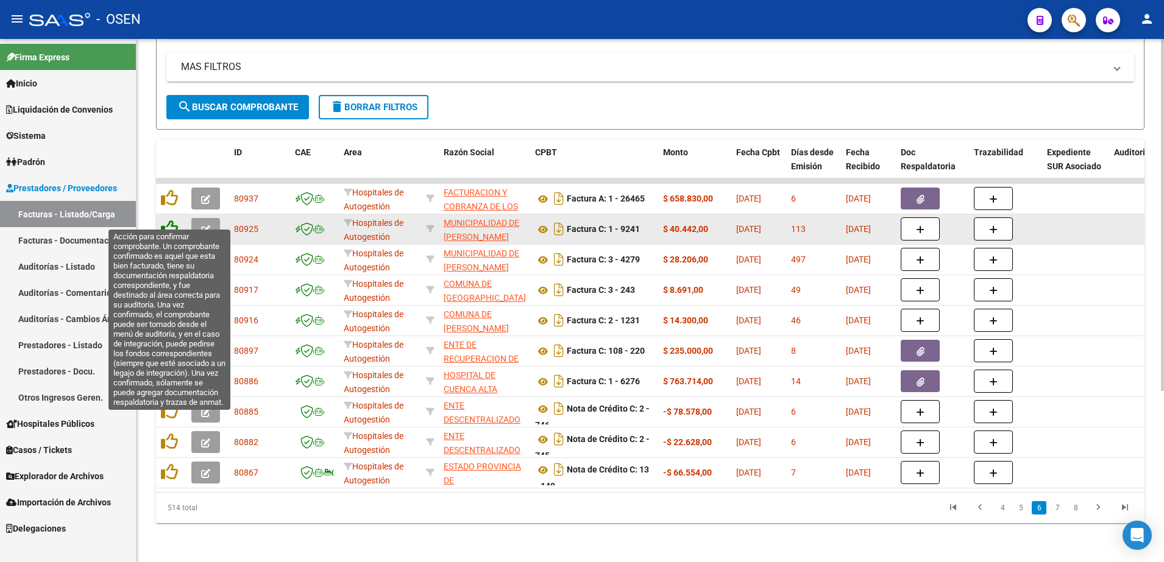
click at [165, 220] on icon at bounding box center [169, 228] width 17 height 17
